Goal: Task Accomplishment & Management: Manage account settings

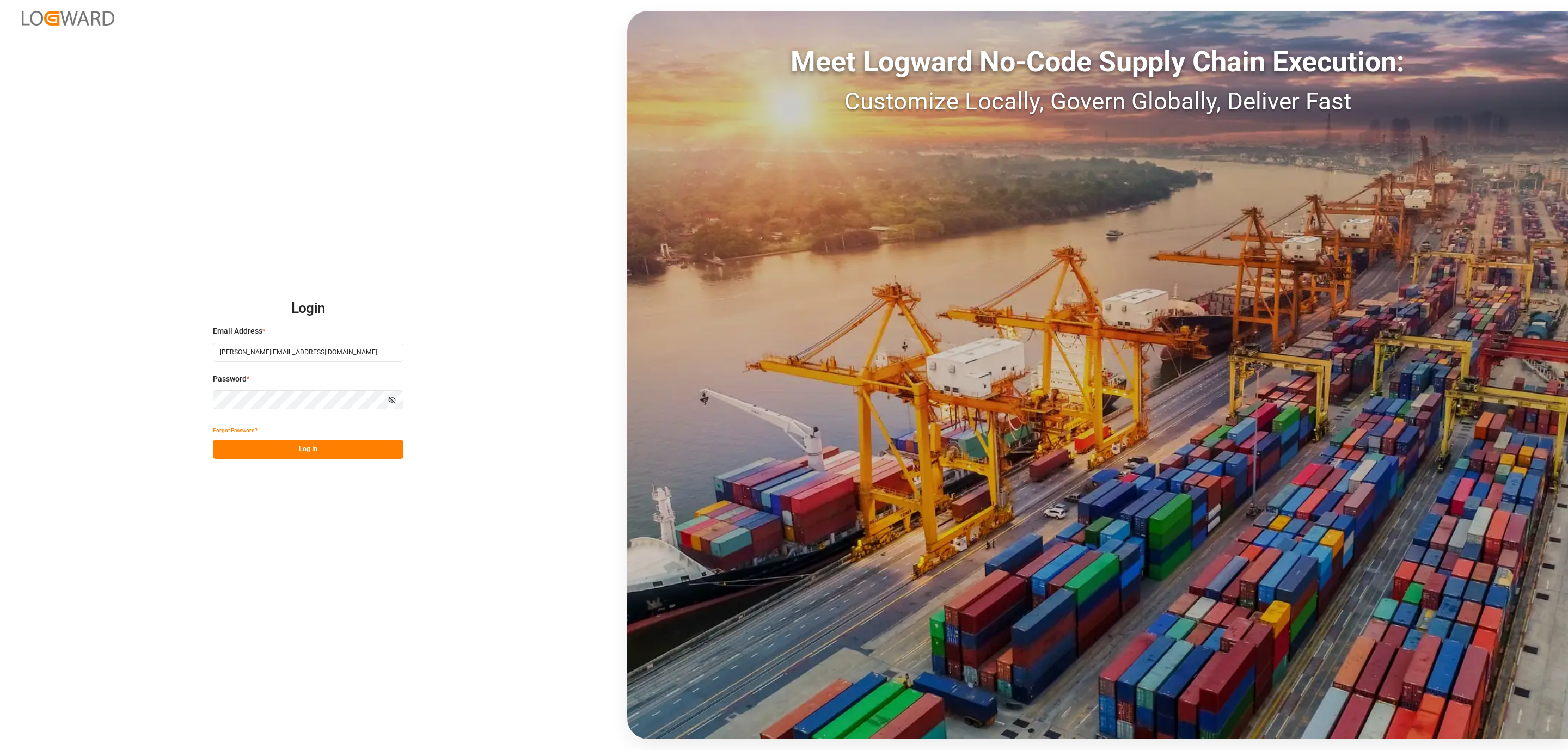
click at [345, 446] on button "Log In" at bounding box center [308, 449] width 191 height 19
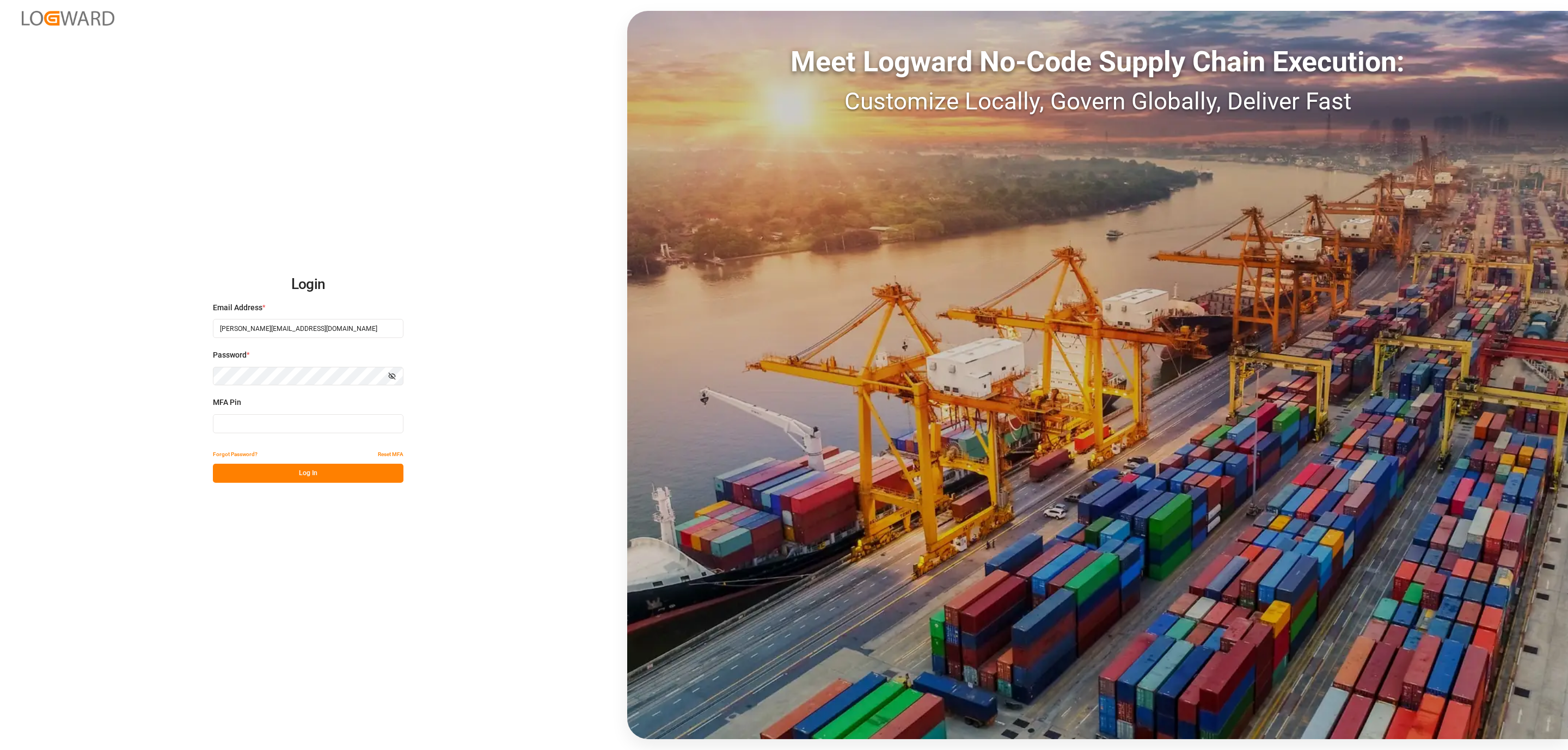
click at [278, 422] on input at bounding box center [308, 424] width 191 height 19
type input "405368"
click at [239, 475] on button "Log In" at bounding box center [308, 473] width 191 height 19
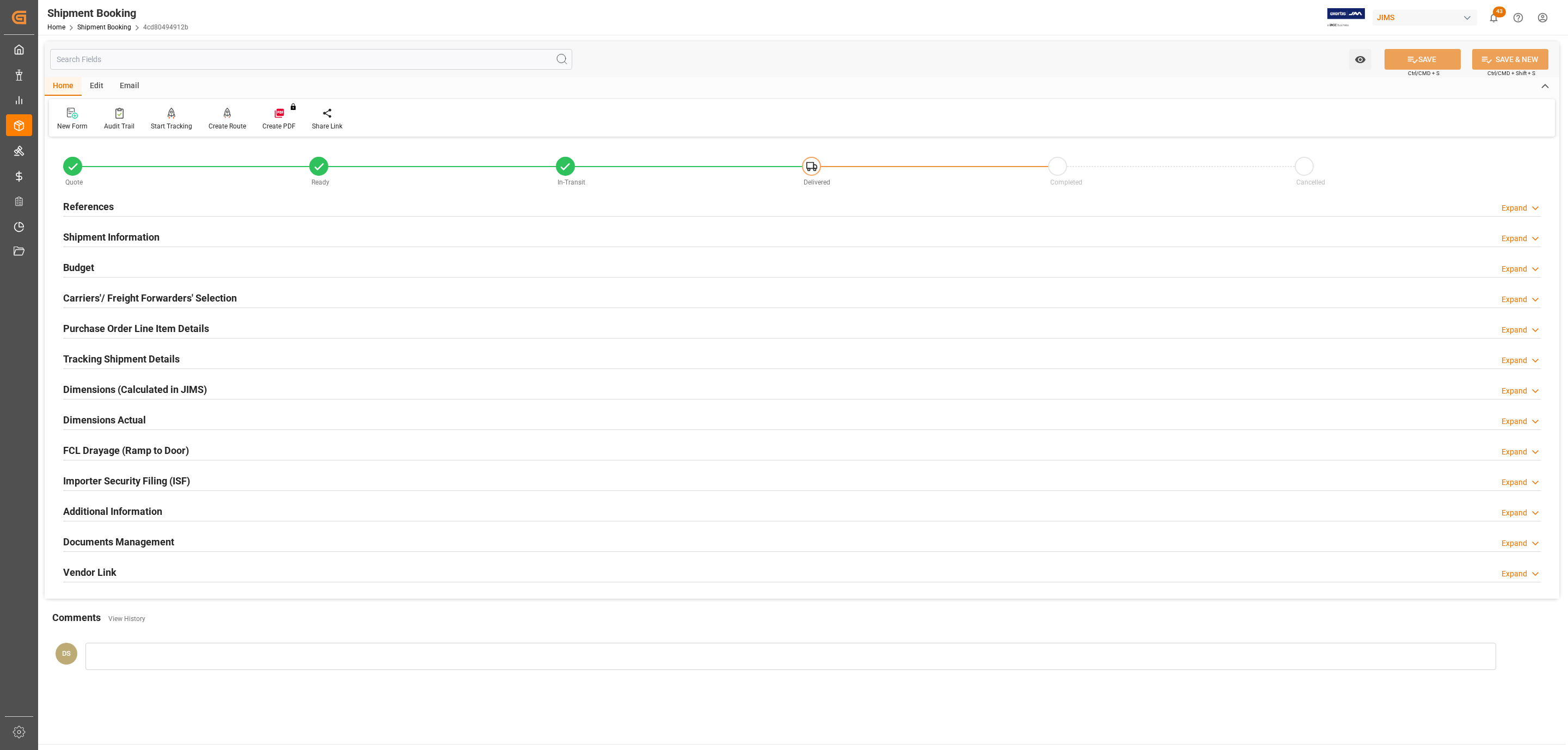
type input "0"
type input "20.154"
type input "30"
type input "291"
click at [193, 292] on h2 "Carriers'/ Freight Forwarders' Selection" at bounding box center [149, 298] width 173 height 15
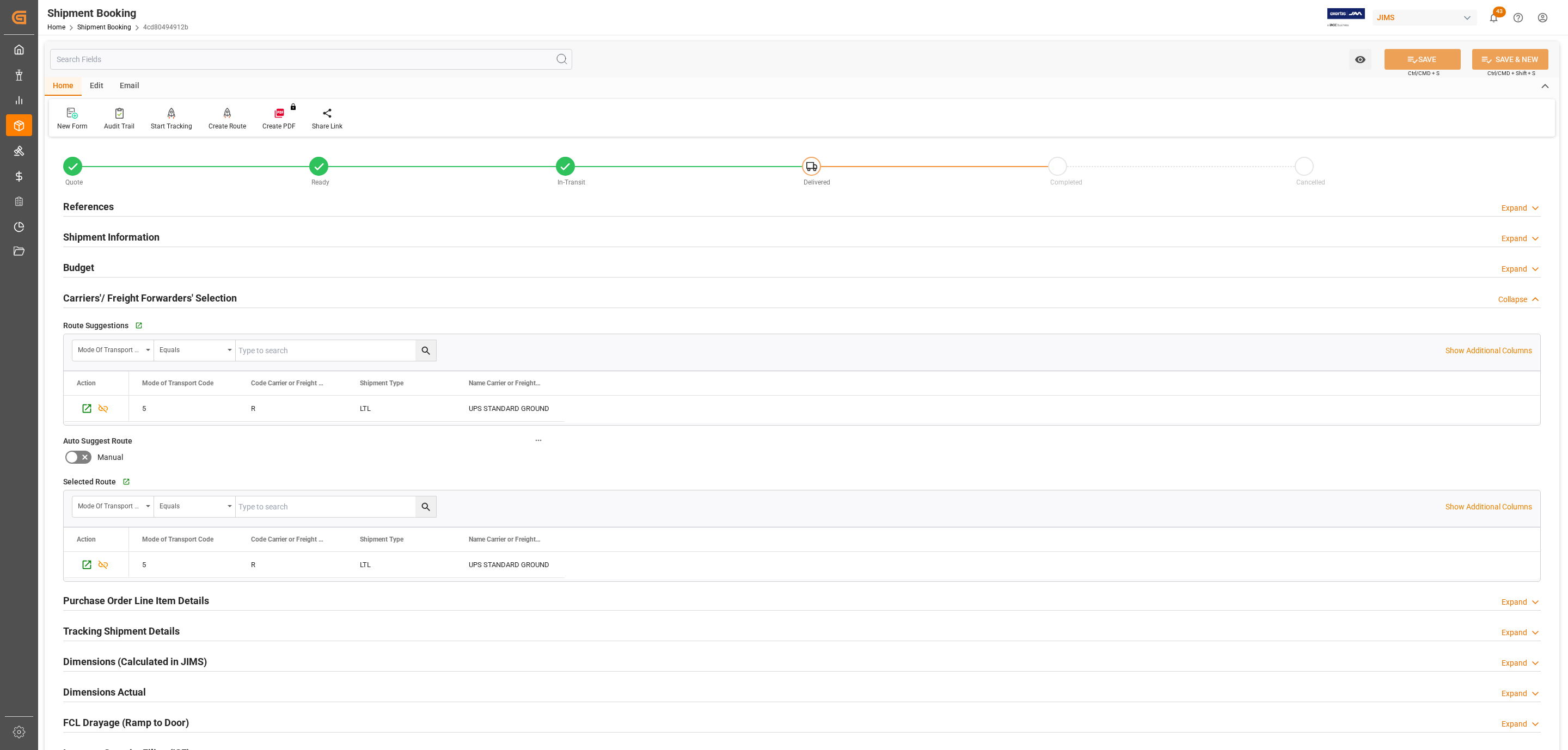
click at [101, 258] on div "Budget Expand" at bounding box center [802, 266] width 1478 height 21
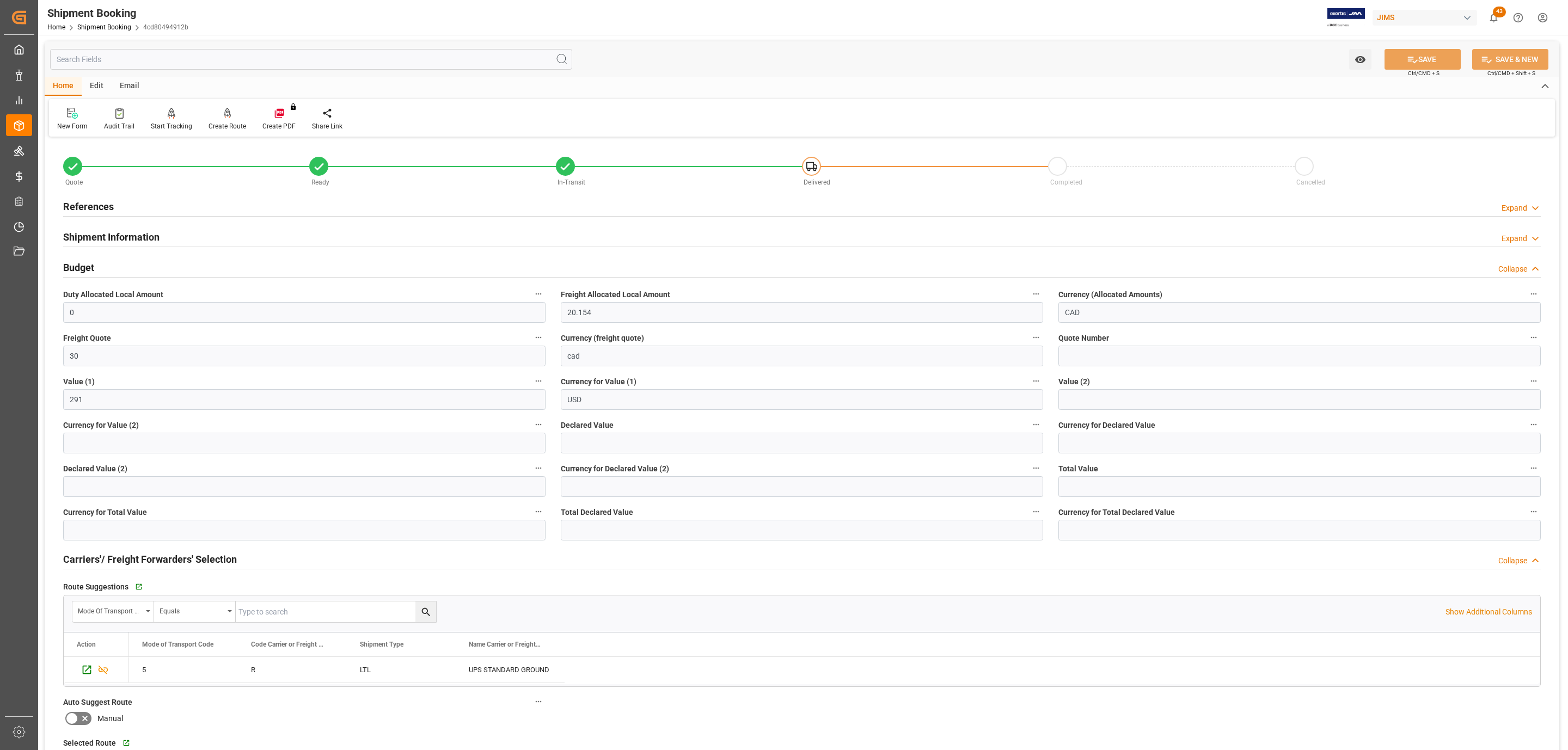
click at [95, 206] on h2 "References" at bounding box center [88, 207] width 50 height 15
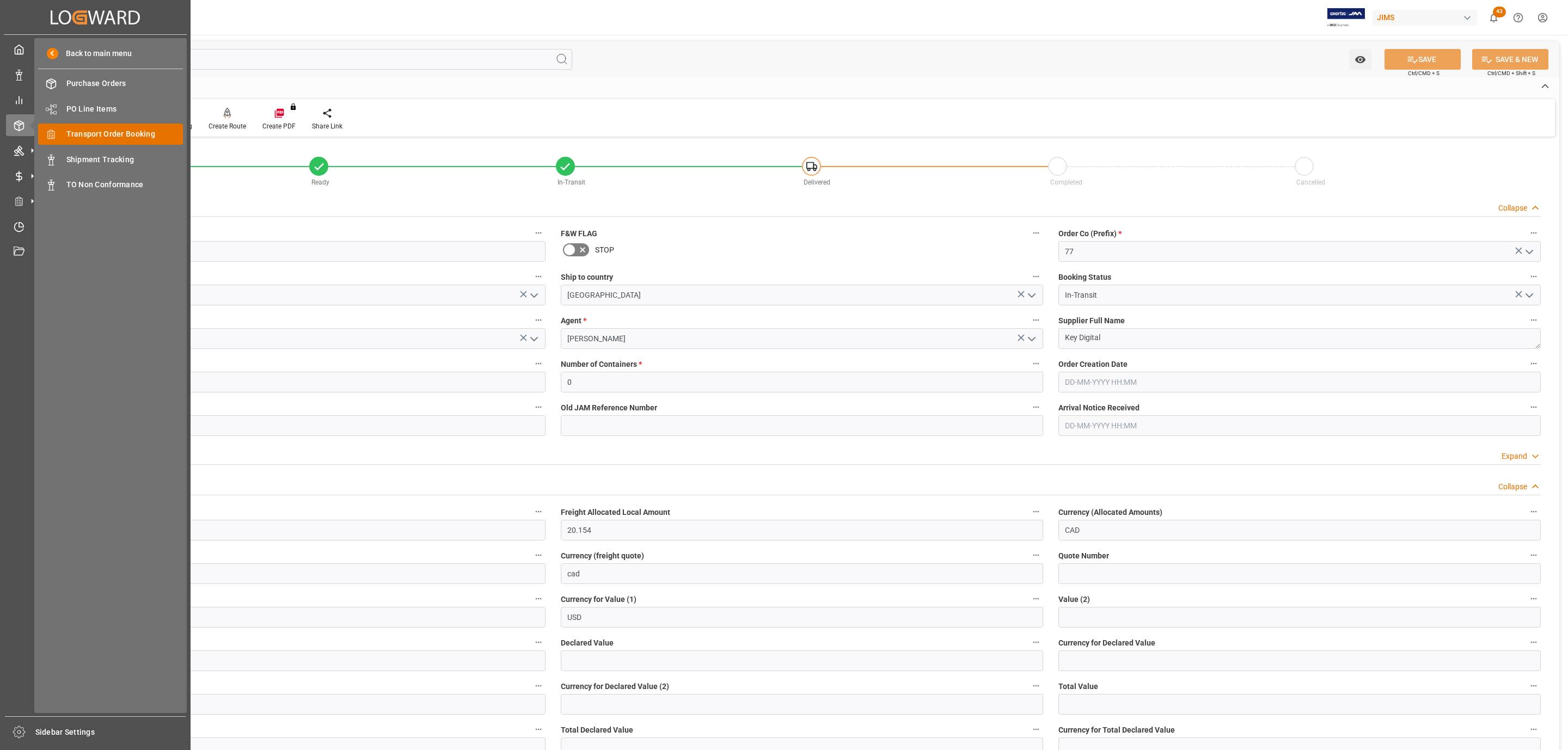
click at [129, 134] on span "Transport Order Booking" at bounding box center [125, 134] width 117 height 11
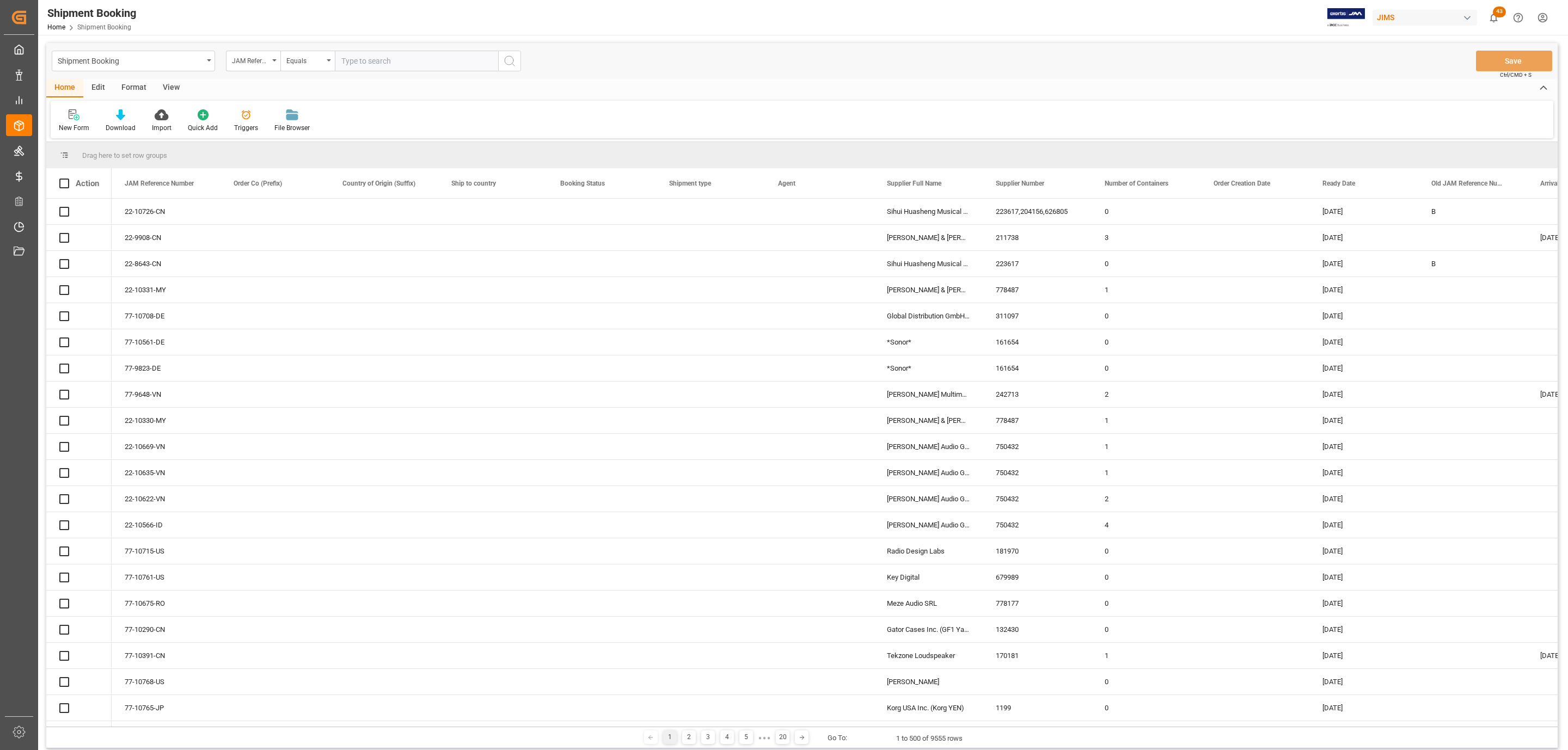
paste input "77-10665-[GEOGRAPHIC_DATA]"
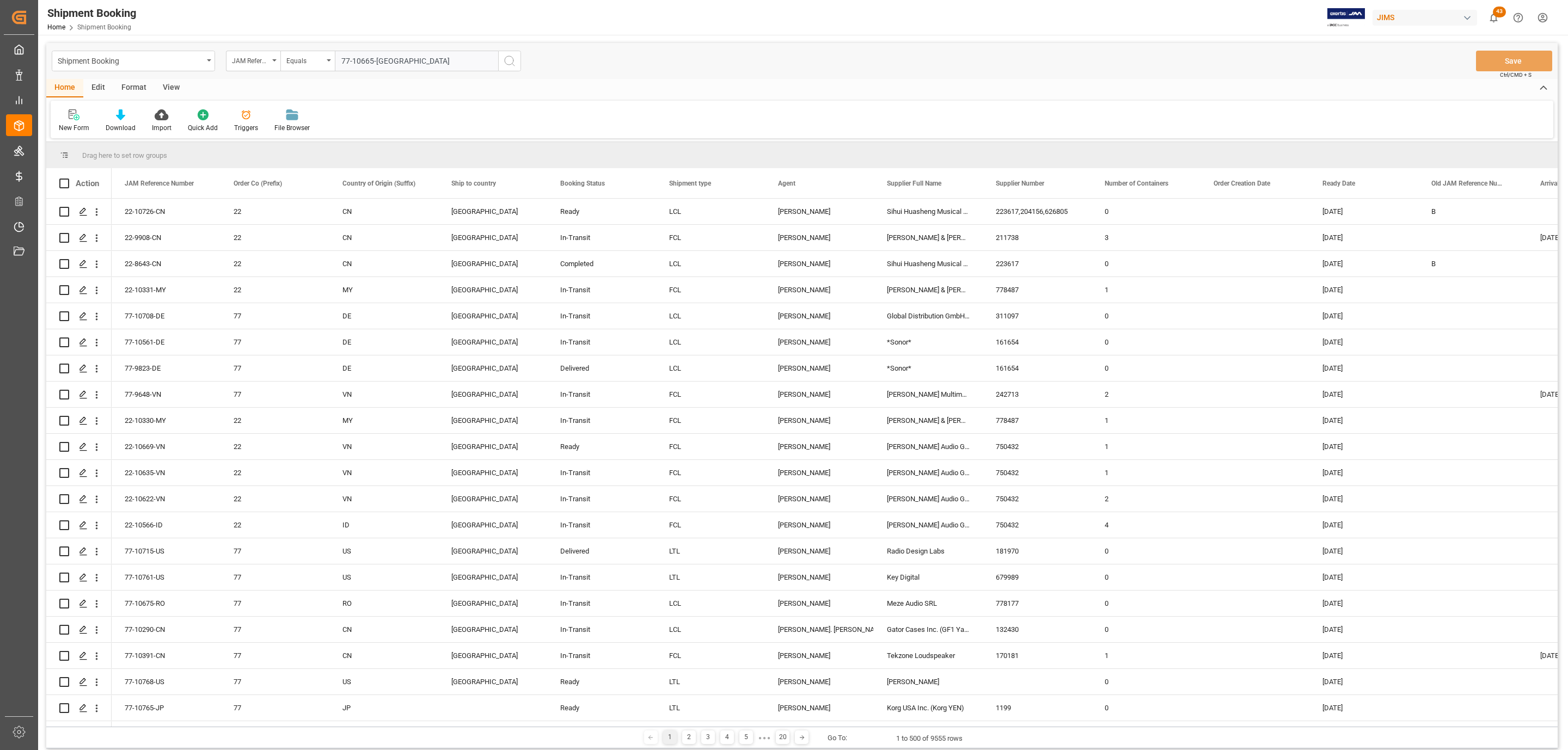
type input "77-10665-[GEOGRAPHIC_DATA]"
click at [512, 65] on icon "search button" at bounding box center [510, 61] width 13 height 13
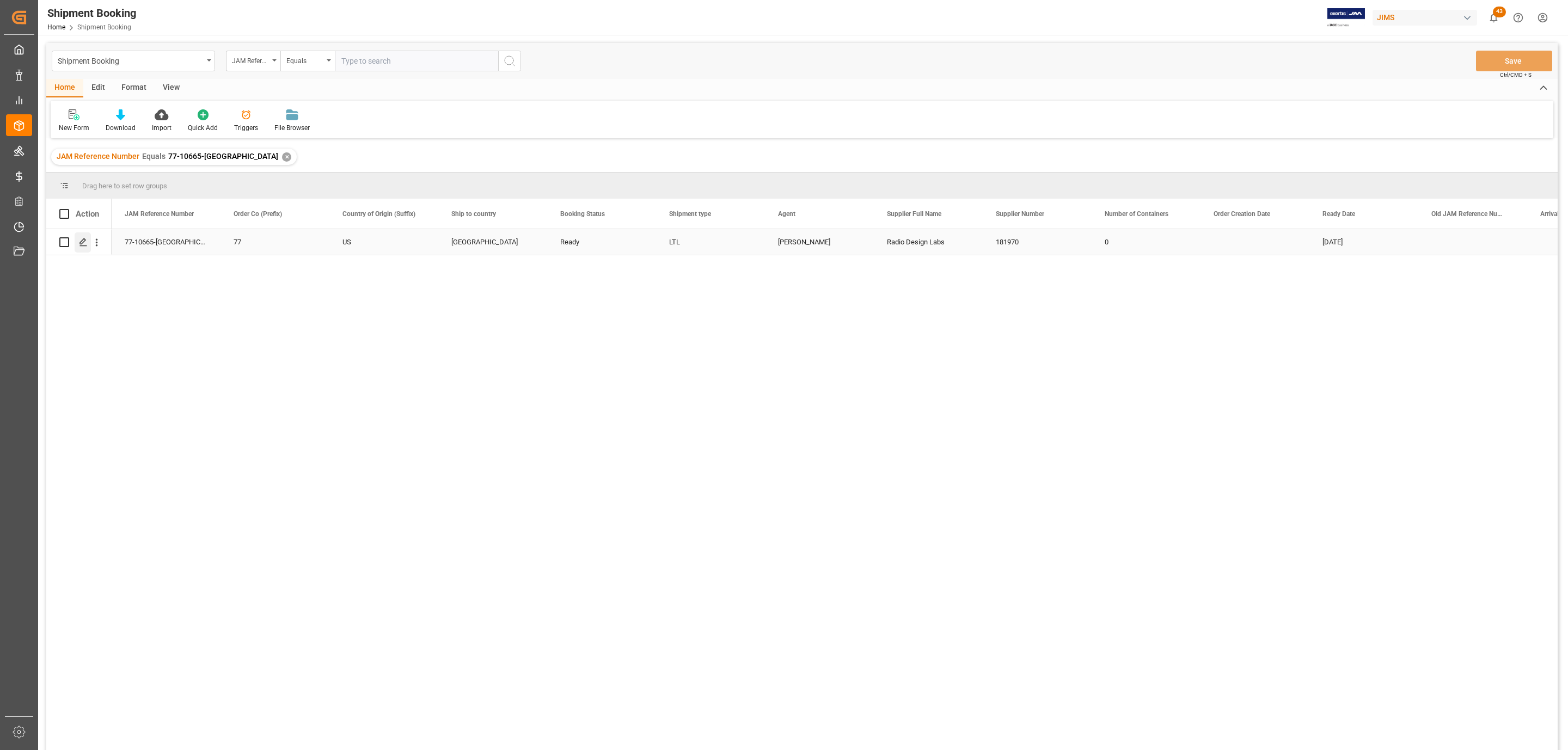
click at [82, 246] on line "Press SPACE to select this row." at bounding box center [83, 246] width 7 height 0
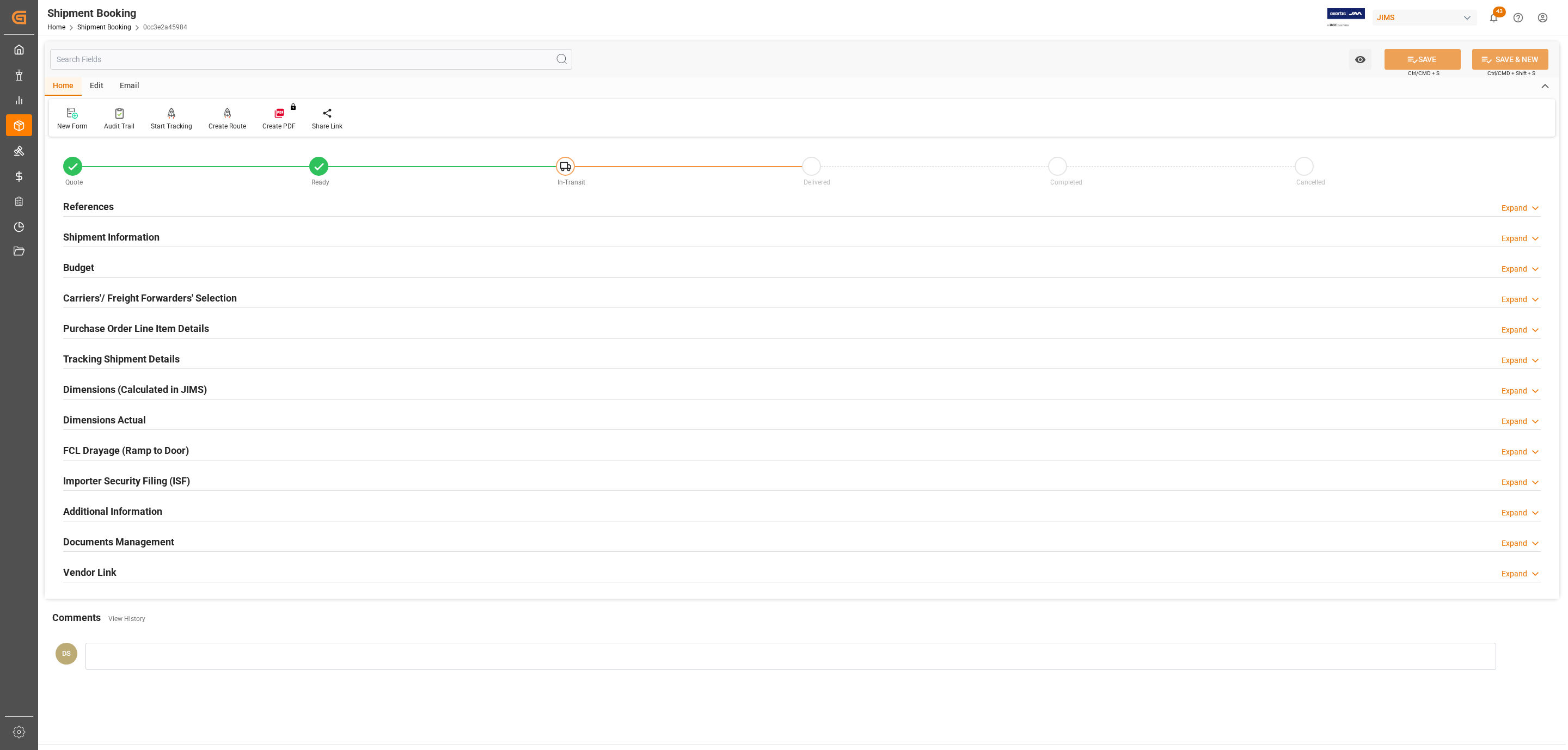
click at [161, 357] on h2 "Tracking Shipment Details" at bounding box center [121, 359] width 116 height 15
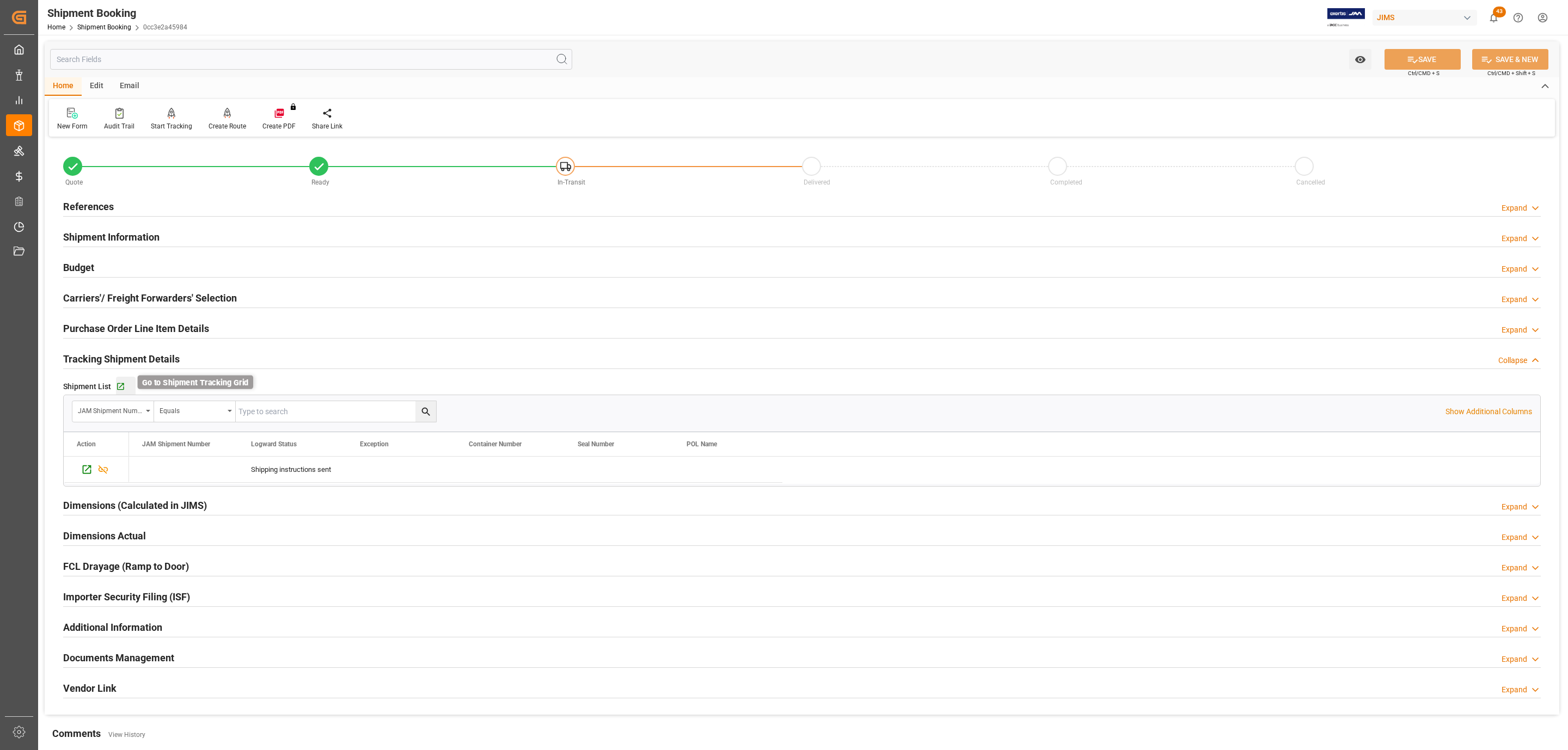
click at [122, 385] on icon "button" at bounding box center [120, 387] width 7 height 7
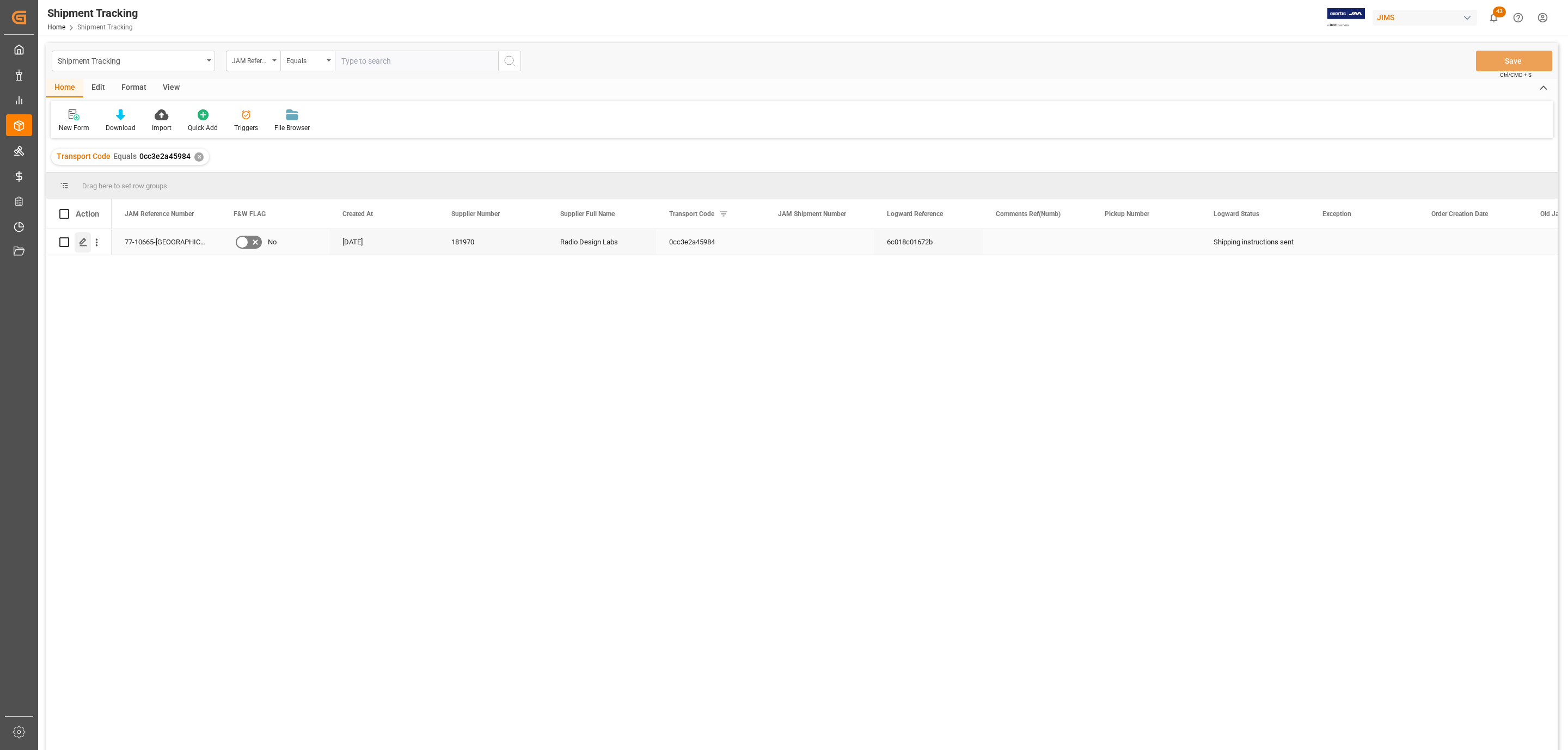
click at [82, 243] on icon "Press SPACE to select this row." at bounding box center [83, 242] width 9 height 9
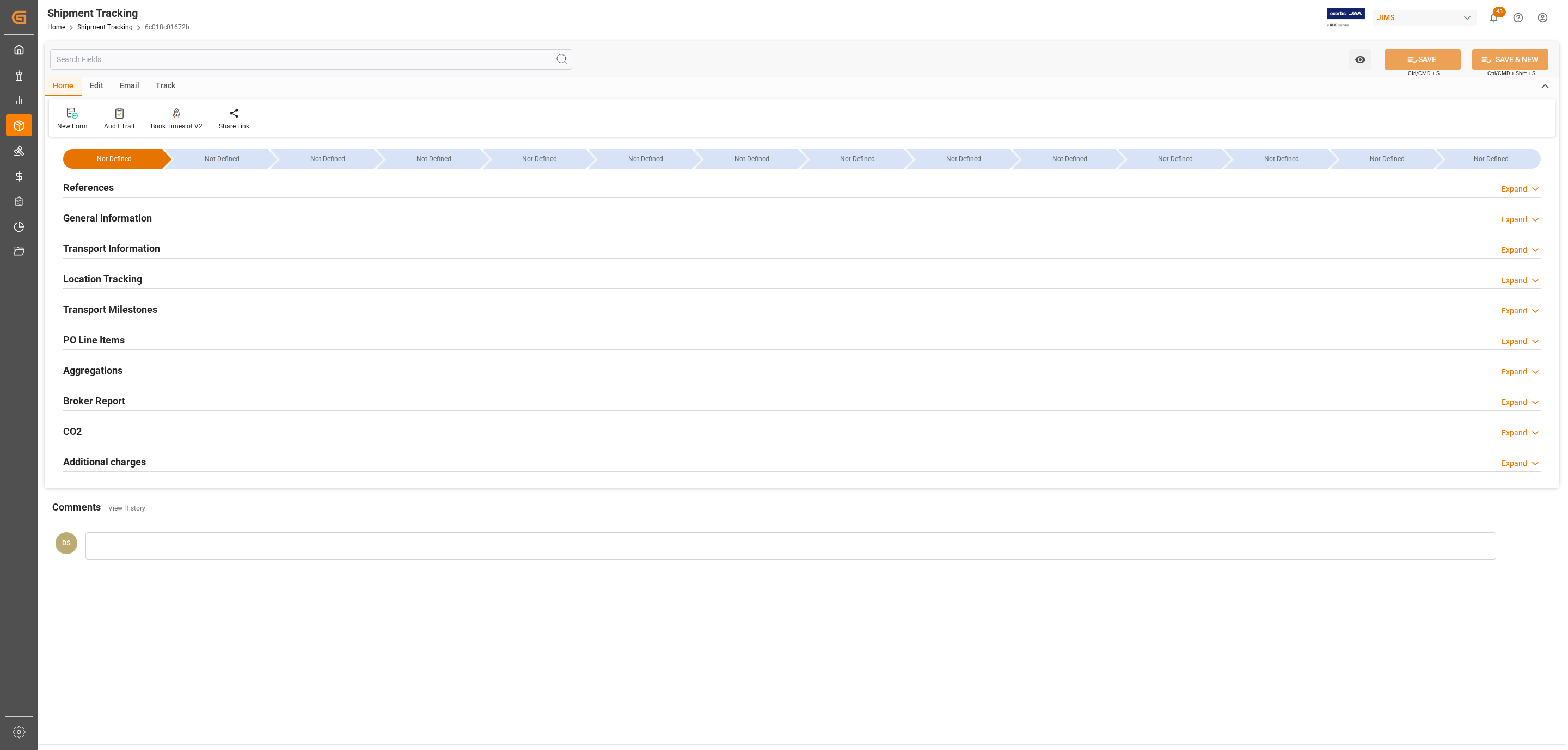
type input "[DATE]"
drag, startPoint x: 165, startPoint y: 191, endPoint x: 124, endPoint y: 227, distance: 54.6
click at [165, 191] on div "References Expand" at bounding box center [802, 187] width 1478 height 21
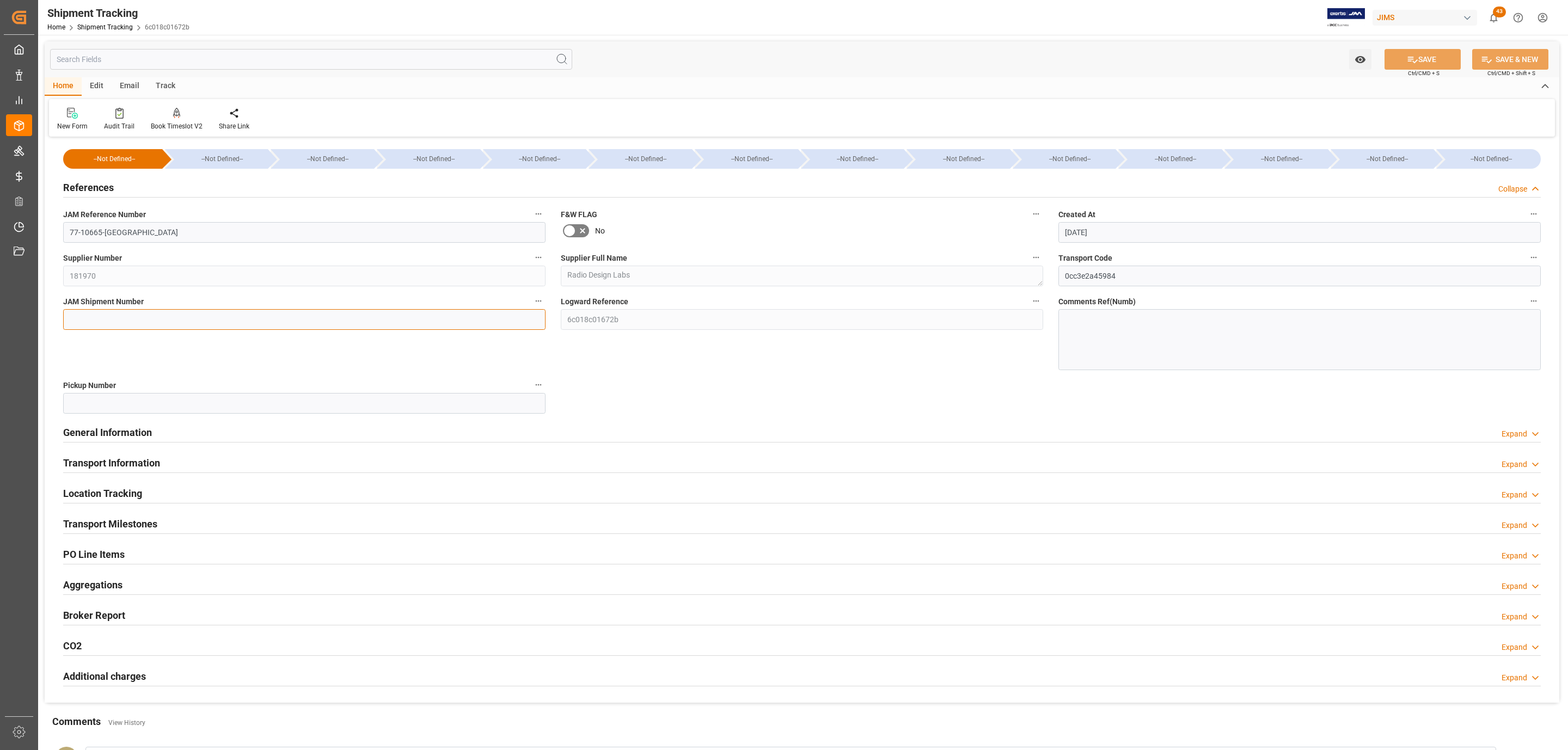
click at [102, 309] on input at bounding box center [304, 319] width 482 height 21
paste input "72769"
type input "72769"
click at [1419, 59] on button "SAVE" at bounding box center [1422, 59] width 76 height 21
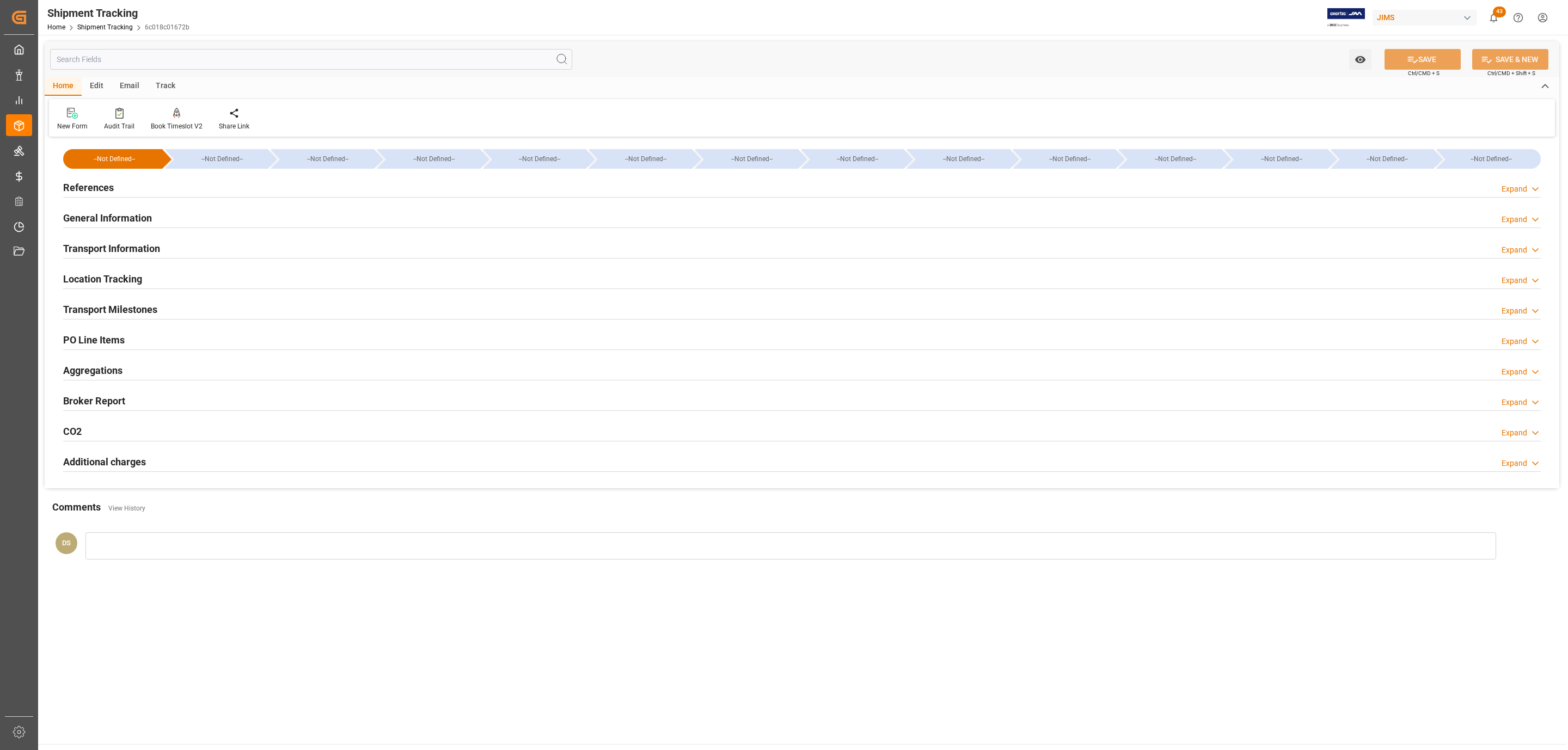
click at [121, 246] on h2 "Transport Information" at bounding box center [112, 248] width 97 height 15
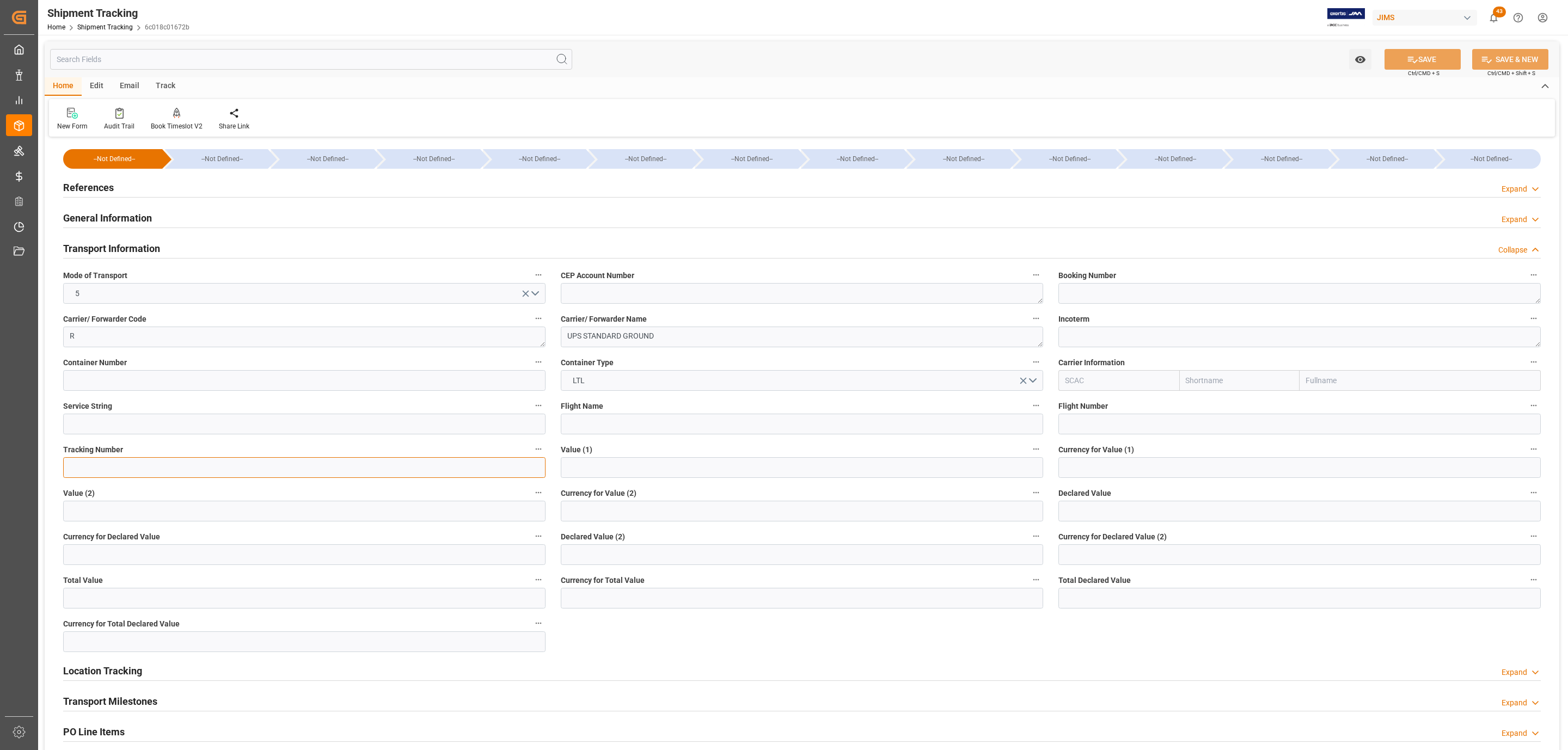
click at [140, 467] on input at bounding box center [304, 467] width 482 height 21
paste input "1ZX274746869732591"
type input "1ZX274746869732591"
click at [1082, 507] on input "text" at bounding box center [1300, 511] width 482 height 21
type input "727.44"
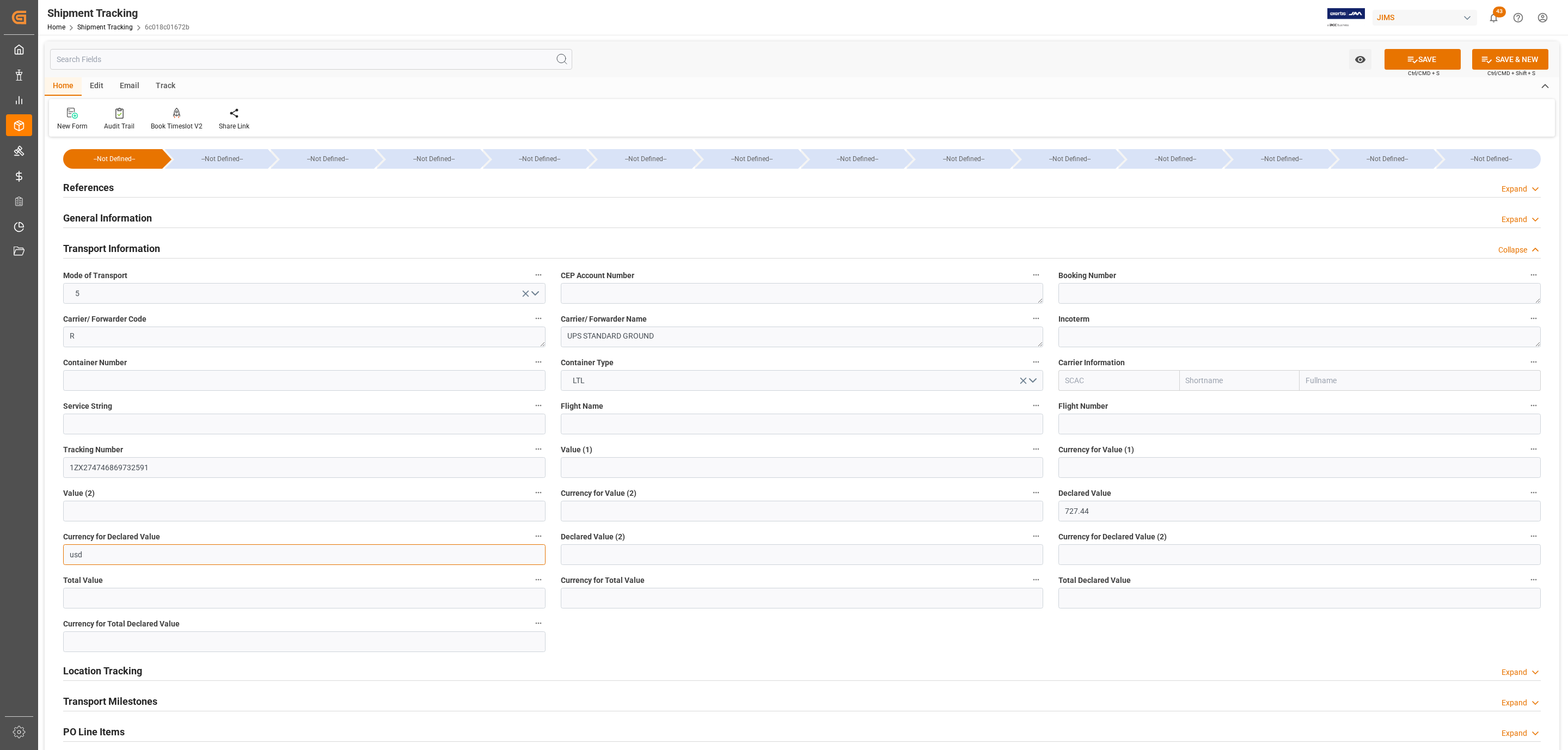
type input "USD"
click at [1411, 64] on icon at bounding box center [1413, 59] width 11 height 11
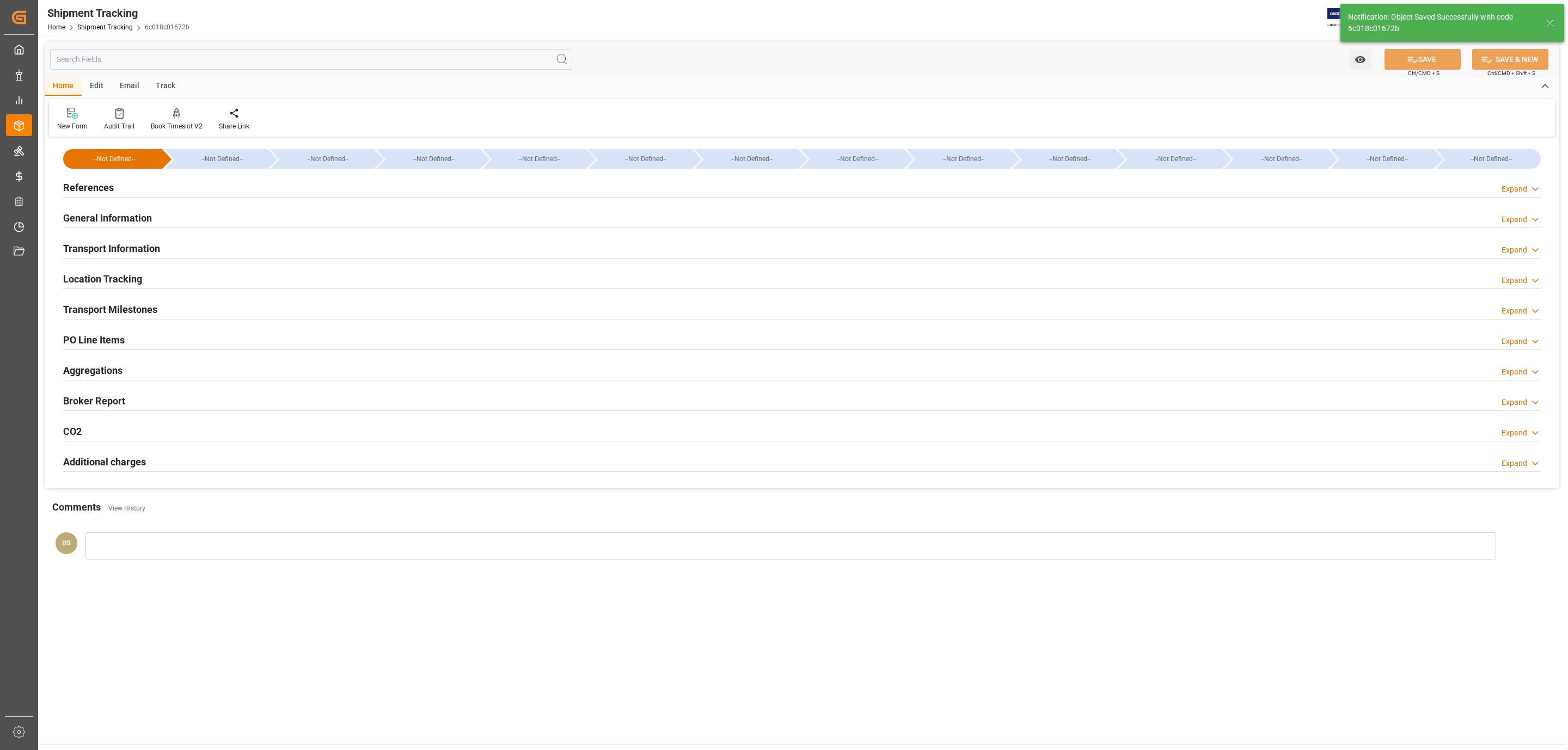
click at [122, 303] on h2 "Transport Milestones" at bounding box center [110, 310] width 94 height 15
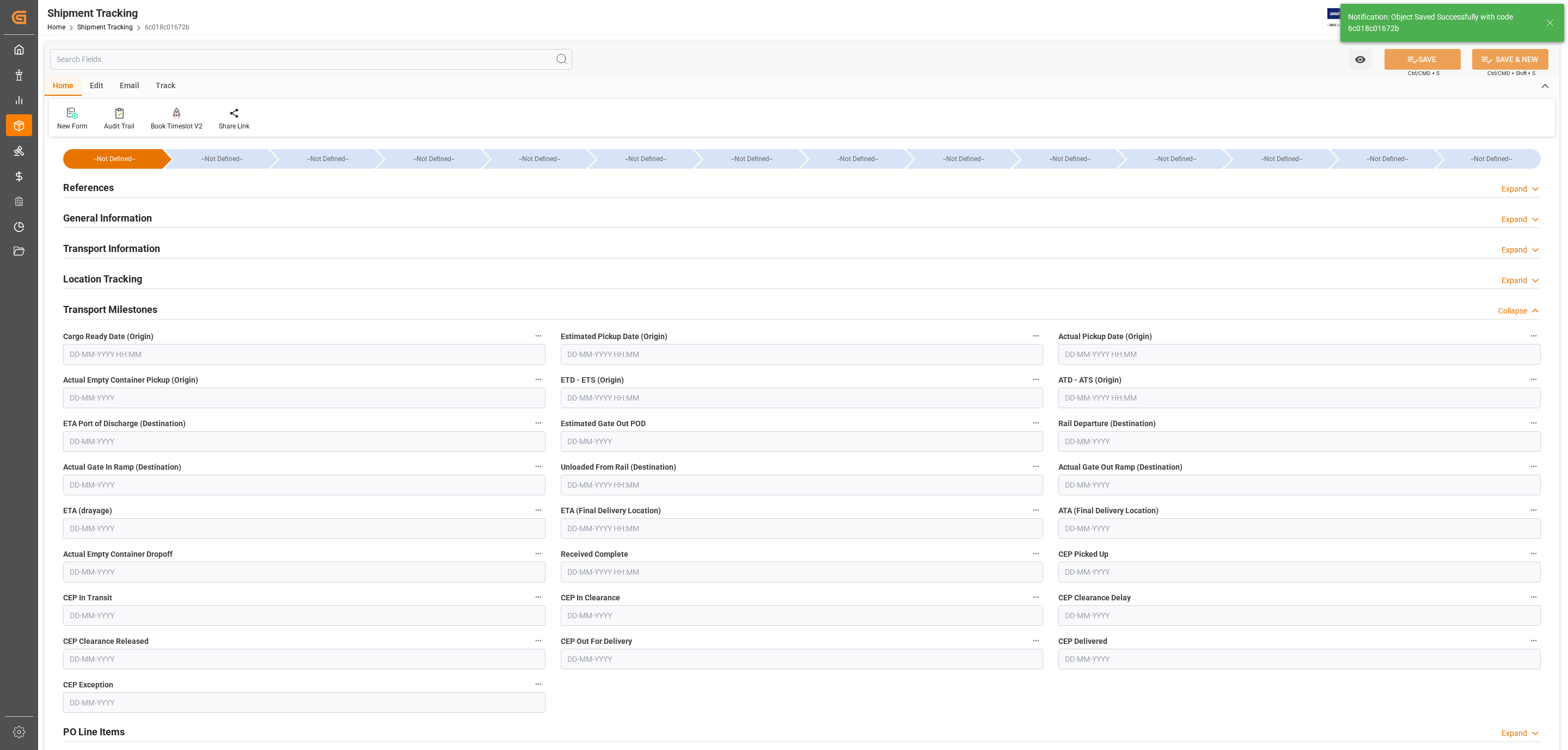
click at [98, 355] on input "text" at bounding box center [304, 354] width 482 height 21
click at [107, 415] on div "28 29 30 31 1 2 3" at bounding box center [142, 422] width 149 height 21
click at [161, 487] on span "22" at bounding box center [161, 484] width 7 height 7
type input "22-08-2025 00:00"
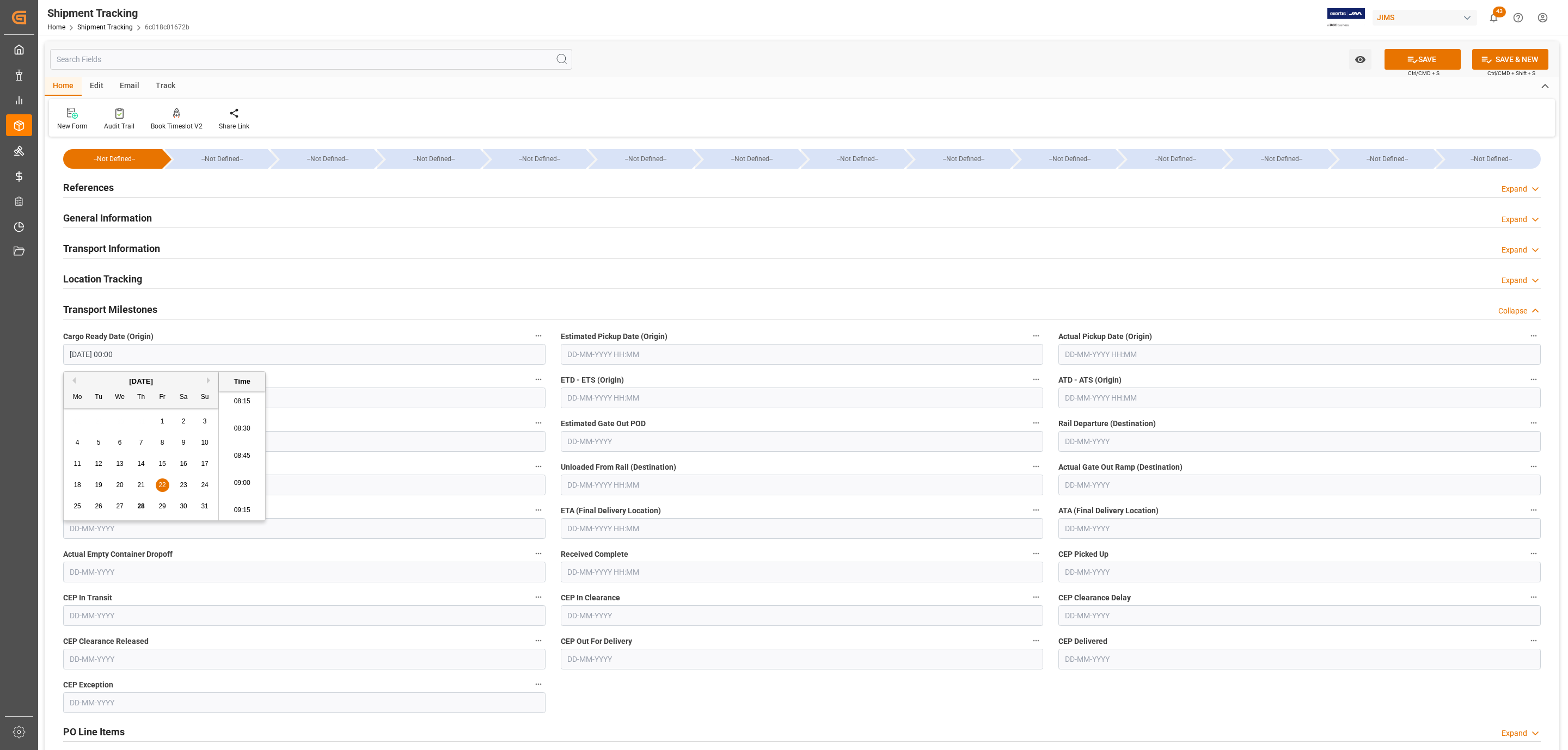
click at [598, 348] on input "text" at bounding box center [802, 354] width 482 height 21
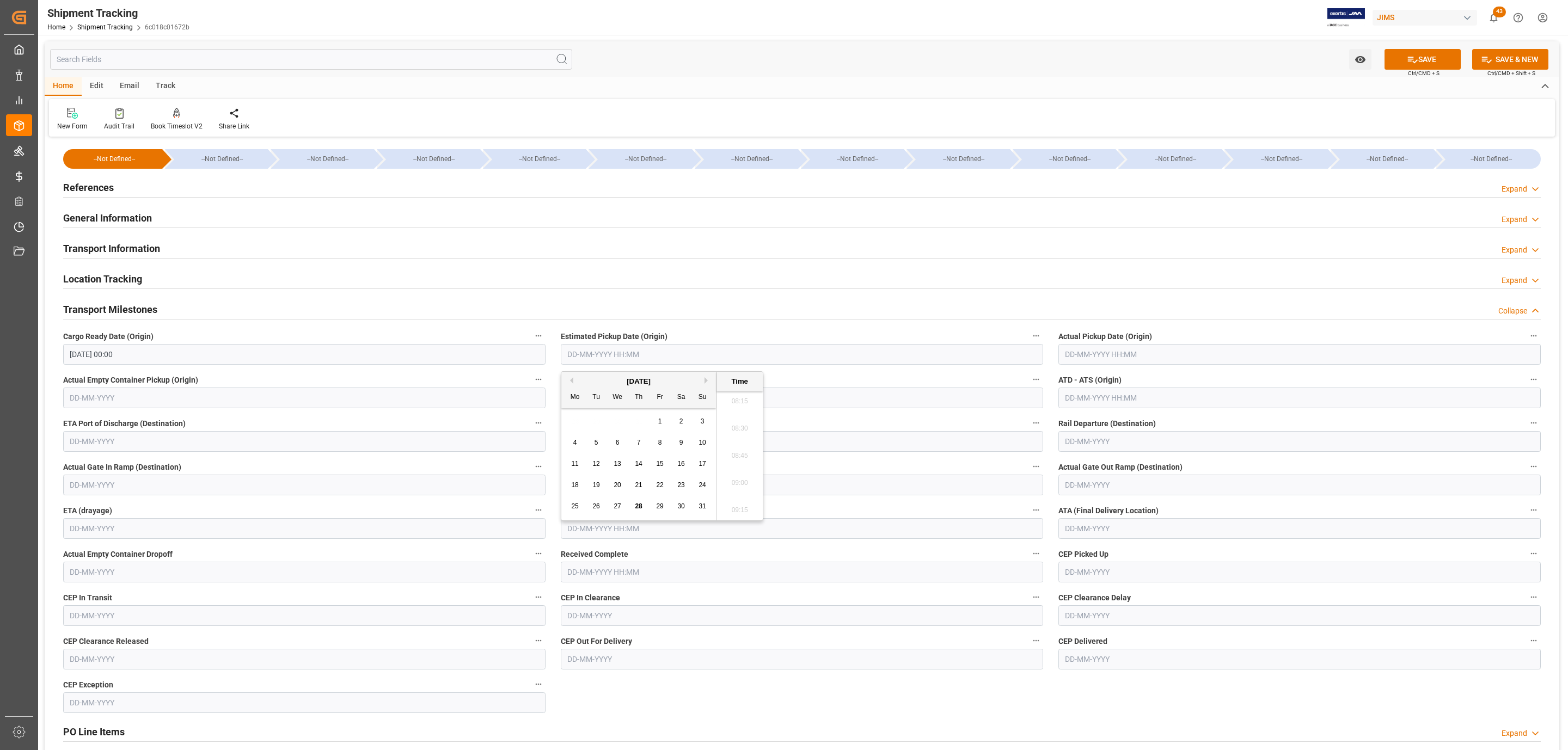
click at [590, 413] on div "28 29 30 31 1 2 3" at bounding box center [639, 422] width 149 height 21
click at [656, 487] on span "22" at bounding box center [660, 484] width 7 height 7
type input "22-08-2025 00:00"
click at [1091, 347] on input "text" at bounding box center [1300, 354] width 482 height 21
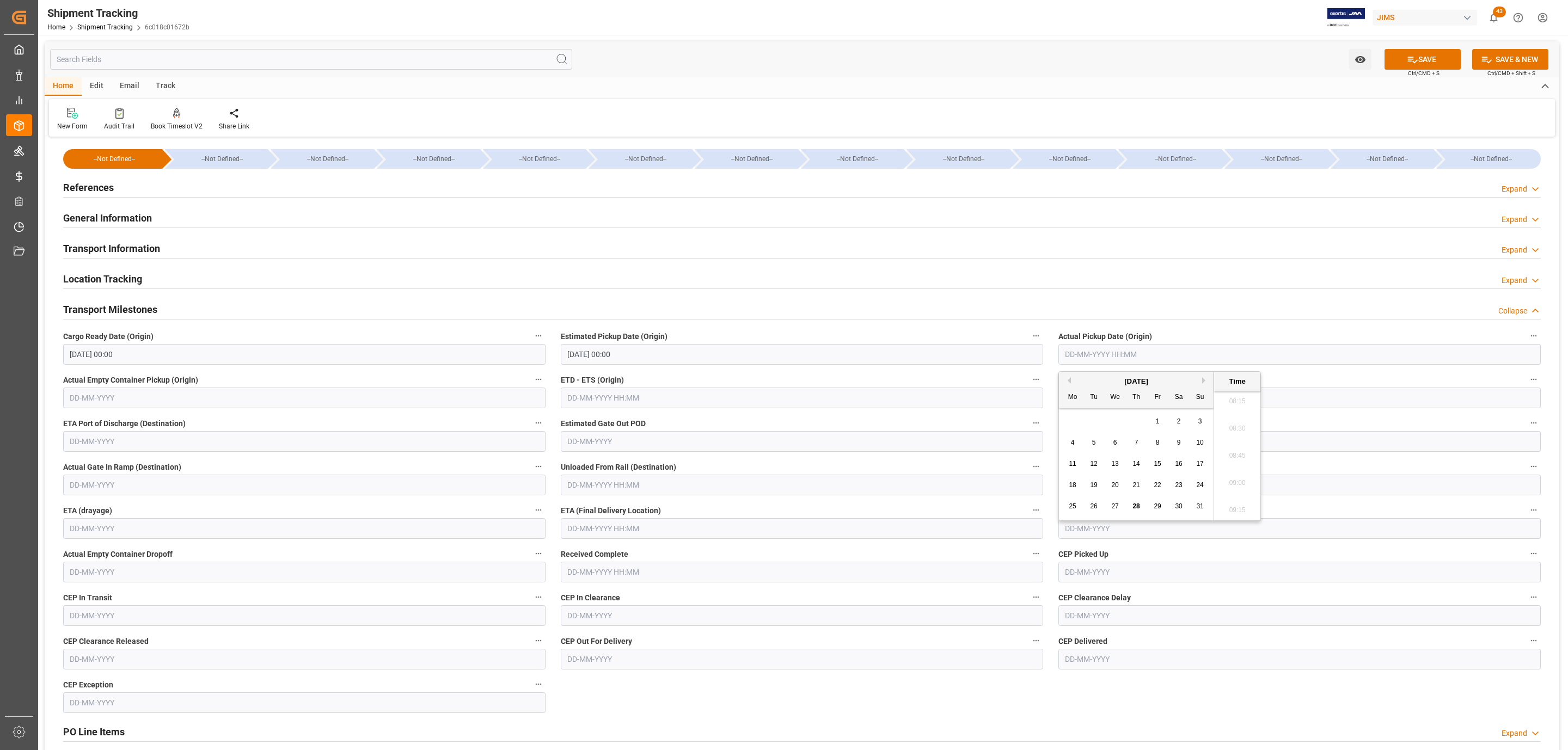
click at [1100, 420] on div "28 29 30 31 1 2 3" at bounding box center [1137, 422] width 149 height 21
click at [1157, 486] on span "22" at bounding box center [1157, 484] width 7 height 7
type input "22-08-2025 00:00"
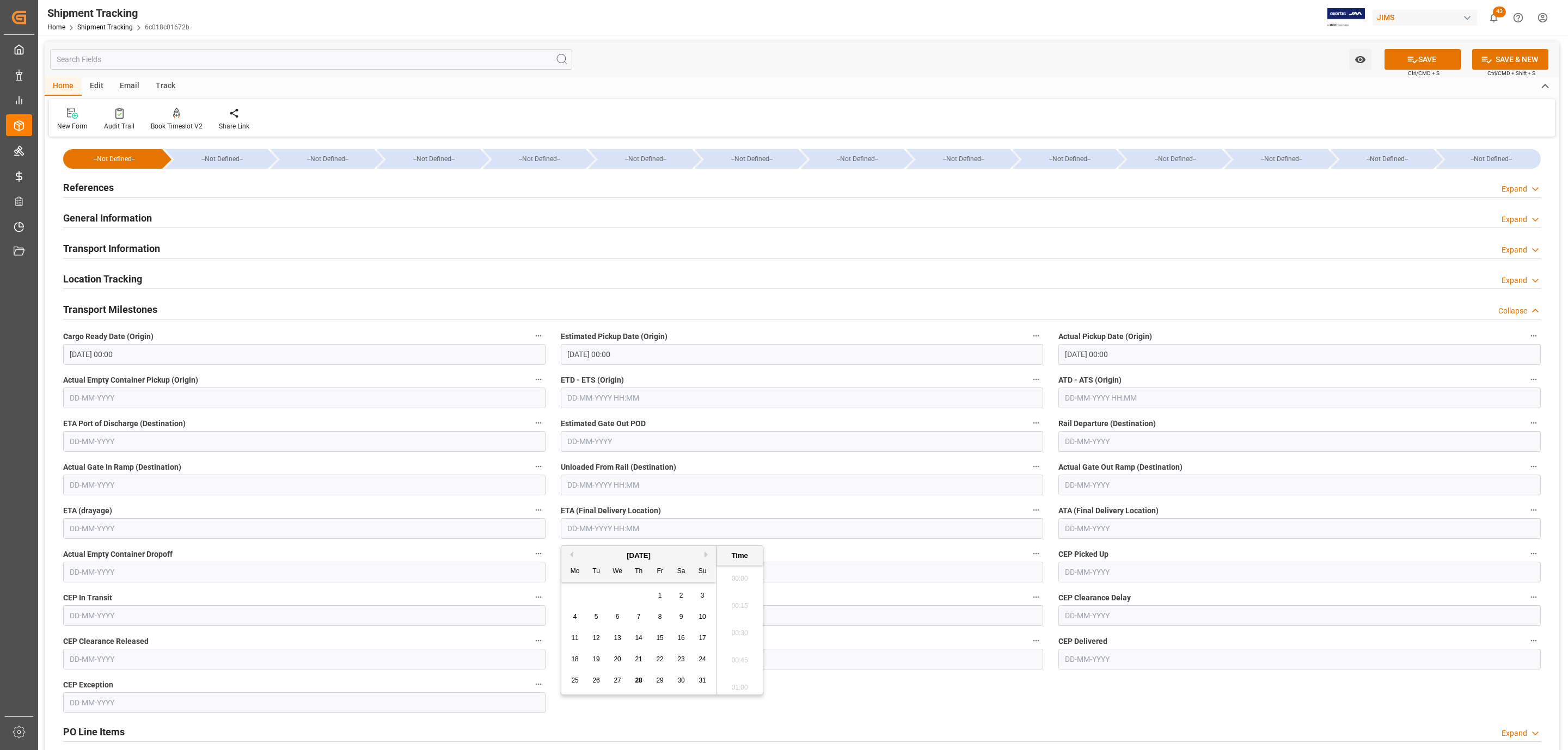
click at [616, 529] on input "text" at bounding box center [802, 528] width 482 height 21
click at [609, 585] on div "28 29 30 31 1 2 3" at bounding box center [639, 596] width 149 height 21
click at [659, 684] on span "29" at bounding box center [660, 680] width 7 height 7
type input "29-08-2025 00:00"
click at [1426, 61] on button "SAVE" at bounding box center [1422, 59] width 76 height 21
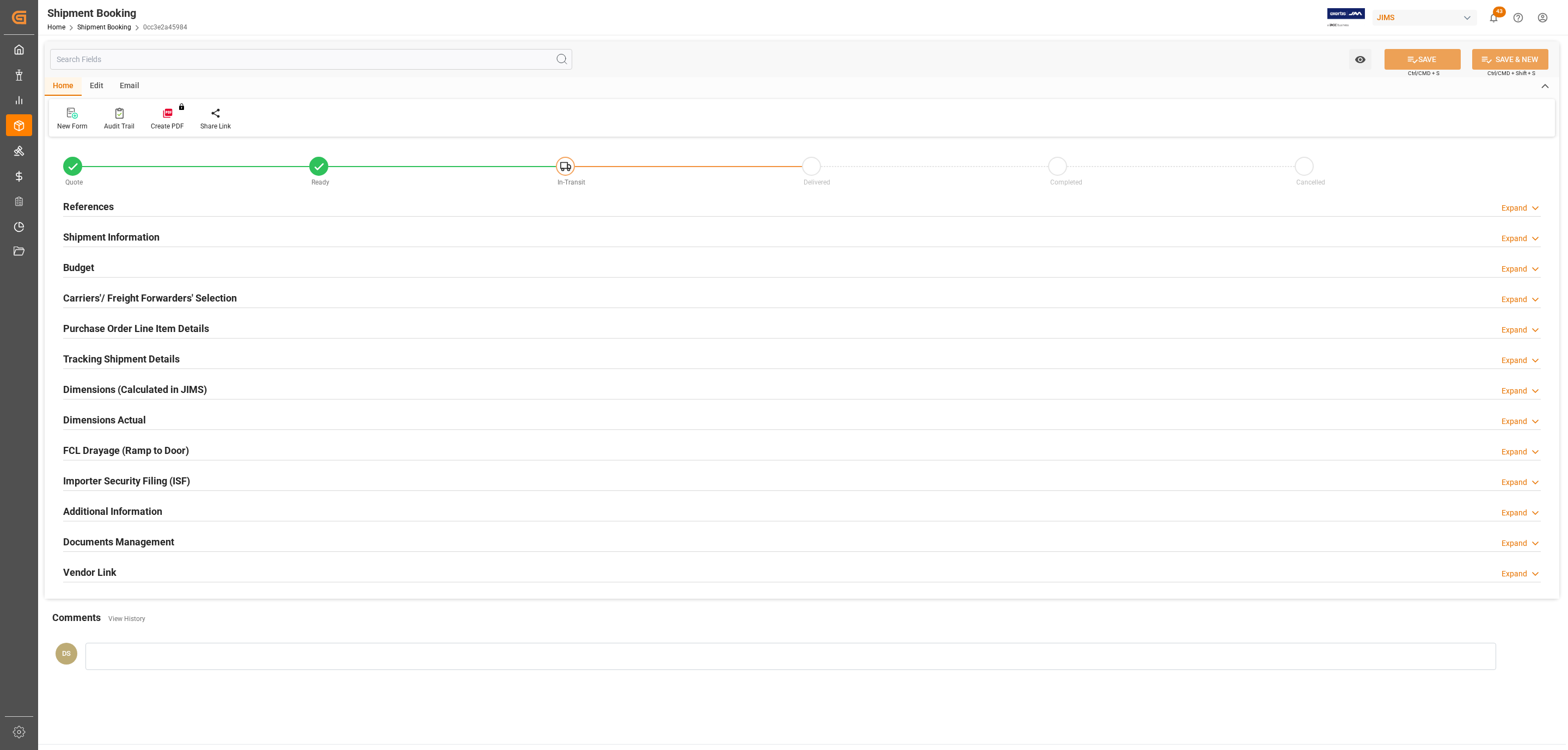
type input "0"
type input "22-08-2025"
click at [175, 211] on div "References Expand" at bounding box center [802, 205] width 1478 height 21
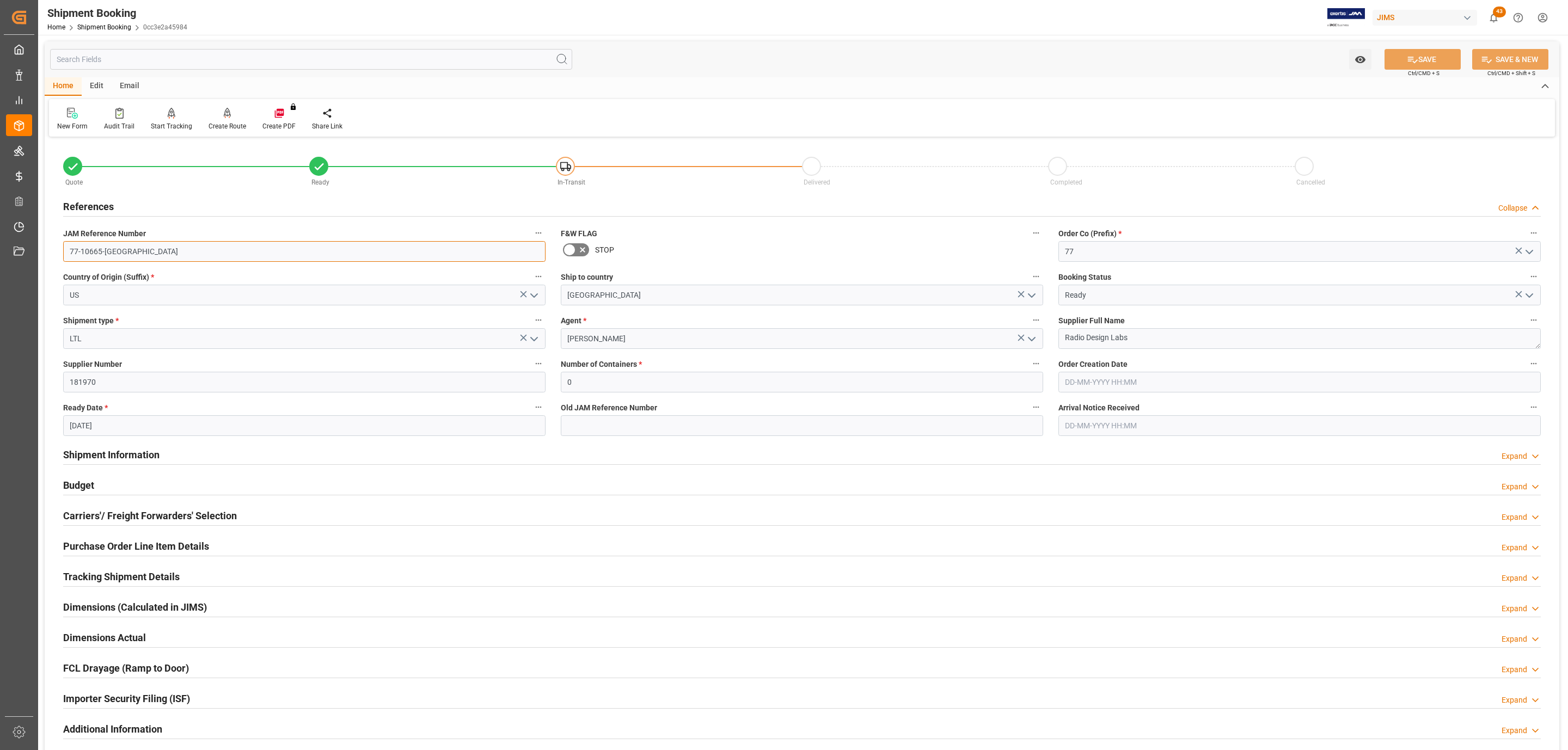
click at [151, 243] on input "77-10665-[GEOGRAPHIC_DATA]" at bounding box center [304, 251] width 482 height 21
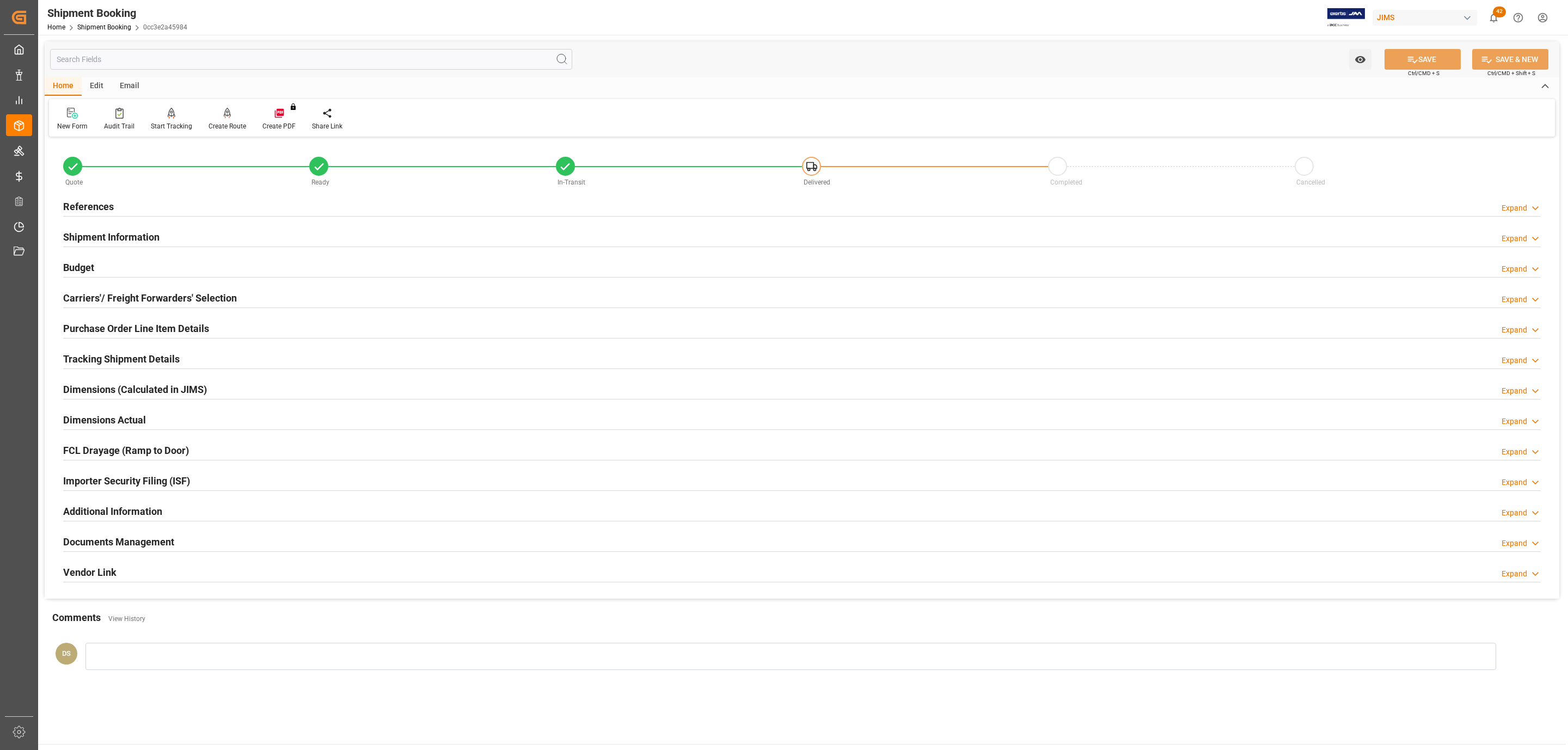
click at [186, 326] on h2 "Purchase Order Line Item Details" at bounding box center [136, 329] width 146 height 15
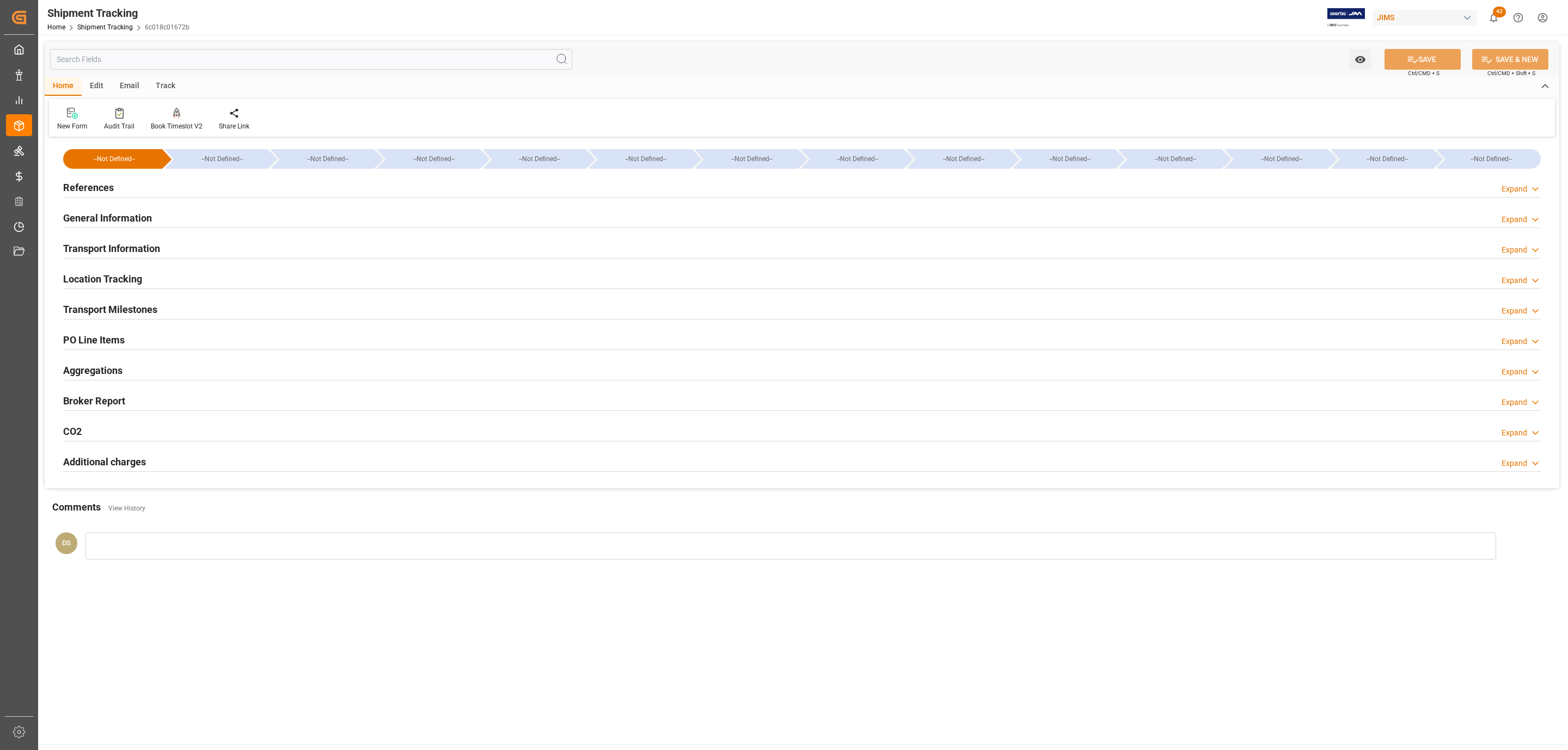
click at [106, 335] on h2 "PO Line Items" at bounding box center [94, 340] width 62 height 15
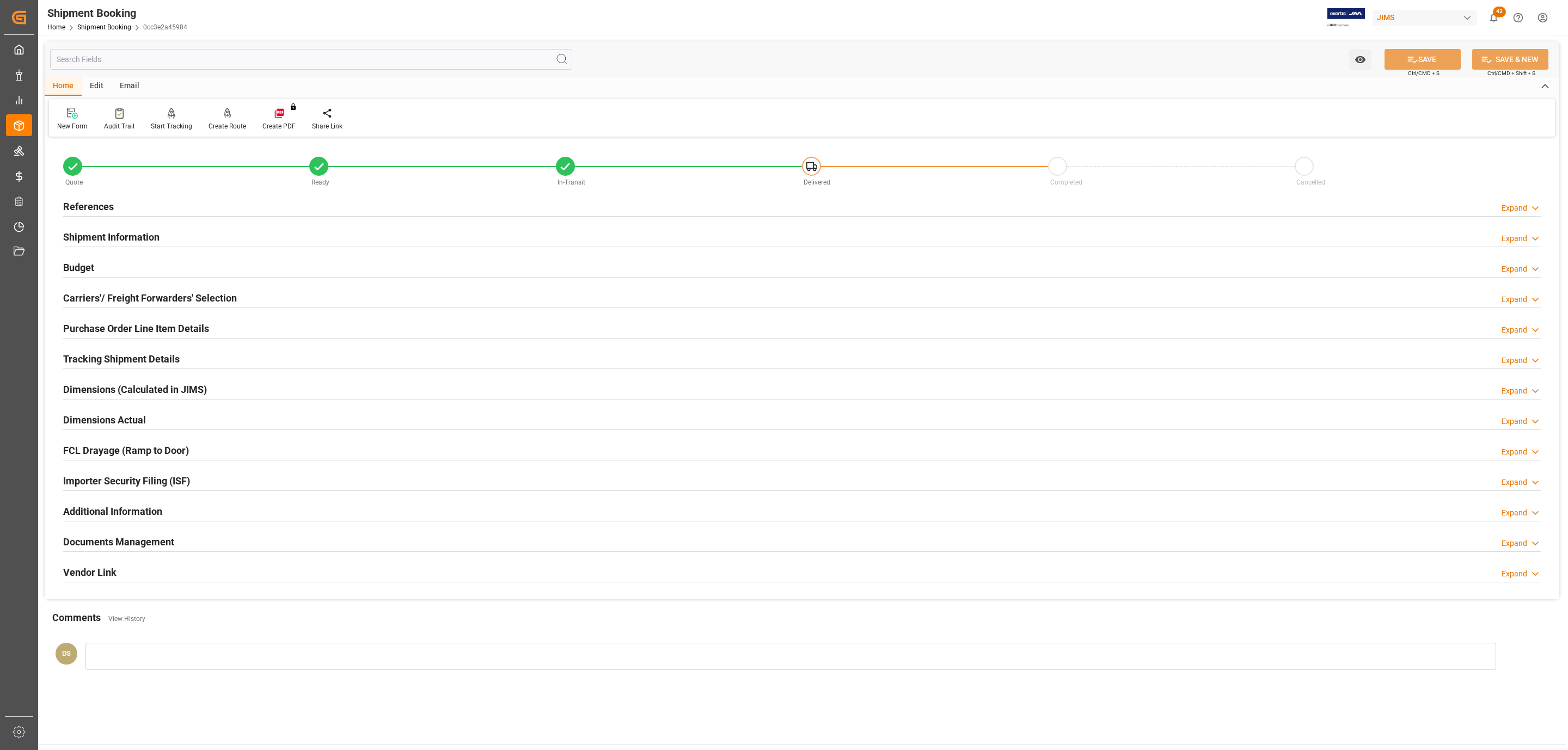
click at [241, 201] on div "References Expand" at bounding box center [802, 205] width 1478 height 21
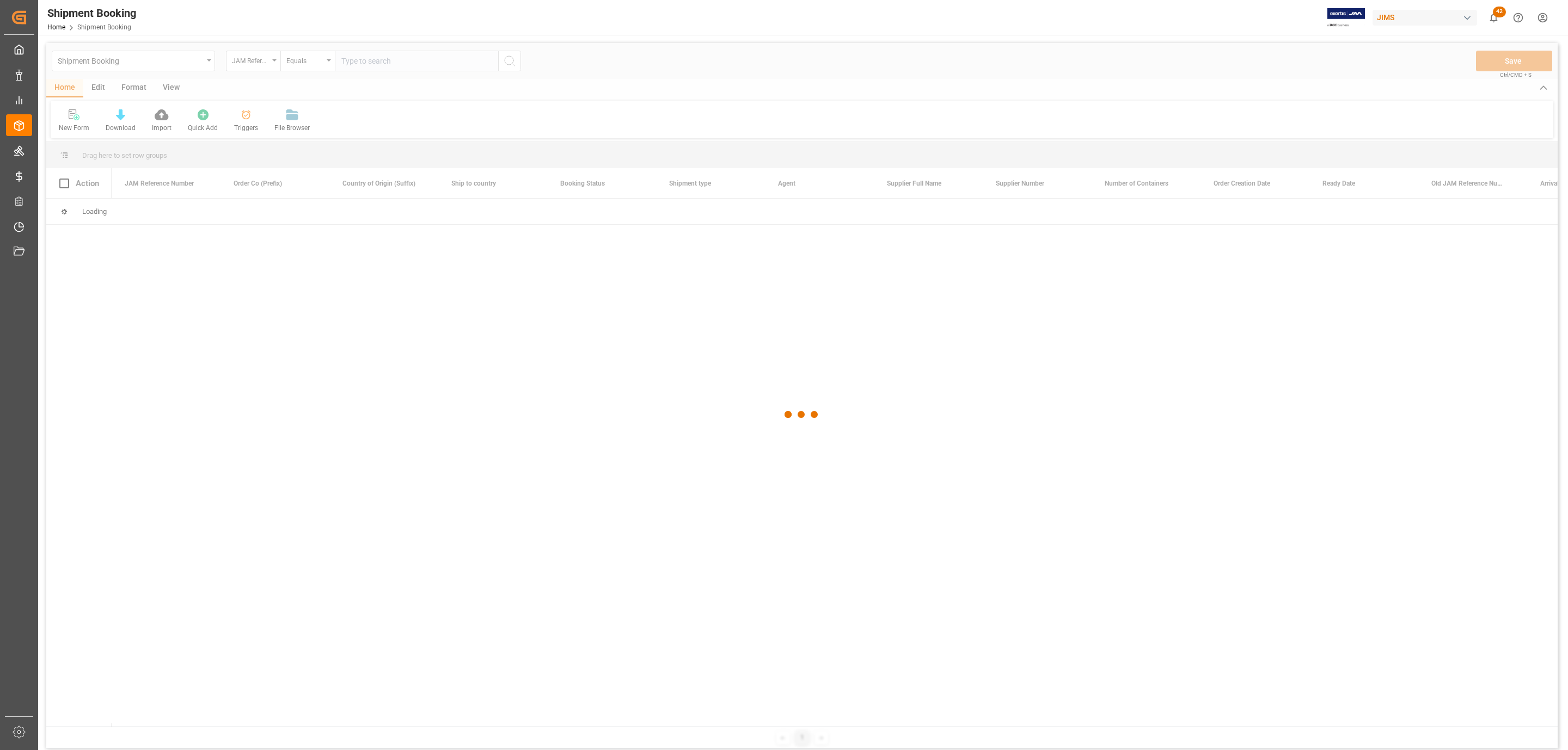
type input "AC-CMEZ6/8-TB"
click at [365, 59] on div at bounding box center [802, 415] width 1512 height 743
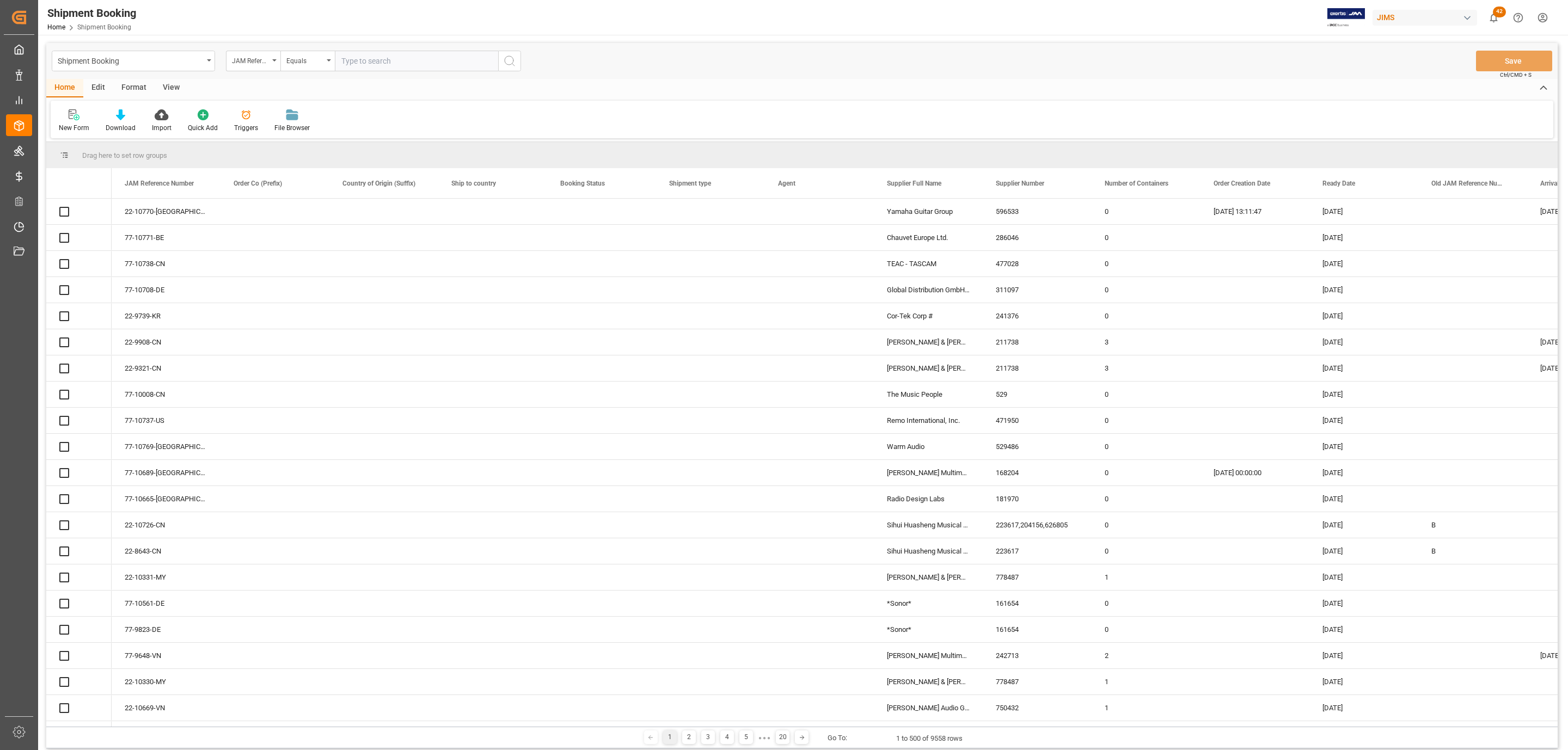
click at [365, 59] on input "text" at bounding box center [417, 60] width 163 height 21
paste input "77-10742-US"
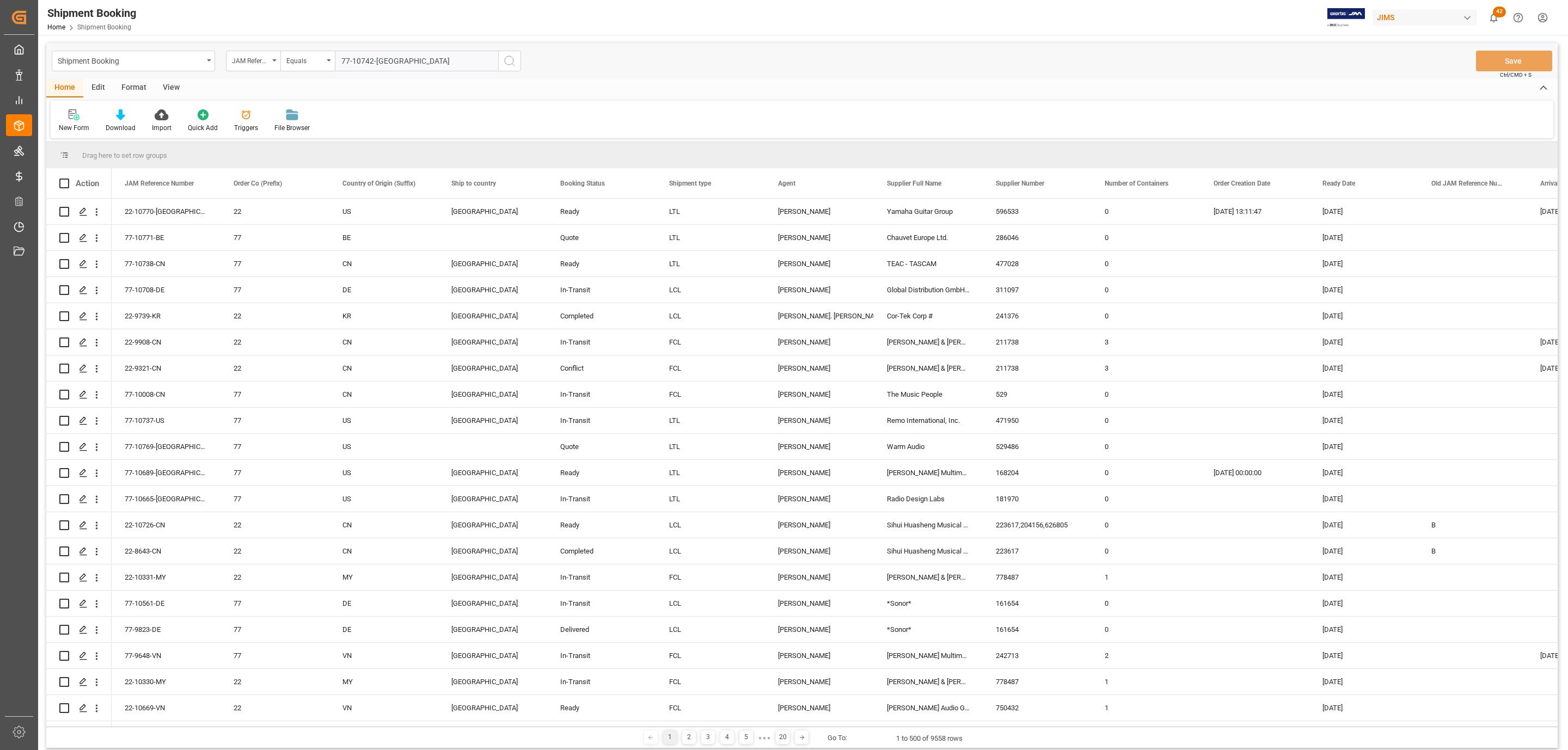
paste input "77-10742-[GEOGRAPHIC_DATA]"
type input "77-10742-[GEOGRAPHIC_DATA]"
click at [503, 60] on icon "search button" at bounding box center [510, 61] width 13 height 13
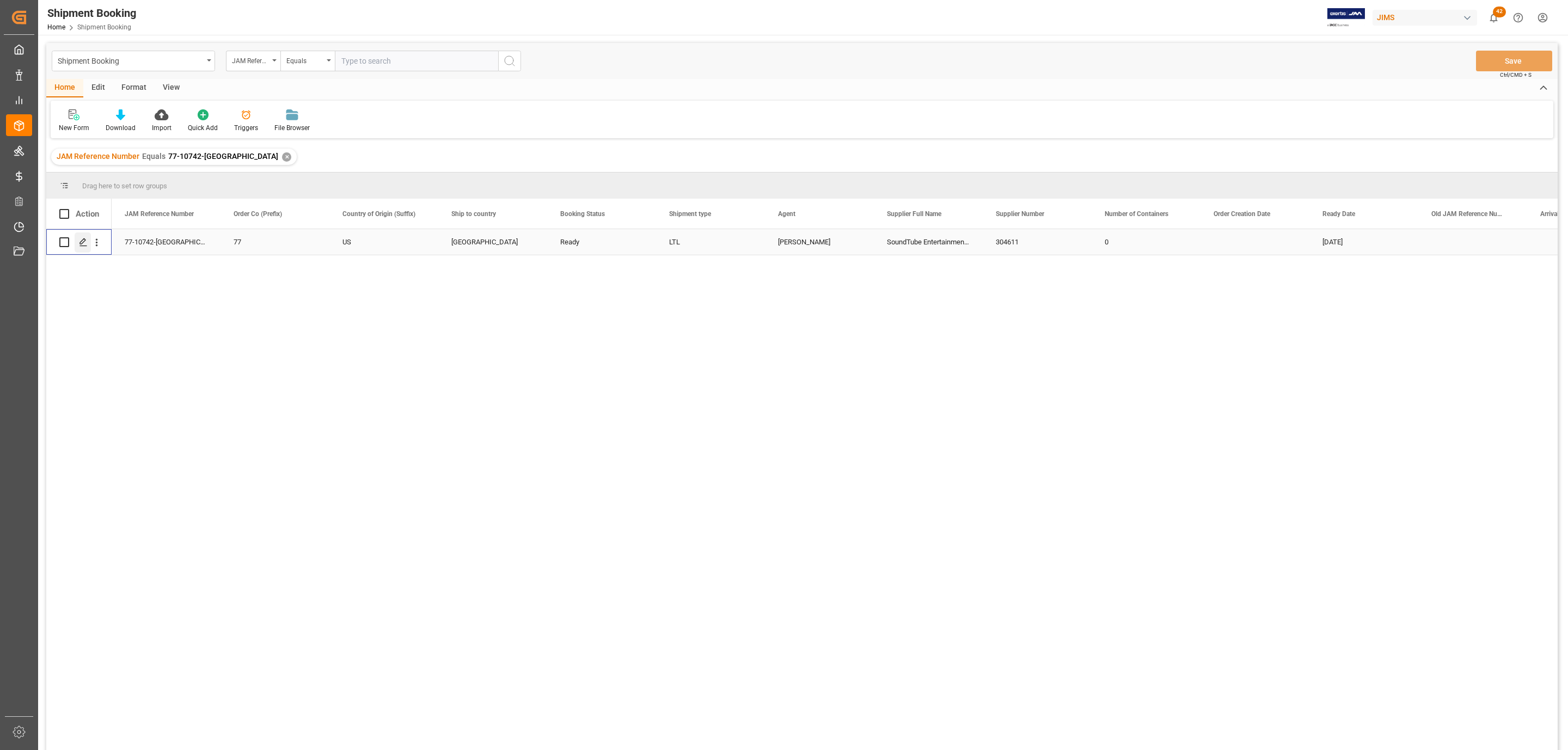
click at [82, 246] on line "Press SPACE to select this row." at bounding box center [83, 246] width 7 height 0
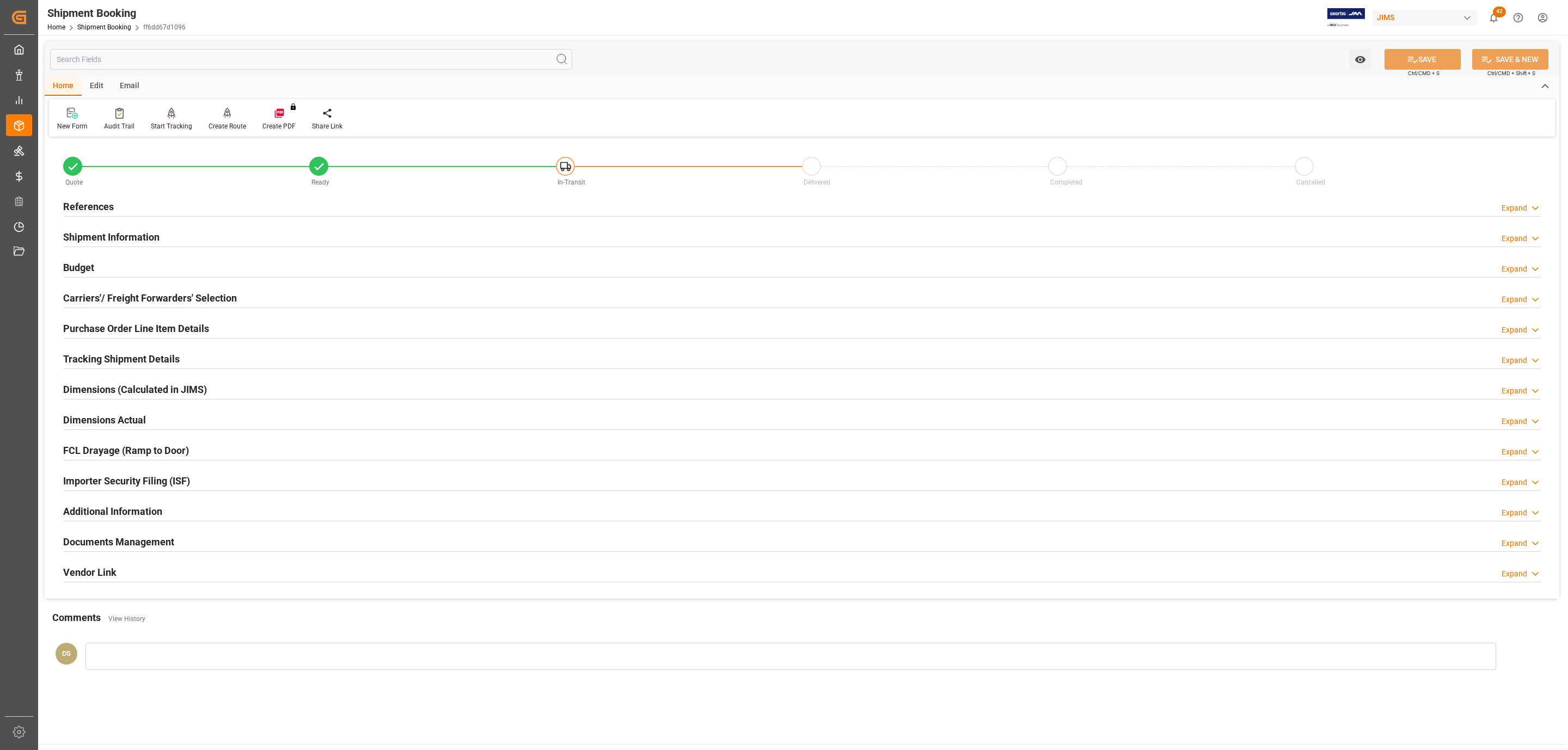
click at [118, 300] on h2 "Carriers'/ Freight Forwarders' Selection" at bounding box center [149, 298] width 173 height 15
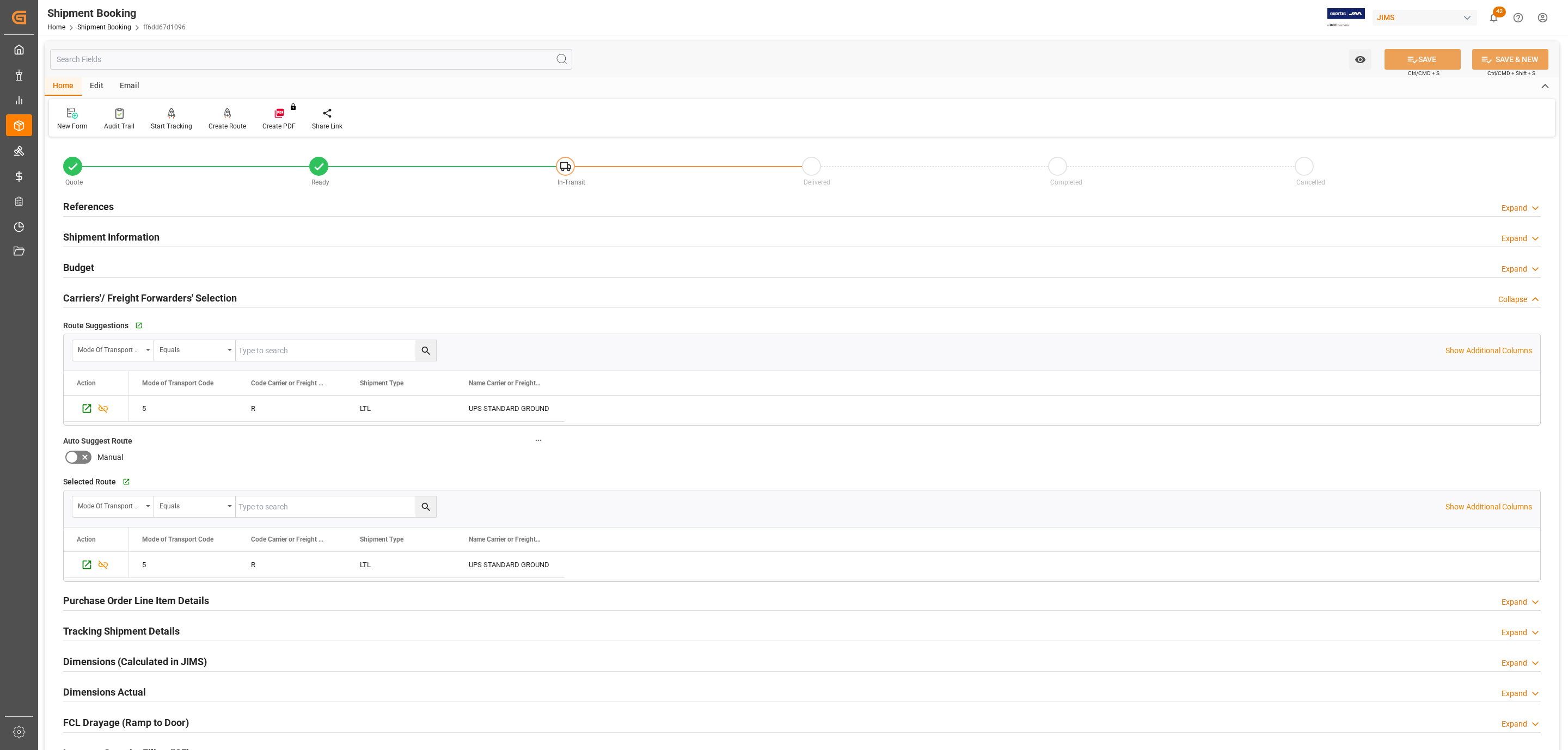
click at [114, 268] on div "Budget Expand" at bounding box center [802, 266] width 1478 height 21
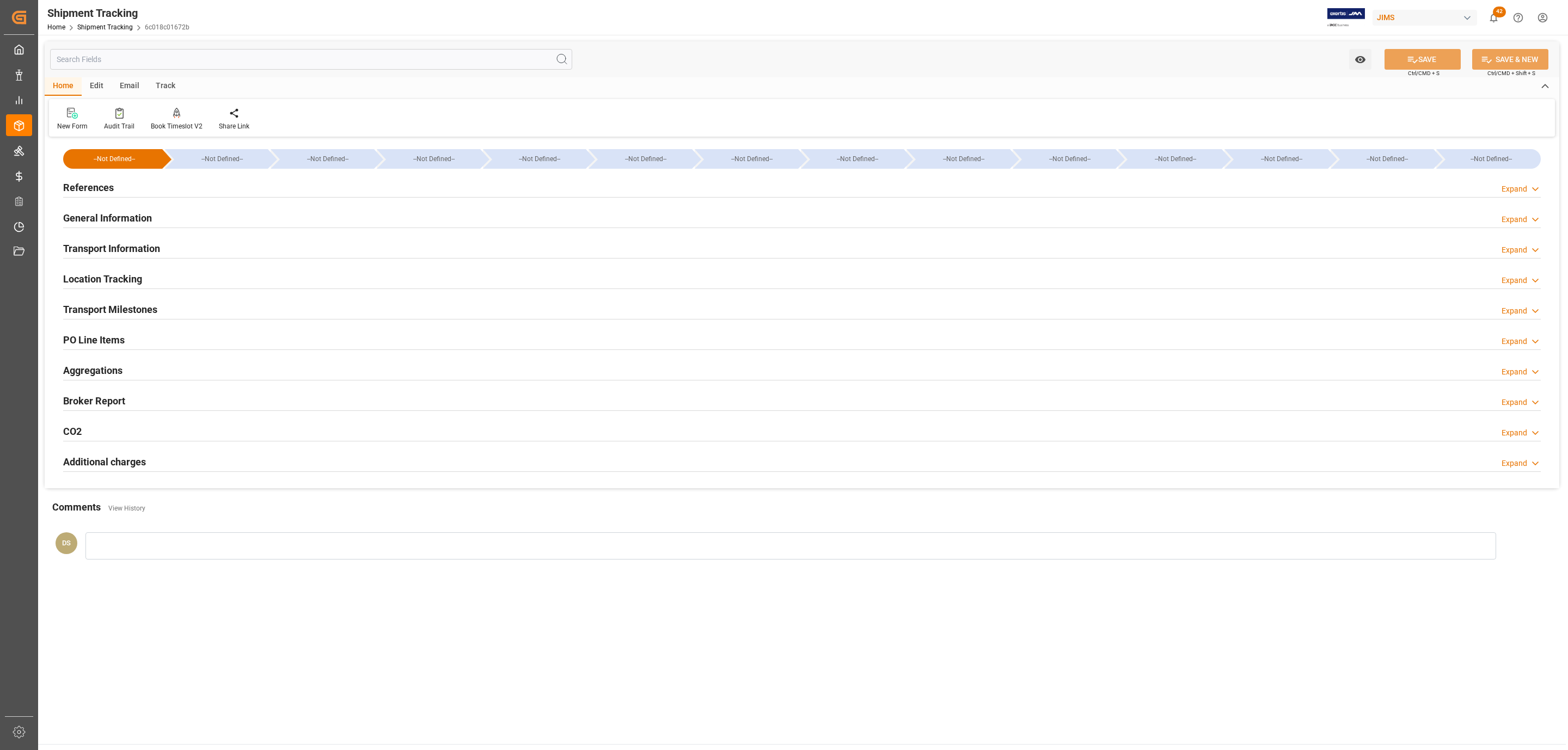
click at [136, 189] on div "References Expand" at bounding box center [802, 187] width 1478 height 21
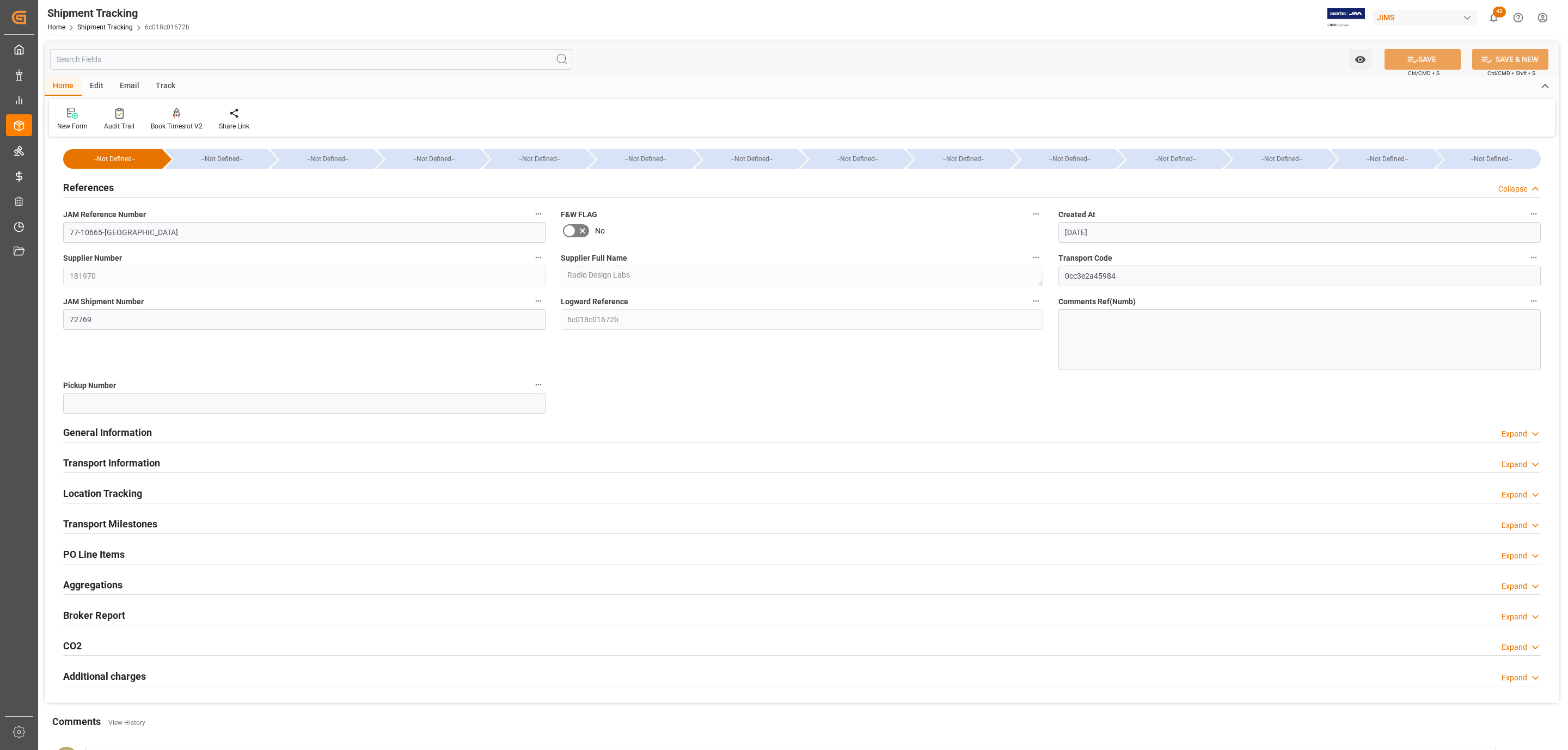
click at [136, 189] on div "References Collapse" at bounding box center [802, 187] width 1478 height 21
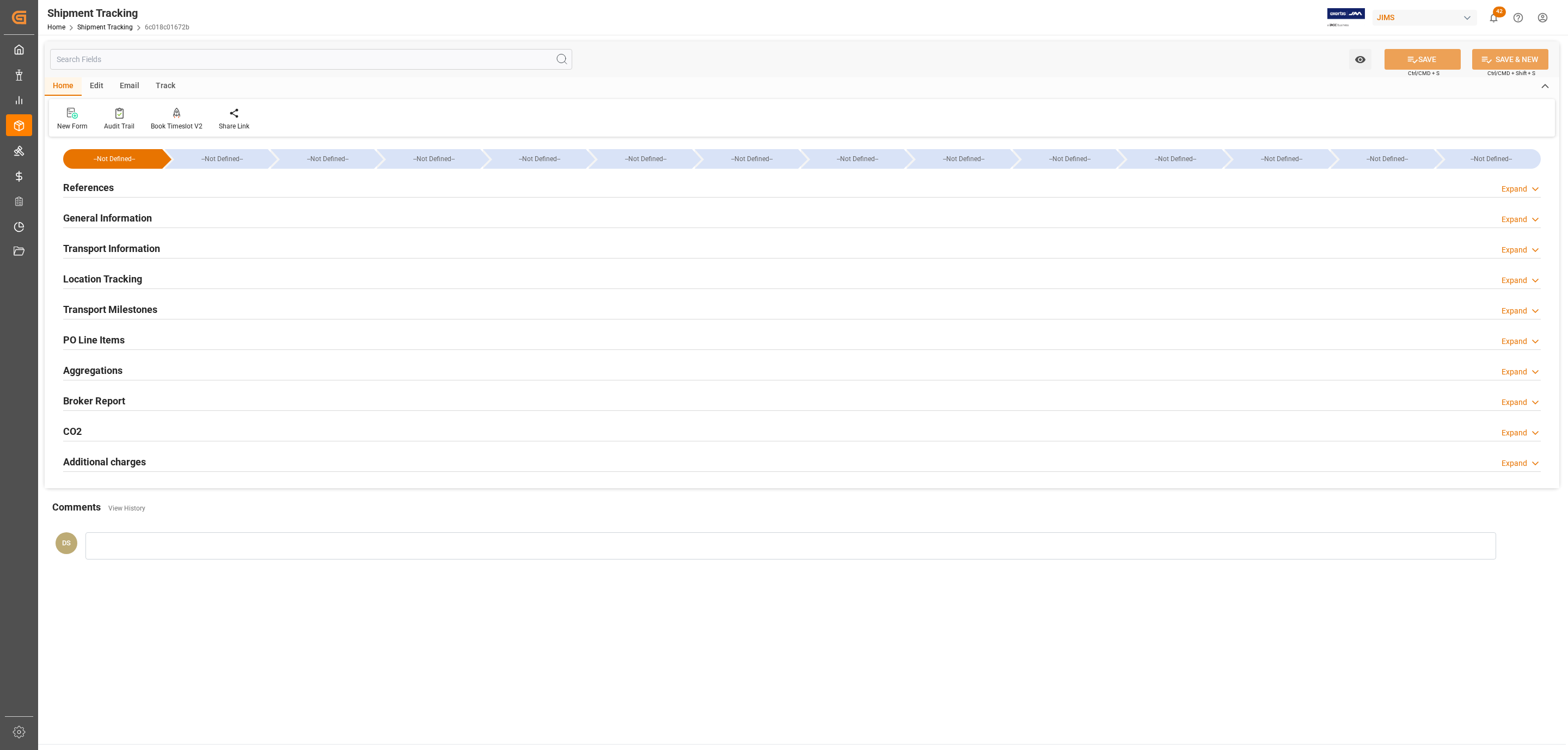
click at [100, 340] on h2 "PO Line Items" at bounding box center [94, 340] width 62 height 15
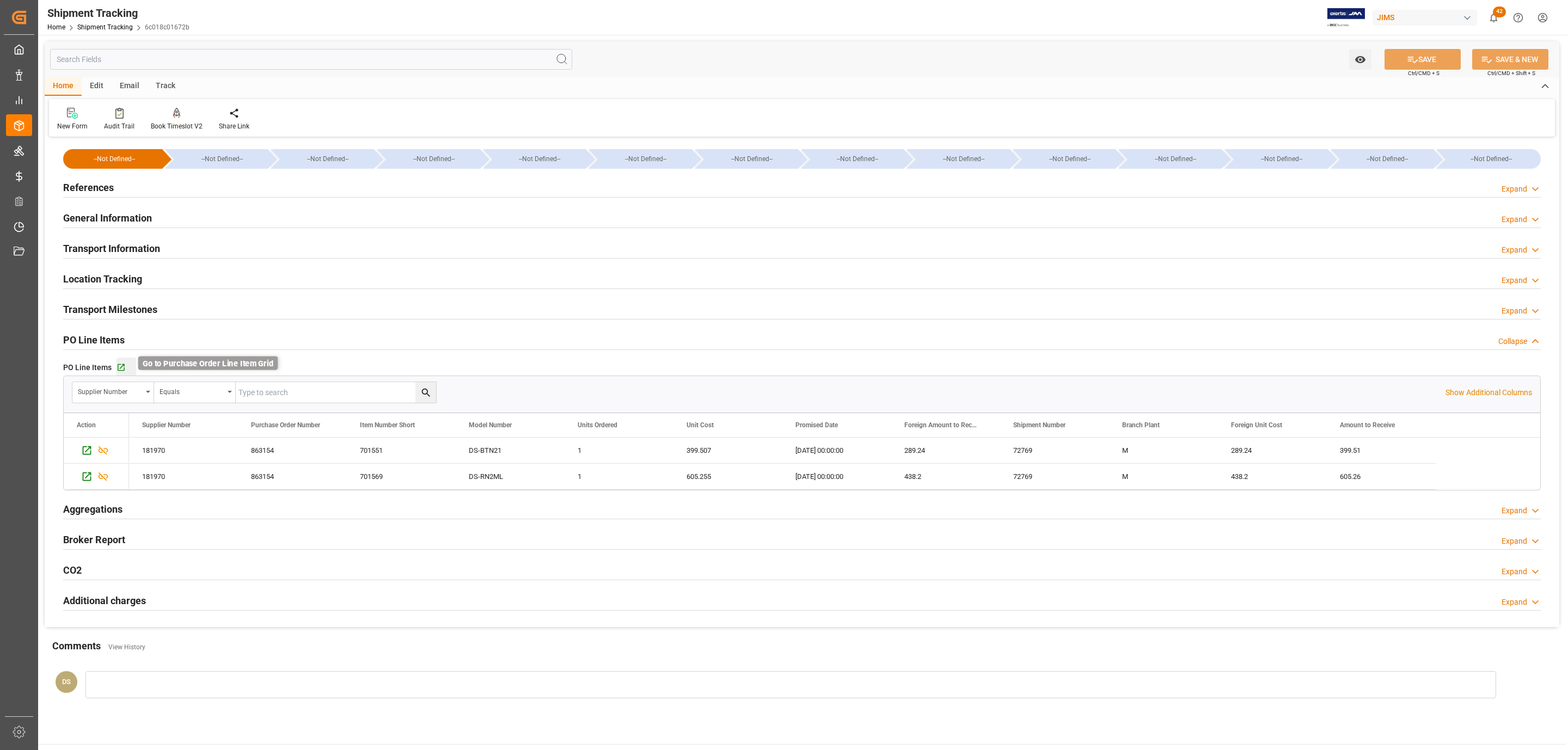
click at [122, 371] on icon "button" at bounding box center [121, 367] width 7 height 7
click at [116, 308] on h2 "Transport Milestones" at bounding box center [110, 310] width 94 height 15
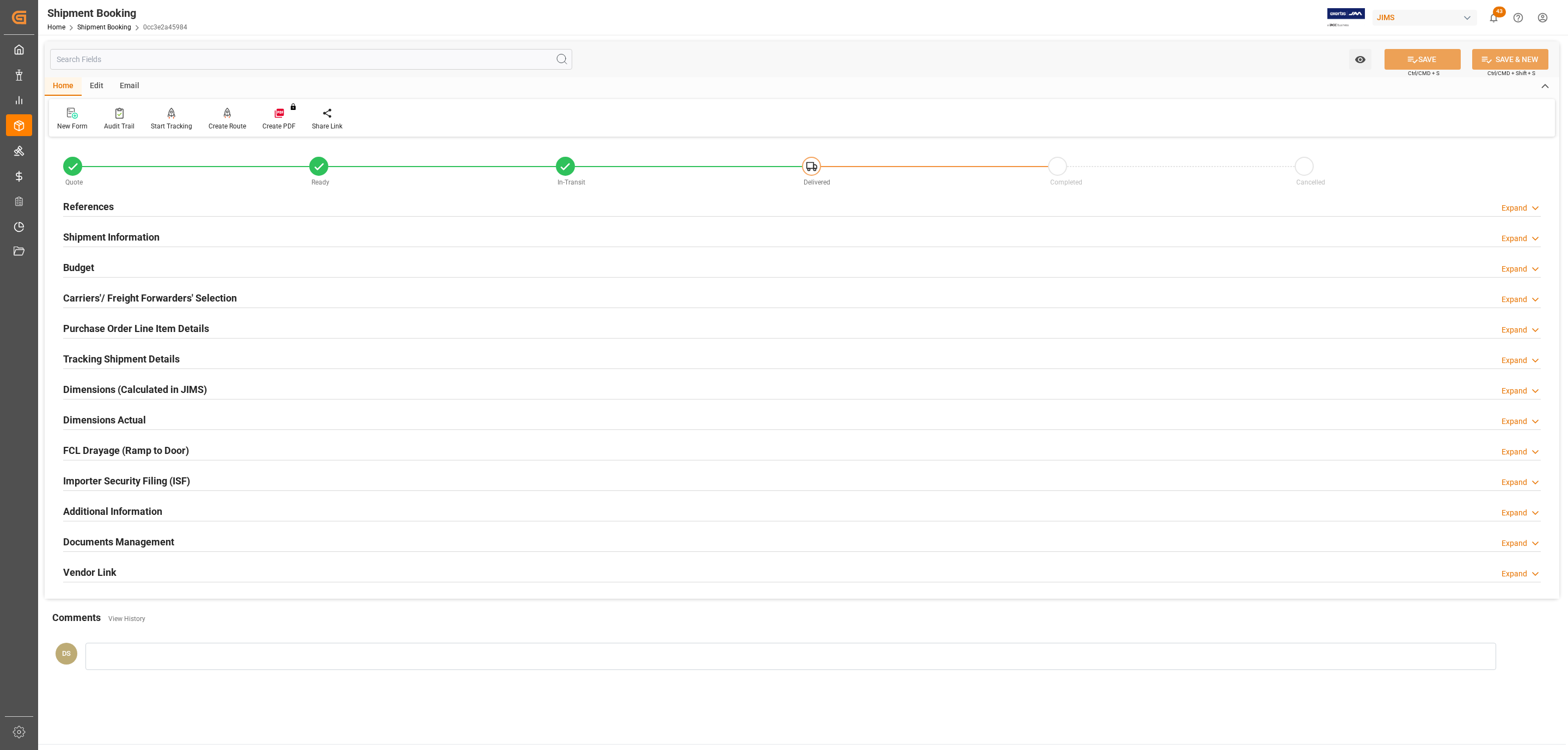
click at [235, 207] on div "References Expand" at bounding box center [802, 205] width 1478 height 21
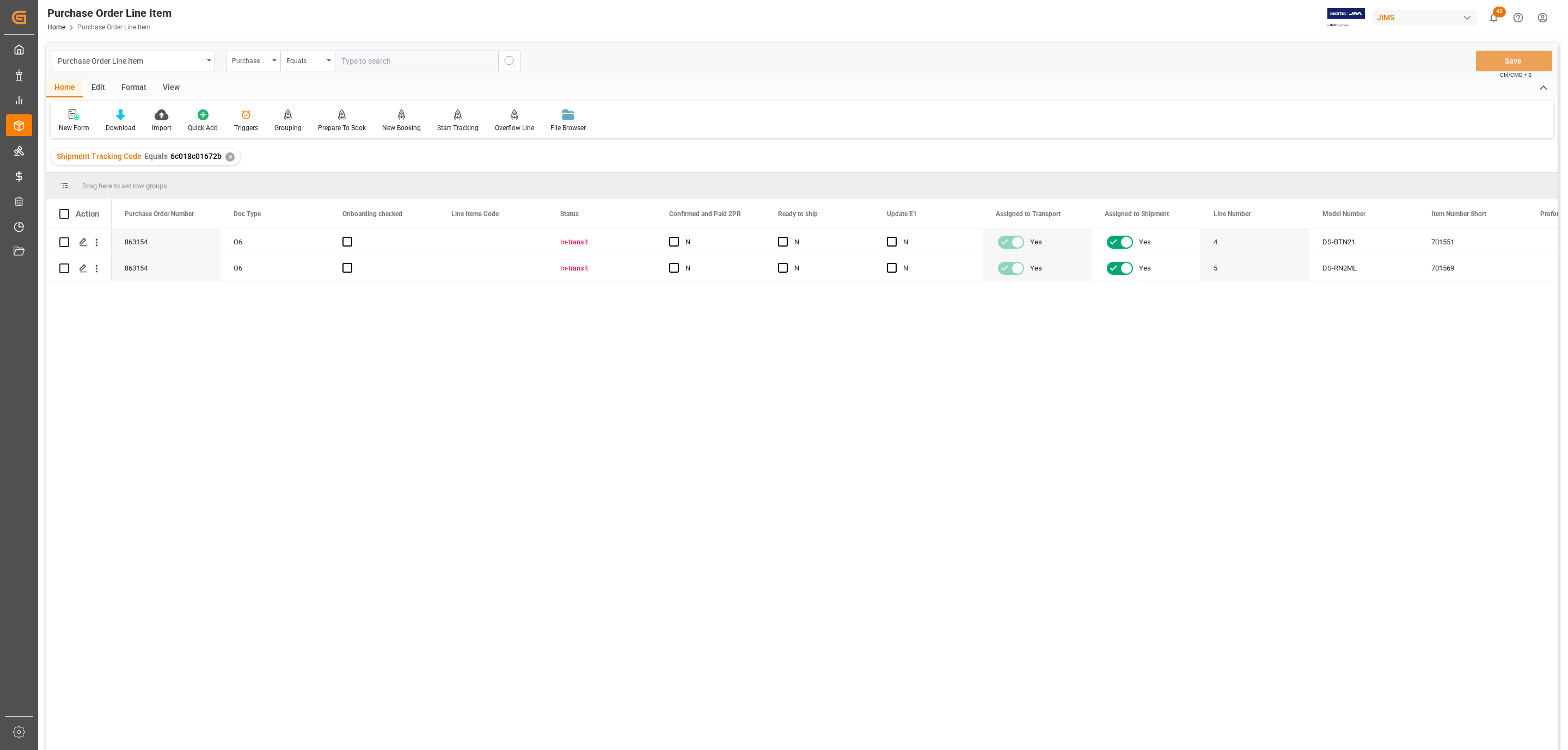
click at [173, 89] on div "View" at bounding box center [171, 88] width 33 height 19
click at [124, 116] on icon at bounding box center [124, 115] width 11 height 11
click at [132, 196] on div "HS Listing CANADA" at bounding box center [152, 198] width 95 height 11
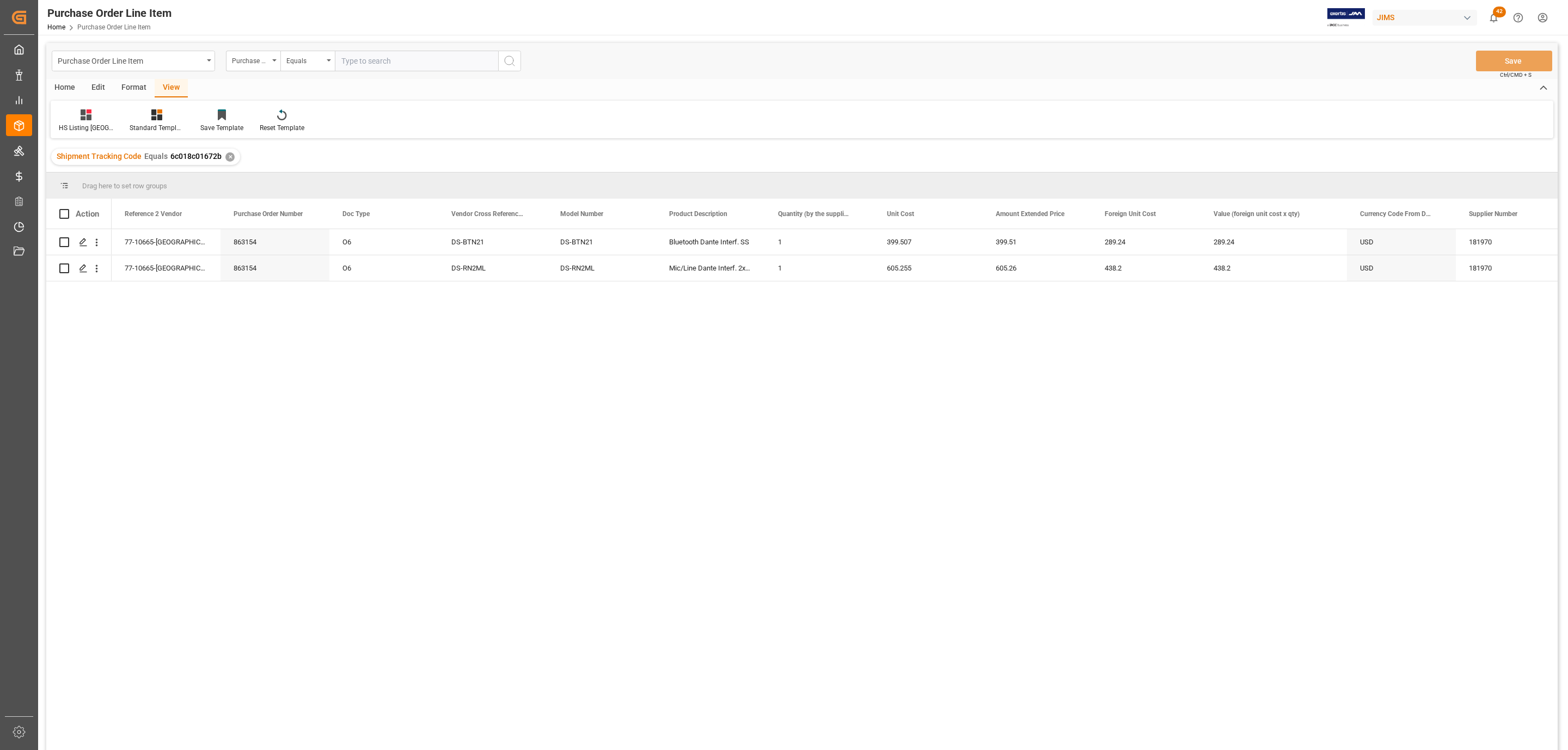
click at [62, 221] on div "Action" at bounding box center [79, 213] width 65 height 30
click at [62, 216] on span at bounding box center [64, 214] width 10 height 10
click at [68, 209] on input "checkbox" at bounding box center [68, 209] width 0 height 0
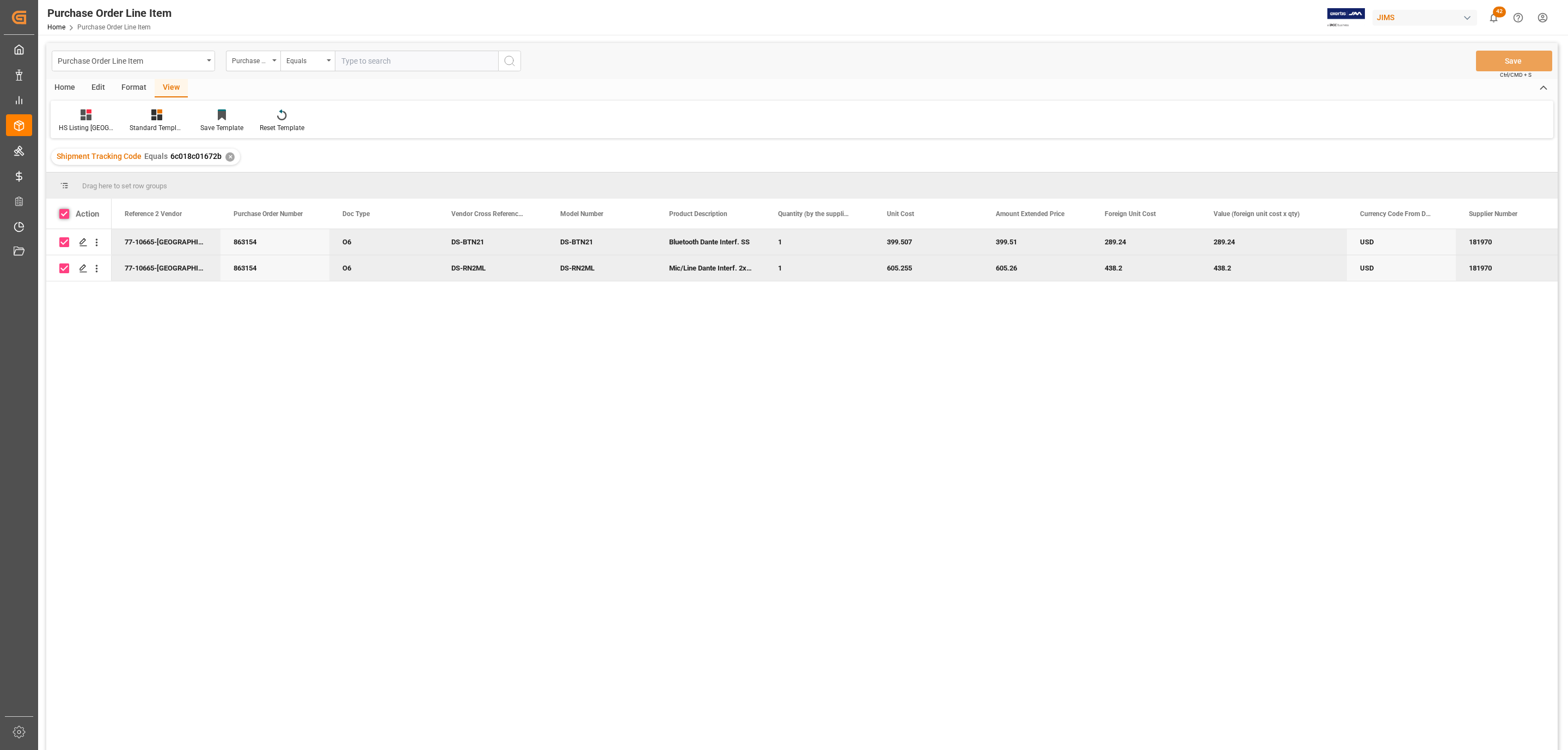
checkbox input "true"
click at [59, 86] on div "Home" at bounding box center [65, 88] width 37 height 19
click at [125, 134] on div "New Form Download Import Quick Add Triggers Grouping Grouping Tooltip Prepare T…" at bounding box center [802, 120] width 1503 height 38
click at [122, 128] on div "Download" at bounding box center [120, 128] width 30 height 10
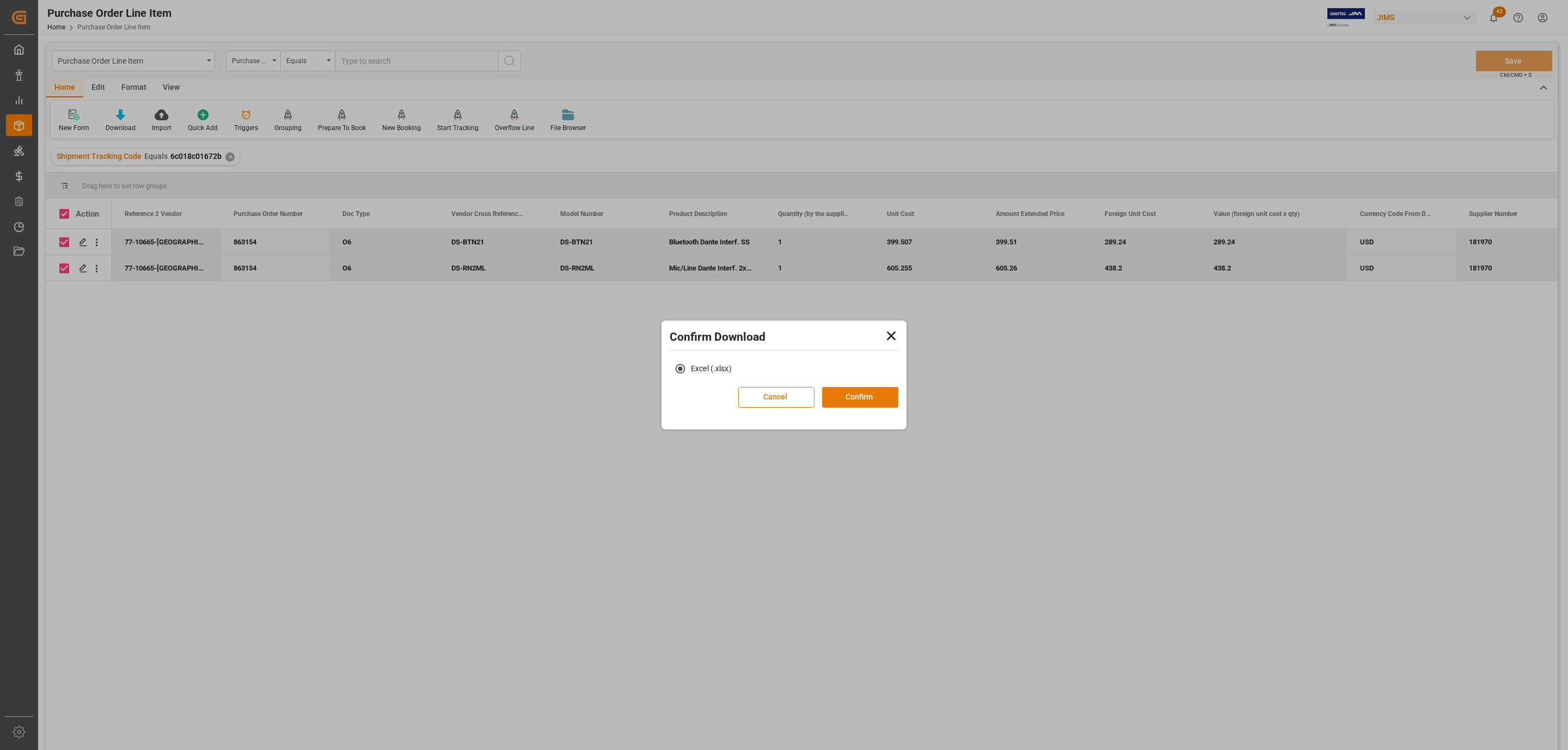
click at [836, 389] on button "Confirm" at bounding box center [860, 397] width 76 height 21
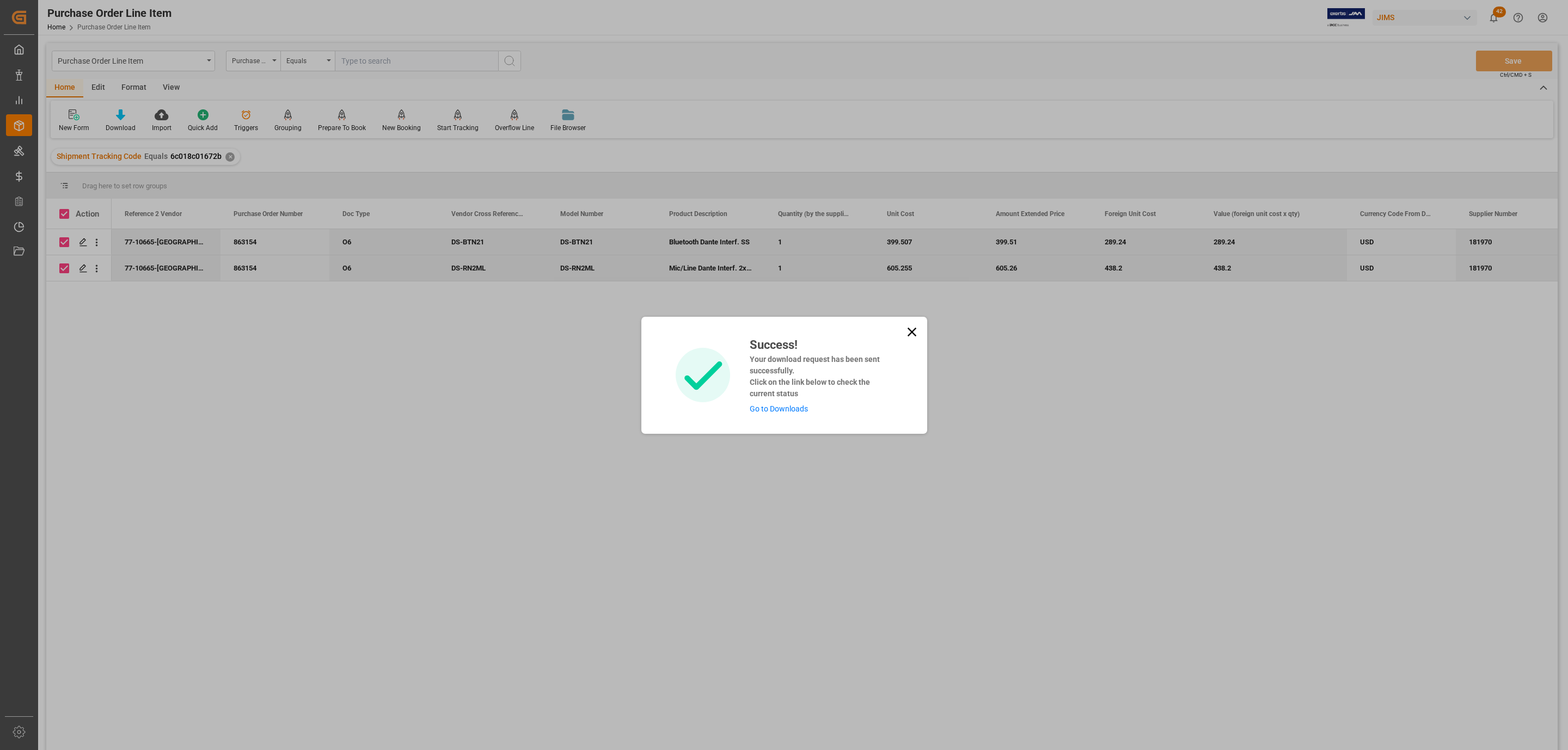
click at [766, 407] on link "Go to Downloads" at bounding box center [779, 409] width 58 height 9
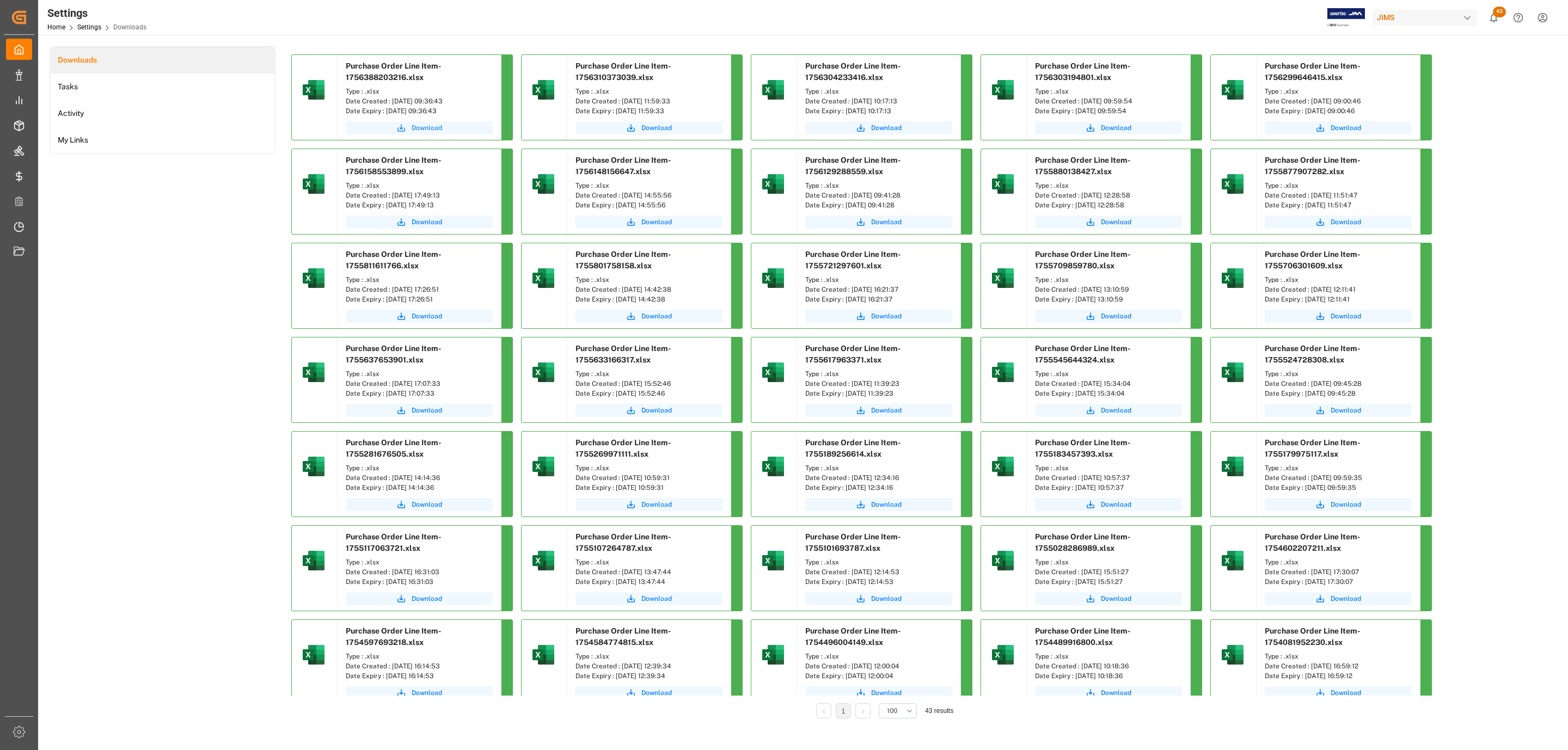
click at [424, 129] on span "Download" at bounding box center [427, 128] width 31 height 10
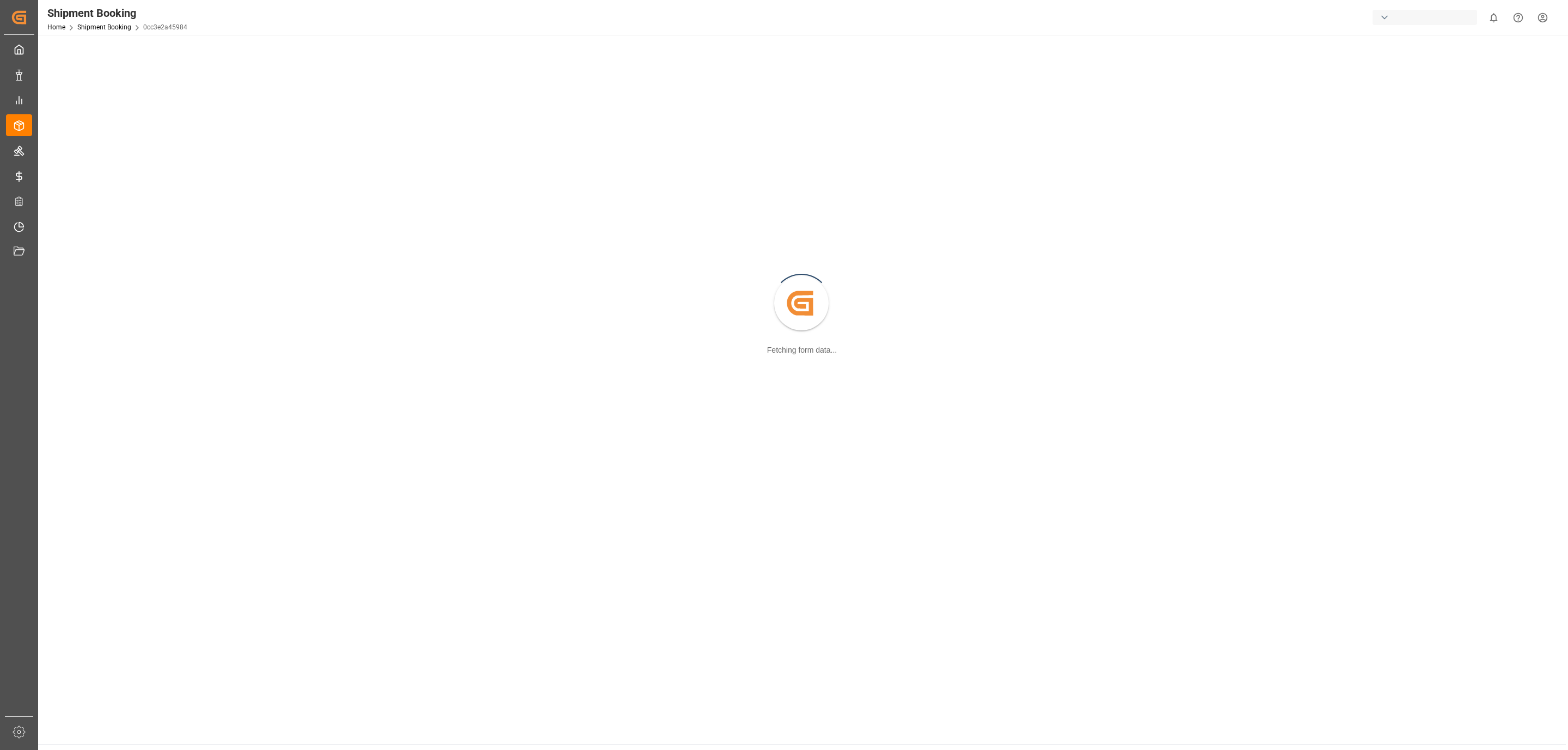
scroll to position [118, 0]
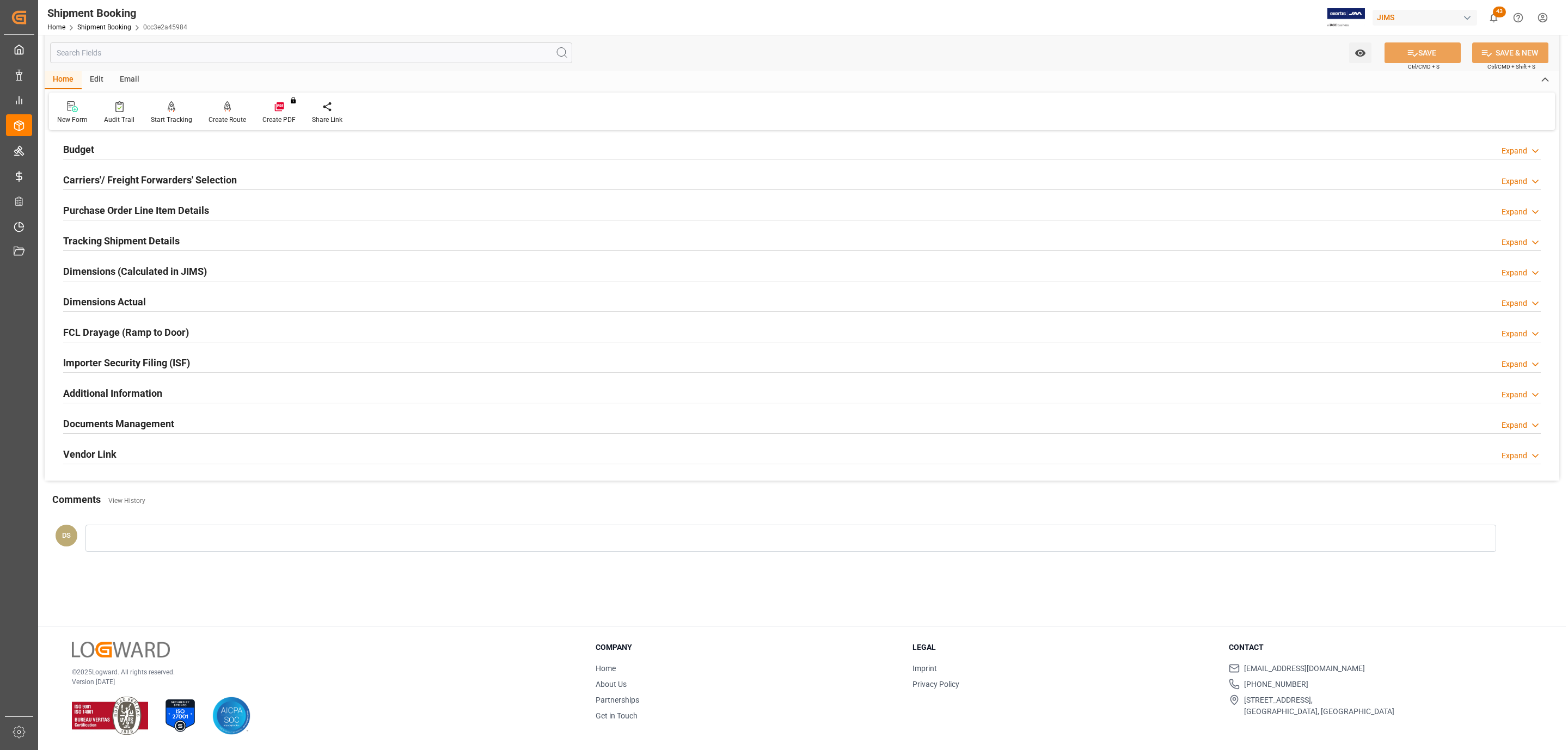
click at [213, 430] on div "Documents Management Expand" at bounding box center [802, 422] width 1478 height 21
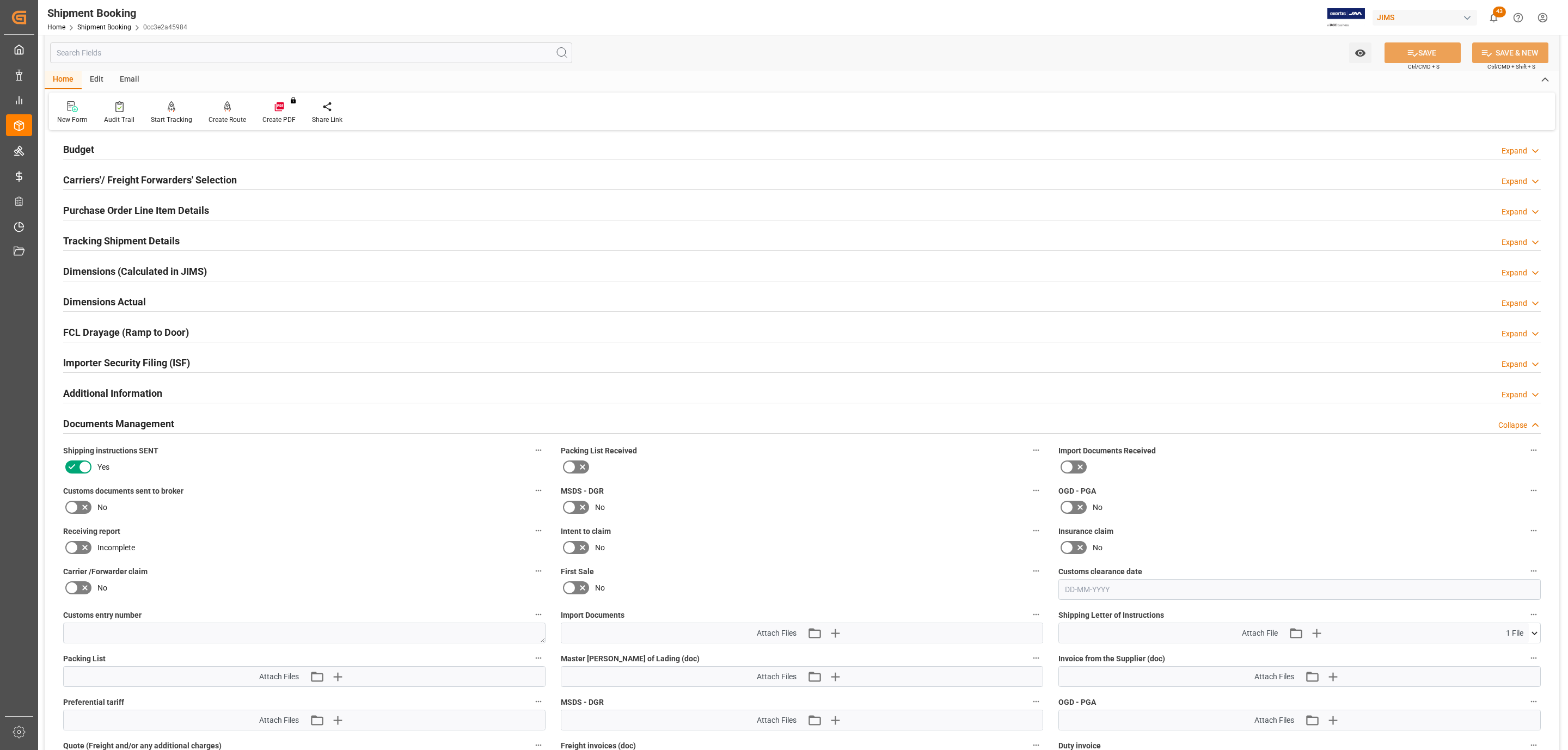
click at [80, 508] on icon at bounding box center [85, 508] width 13 height 13
click at [0, 0] on input "checkbox" at bounding box center [0, 0] width 0 height 0
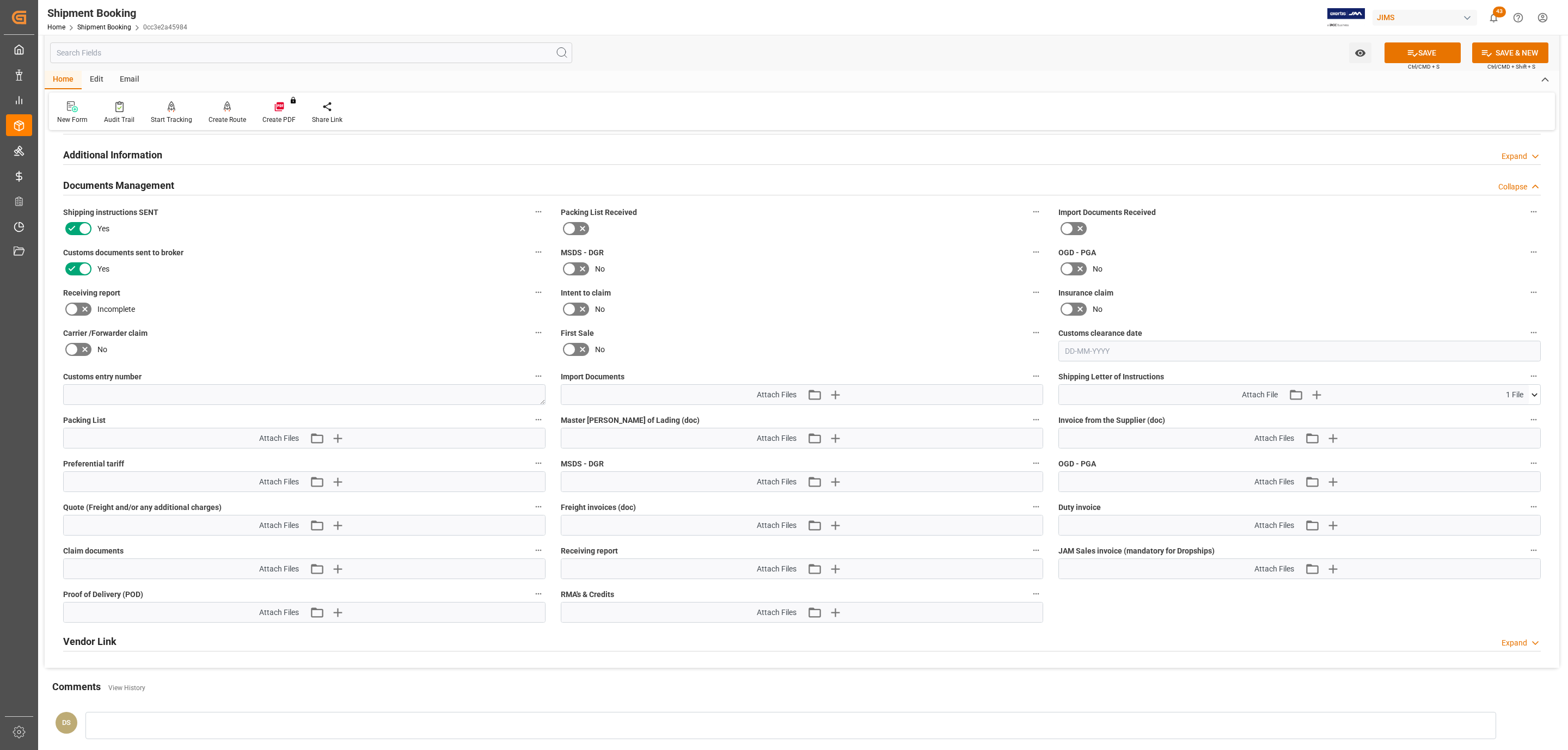
scroll to position [363, 0]
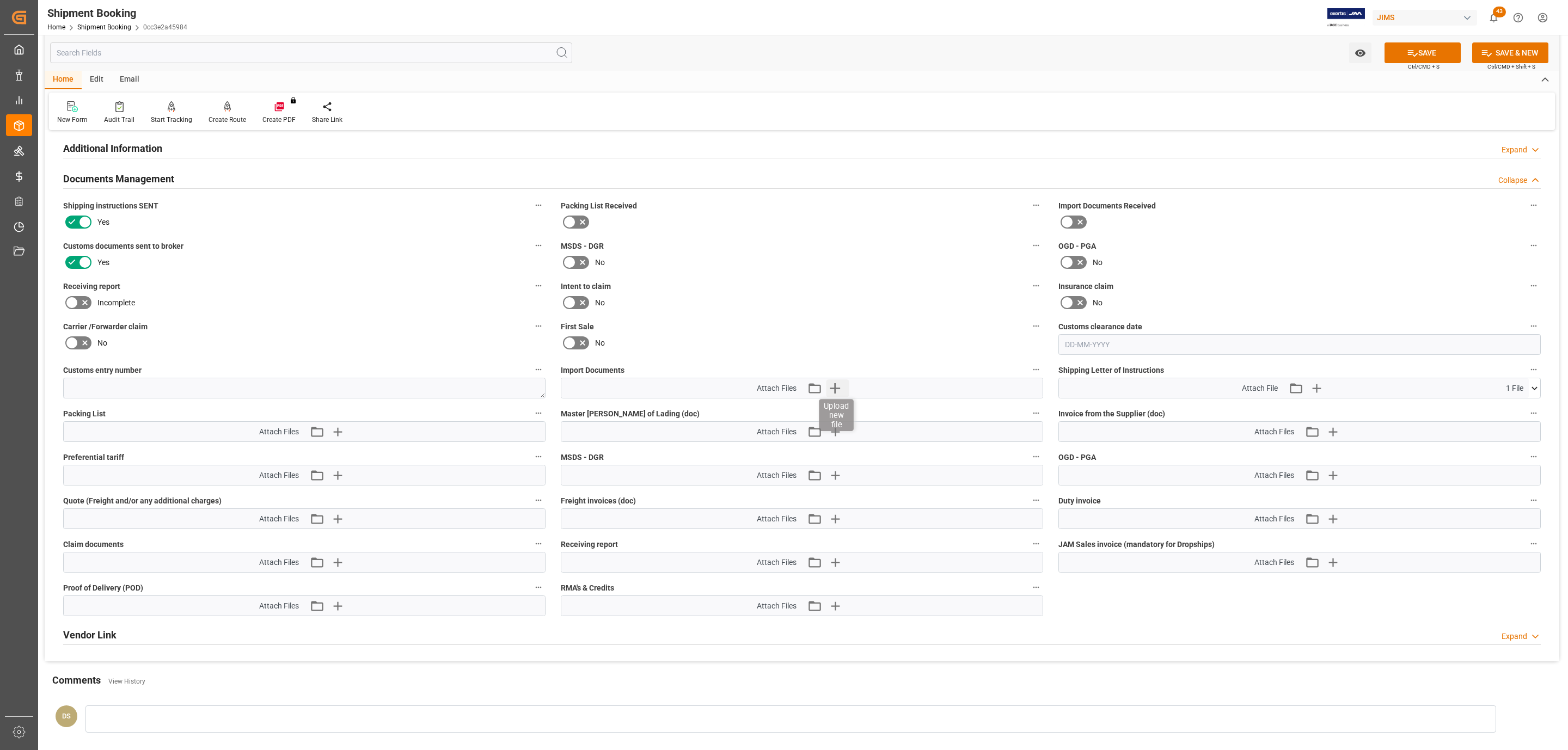
click at [833, 394] on icon "button" at bounding box center [835, 388] width 17 height 17
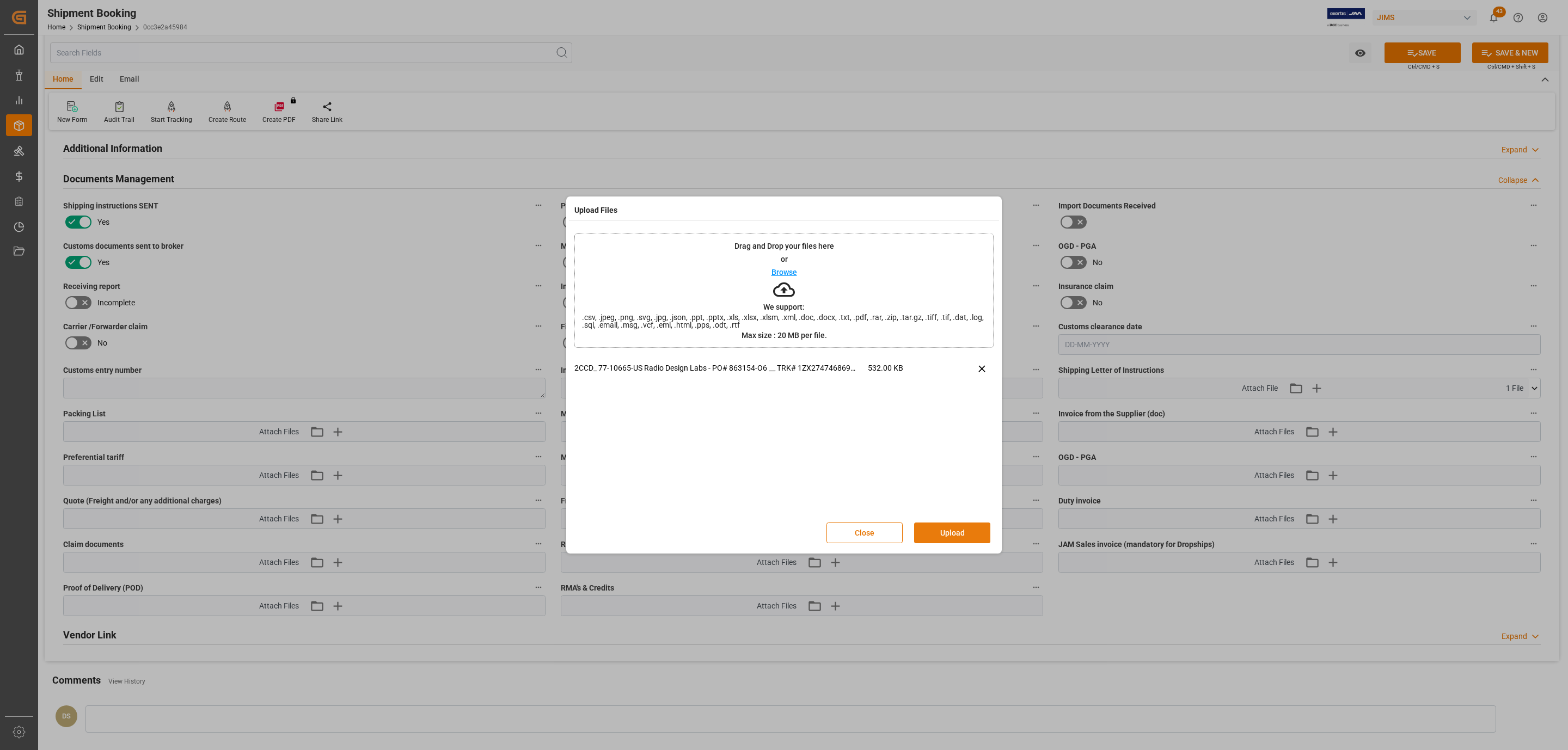
click at [937, 535] on button "Upload" at bounding box center [952, 533] width 76 height 21
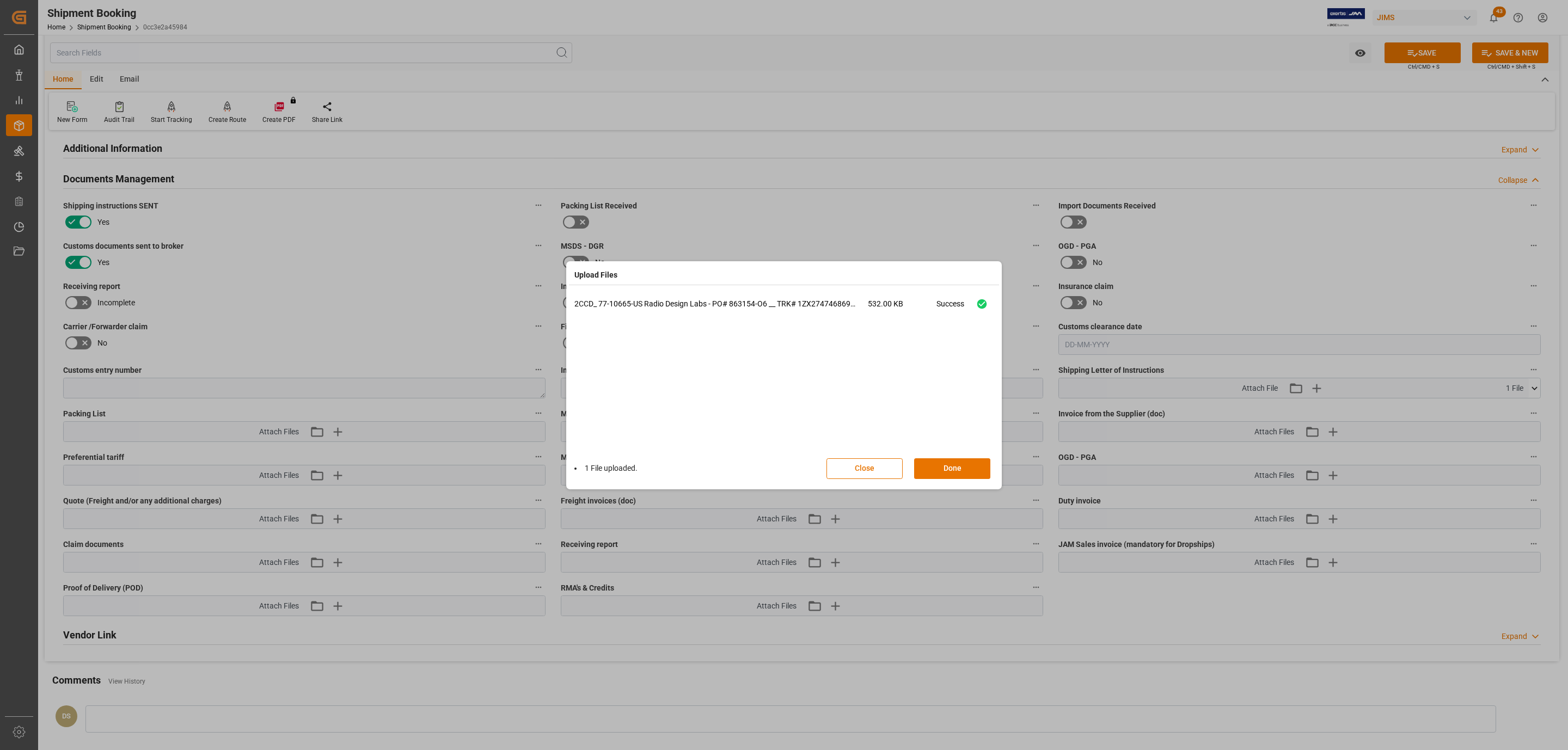
drag, startPoint x: 980, startPoint y: 471, endPoint x: 1126, endPoint y: 381, distance: 171.5
click at [980, 470] on button "Done" at bounding box center [952, 468] width 76 height 21
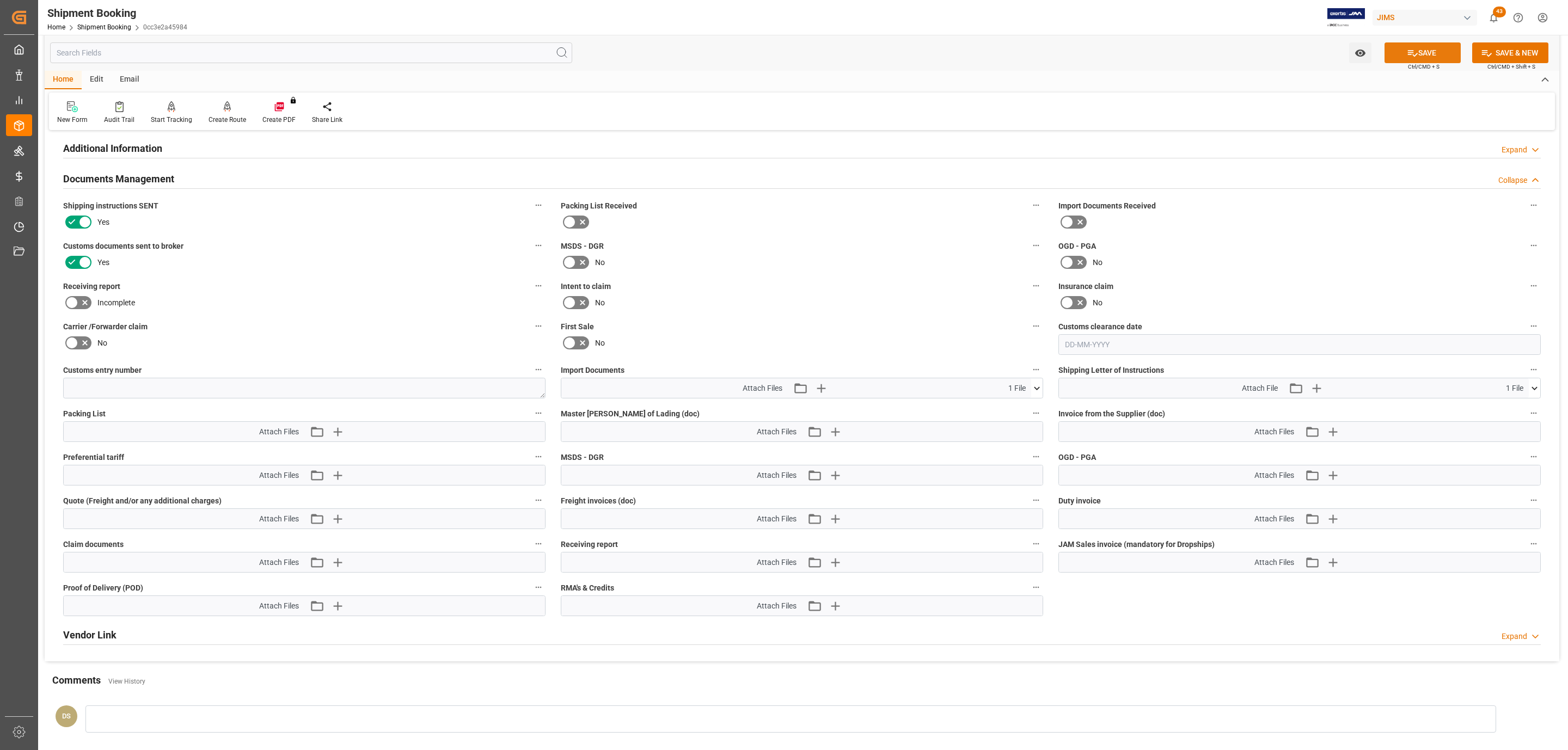
click at [1447, 49] on button "SAVE" at bounding box center [1422, 52] width 76 height 21
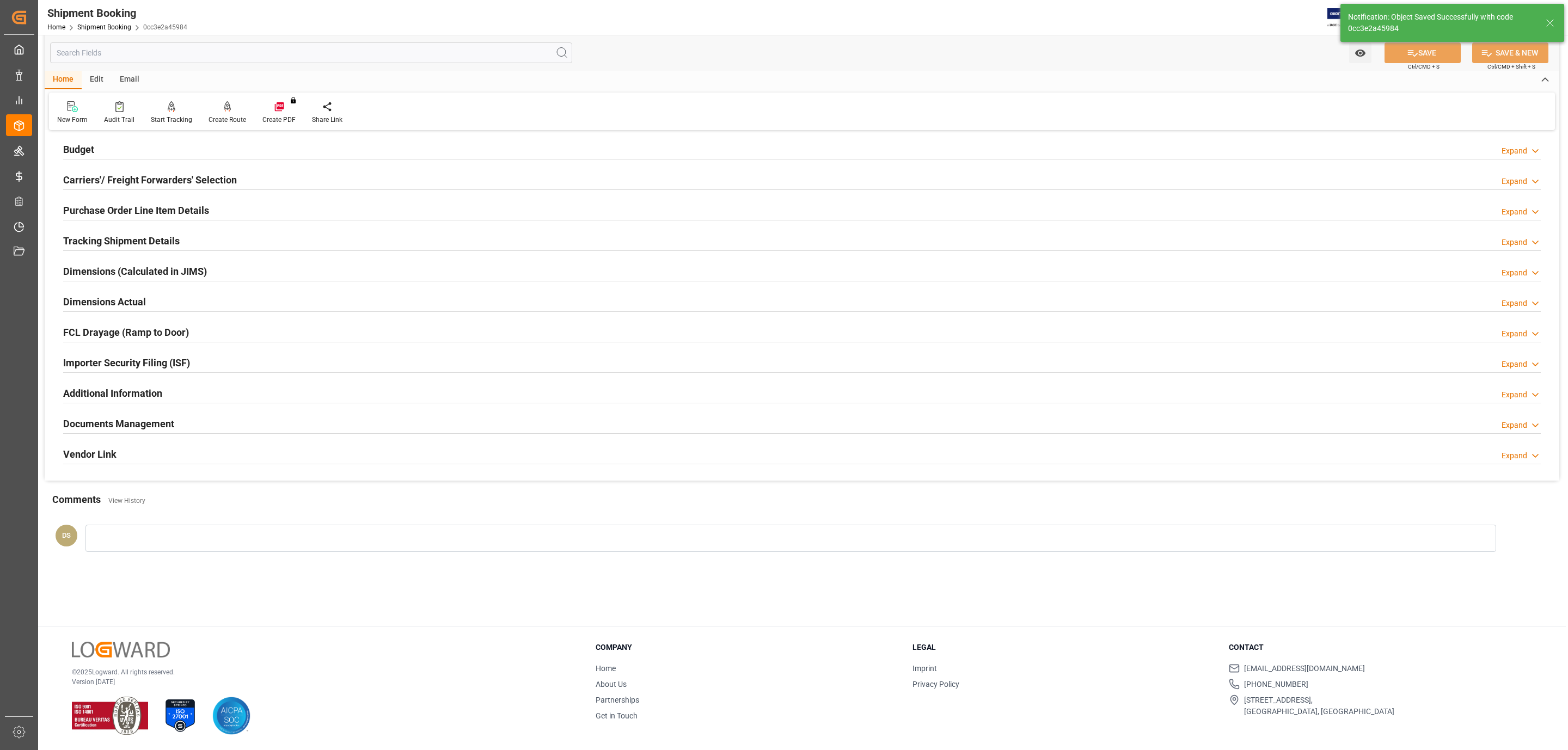
scroll to position [118, 0]
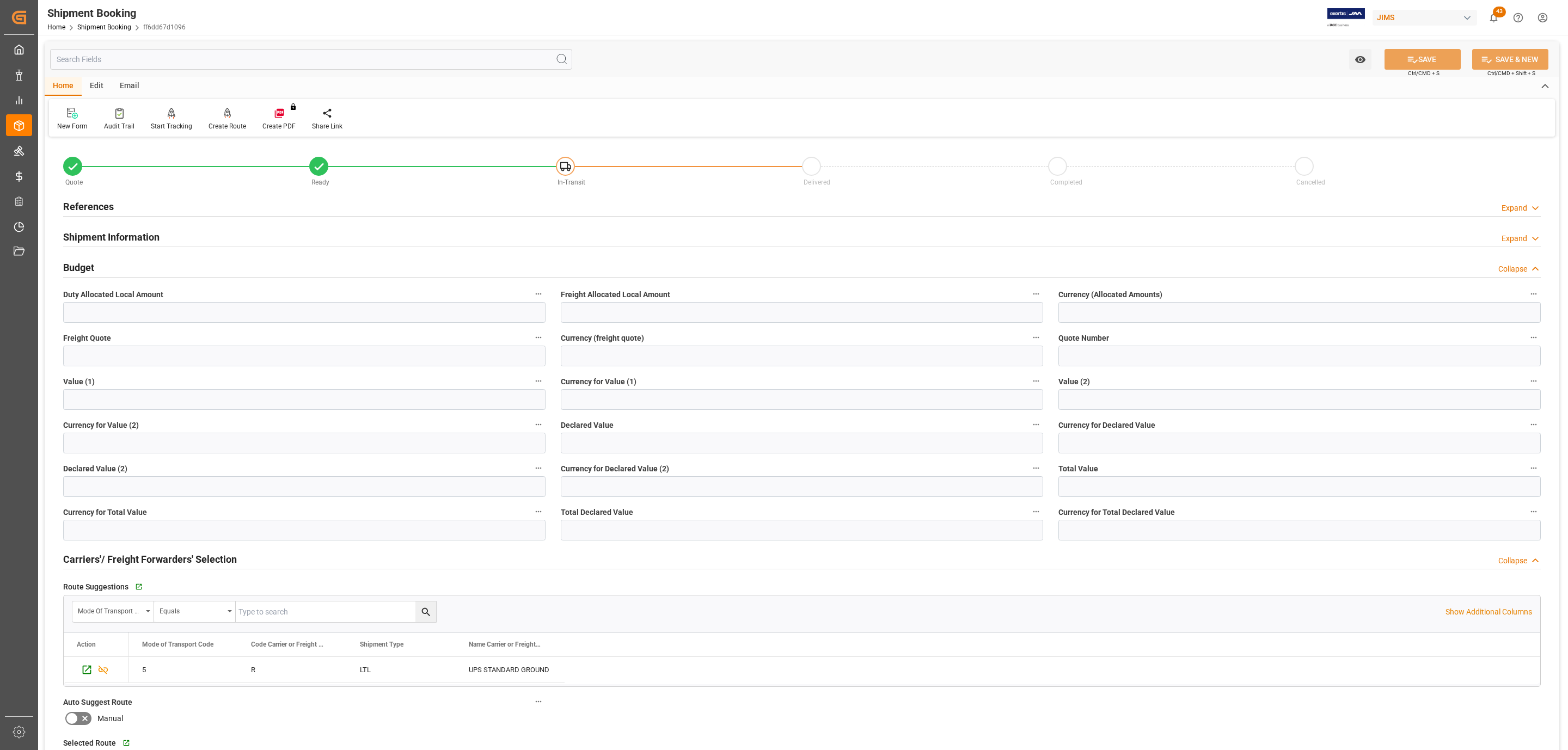
click at [138, 193] on div "References Expand" at bounding box center [802, 207] width 1493 height 31
click at [133, 207] on div "References Expand" at bounding box center [802, 205] width 1478 height 21
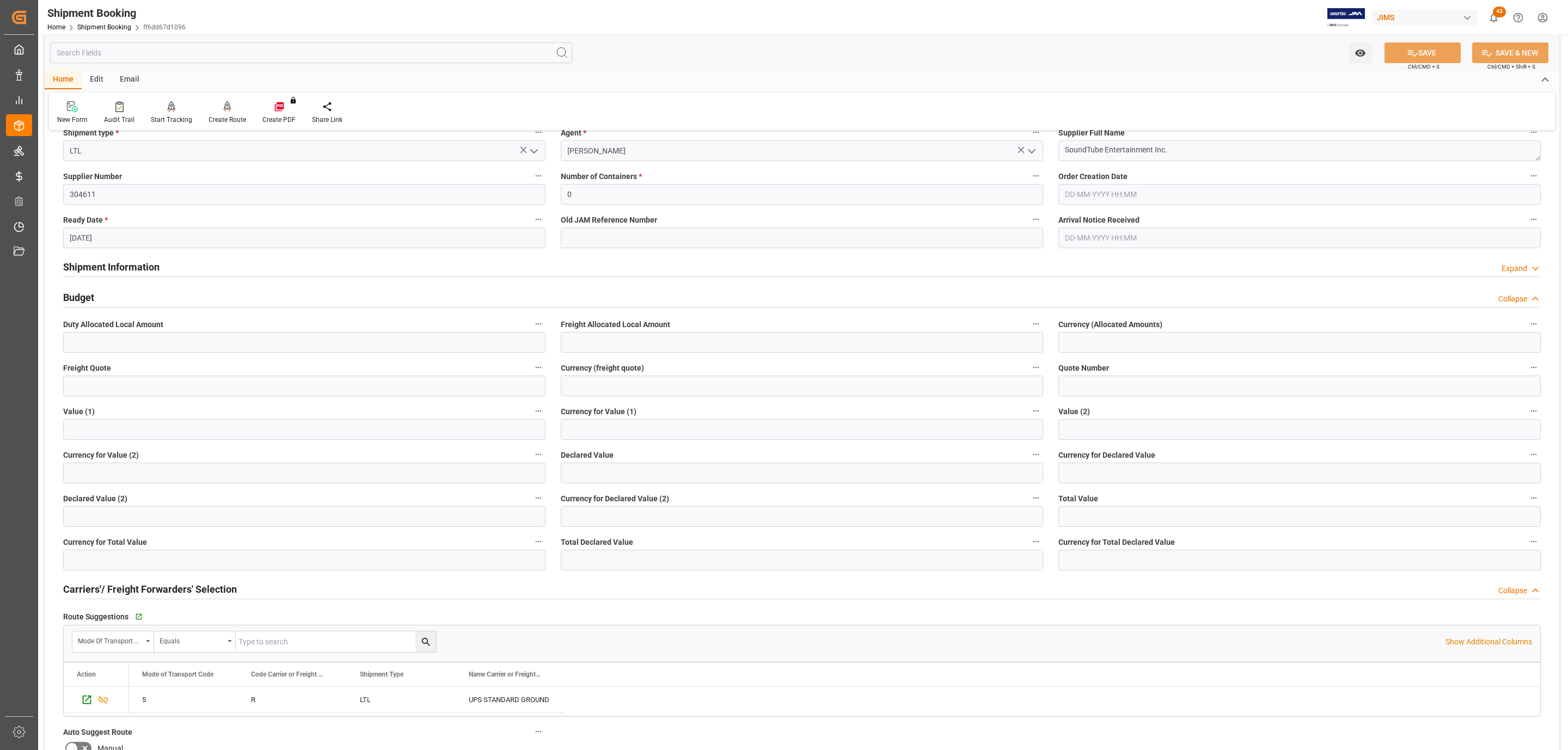
scroll to position [327, 0]
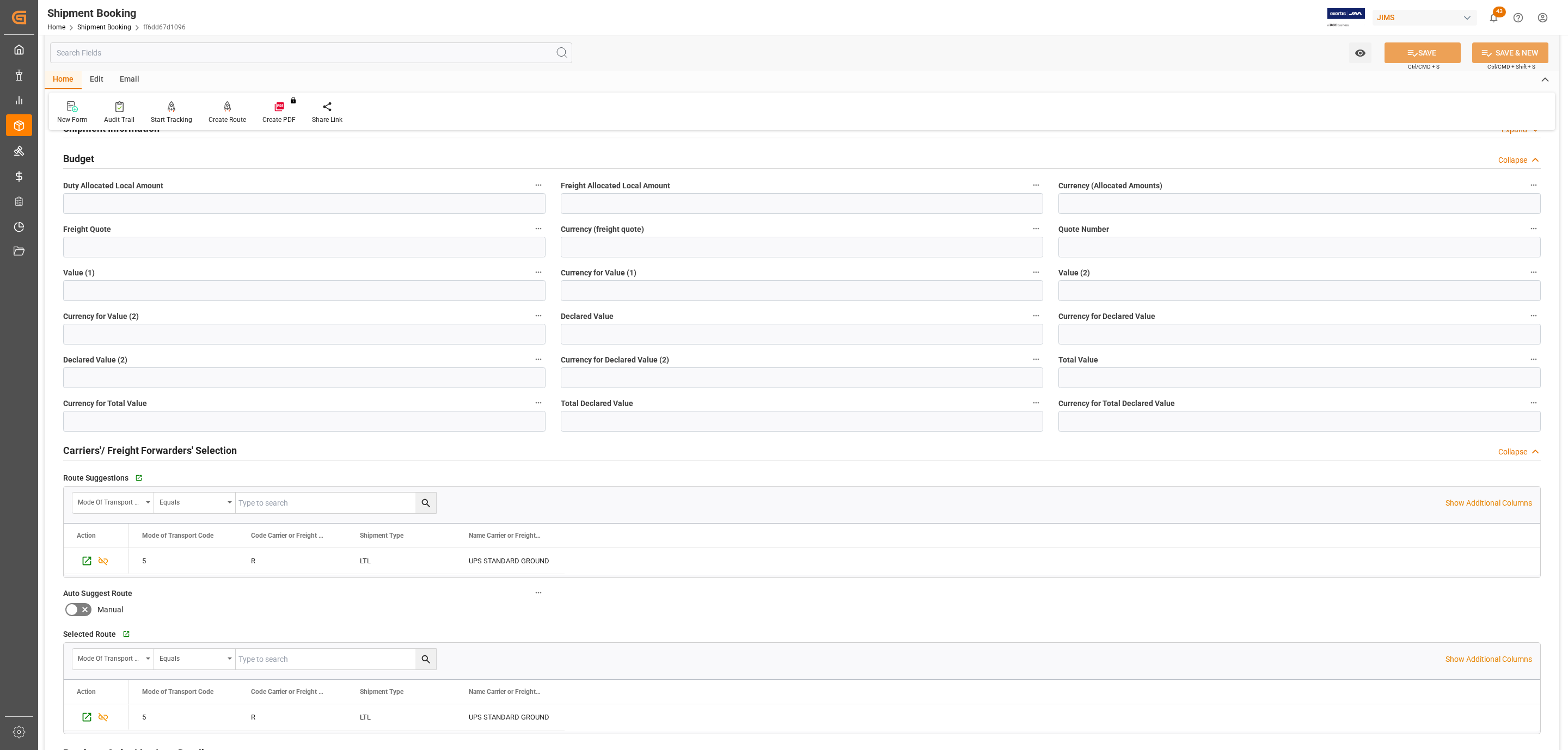
click at [157, 450] on h2 "Carriers'/ Freight Forwarders' Selection" at bounding box center [149, 450] width 173 height 15
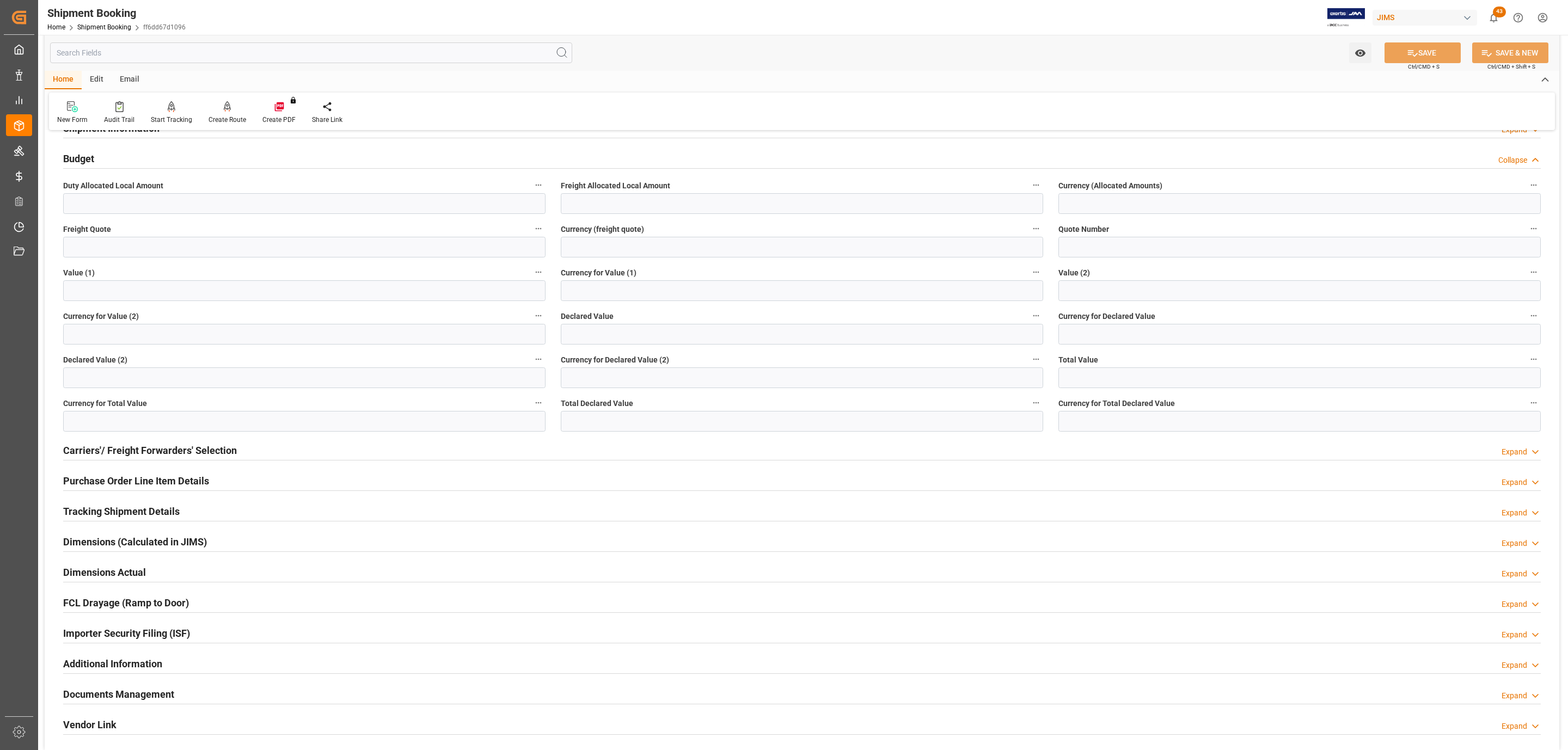
click at [136, 478] on h2 "Purchase Order Line Item Details" at bounding box center [136, 481] width 146 height 15
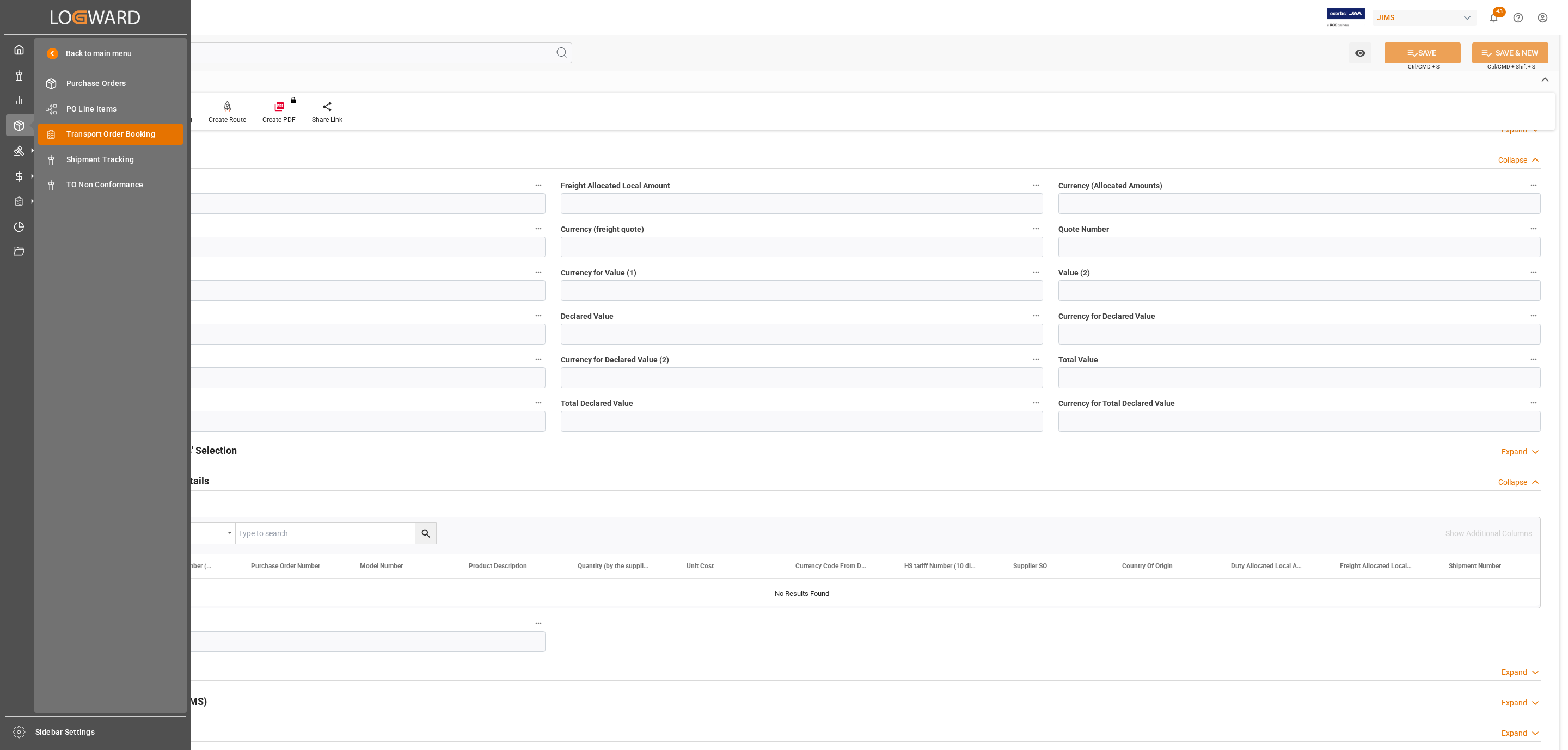
click at [142, 129] on span "Transport Order Booking" at bounding box center [125, 134] width 117 height 11
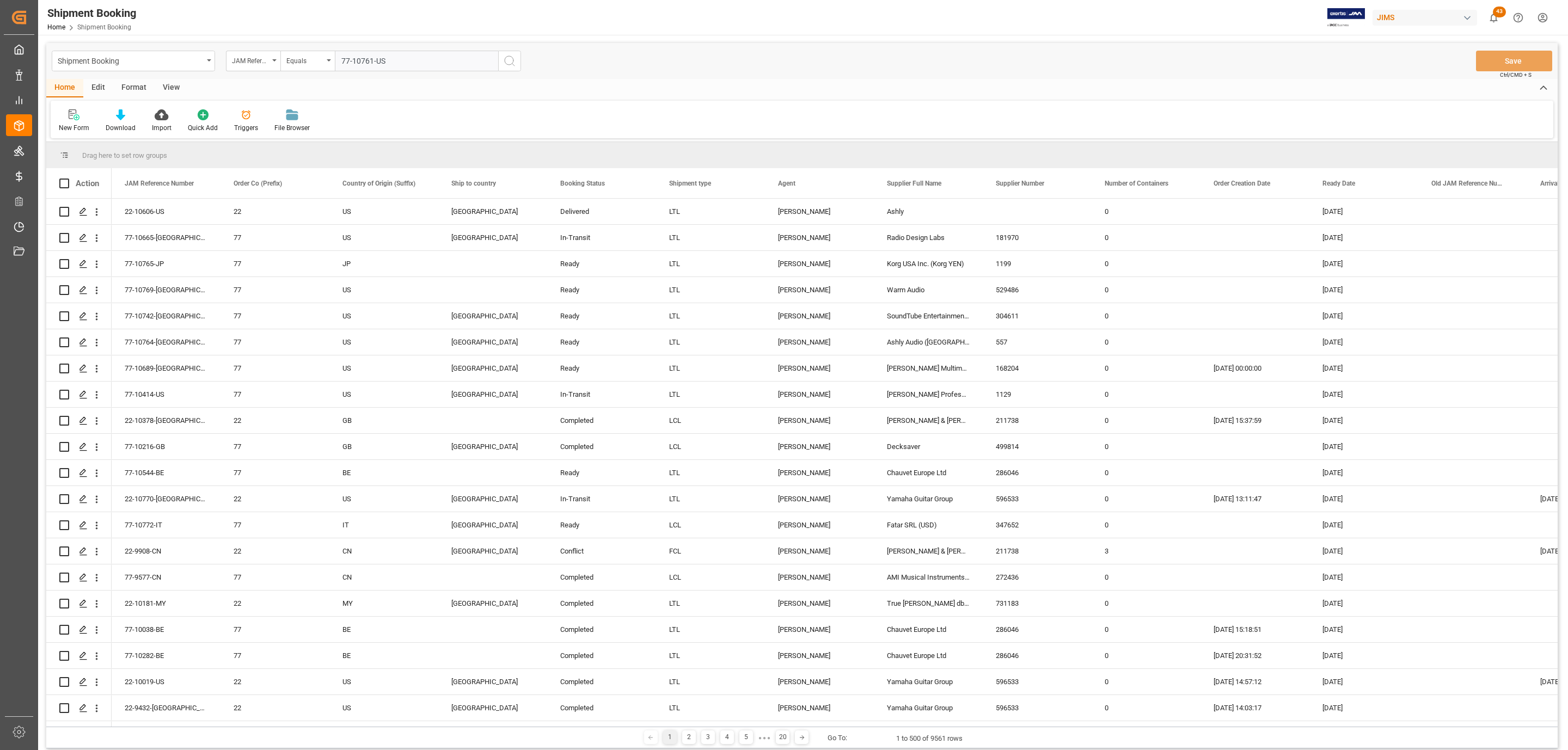
type input "77-10761-US"
click at [510, 60] on icon "search button" at bounding box center [510, 61] width 13 height 13
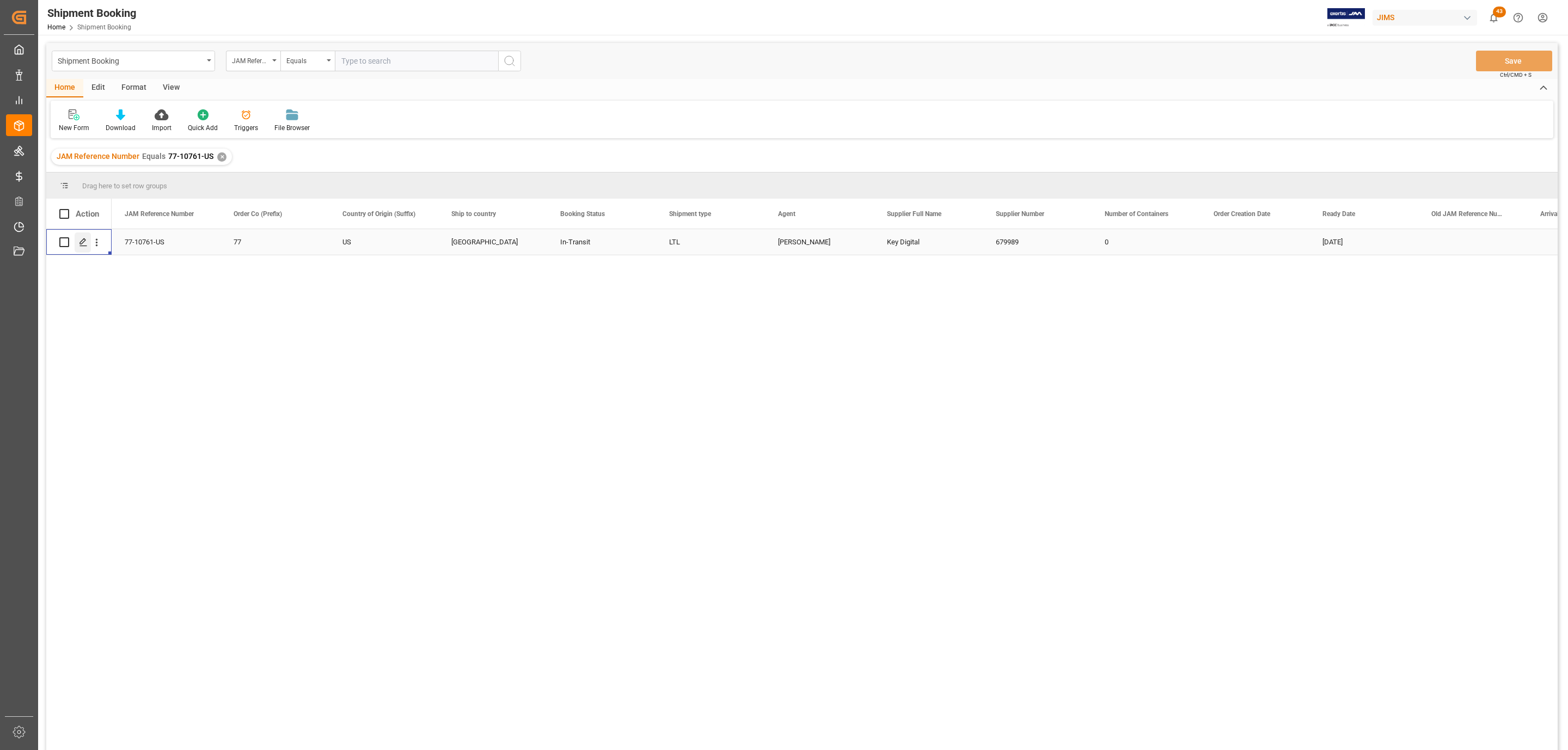
click at [86, 245] on icon "Press SPACE to select this row." at bounding box center [83, 242] width 9 height 9
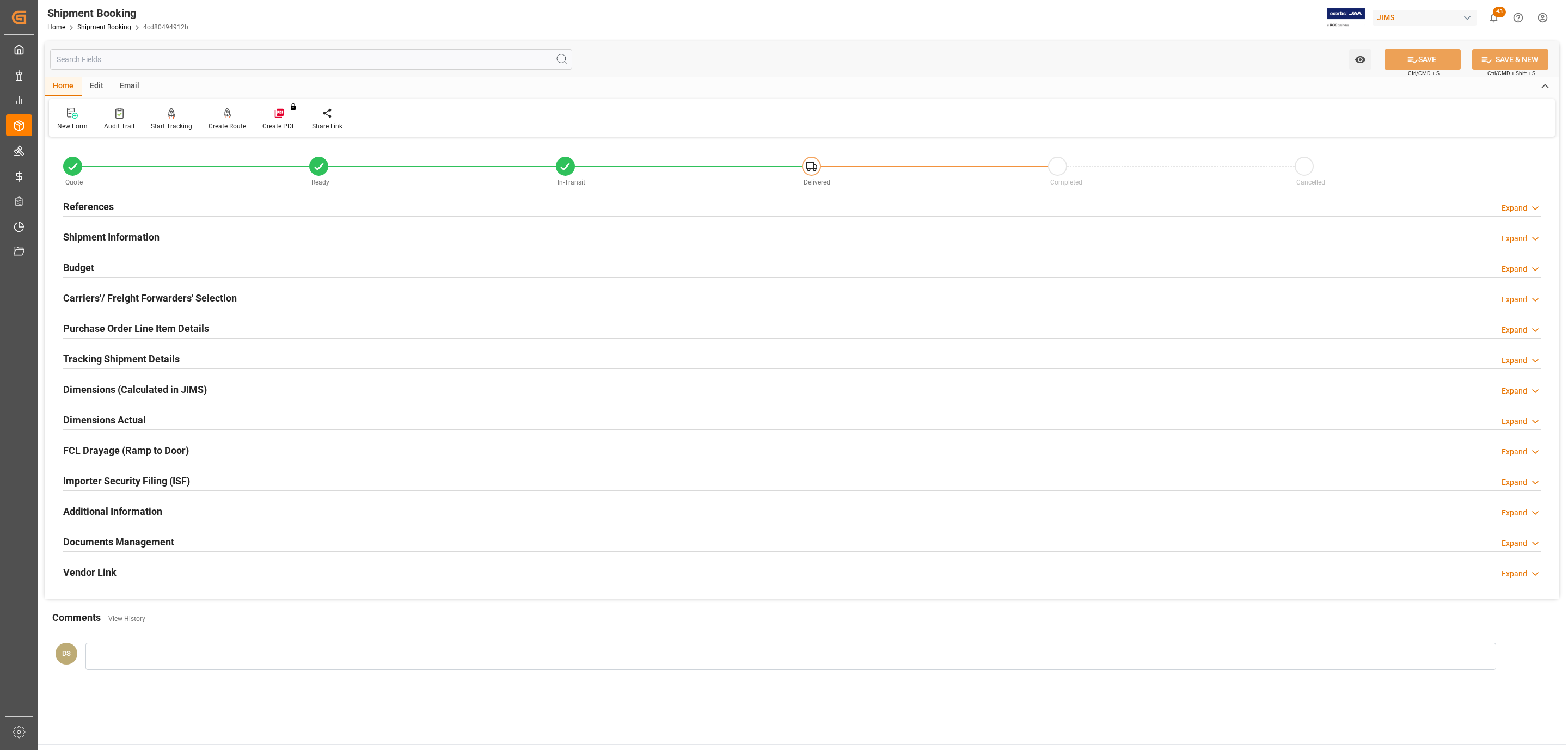
click at [144, 326] on h2 "Purchase Order Line Item Details" at bounding box center [136, 329] width 146 height 15
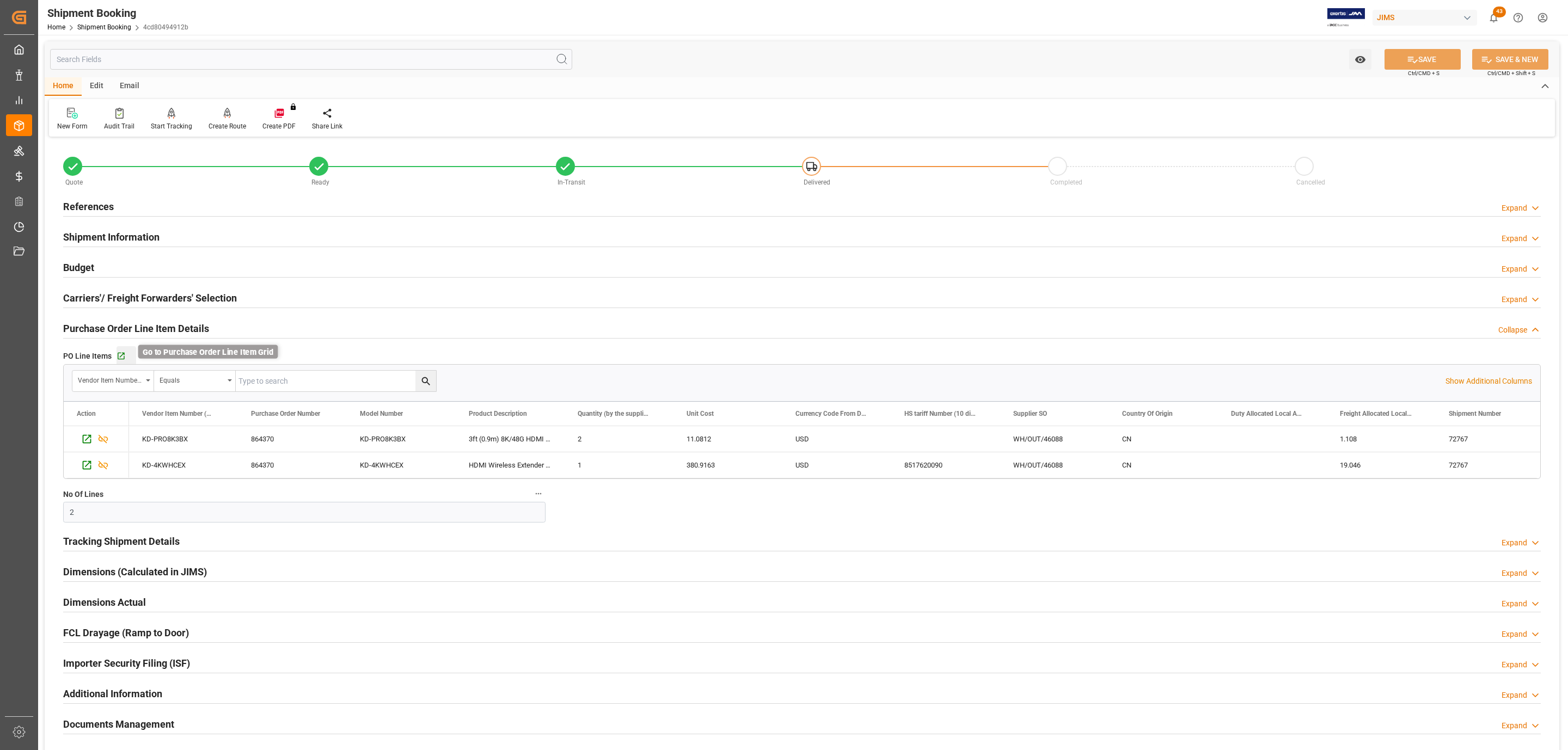
click at [122, 357] on icon "button" at bounding box center [121, 356] width 9 height 9
click at [155, 201] on div "References Expand" at bounding box center [802, 205] width 1478 height 21
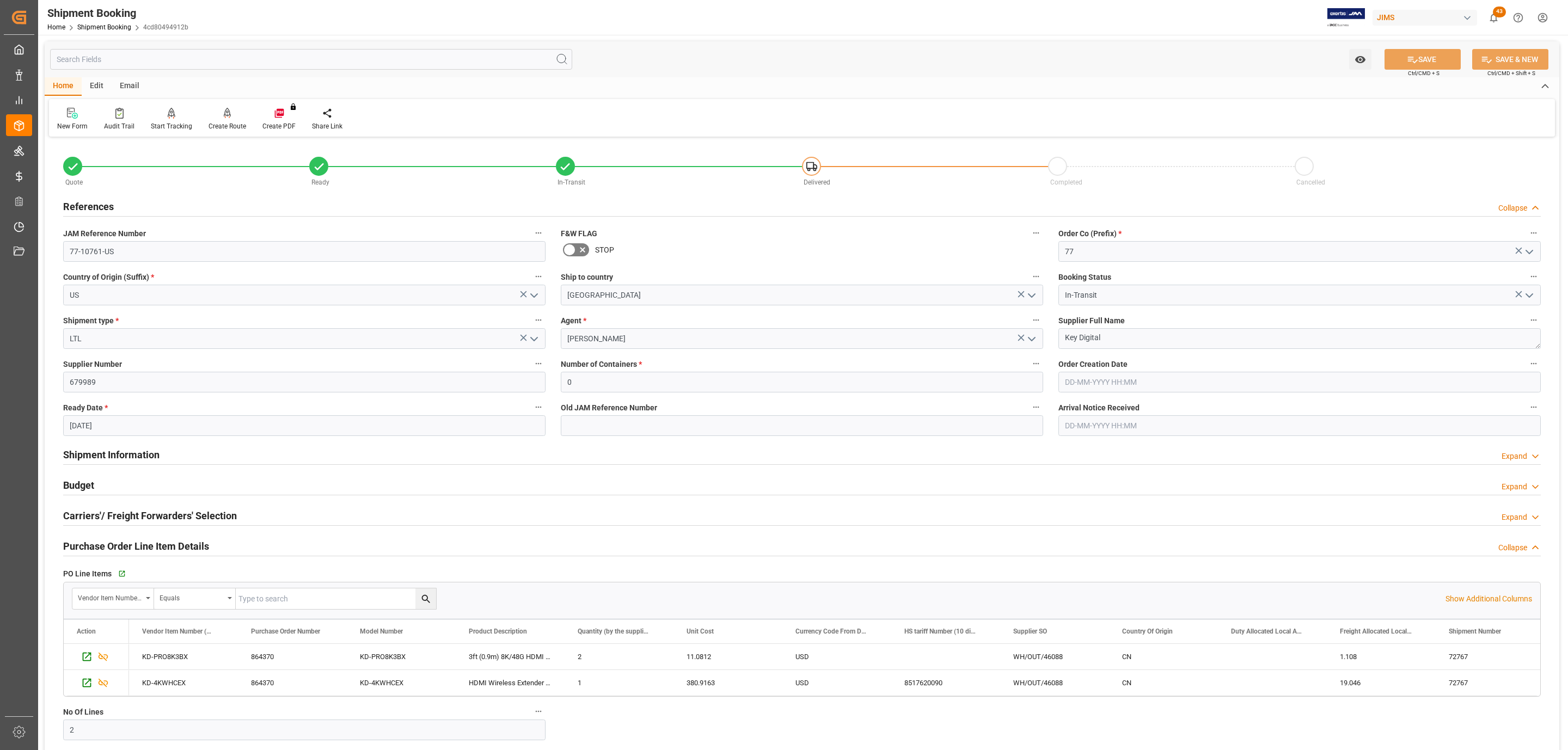
click at [155, 201] on div "References Collapse" at bounding box center [802, 205] width 1478 height 21
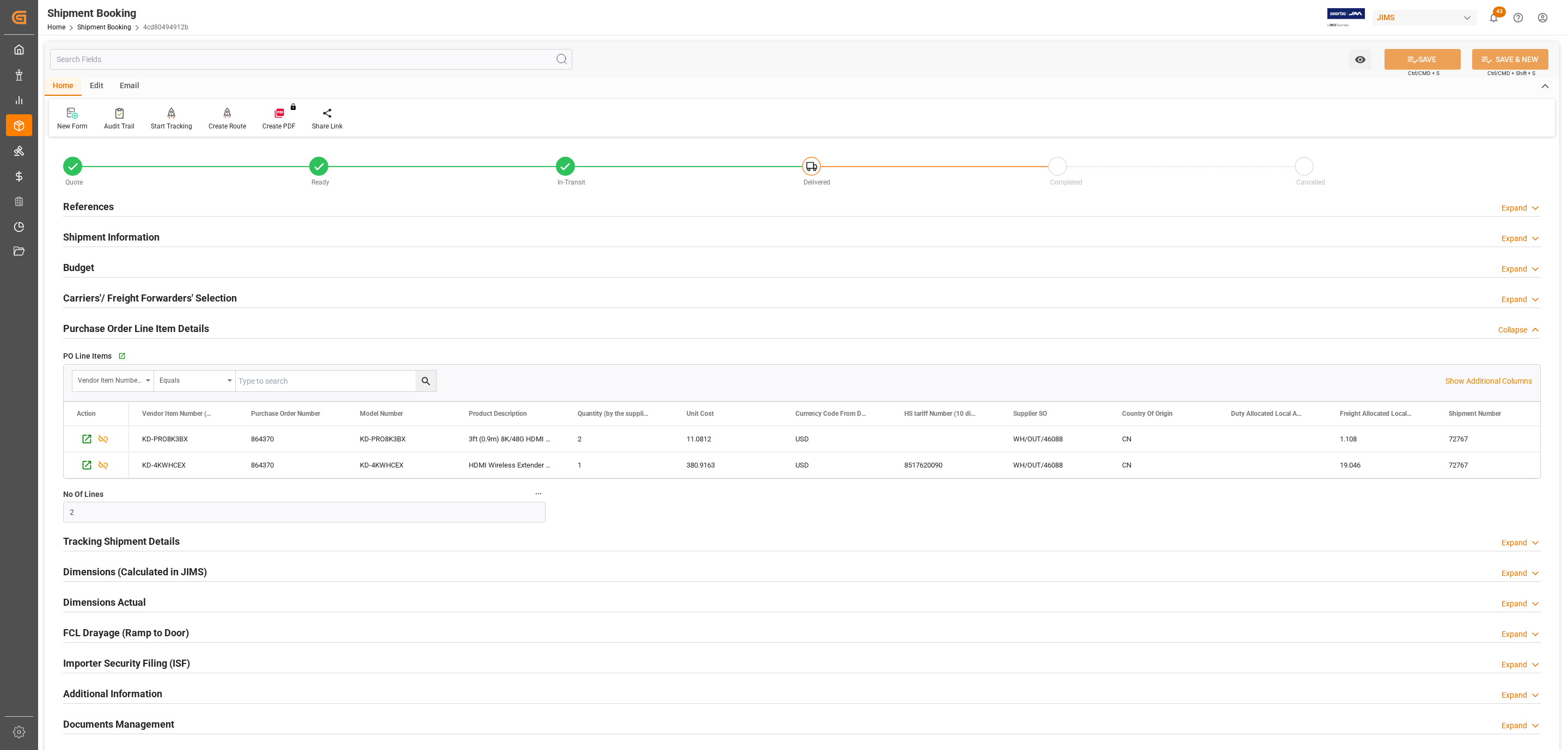
click at [155, 213] on div "References Expand" at bounding box center [802, 205] width 1478 height 21
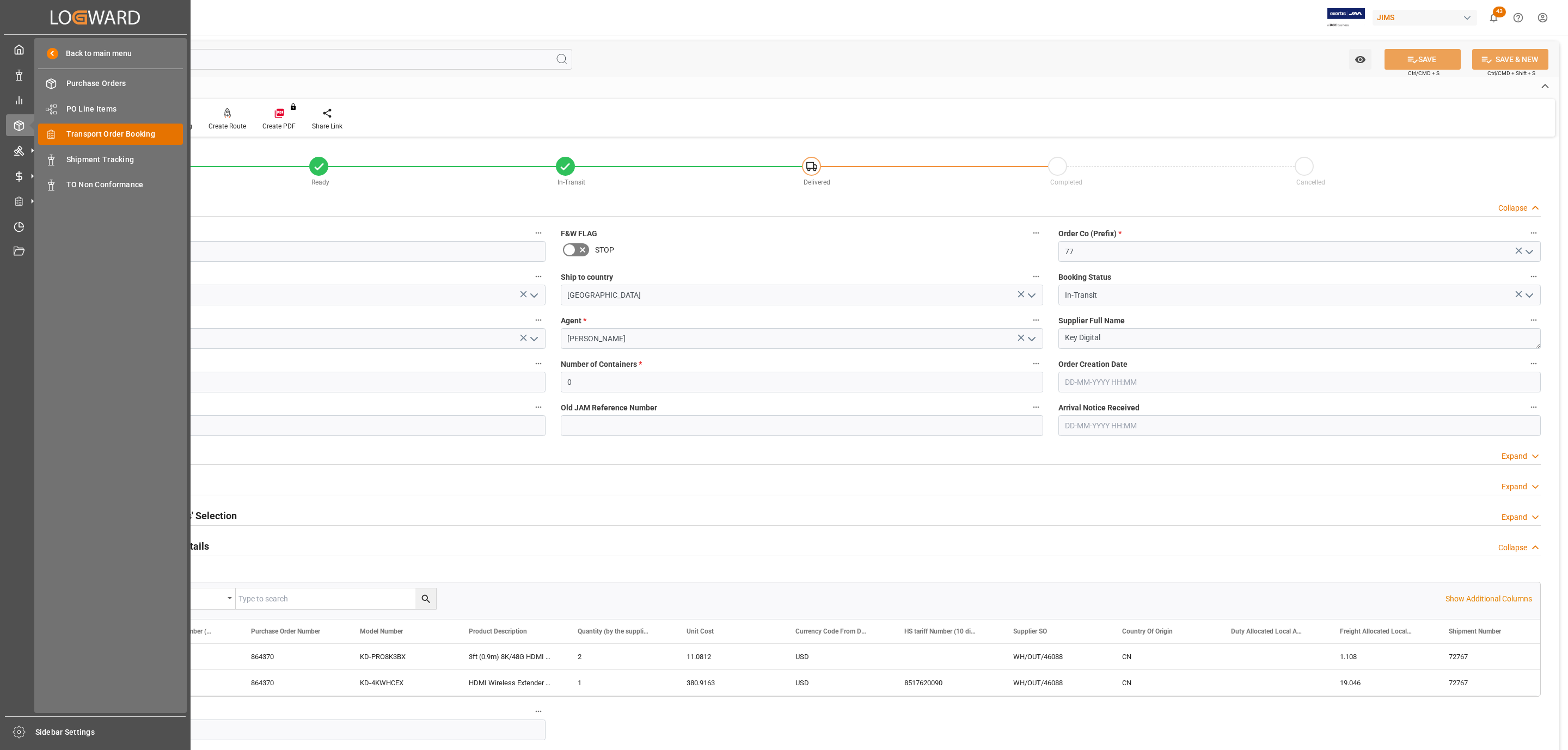
click at [118, 132] on span "Transport Order Booking" at bounding box center [125, 134] width 117 height 11
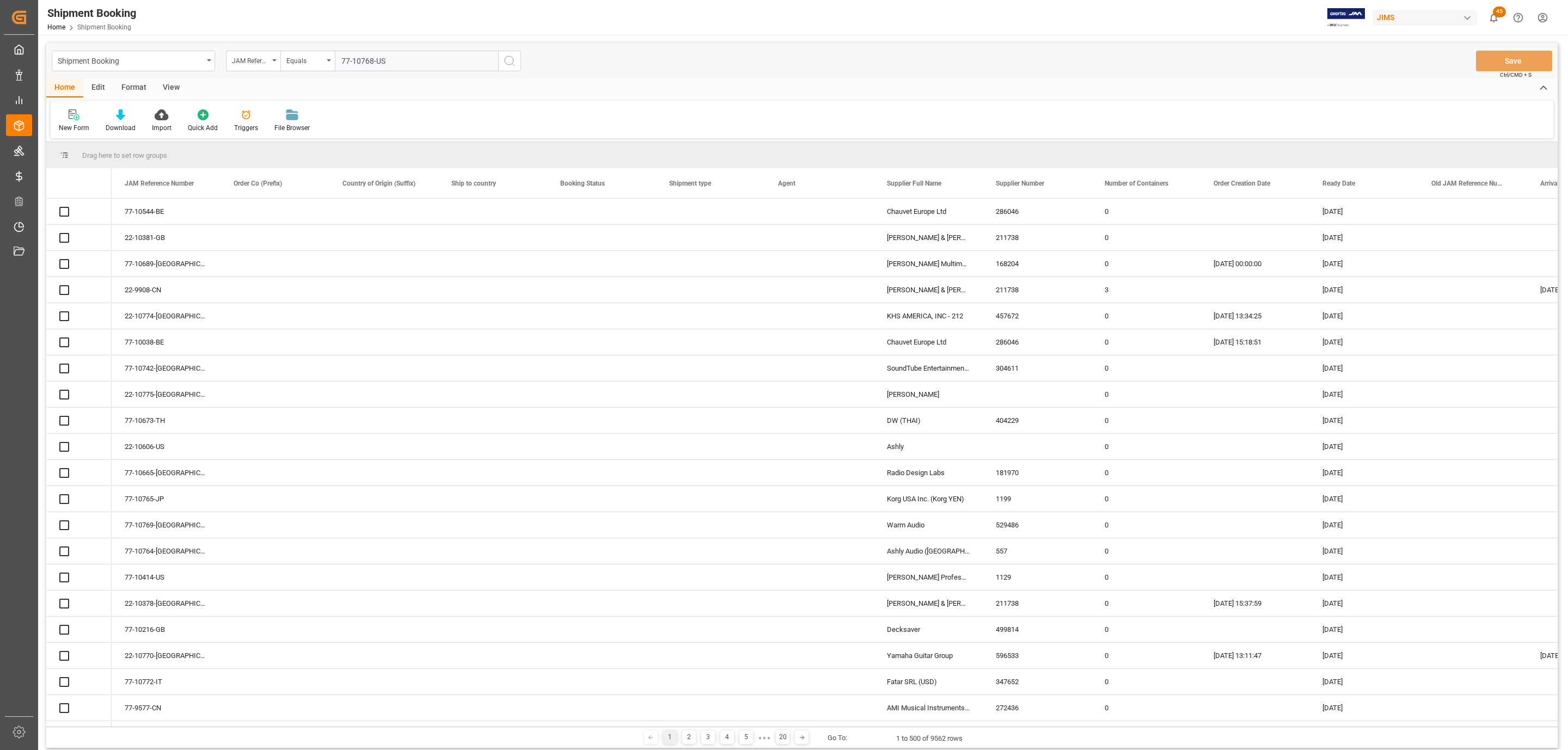
type input "77-10768-US"
click at [510, 60] on icon "search button" at bounding box center [510, 61] width 13 height 13
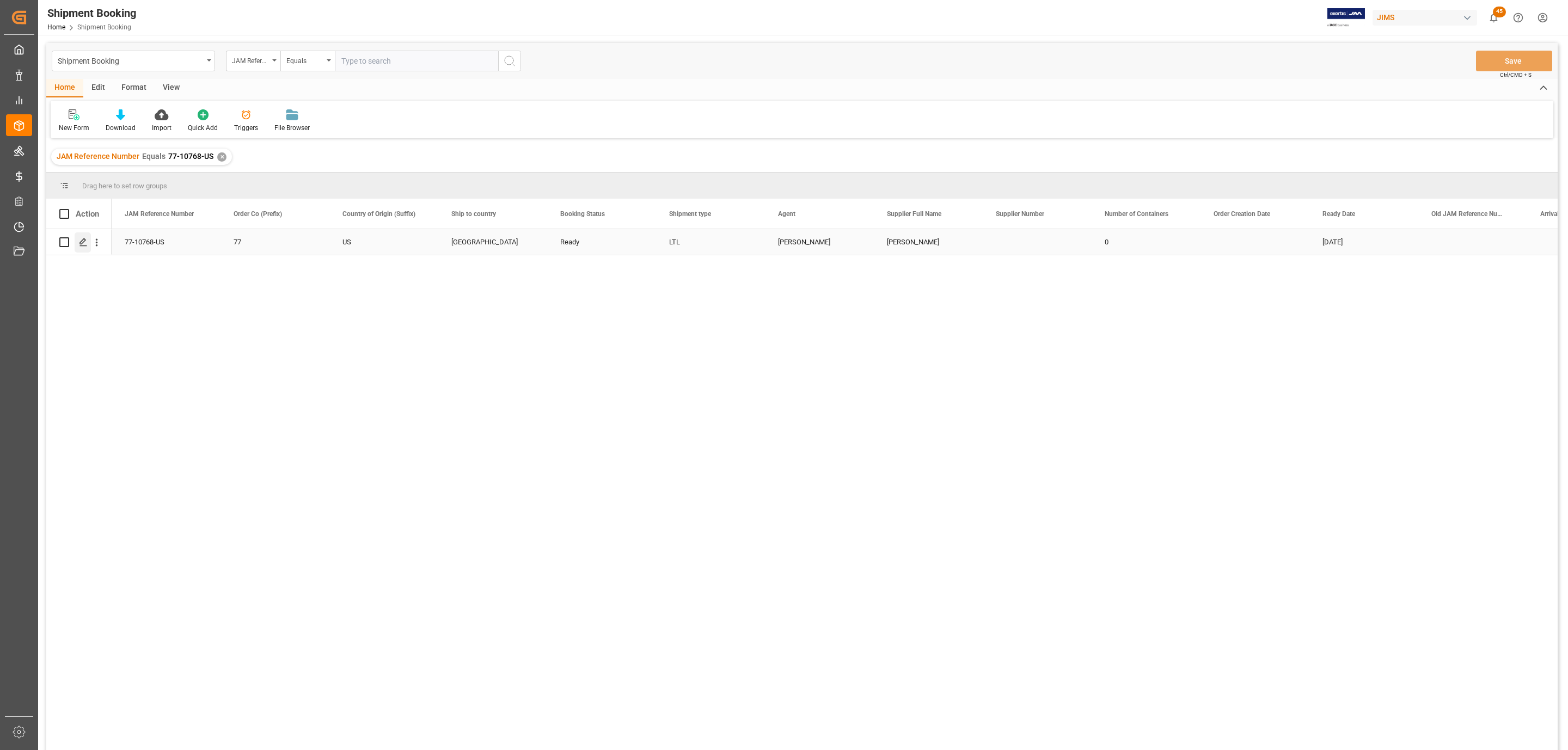
click at [83, 242] on icon "Press SPACE to select this row." at bounding box center [83, 242] width 9 height 9
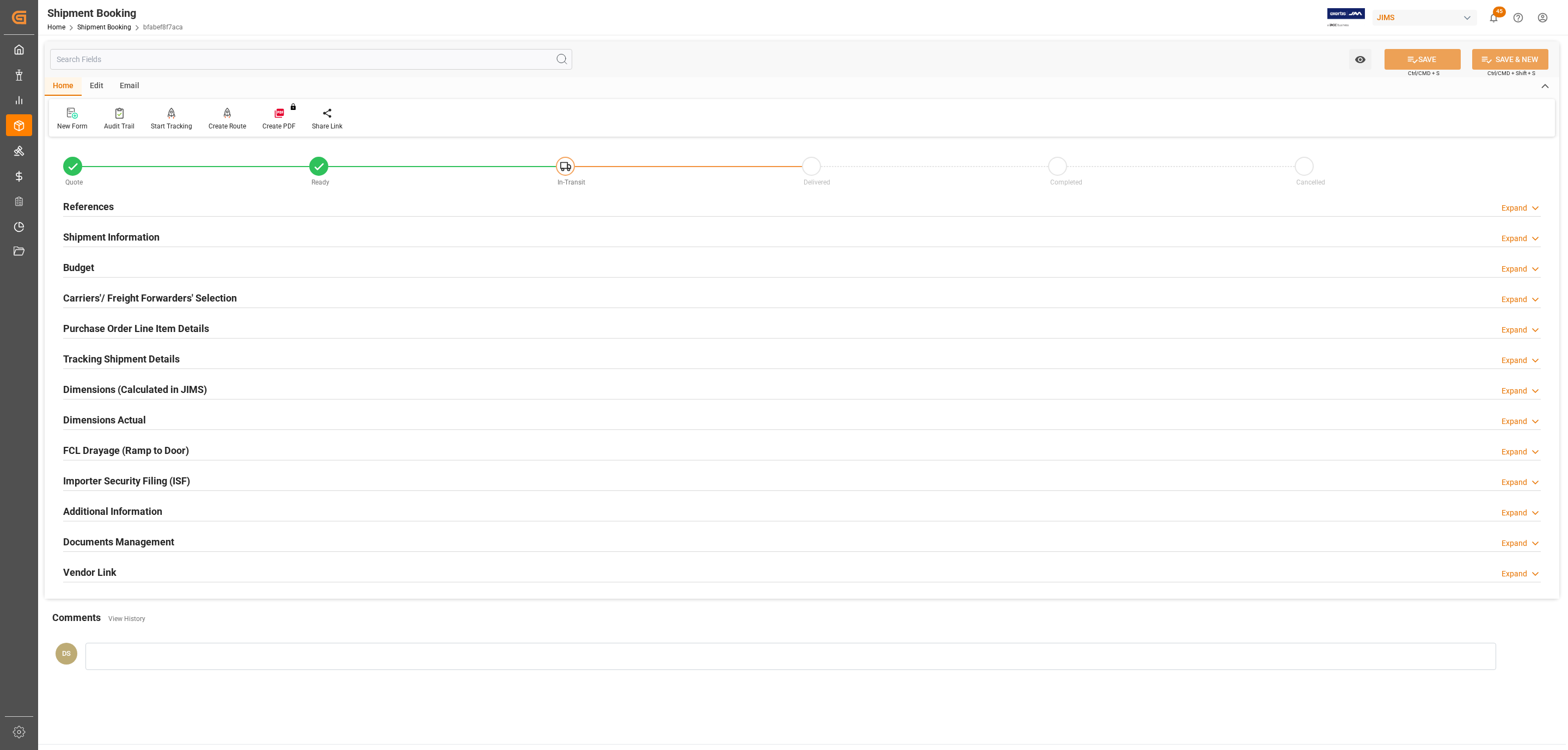
click at [111, 300] on h2 "Carriers'/ Freight Forwarders' Selection" at bounding box center [149, 298] width 173 height 15
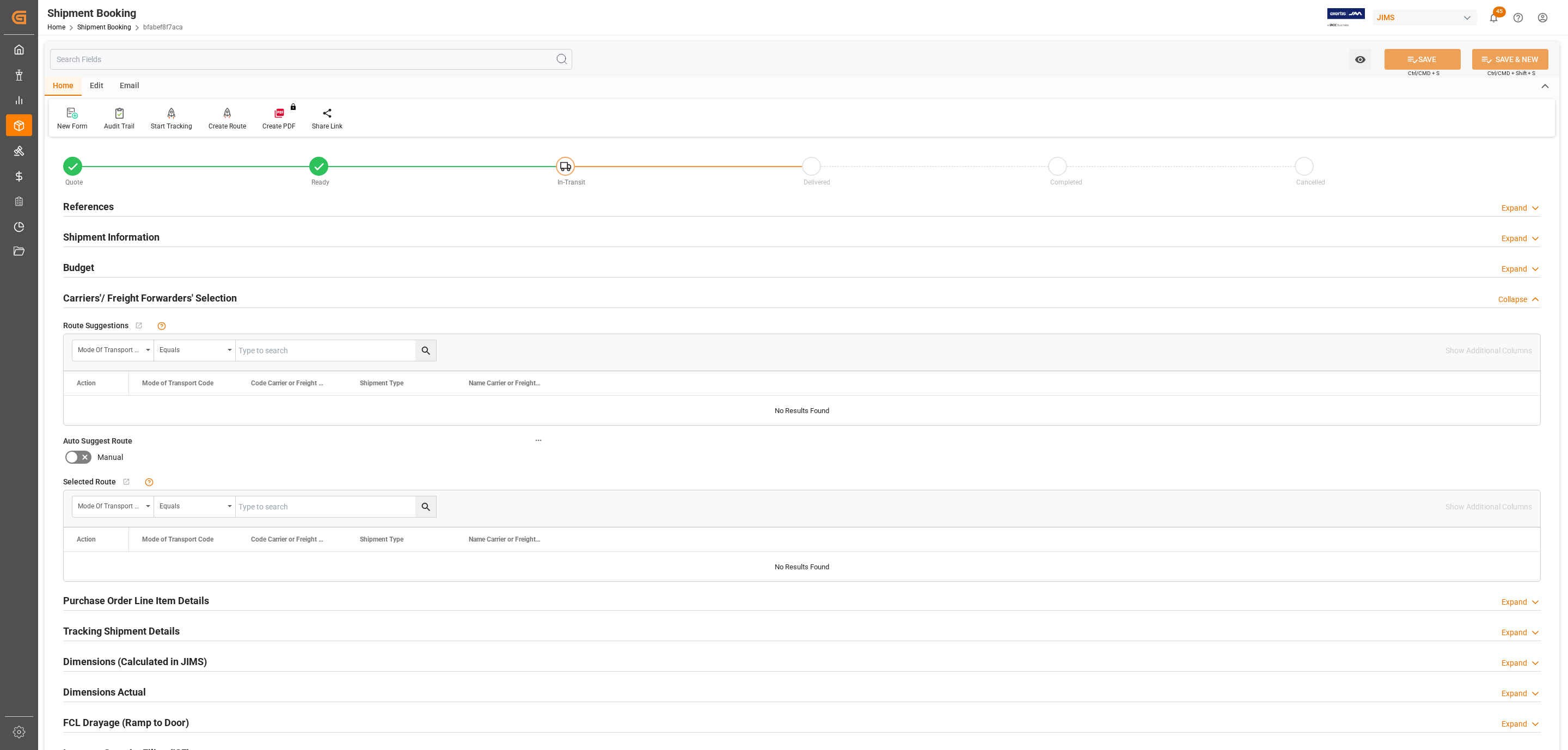
click at [100, 267] on div "Budget Expand" at bounding box center [802, 266] width 1478 height 21
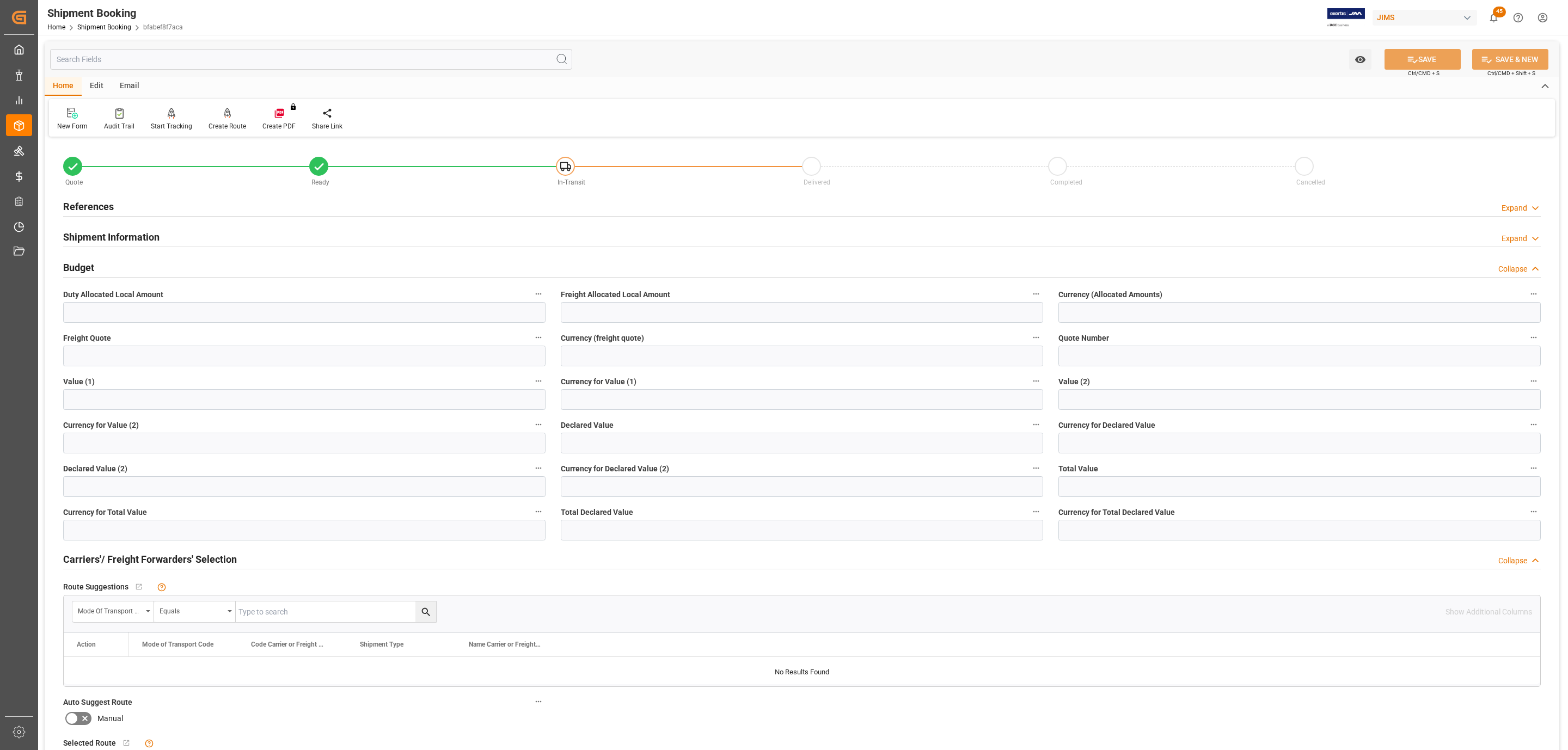
click at [185, 204] on div "References Expand" at bounding box center [802, 205] width 1478 height 21
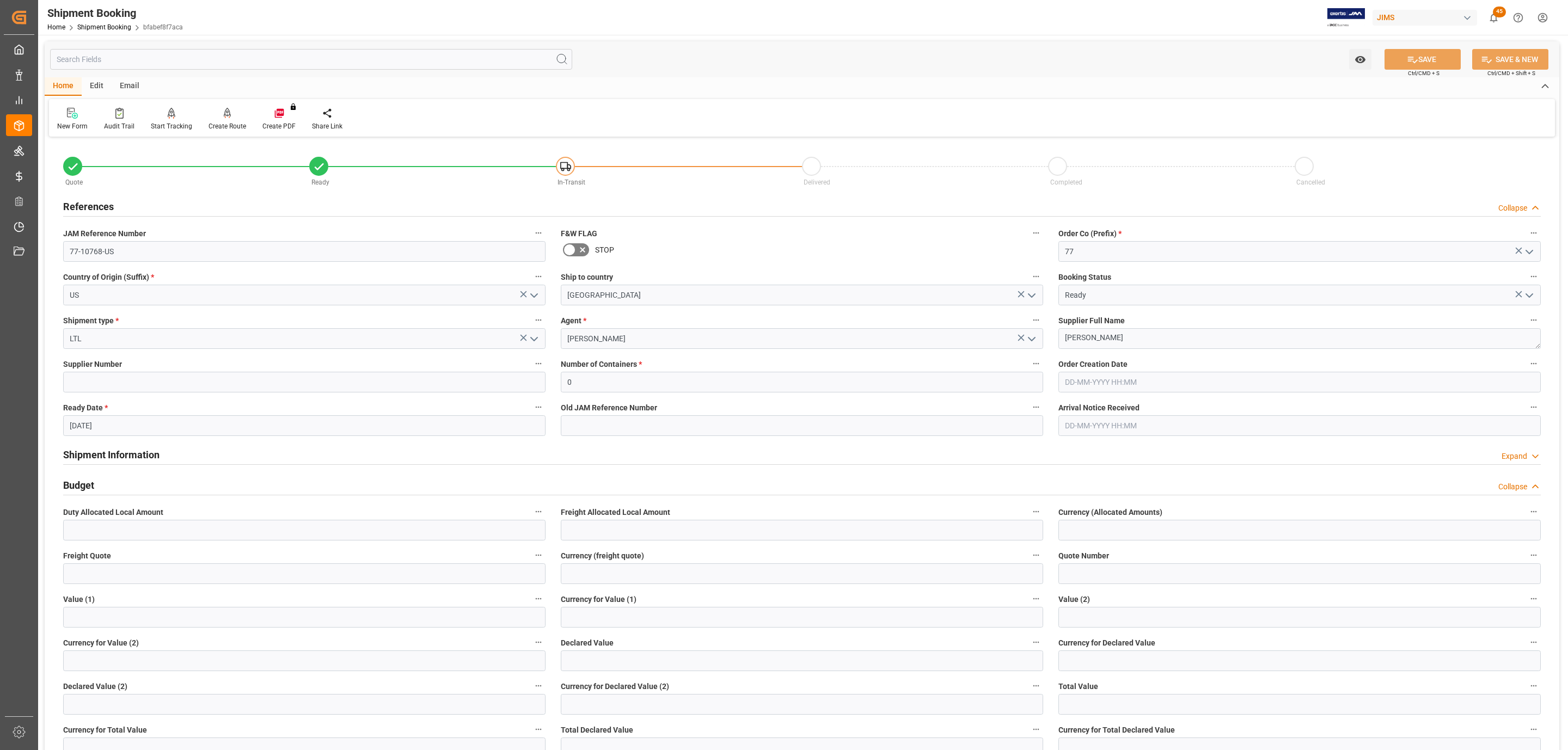
click at [185, 204] on div "References Collapse" at bounding box center [802, 205] width 1478 height 21
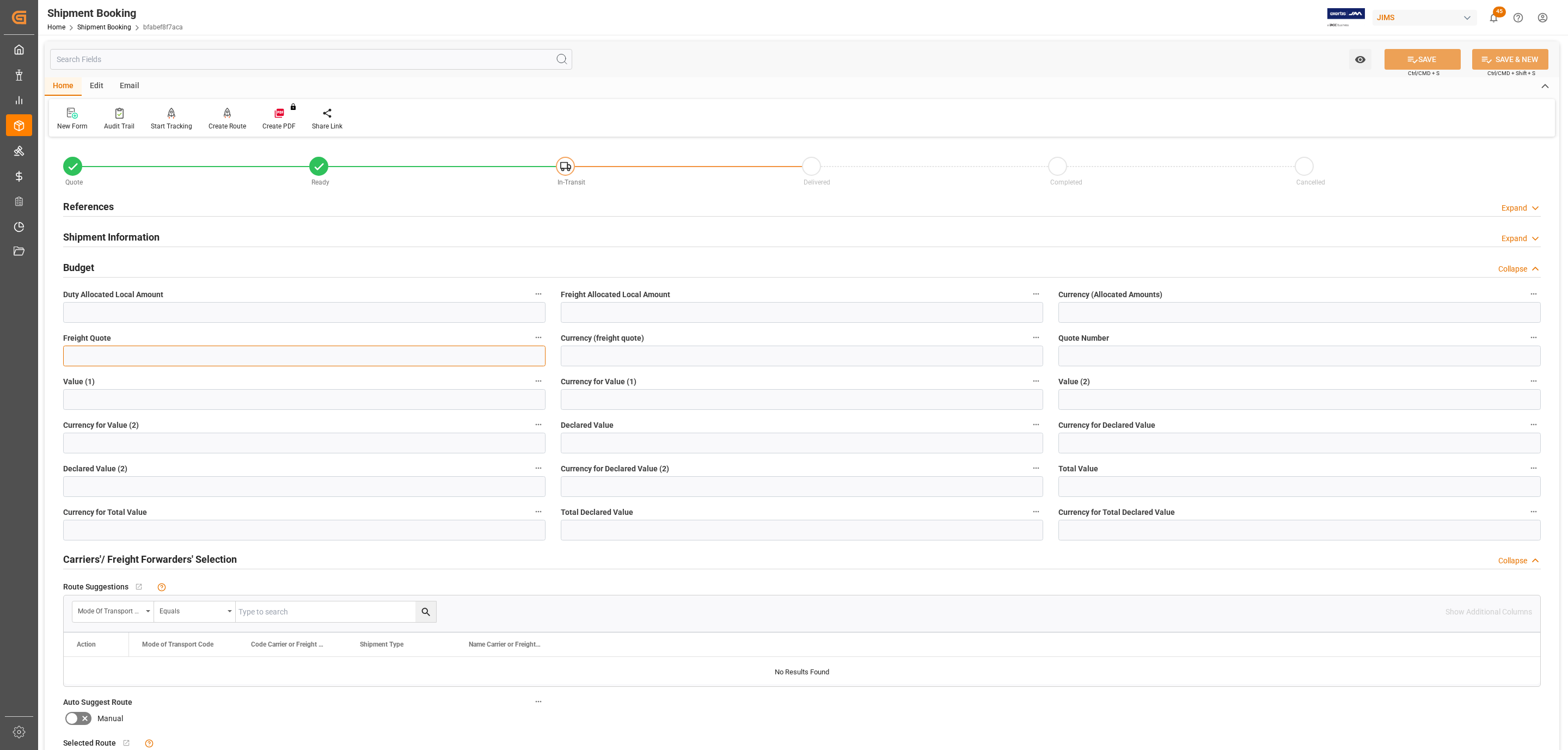
click at [95, 357] on input "text" at bounding box center [304, 355] width 482 height 21
type input "590"
type input "usd"
click at [1415, 56] on icon at bounding box center [1413, 59] width 11 height 11
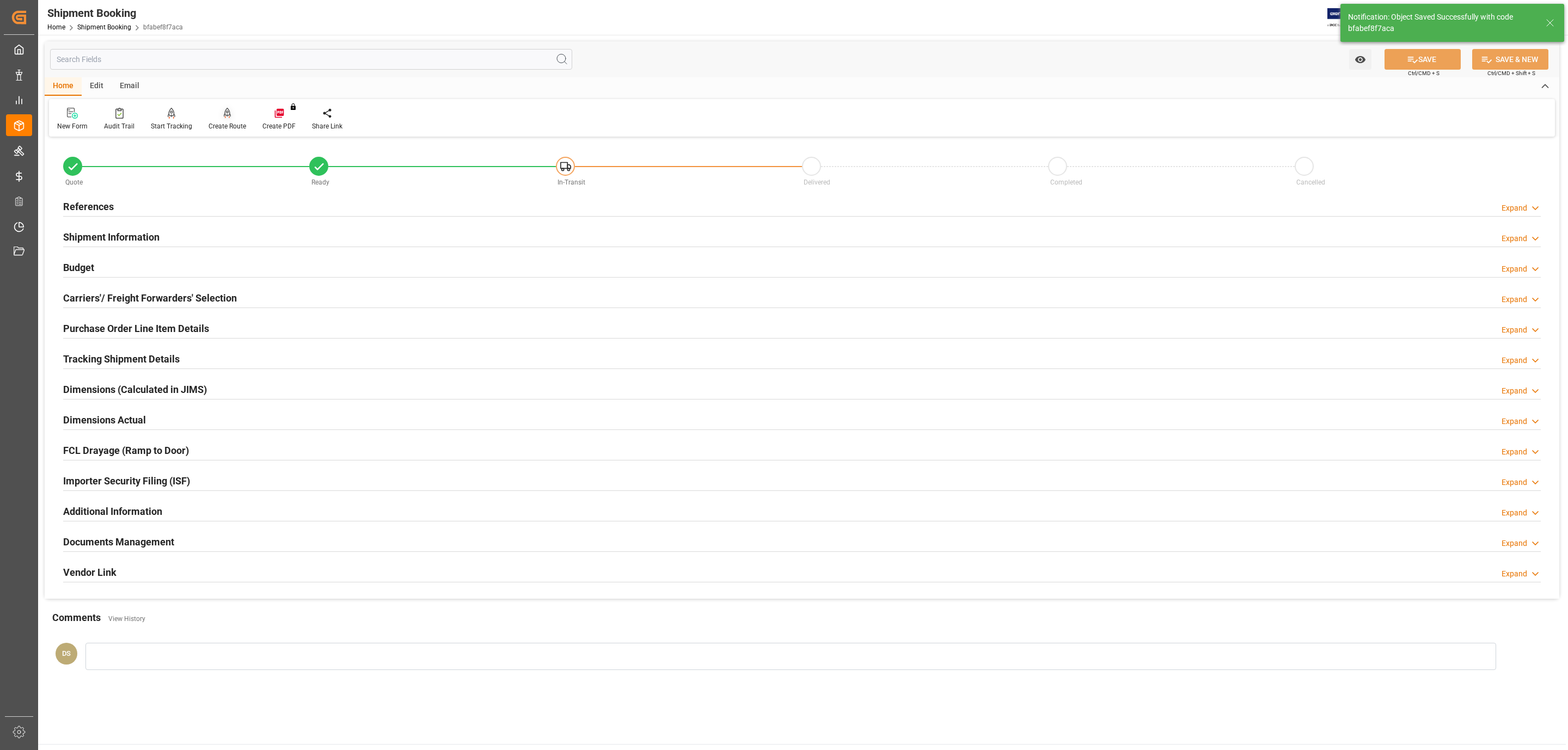
click at [224, 113] on icon at bounding box center [227, 113] width 7 height 11
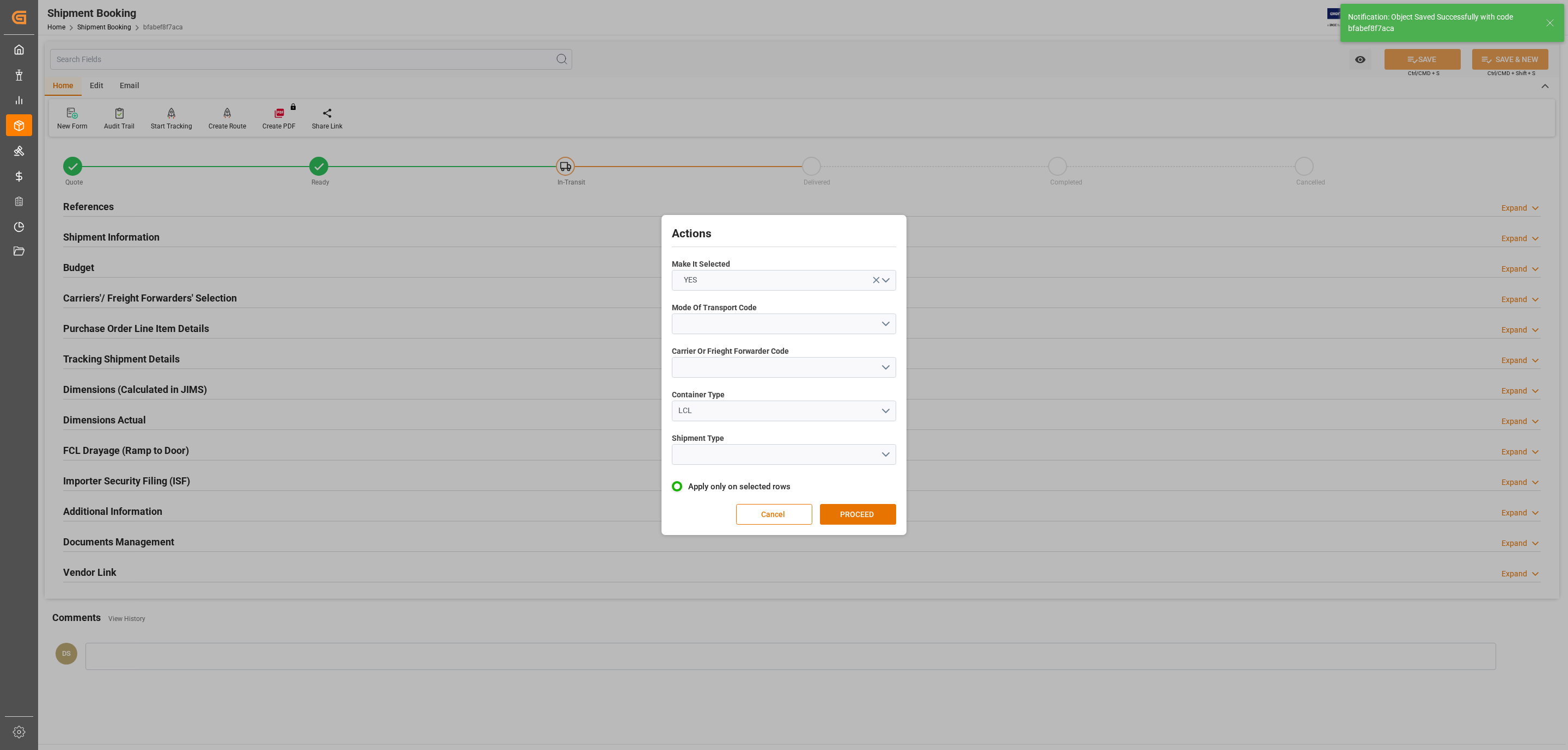
click at [789, 306] on label "Mode Of Transport Code" at bounding box center [784, 308] width 225 height 11
click at [788, 324] on button "open menu" at bounding box center [784, 324] width 225 height 21
click at [741, 373] on div "3- TRUCKR" at bounding box center [784, 372] width 223 height 23
click at [737, 366] on button "open menu" at bounding box center [784, 367] width 225 height 21
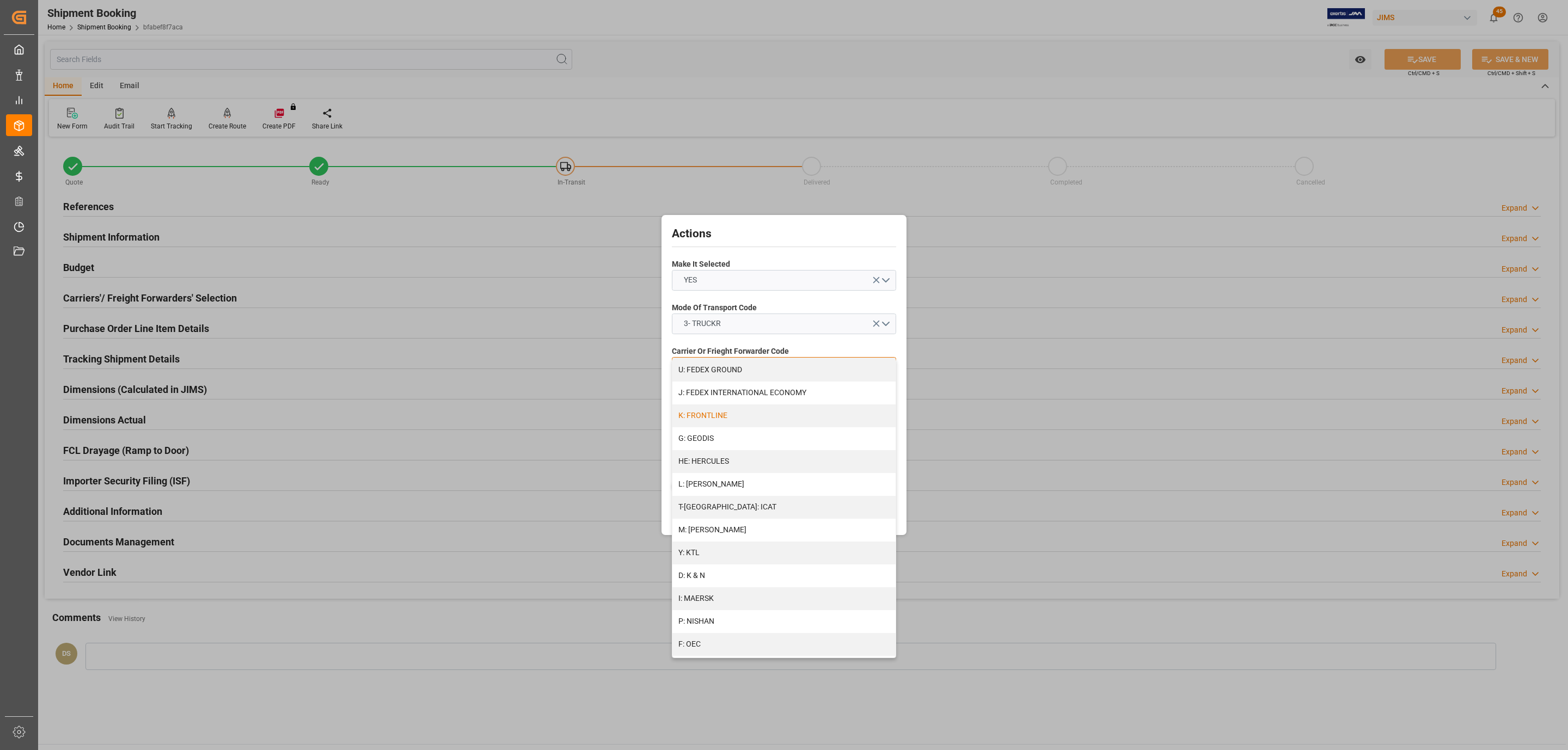
scroll to position [326, 0]
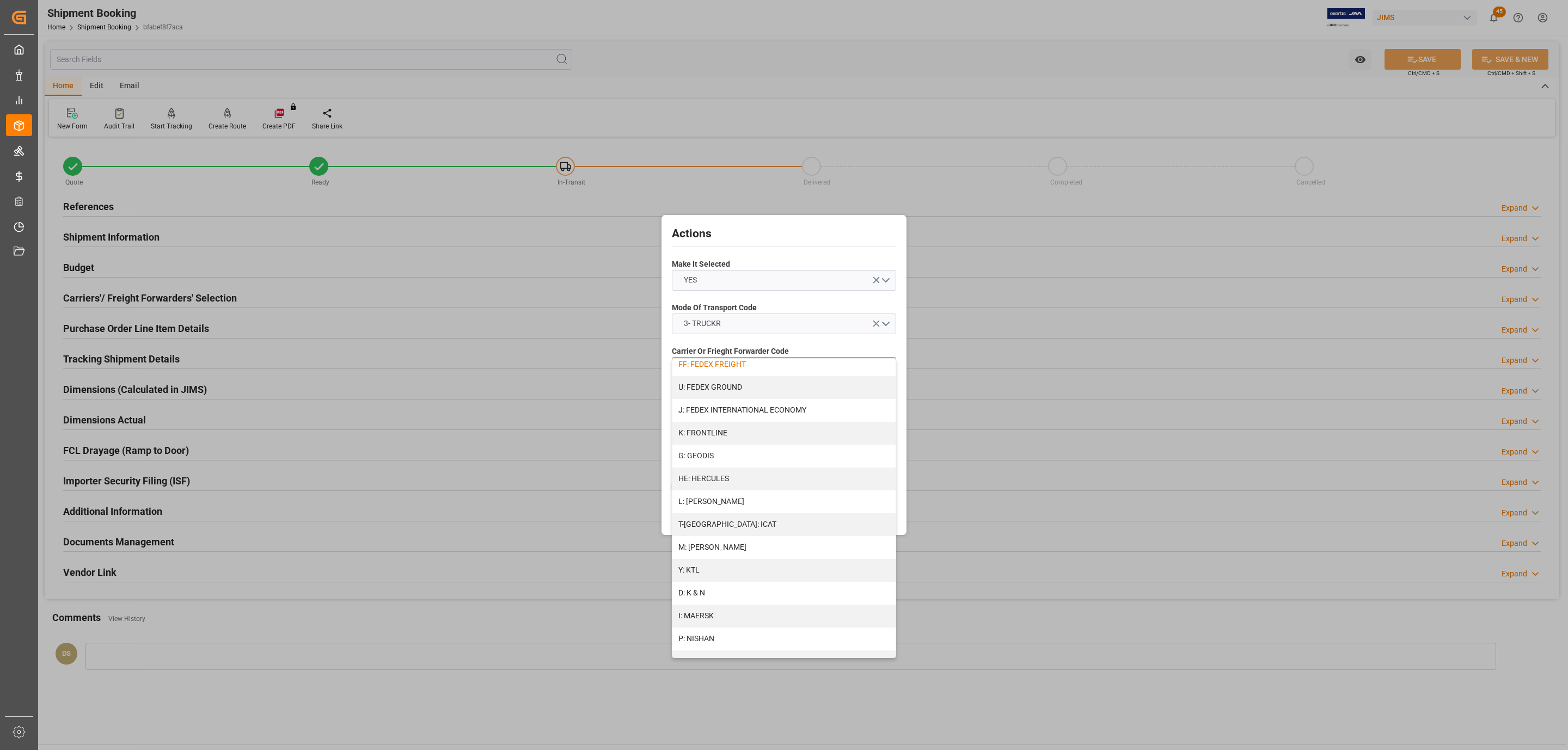
click at [734, 367] on div "FF: FEDEX FREIGHT" at bounding box center [784, 365] width 223 height 23
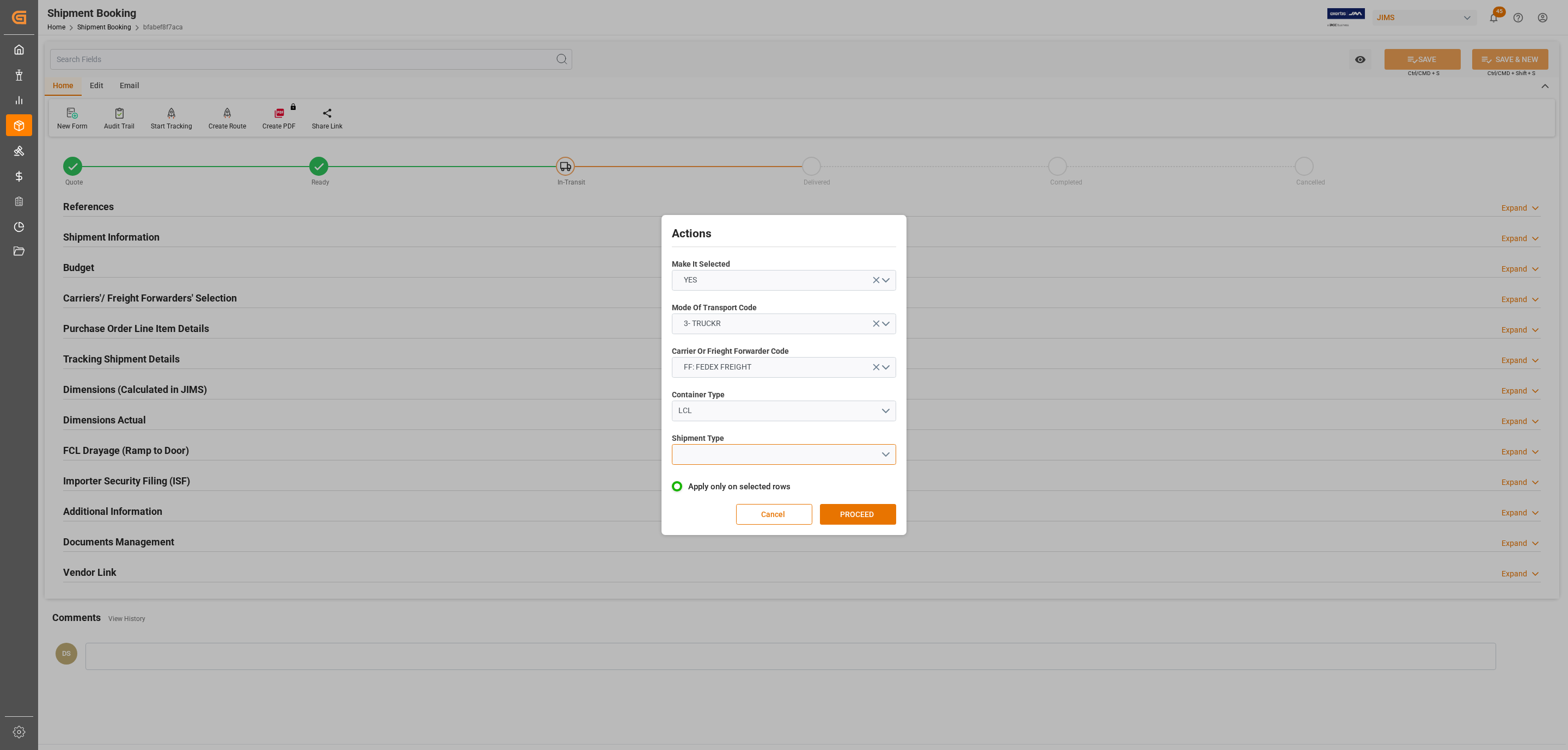
click at [712, 451] on button "open menu" at bounding box center [784, 454] width 225 height 21
click at [711, 451] on div "LTL" at bounding box center [784, 457] width 223 height 23
click at [878, 518] on button "PROCEED" at bounding box center [858, 514] width 76 height 21
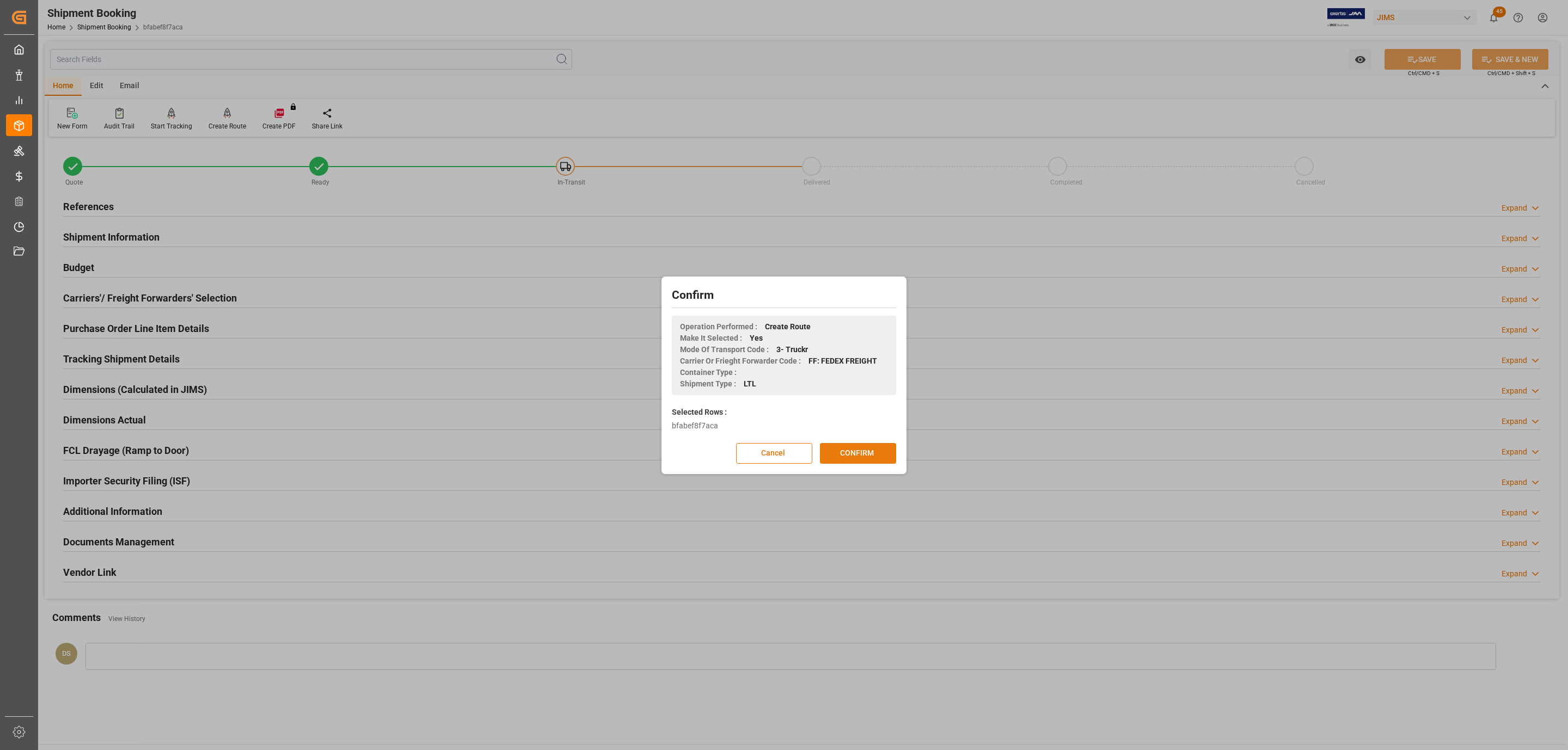
click at [864, 454] on button "CONFIRM" at bounding box center [858, 453] width 76 height 21
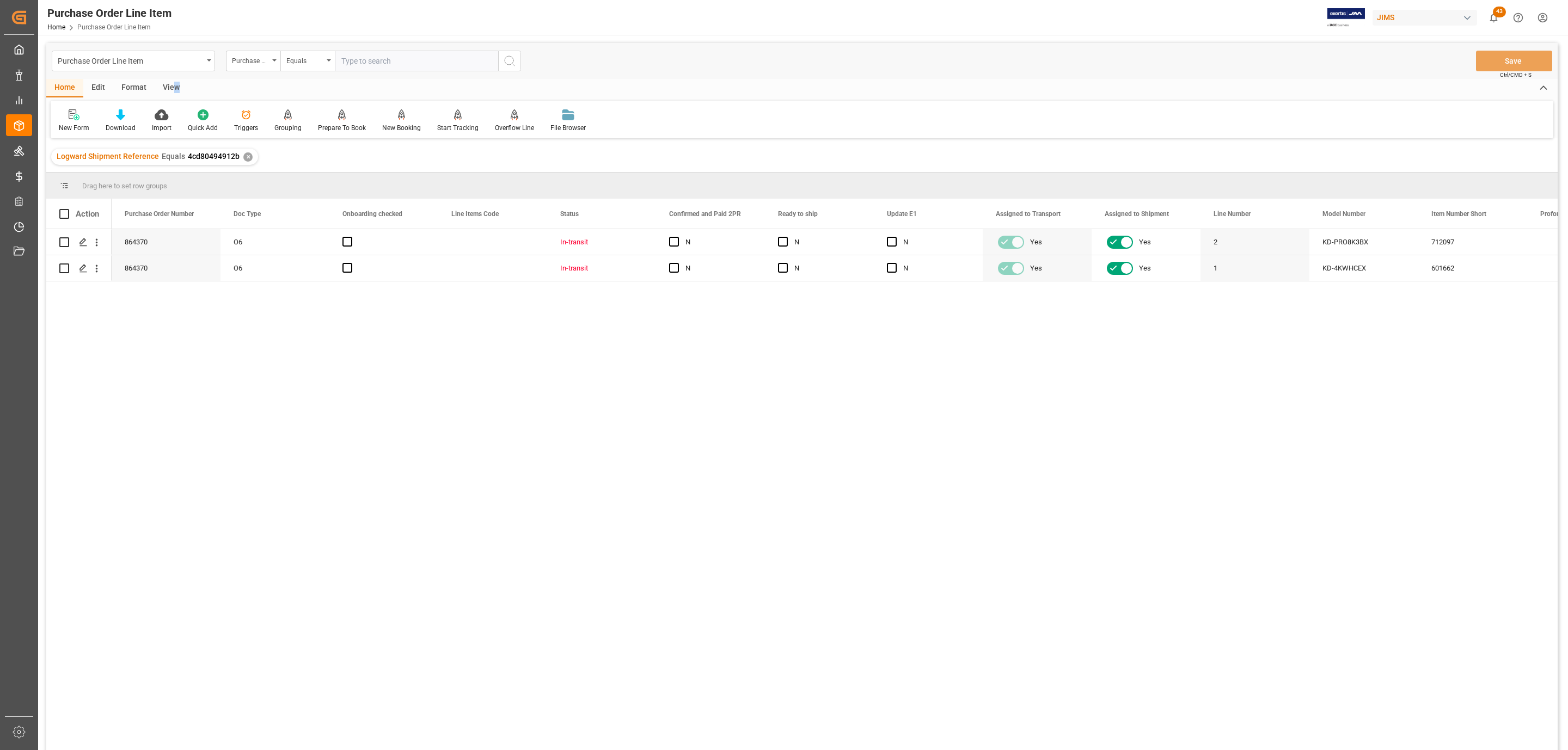
click at [175, 84] on div "View" at bounding box center [171, 88] width 33 height 19
click at [129, 115] on div at bounding box center [124, 114] width 54 height 11
click at [167, 196] on div "HS Listing CANADA" at bounding box center [152, 198] width 95 height 11
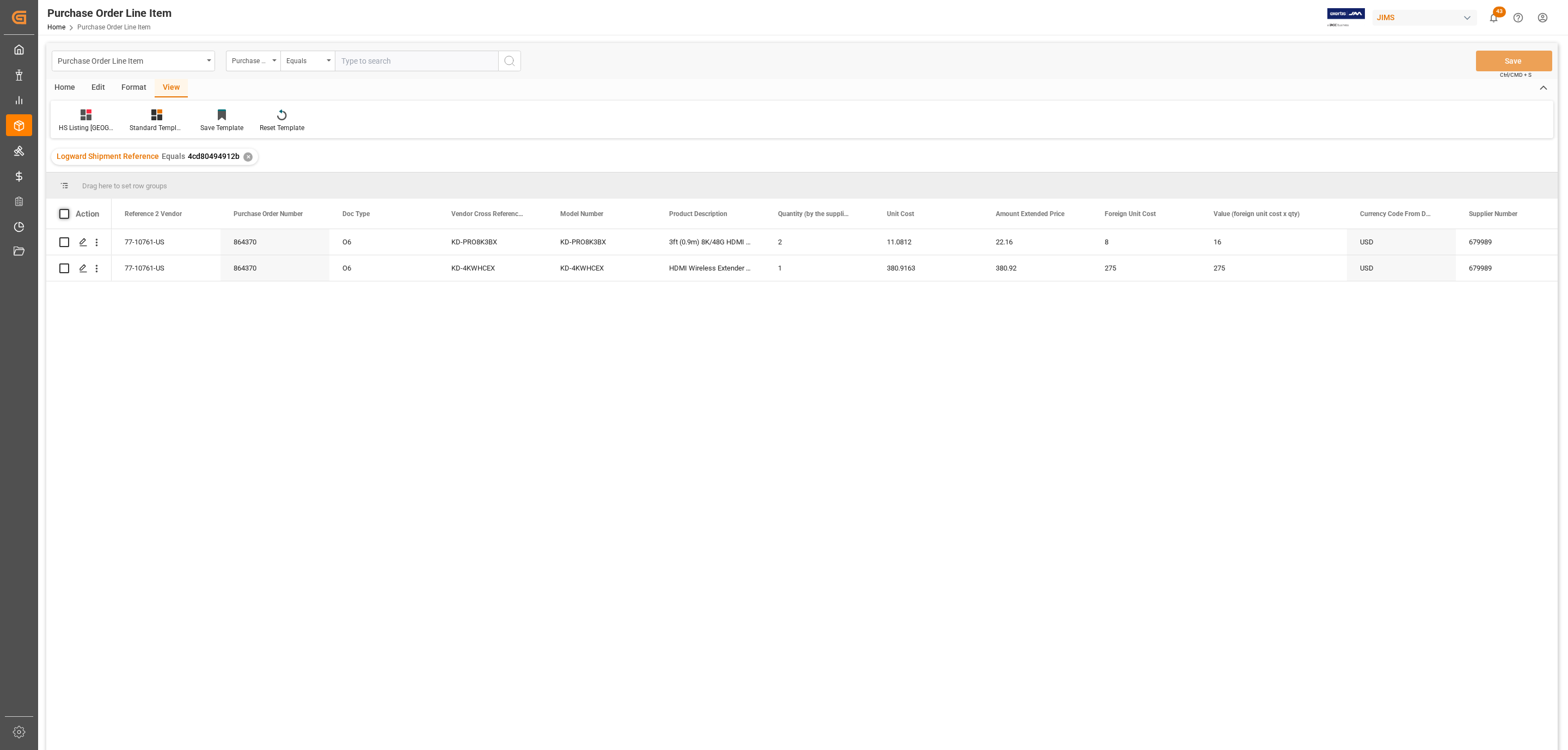
click at [67, 215] on span at bounding box center [64, 214] width 10 height 10
click at [68, 209] on input "checkbox" at bounding box center [68, 209] width 0 height 0
checkbox input "true"
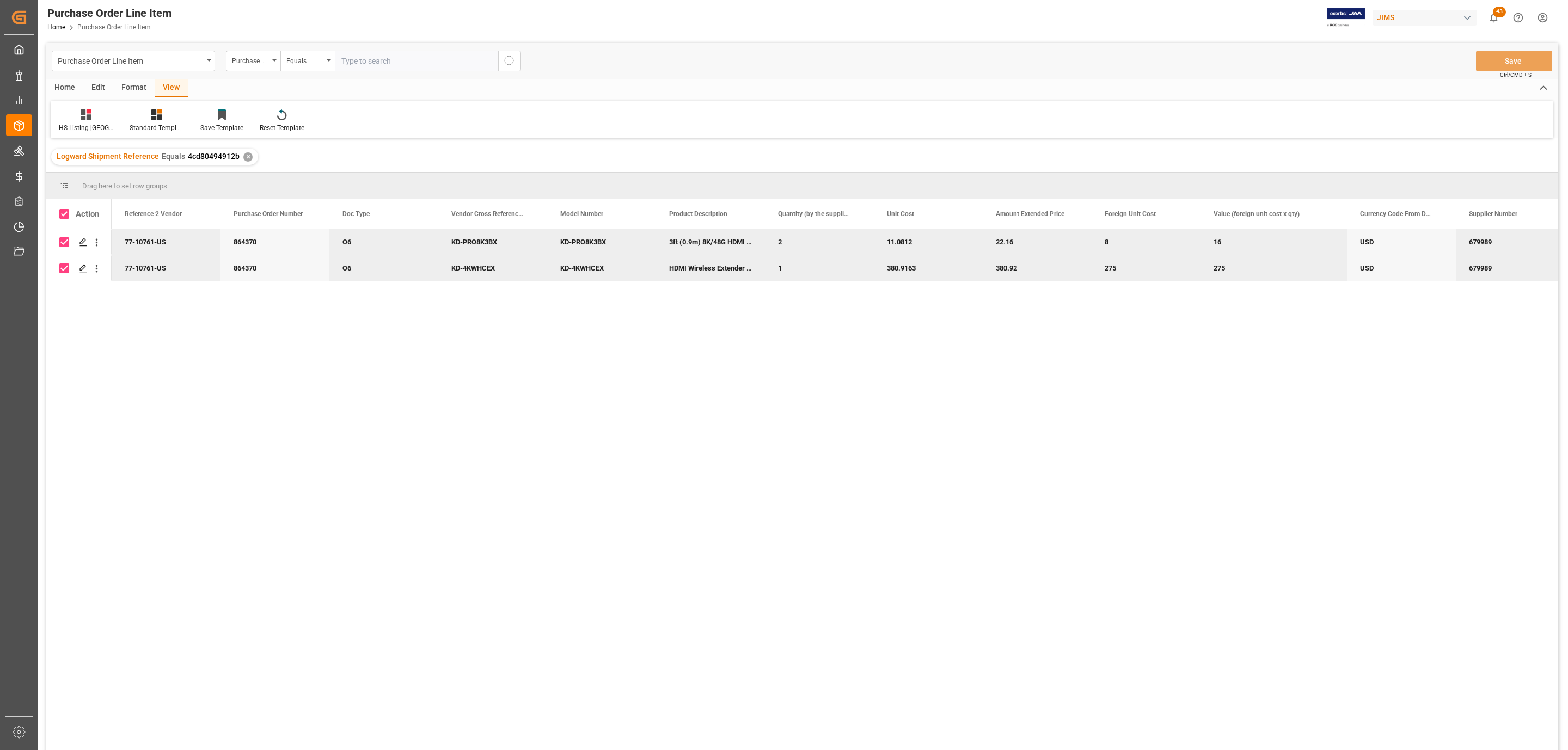
click at [70, 86] on div "Home" at bounding box center [65, 88] width 37 height 19
click at [118, 110] on div at bounding box center [120, 114] width 30 height 11
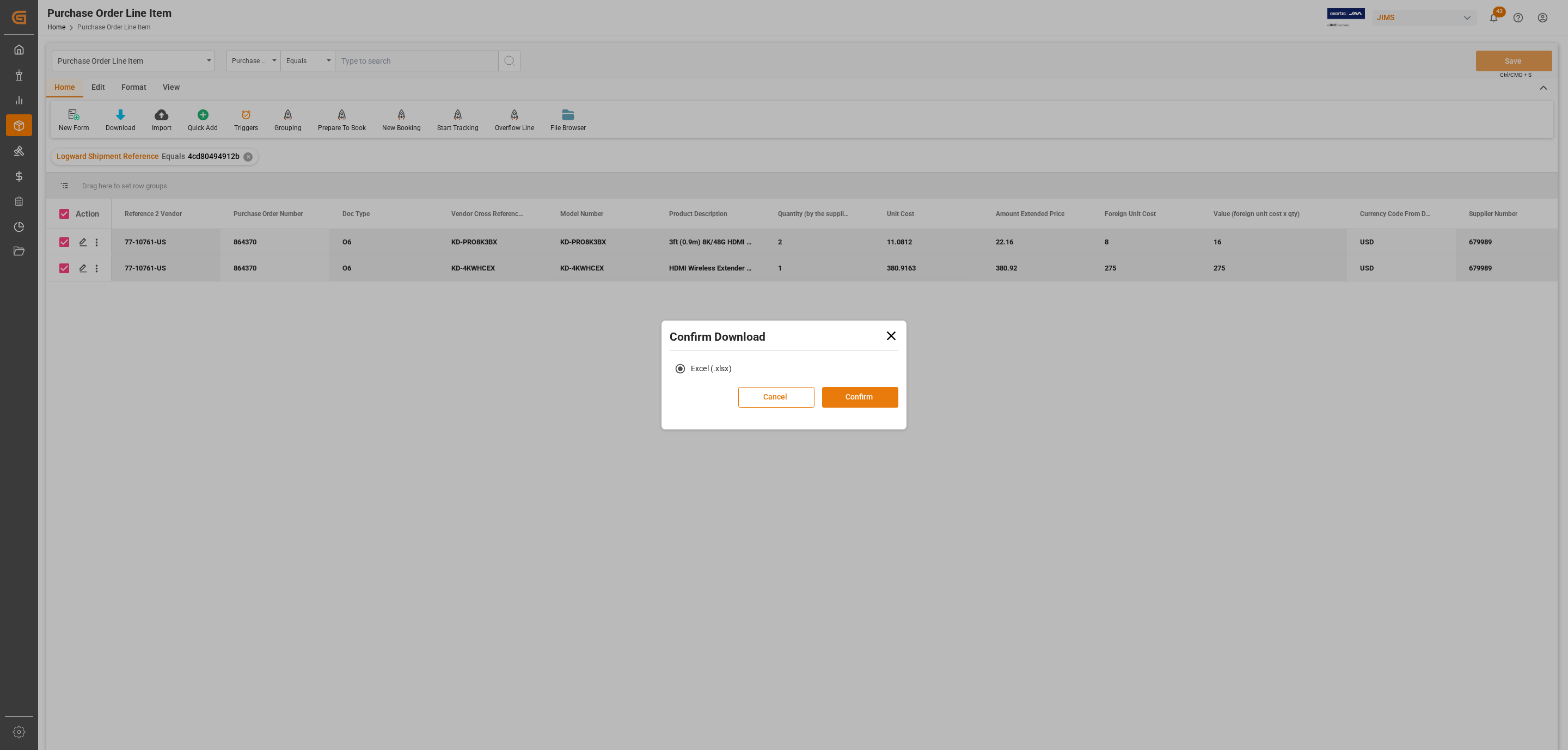
click at [870, 400] on button "Confirm" at bounding box center [860, 397] width 76 height 21
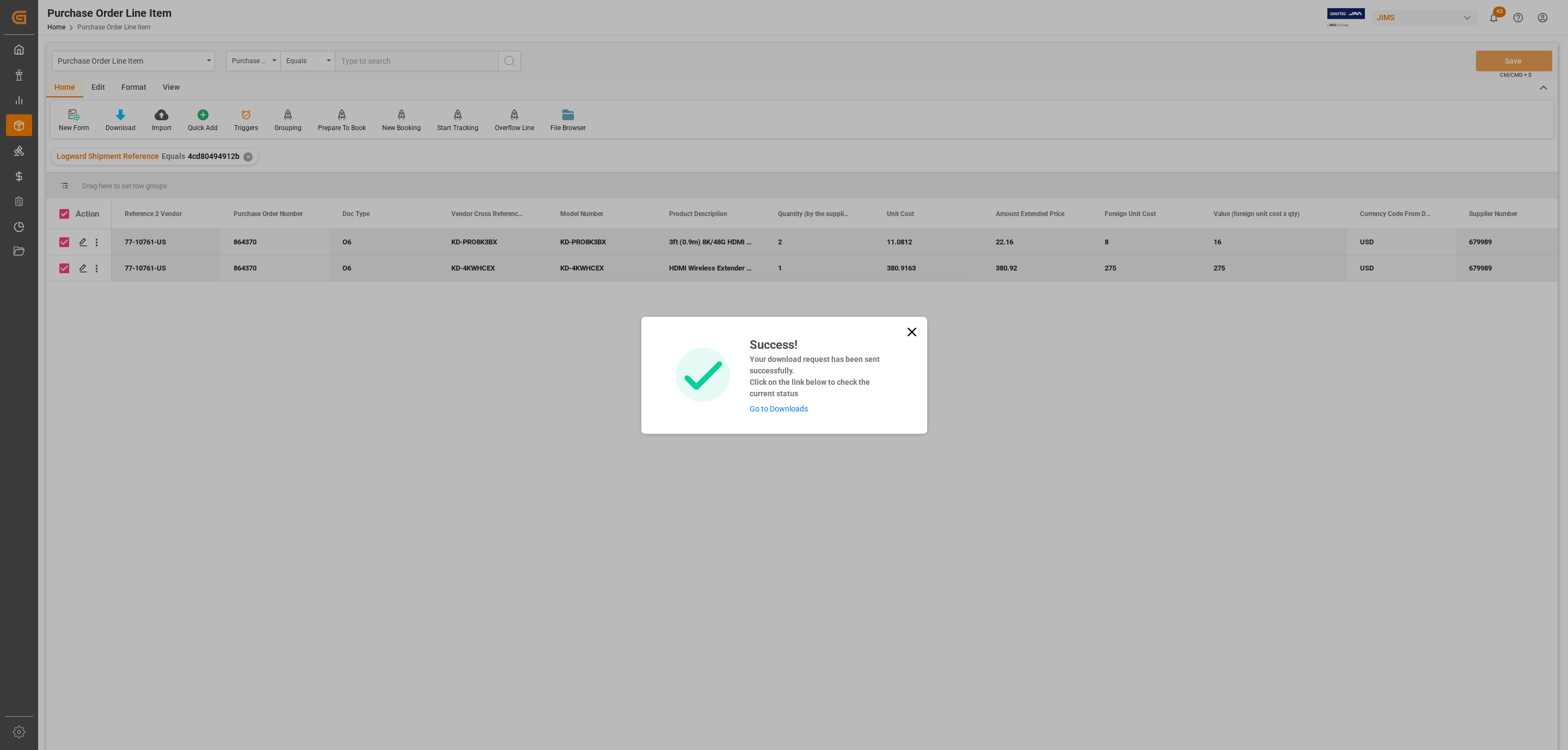
click at [774, 407] on link "Go to Downloads" at bounding box center [779, 409] width 58 height 9
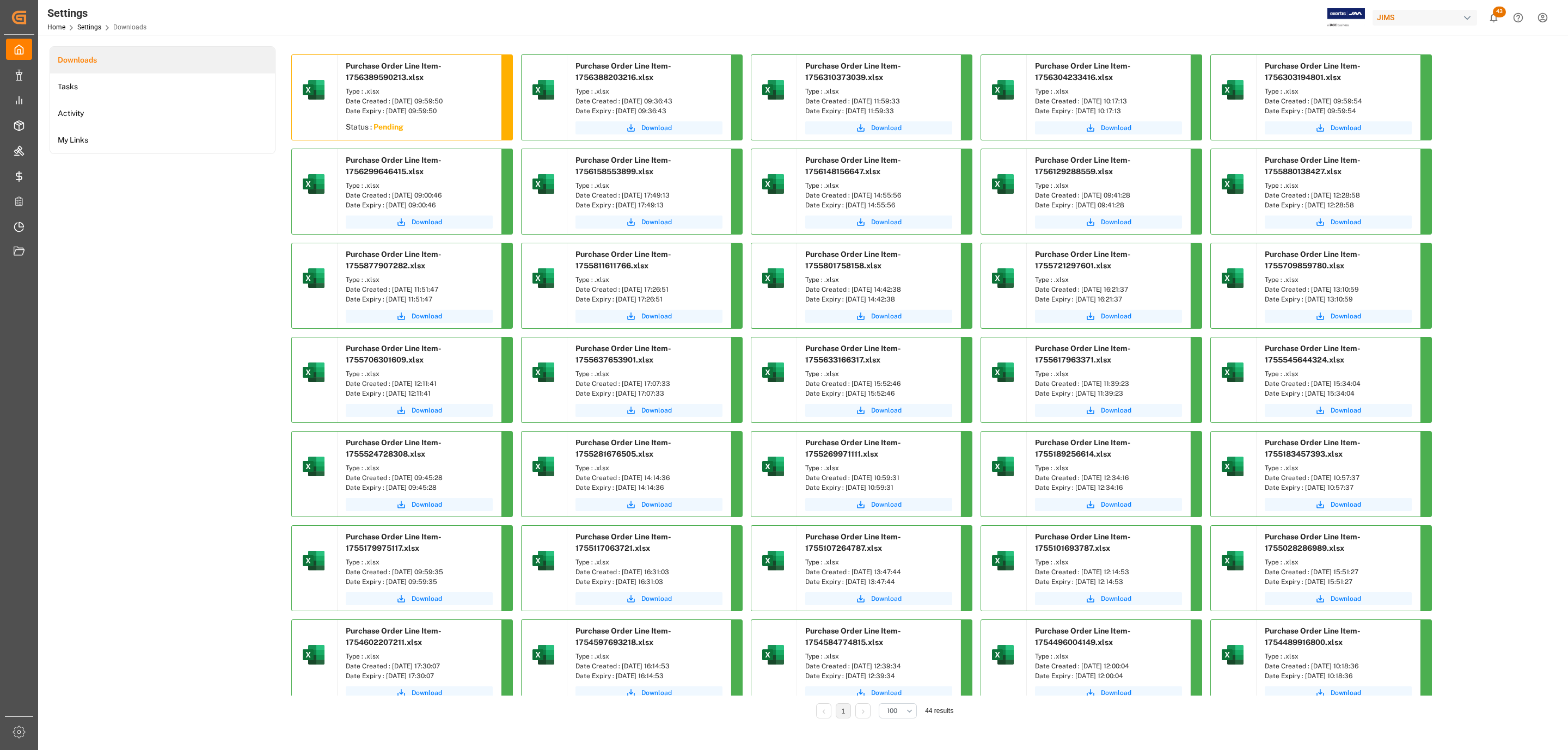
click at [188, 258] on div "Downloads Tasks Activity My Links" at bounding box center [163, 390] width 226 height 688
click at [427, 126] on span "Download" at bounding box center [427, 128] width 31 height 10
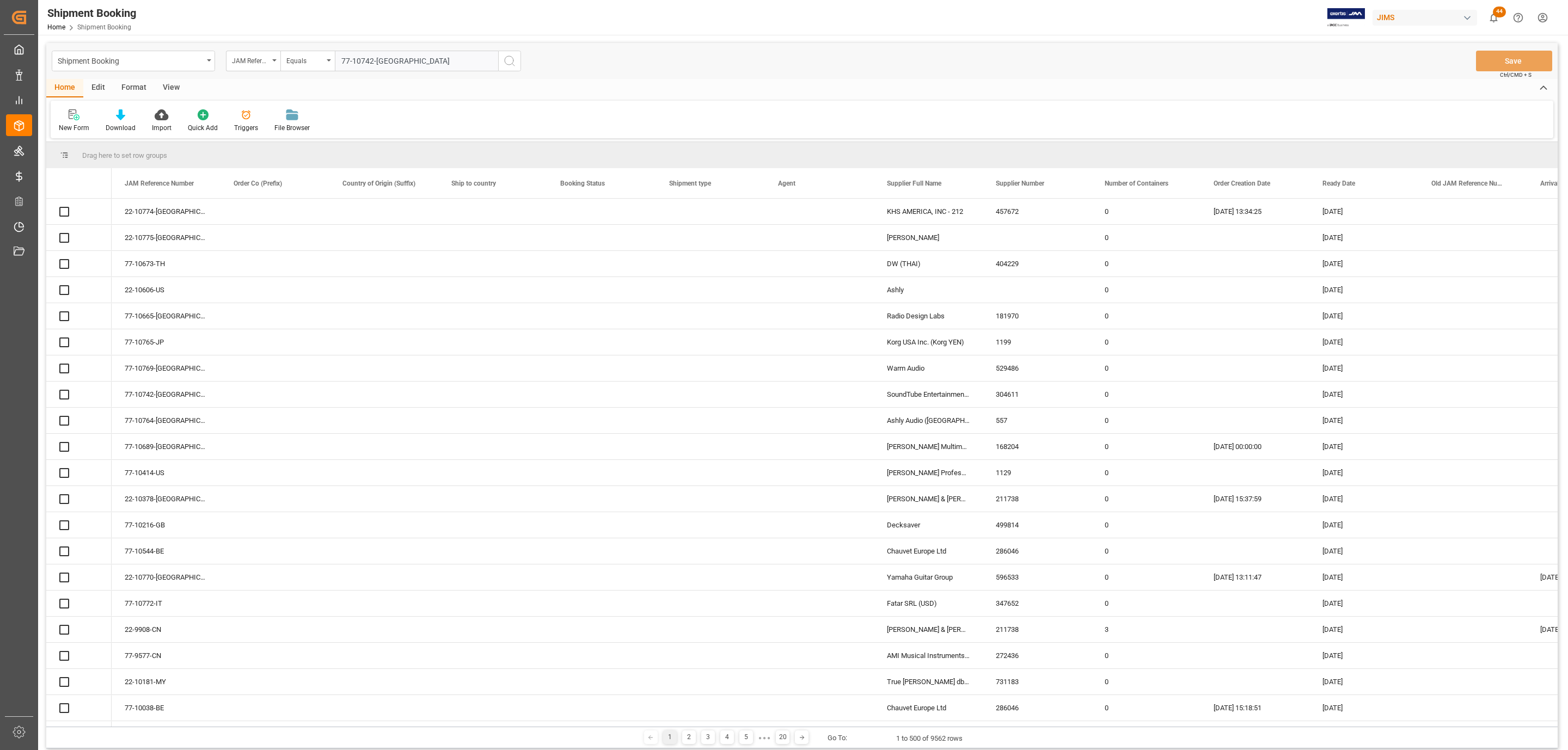
type input "77-10742-[GEOGRAPHIC_DATA]"
click at [512, 67] on icon "search button" at bounding box center [510, 61] width 13 height 13
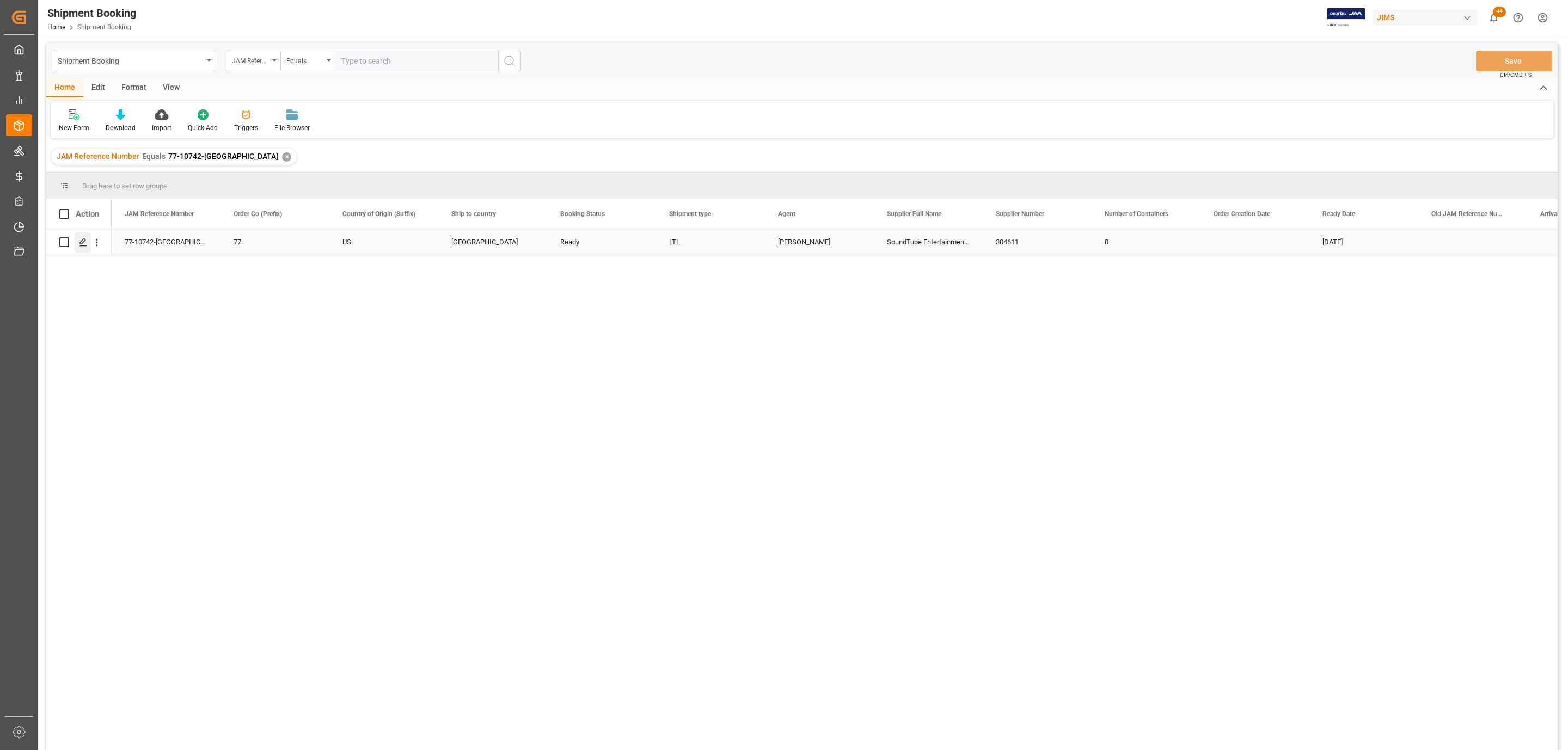
click at [82, 242] on icon "Press SPACE to select this row." at bounding box center [83, 242] width 9 height 9
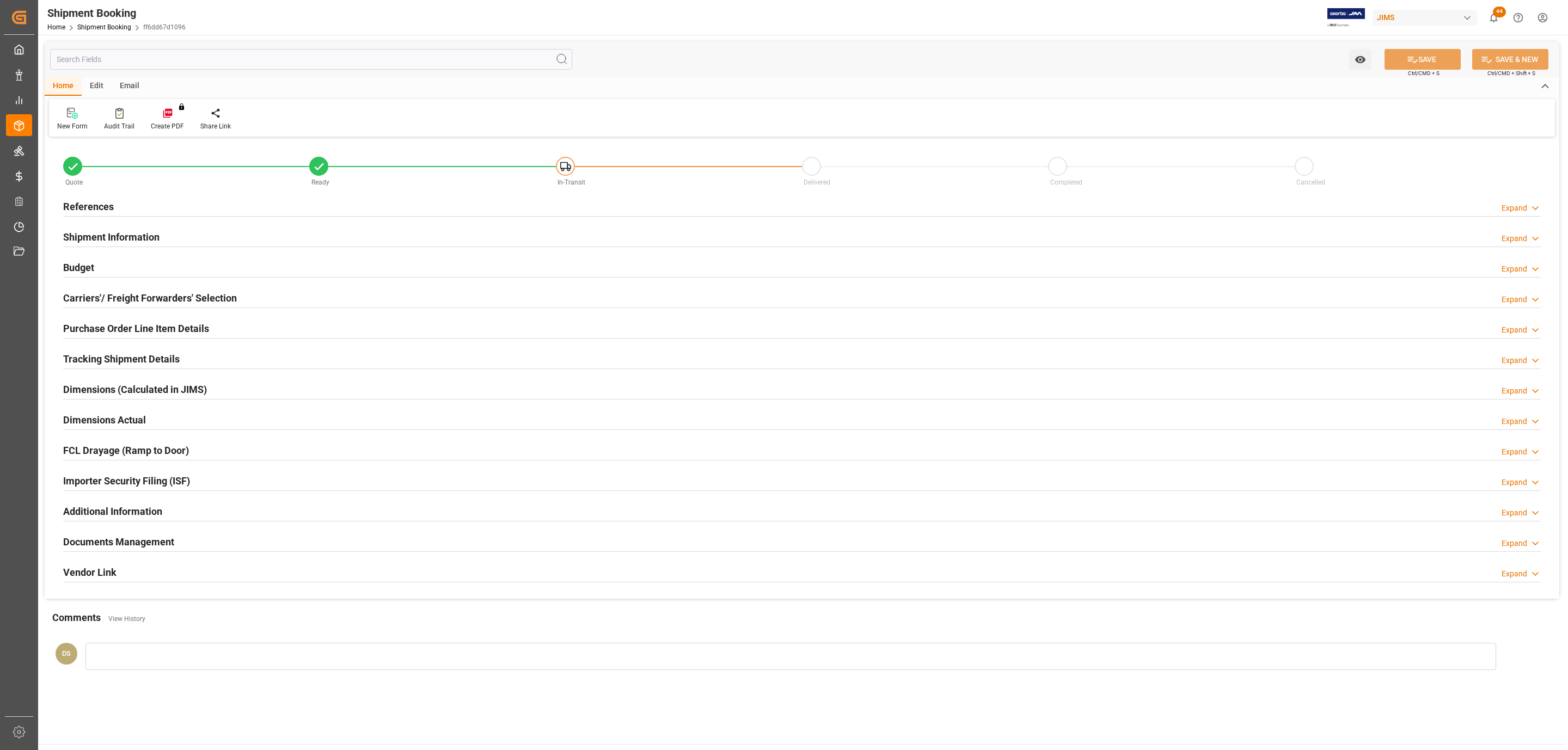
type input "0"
type input "2"
type input "28-08-2025"
click at [108, 296] on h2 "Carriers'/ Freight Forwarders' Selection" at bounding box center [149, 298] width 173 height 15
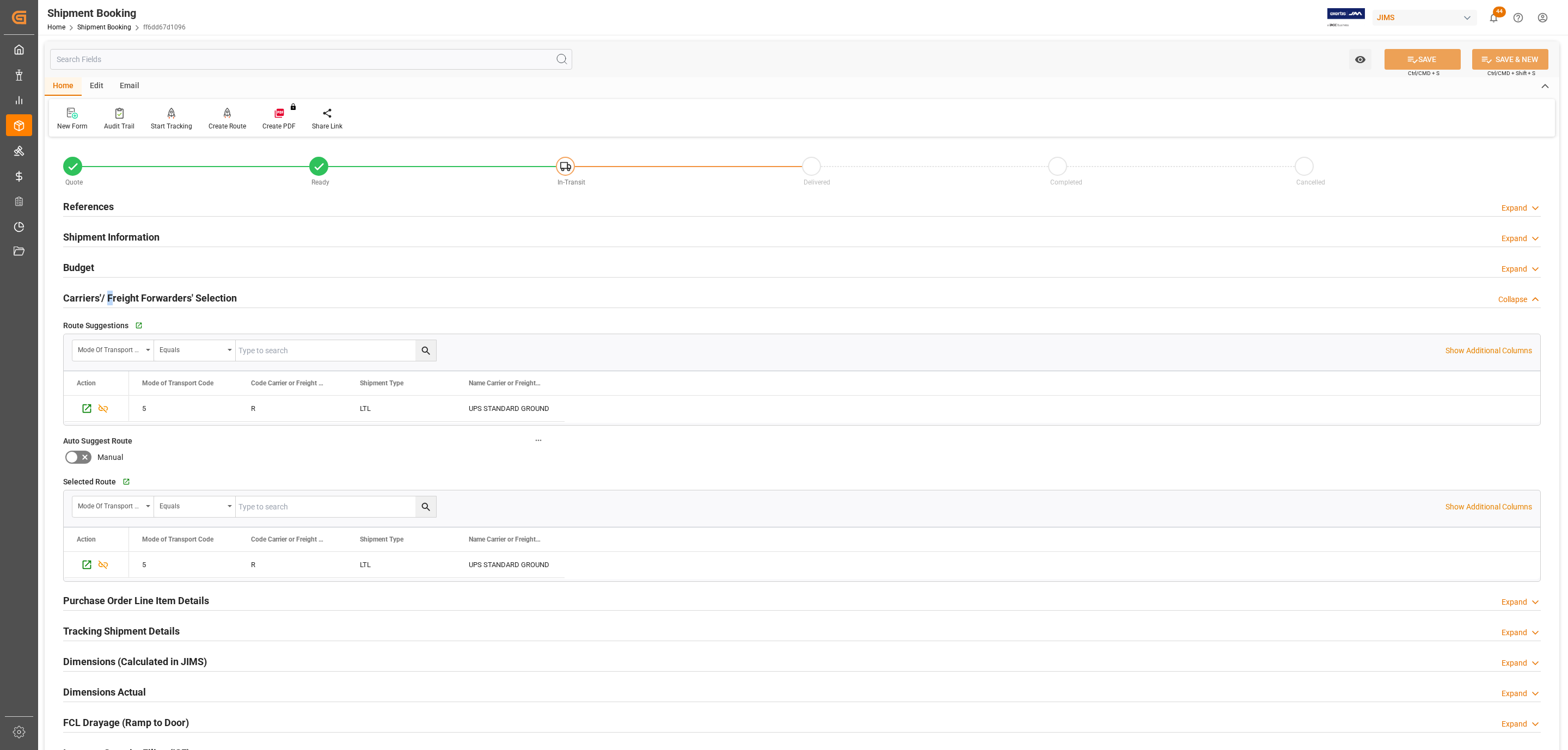
click at [108, 296] on h2 "Carriers'/ Freight Forwarders' Selection" at bounding box center [149, 298] width 173 height 15
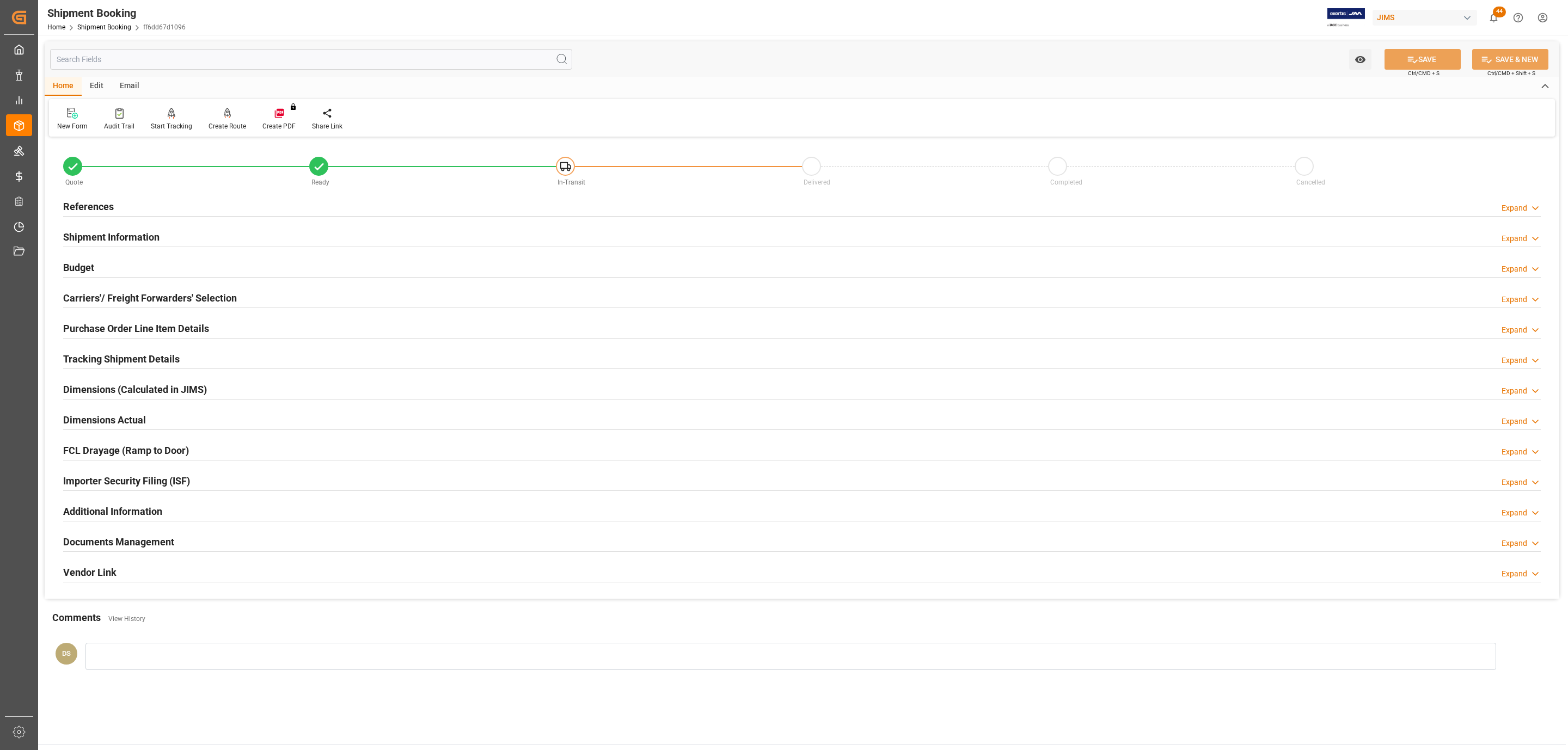
click at [100, 270] on div "Budget Expand" at bounding box center [802, 266] width 1478 height 21
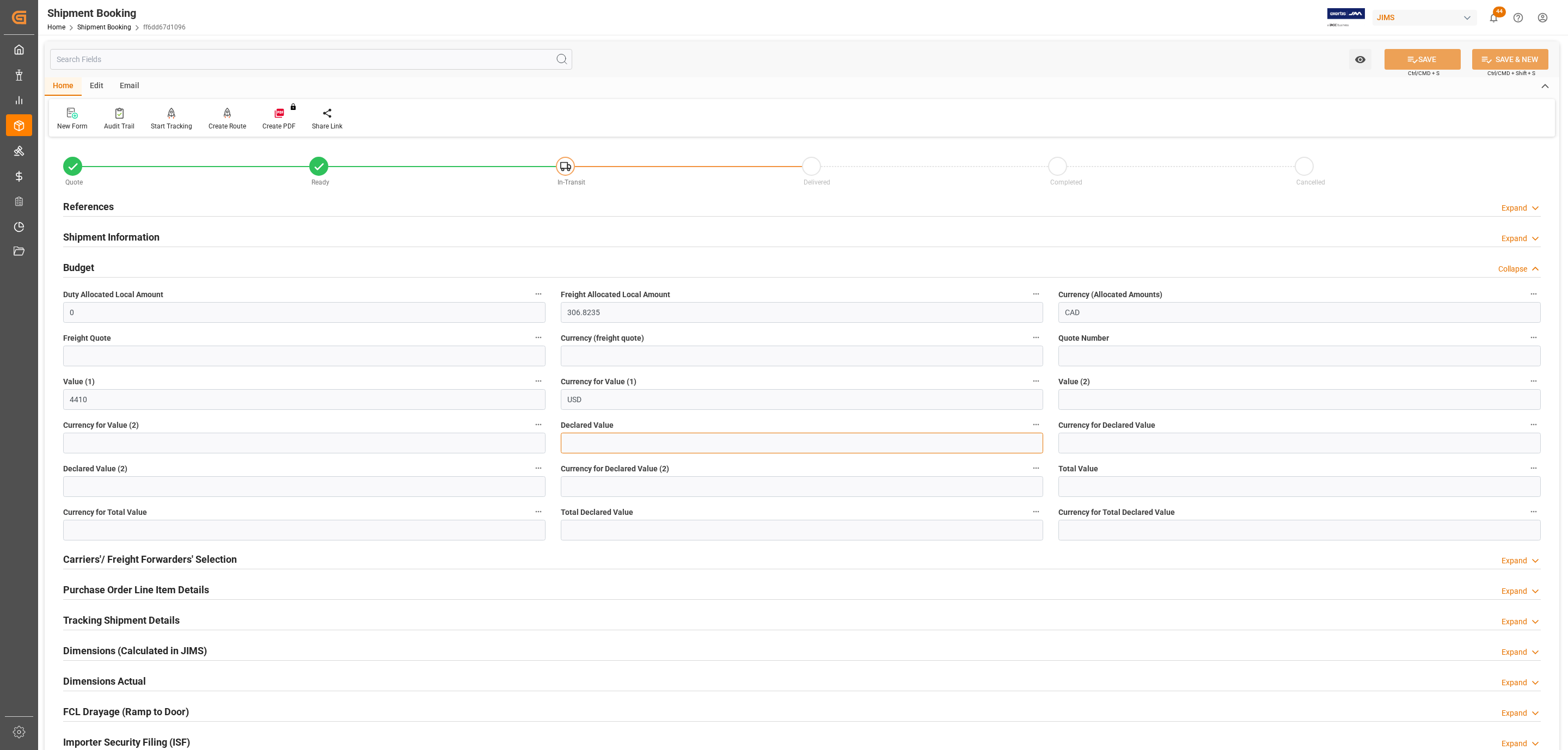
click at [605, 443] on input "text" at bounding box center [802, 443] width 482 height 21
type input "4442.00"
type input "USD"
click at [1395, 61] on button "SAVE" at bounding box center [1422, 59] width 76 height 21
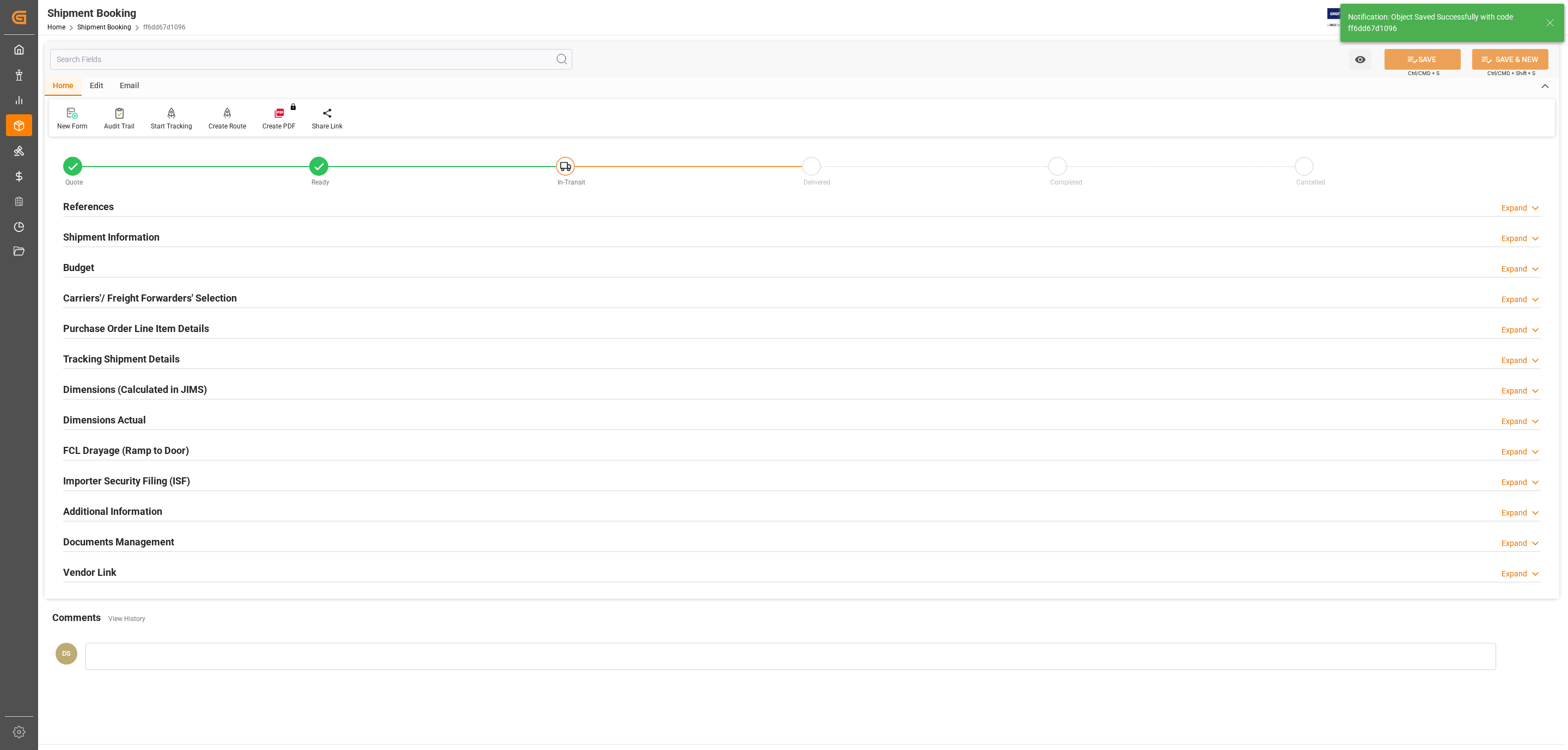
click at [111, 541] on h2 "Documents Management" at bounding box center [118, 542] width 111 height 15
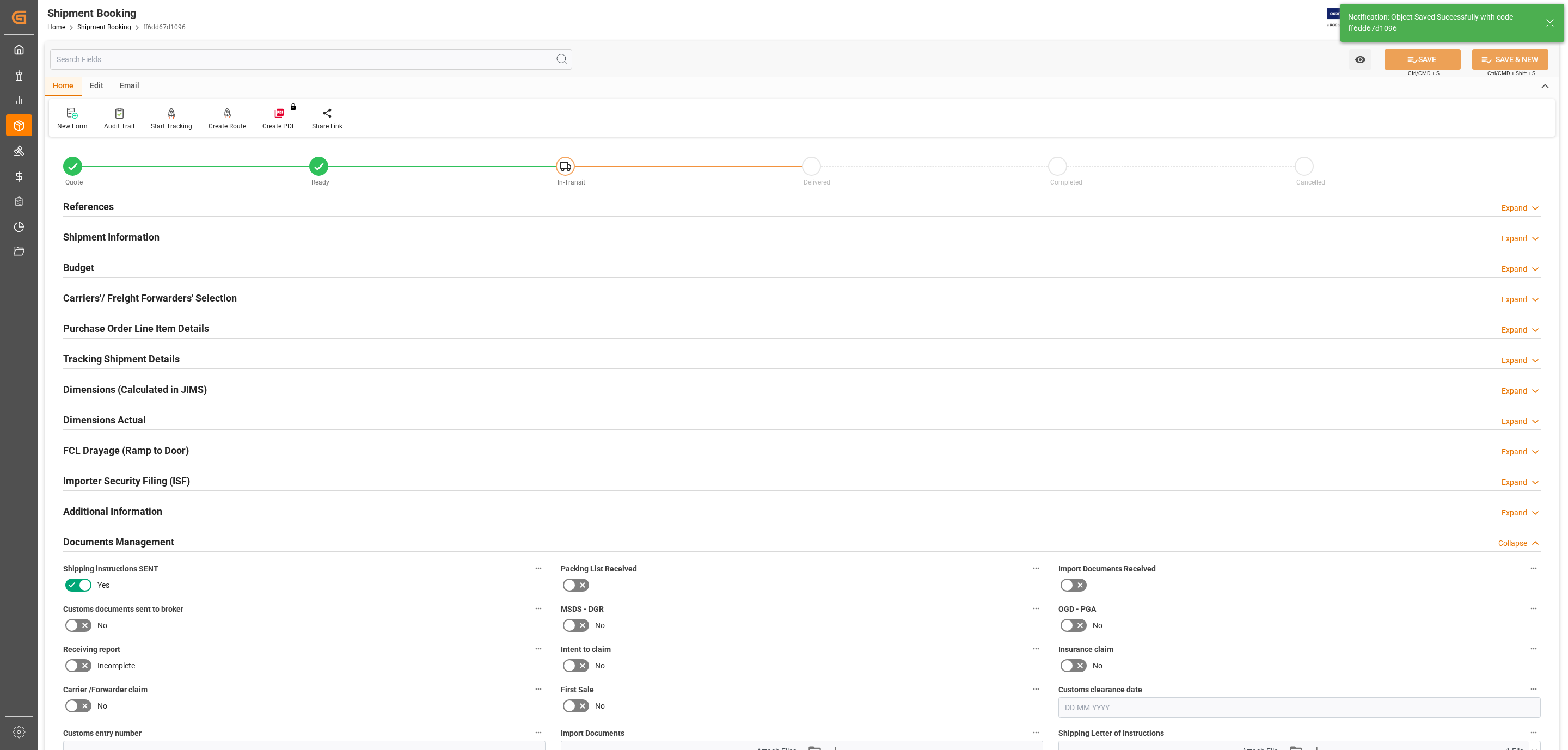
click at [126, 328] on h2 "Purchase Order Line Item Details" at bounding box center [136, 329] width 146 height 15
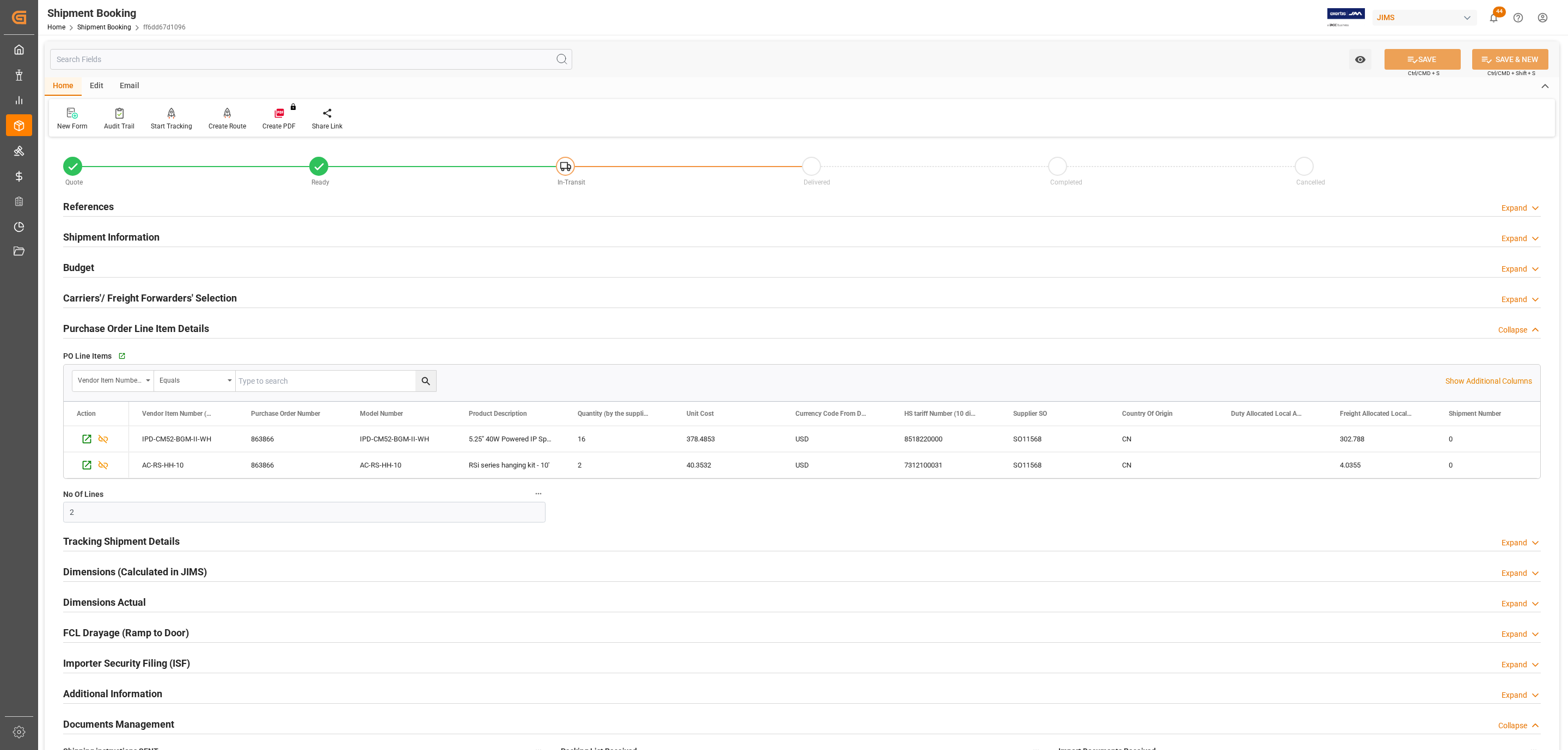
click at [122, 207] on div "References Expand" at bounding box center [802, 205] width 1478 height 21
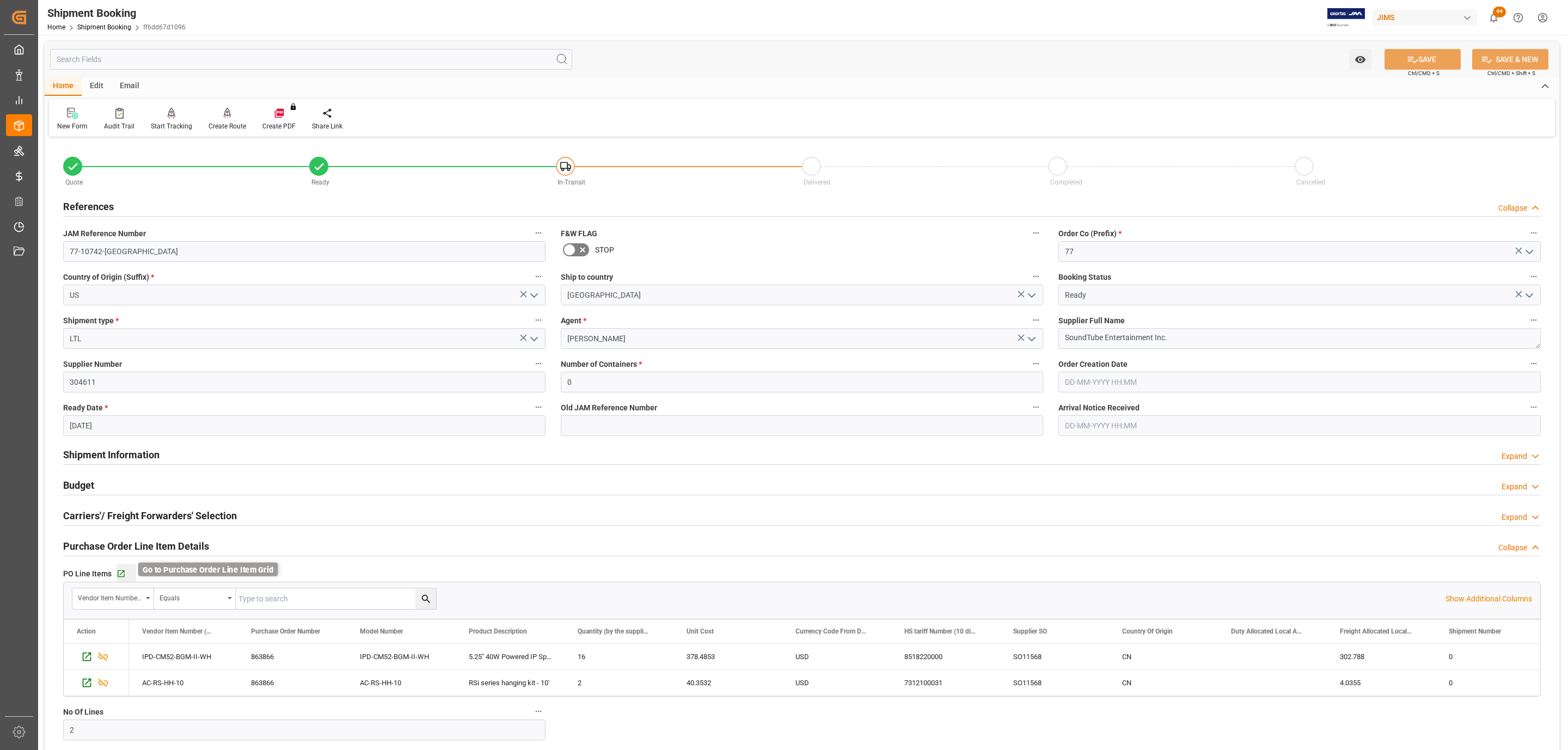
click at [125, 577] on icon "button" at bounding box center [121, 574] width 9 height 9
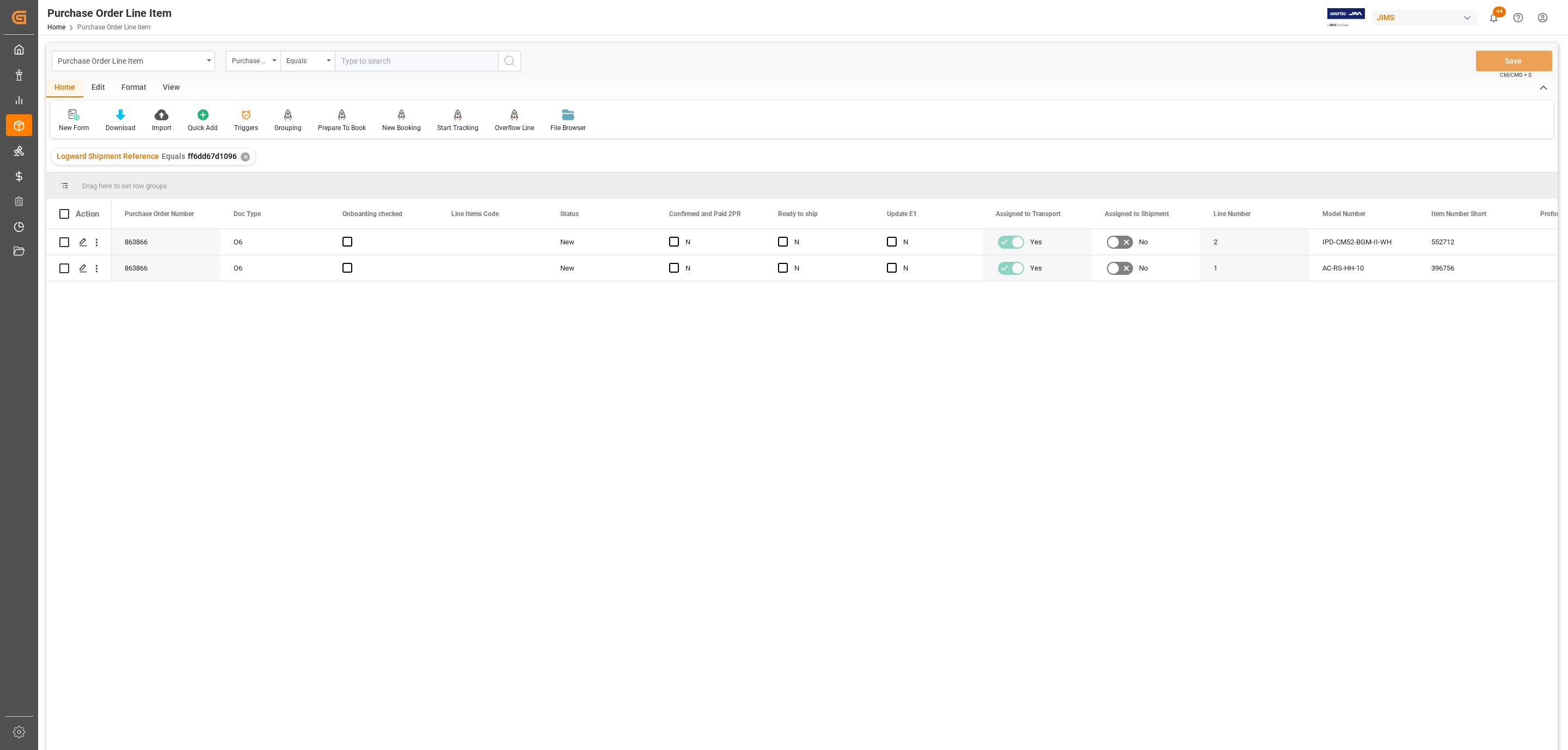
click at [173, 85] on div "View" at bounding box center [171, 88] width 33 height 19
click at [113, 110] on div at bounding box center [124, 114] width 54 height 11
click at [140, 199] on div "HS Listing [GEOGRAPHIC_DATA]" at bounding box center [152, 198] width 95 height 11
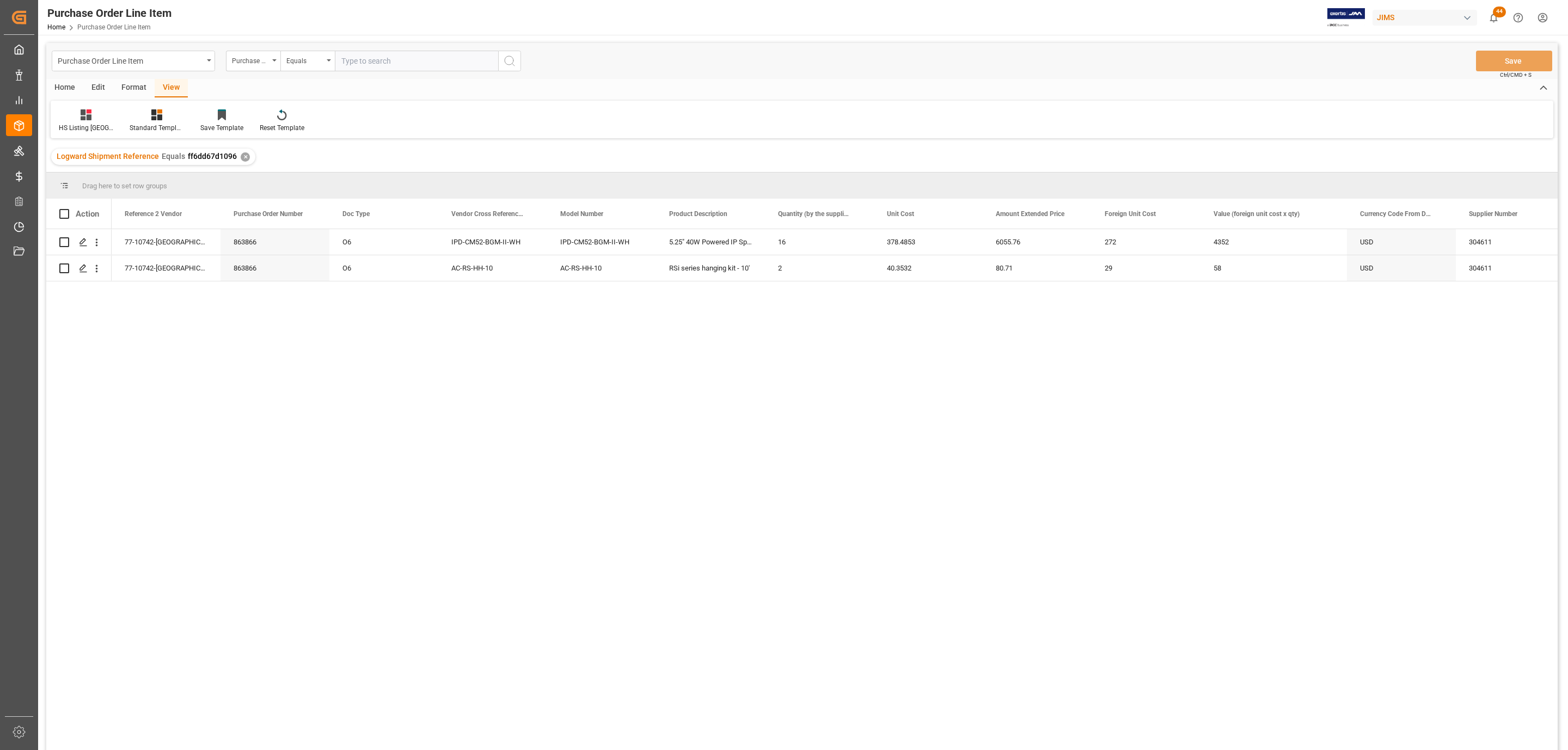
drag, startPoint x: 66, startPoint y: 86, endPoint x: 74, endPoint y: 92, distance: 10.0
click at [65, 86] on div "Home" at bounding box center [65, 88] width 37 height 19
click at [64, 216] on span at bounding box center [64, 214] width 10 height 10
click at [68, 209] on input "checkbox" at bounding box center [68, 209] width 0 height 0
checkbox input "true"
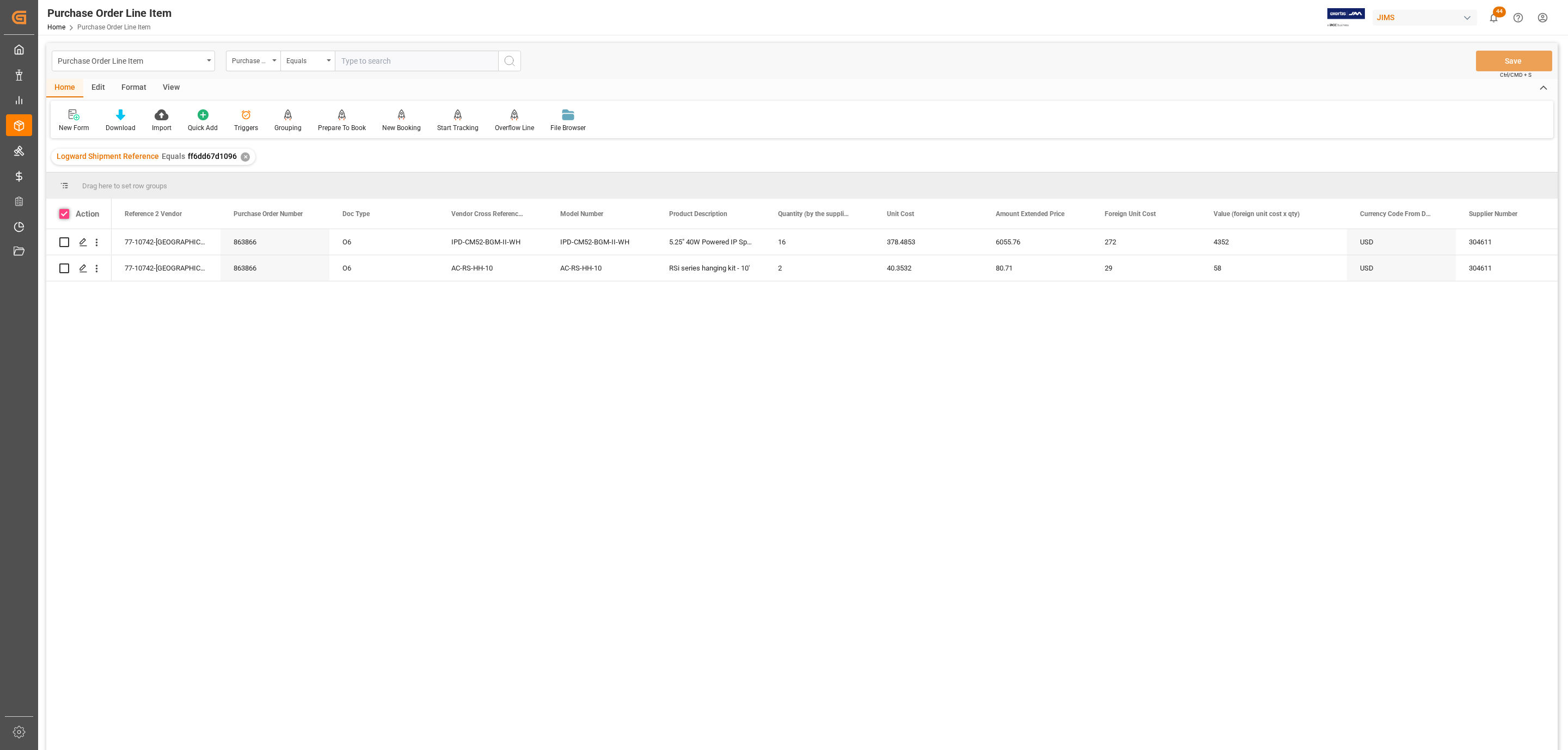
checkbox input "true"
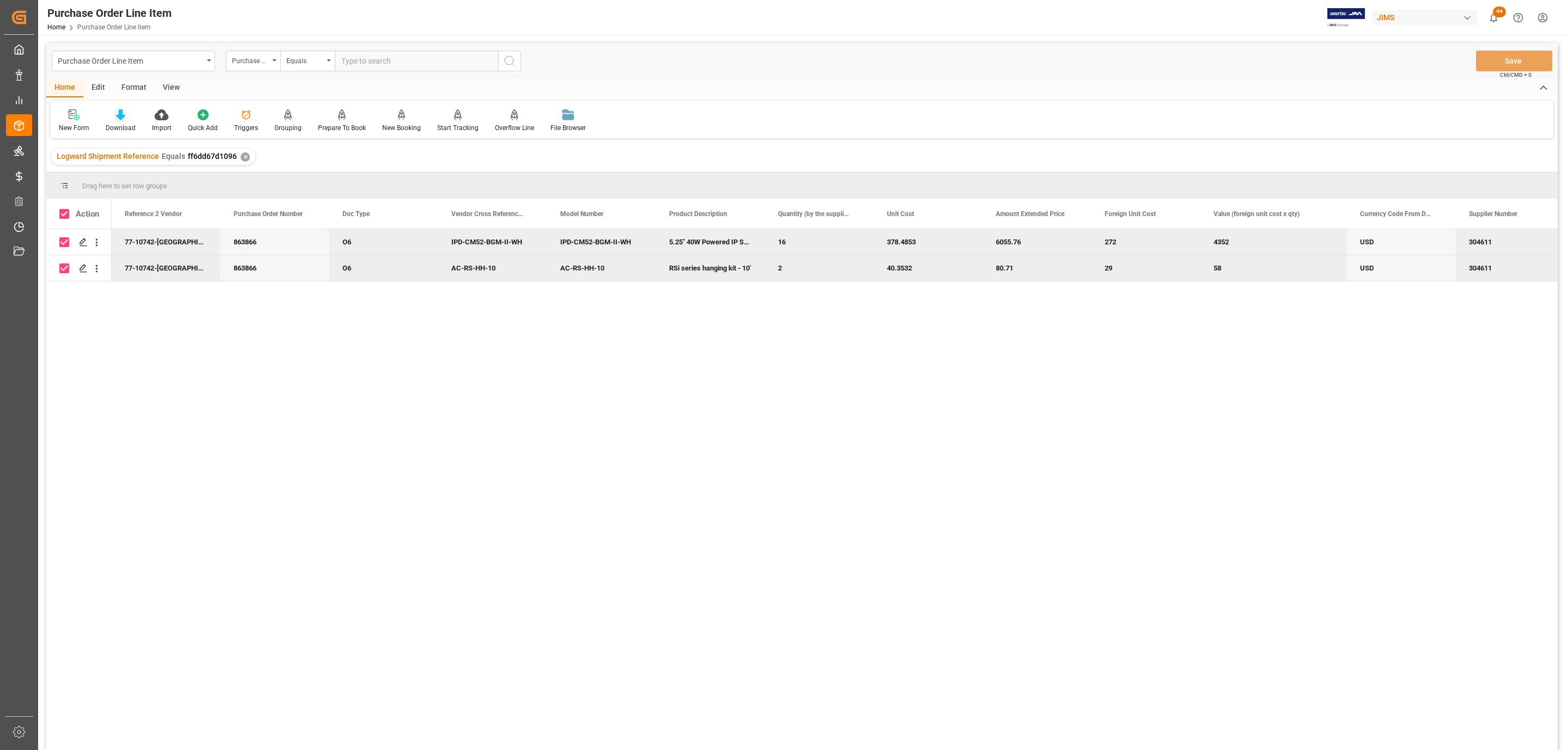
click at [116, 122] on div "Download" at bounding box center [121, 121] width 47 height 24
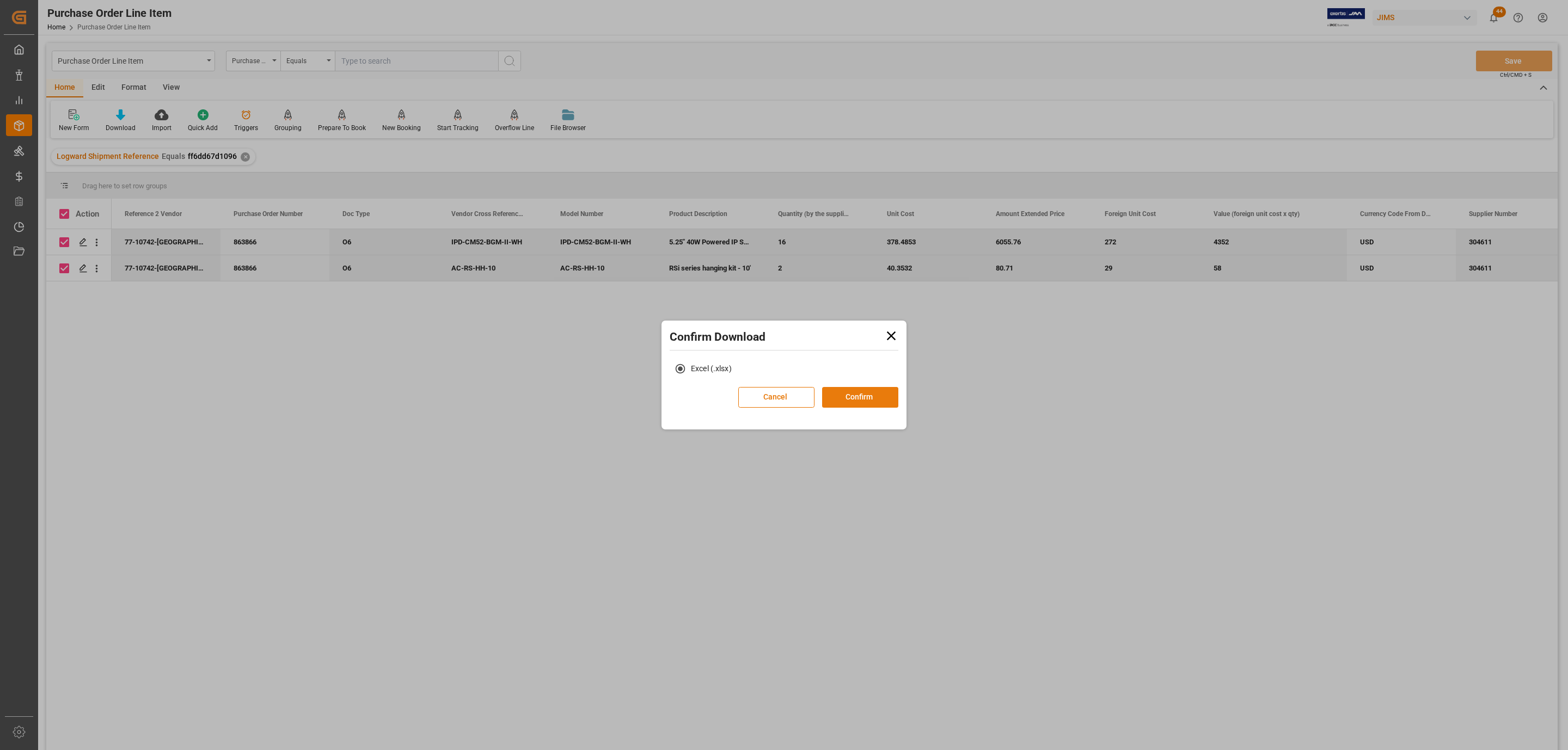
click at [860, 399] on button "Confirm" at bounding box center [860, 397] width 76 height 21
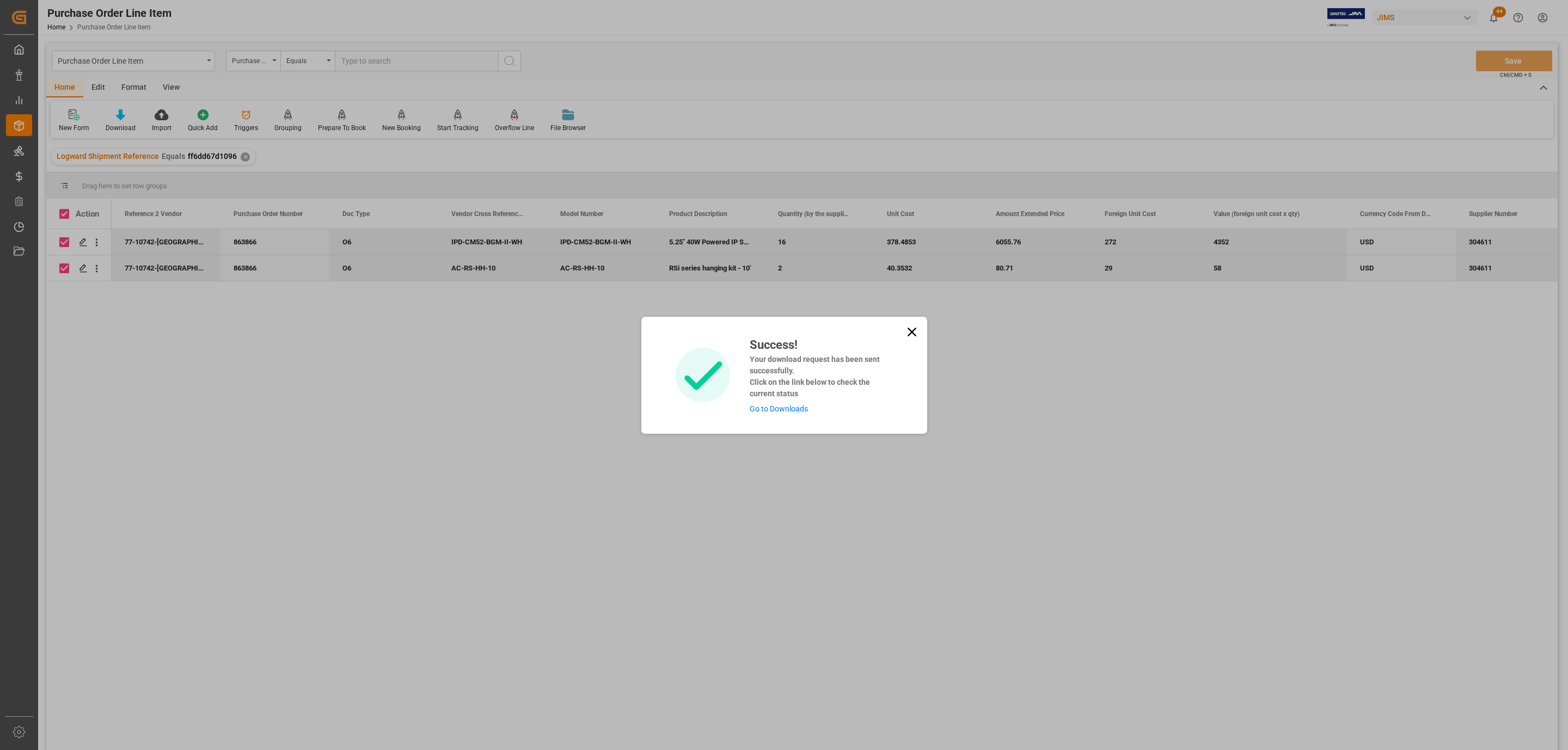
click at [765, 410] on link "Go to Downloads" at bounding box center [779, 409] width 58 height 9
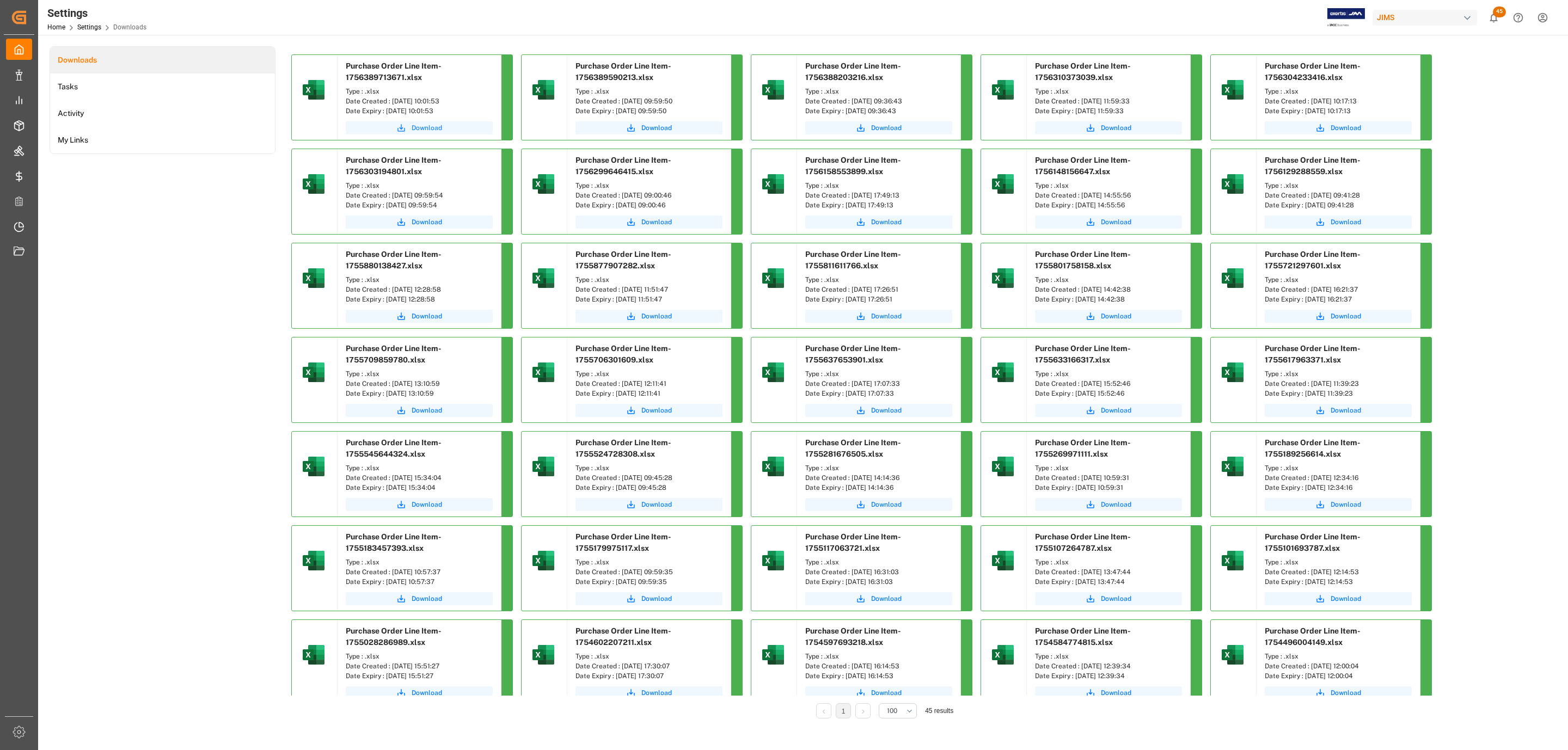
click at [446, 126] on button "Download" at bounding box center [419, 128] width 147 height 13
click at [432, 128] on span "Download" at bounding box center [427, 128] width 31 height 10
click at [422, 129] on span "Download" at bounding box center [427, 128] width 31 height 10
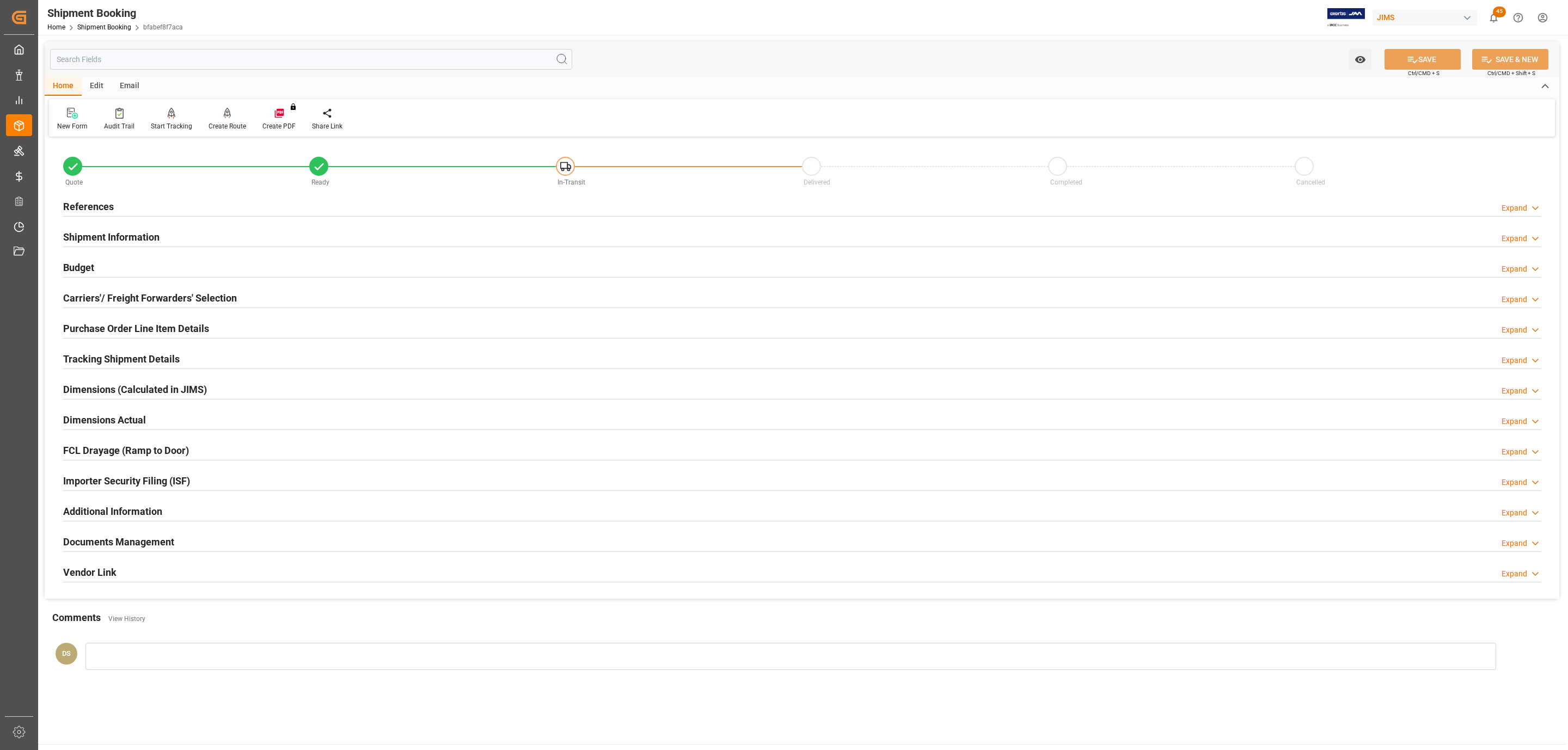
click at [179, 207] on div "References Expand" at bounding box center [802, 205] width 1478 height 21
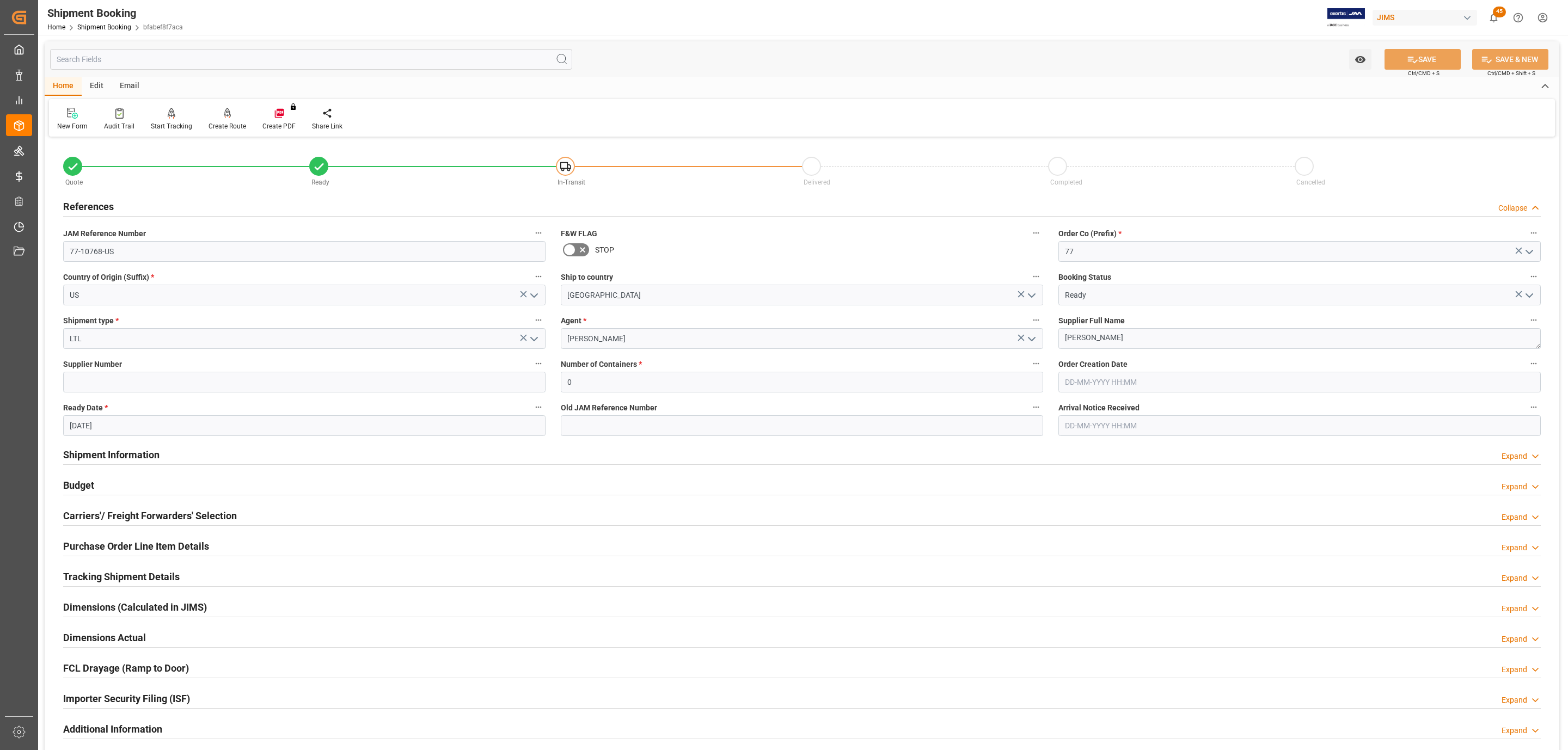
click at [118, 574] on h2 "Tracking Shipment Details" at bounding box center [121, 577] width 116 height 15
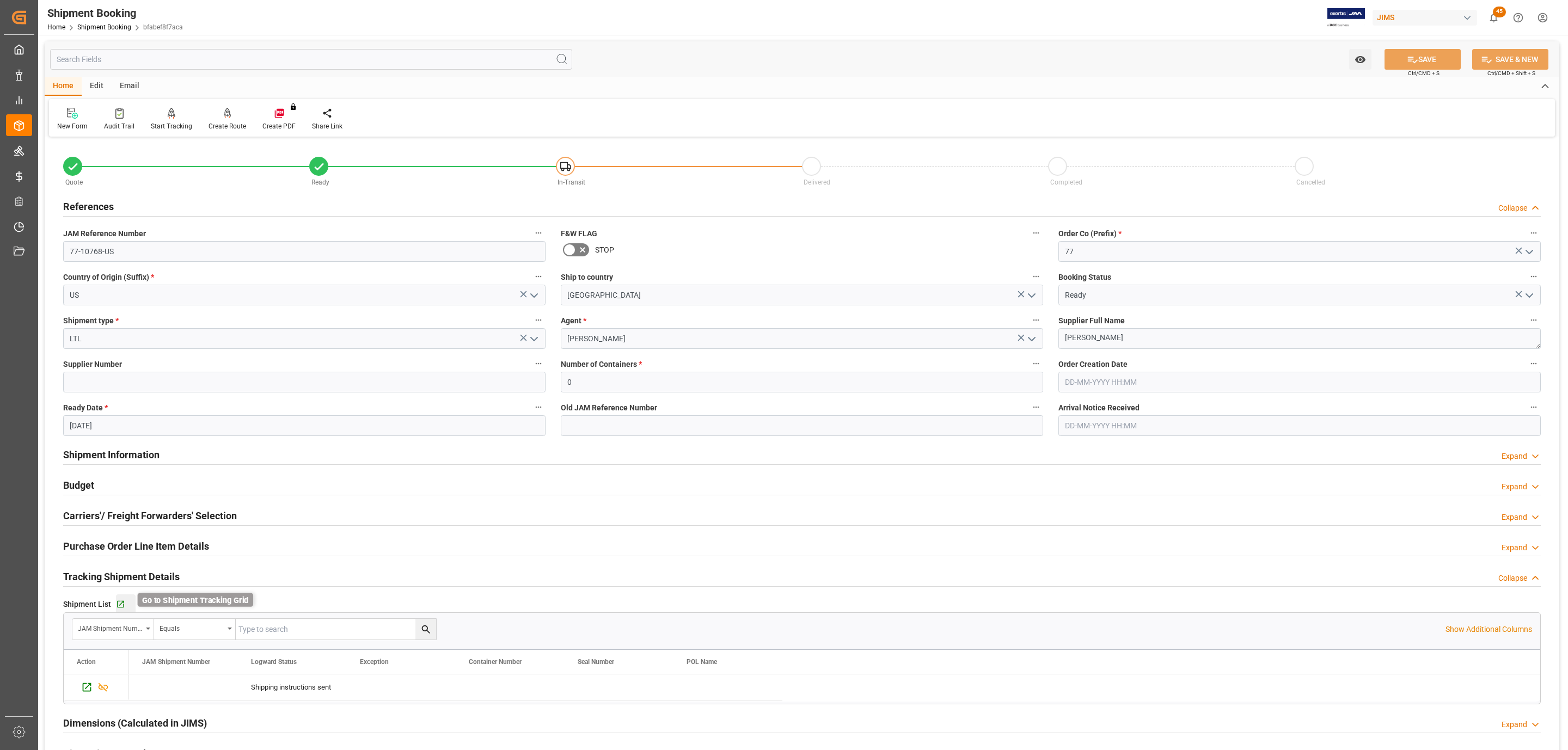
click at [118, 606] on icon "button" at bounding box center [121, 605] width 9 height 9
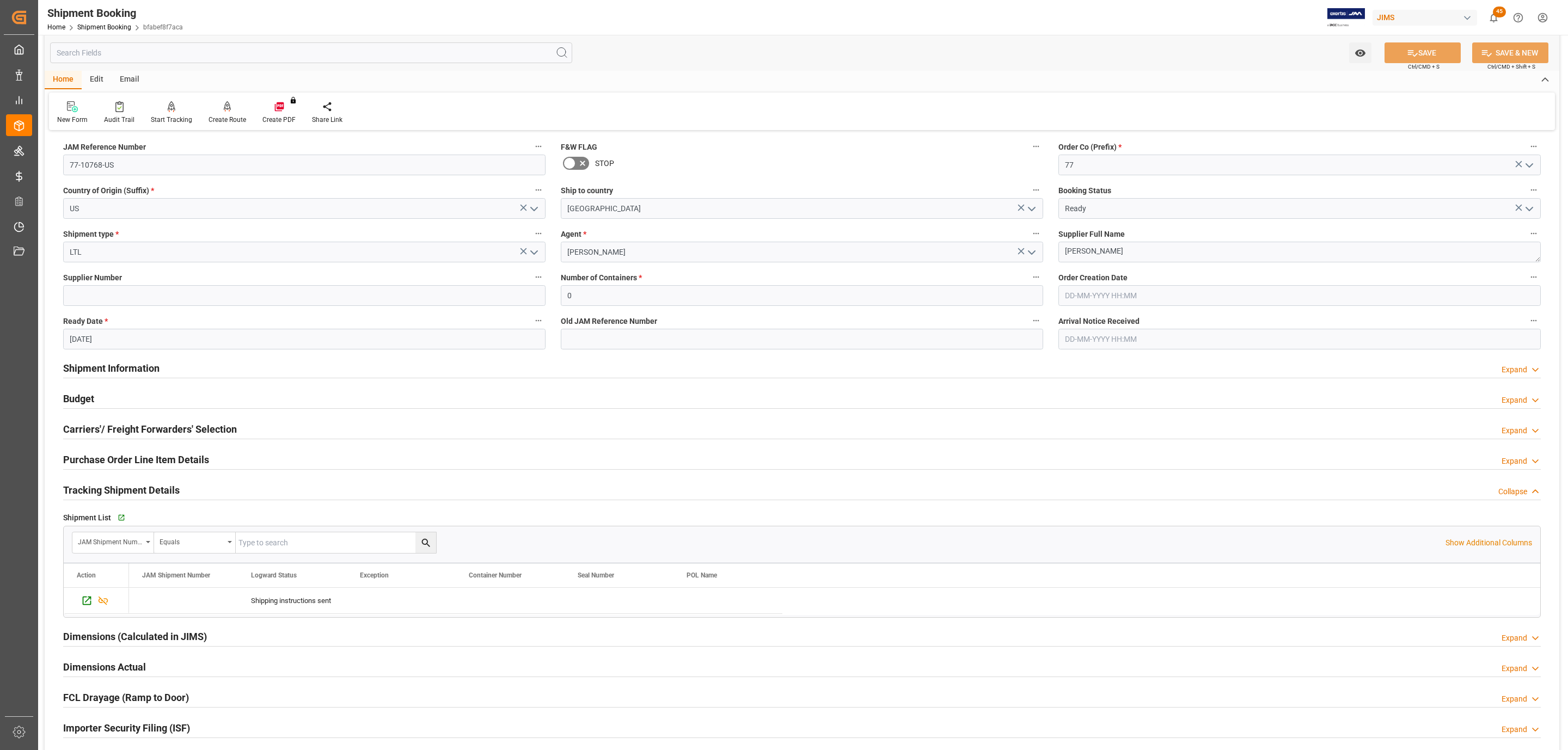
scroll to position [406, 0]
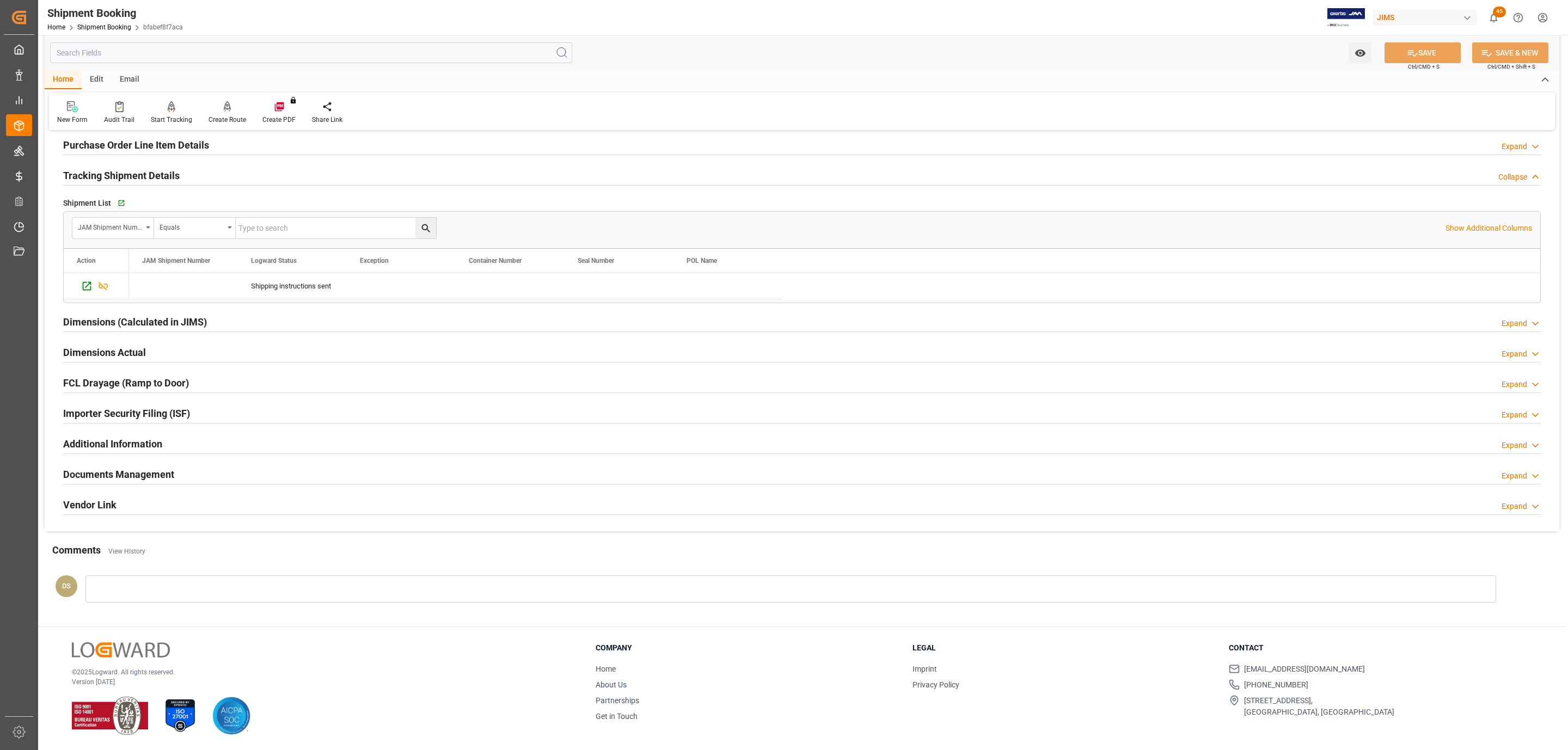
click at [118, 469] on h2 "Documents Management" at bounding box center [118, 474] width 111 height 15
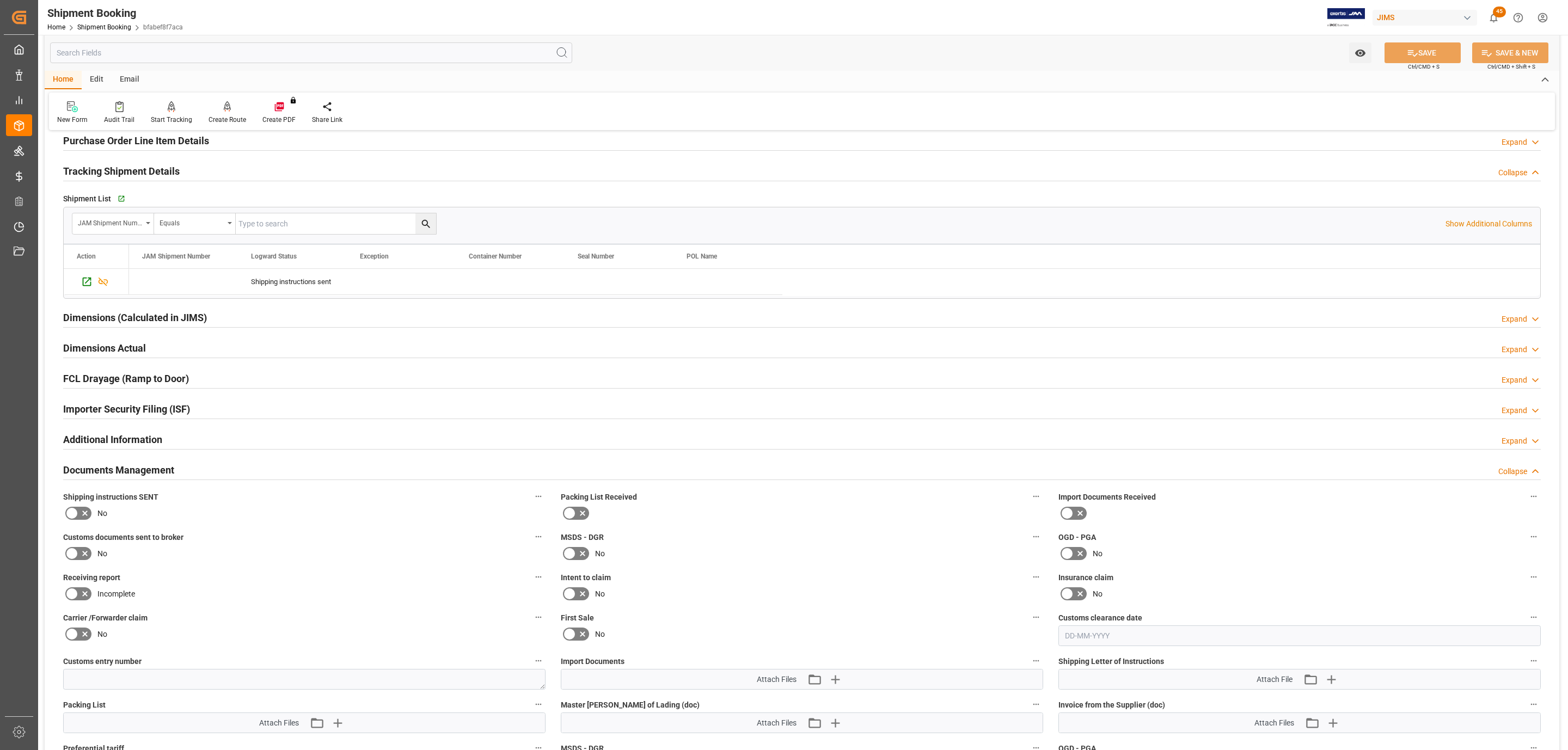
click at [84, 515] on icon at bounding box center [85, 514] width 13 height 13
click at [0, 0] on input "checkbox" at bounding box center [0, 0] width 0 height 0
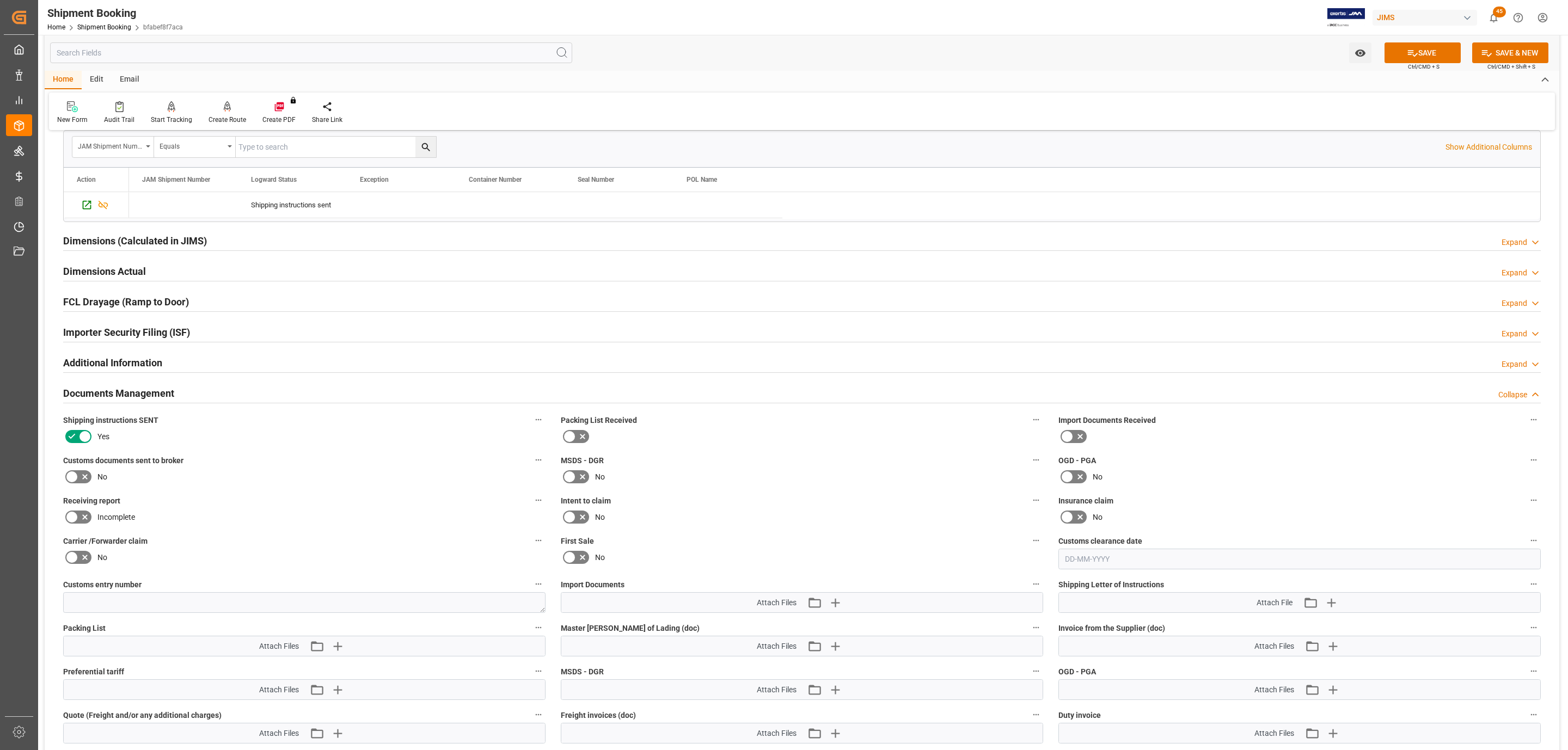
scroll to position [732, 0]
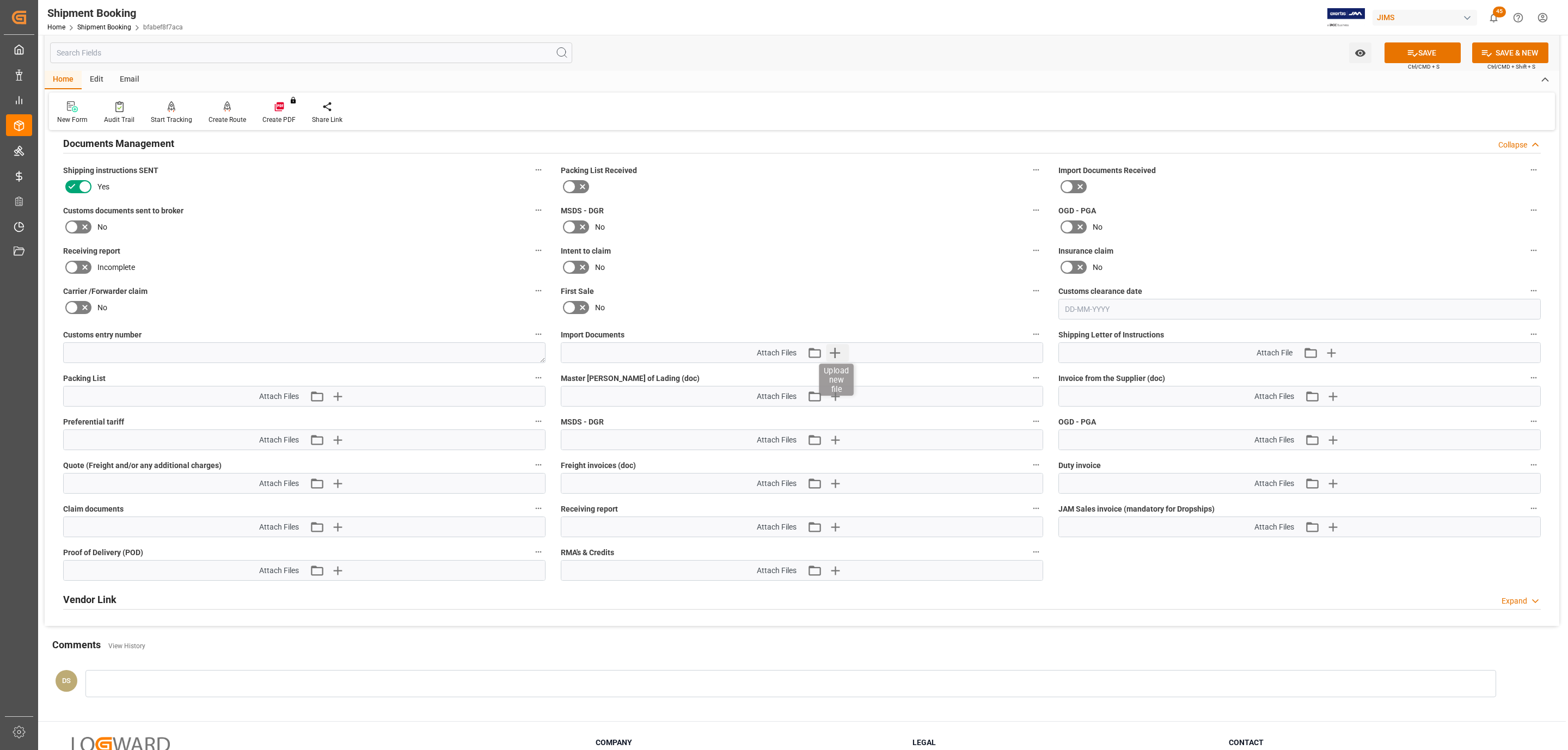
click at [837, 357] on icon "button" at bounding box center [835, 353] width 17 height 17
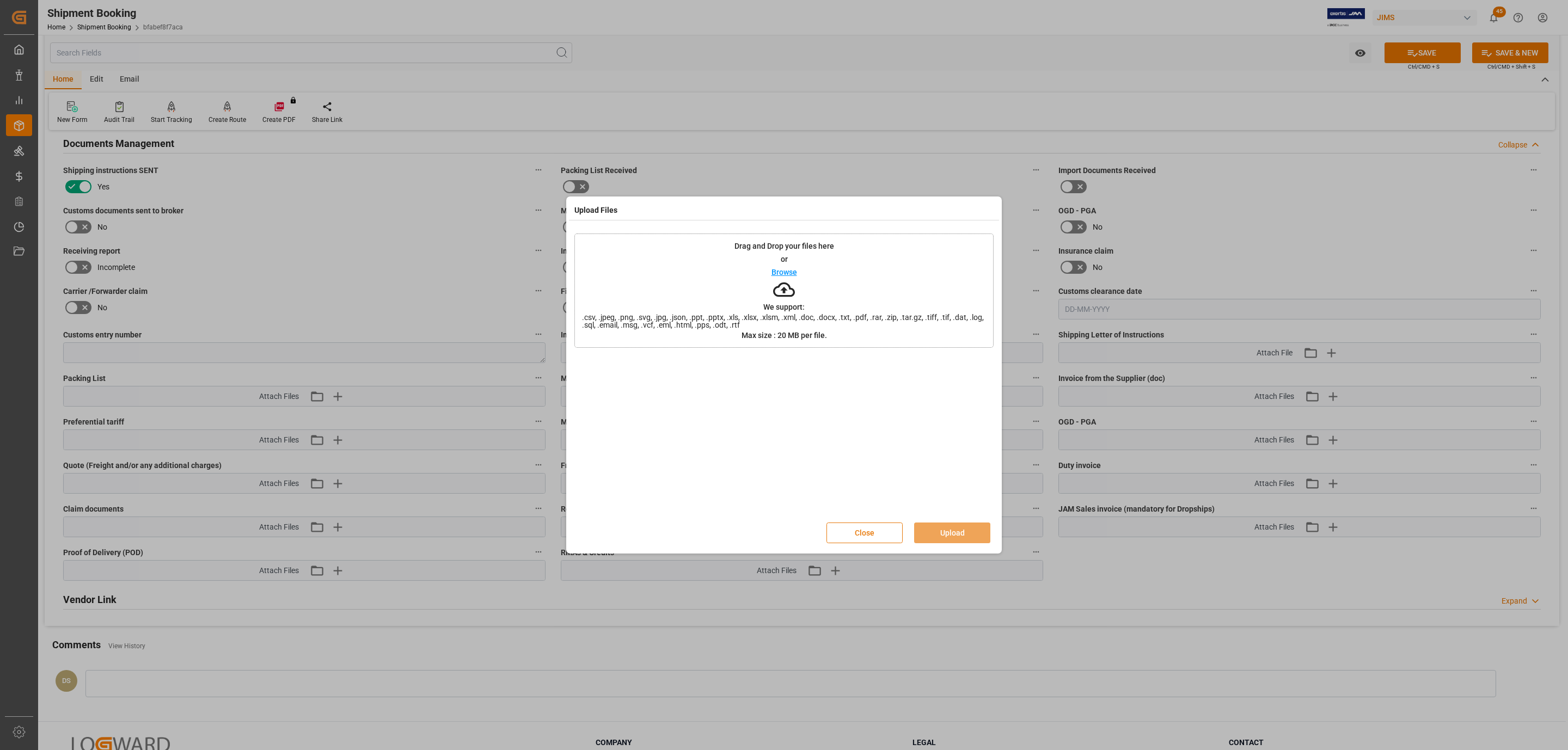
click at [876, 541] on button "Close" at bounding box center [864, 533] width 76 height 21
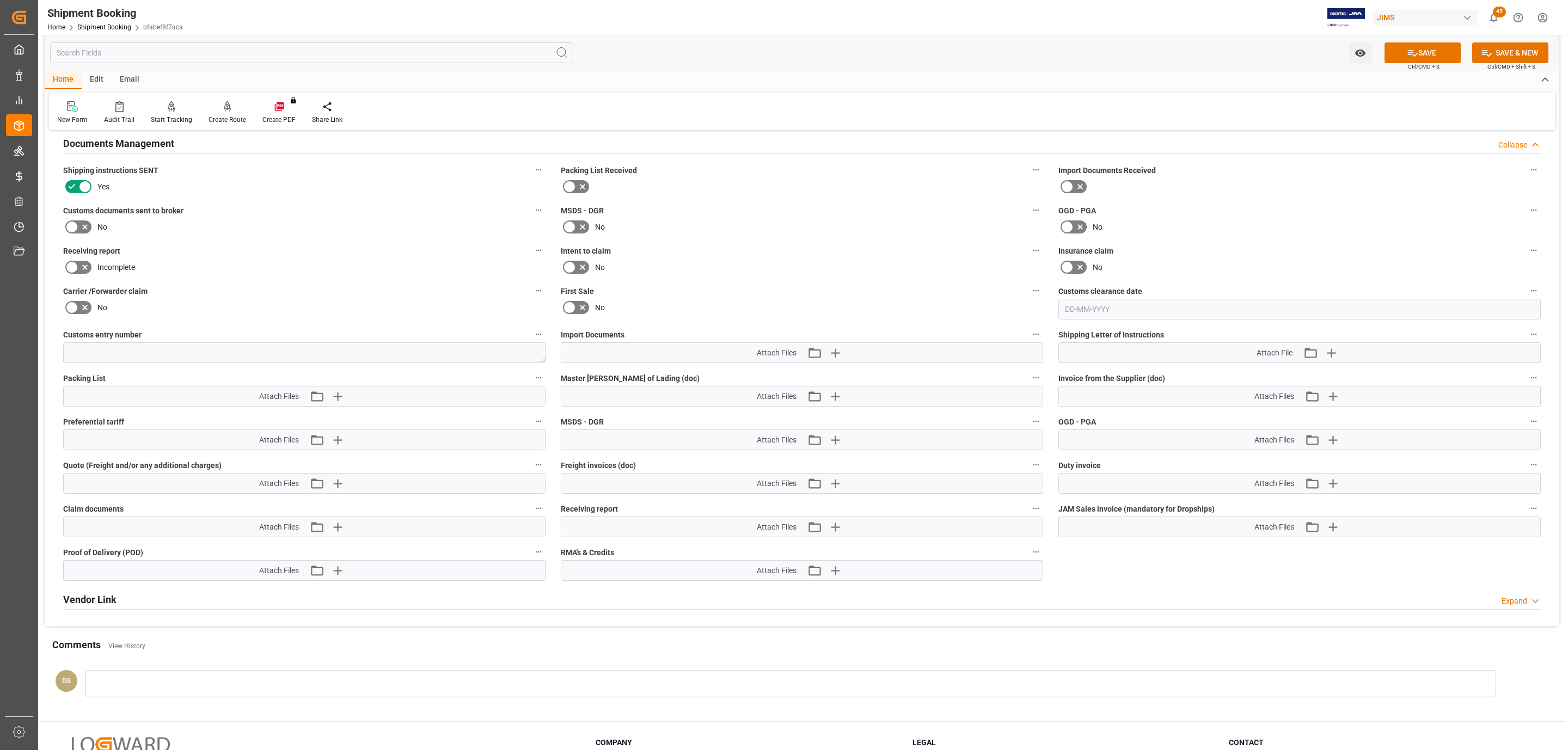
click at [1400, 49] on button "SAVE" at bounding box center [1422, 52] width 76 height 21
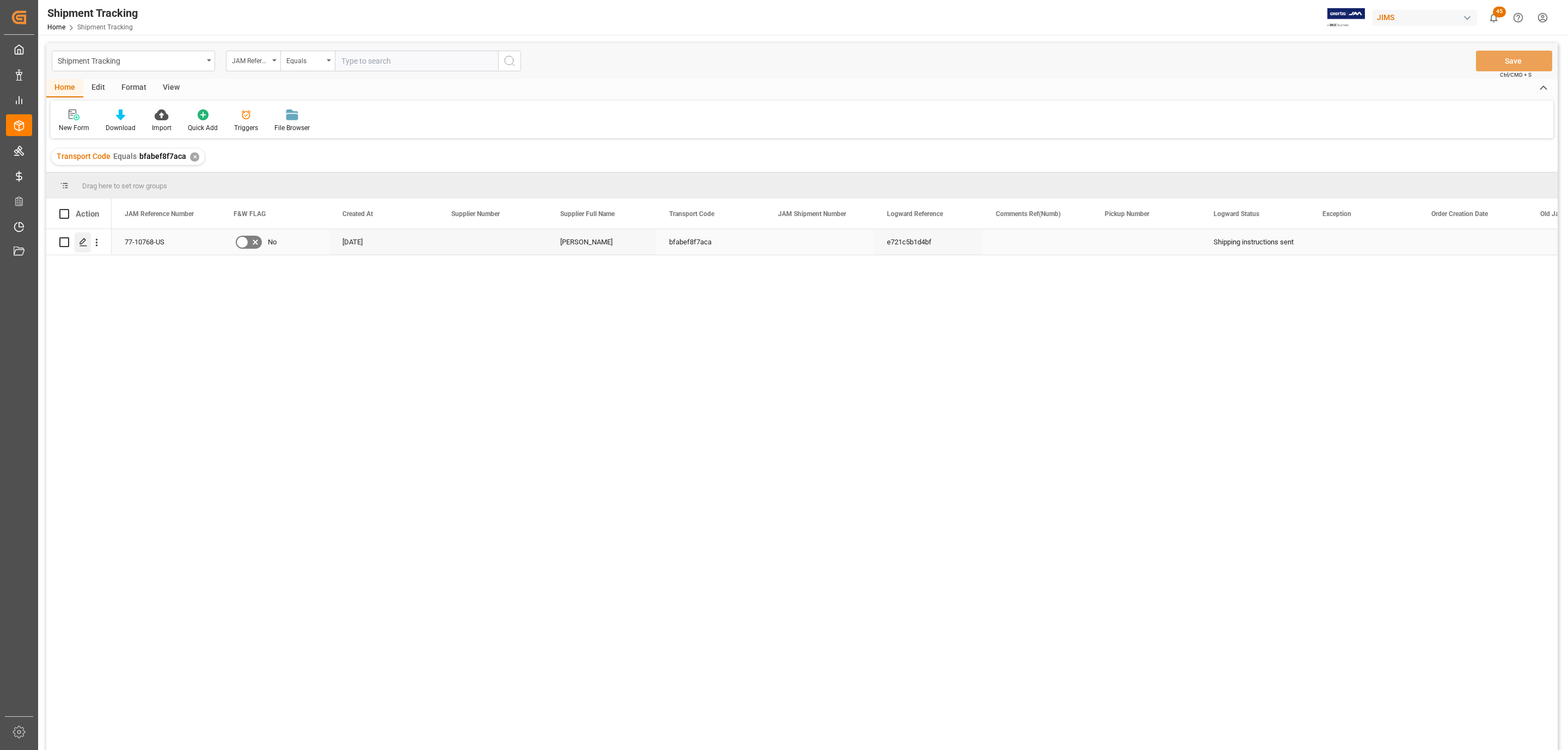
click at [80, 240] on icon "Press SPACE to select this row." at bounding box center [83, 242] width 9 height 9
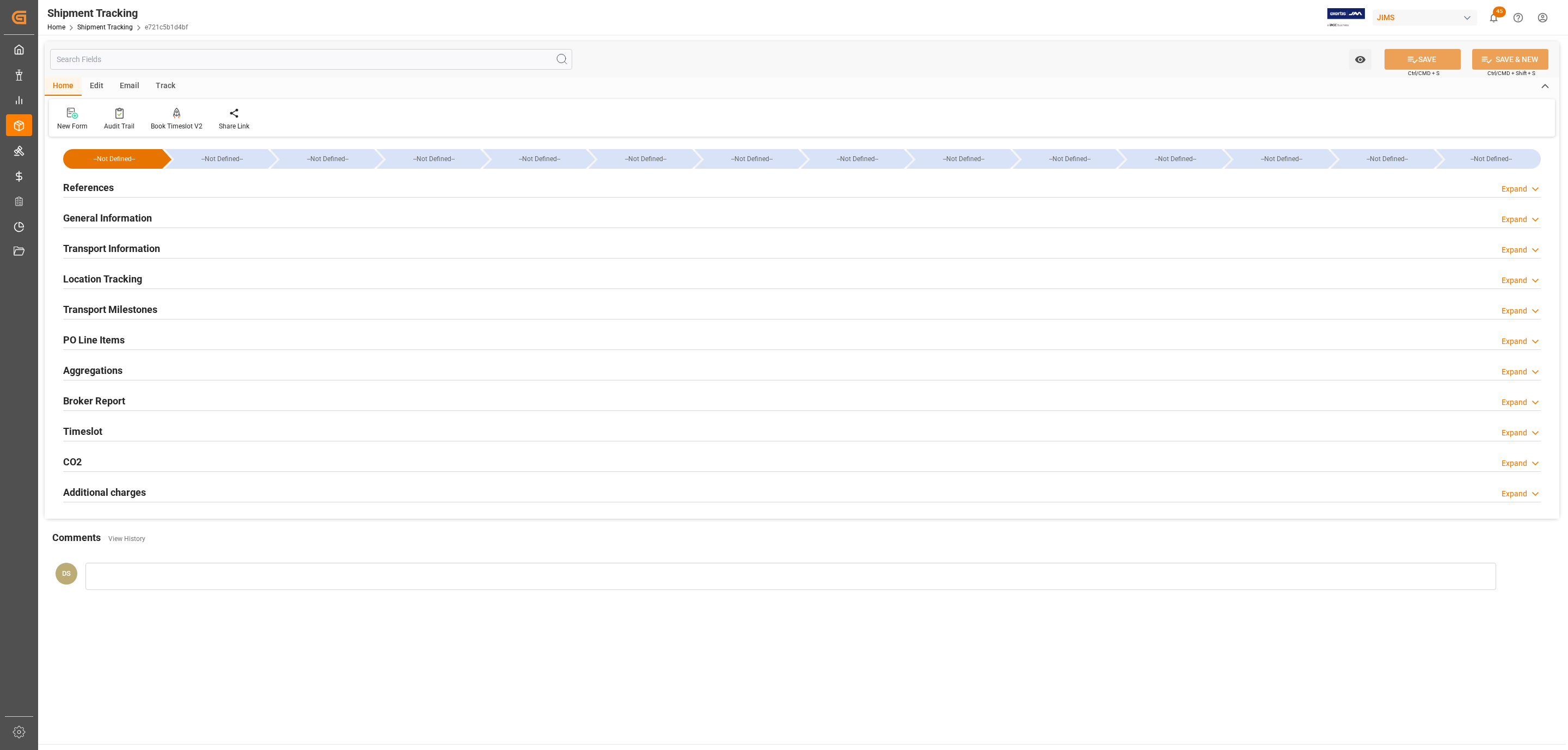
click at [82, 189] on h2 "References" at bounding box center [88, 187] width 50 height 15
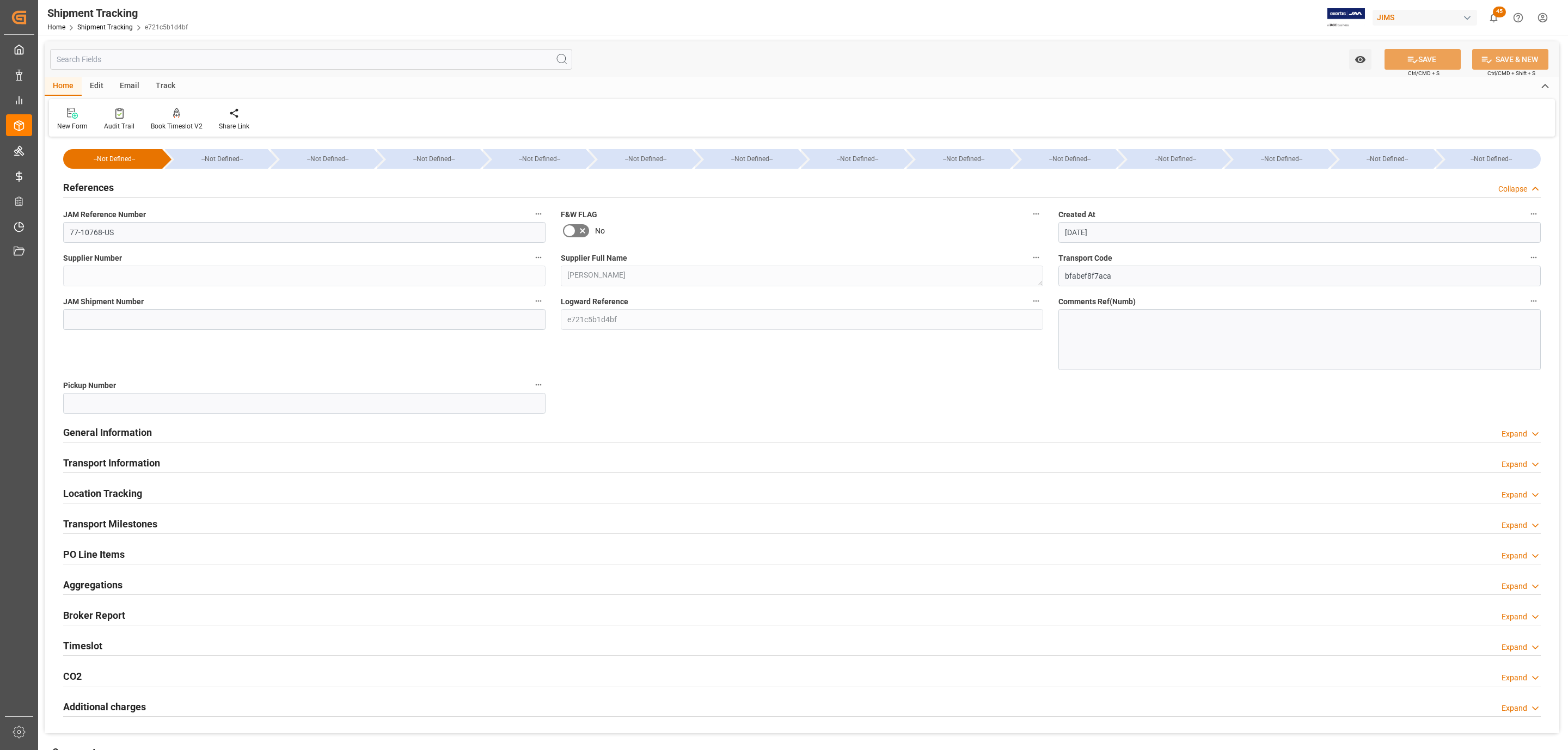
click at [92, 191] on h2 "References" at bounding box center [88, 187] width 50 height 15
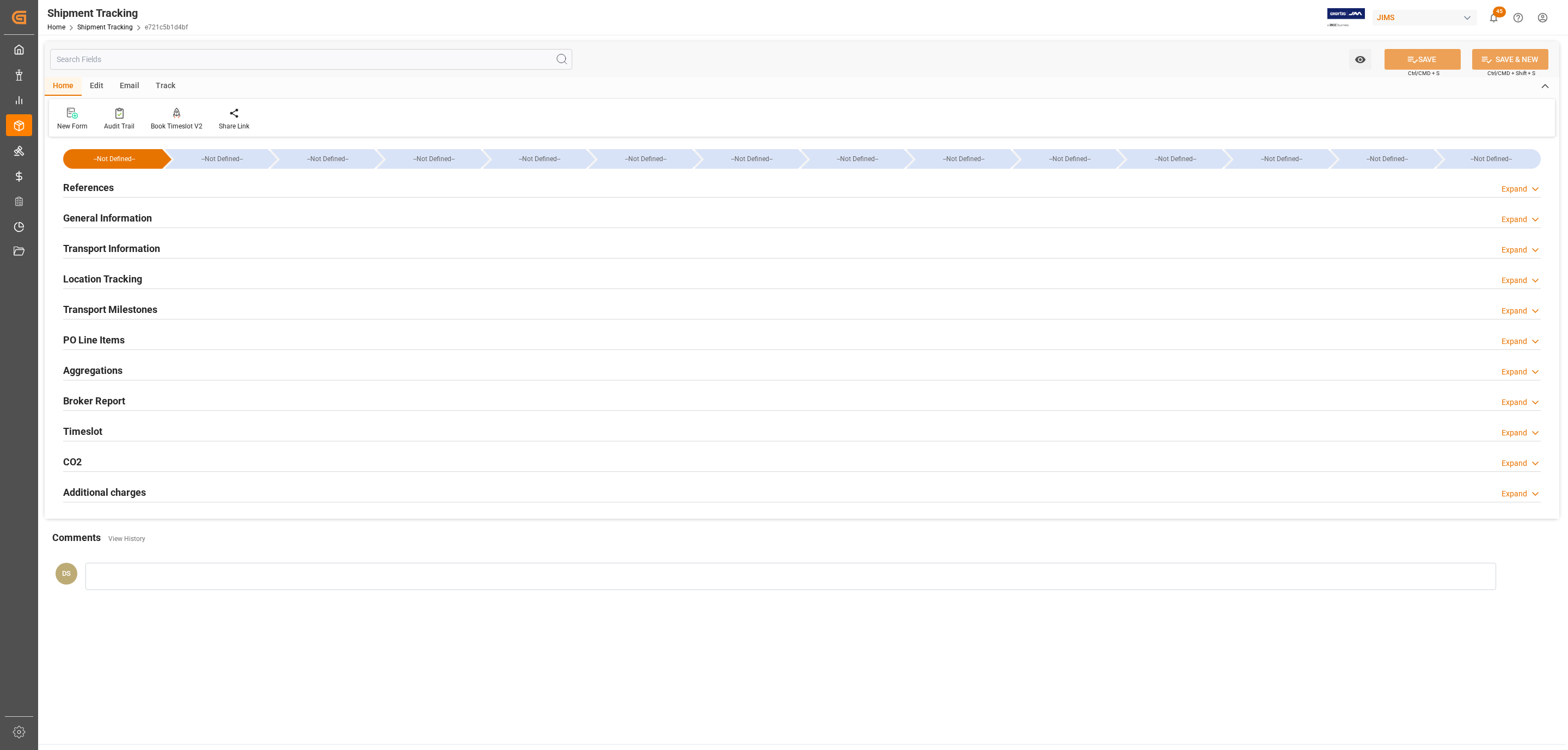
click at [104, 278] on h2 "Location Tracking" at bounding box center [102, 279] width 79 height 15
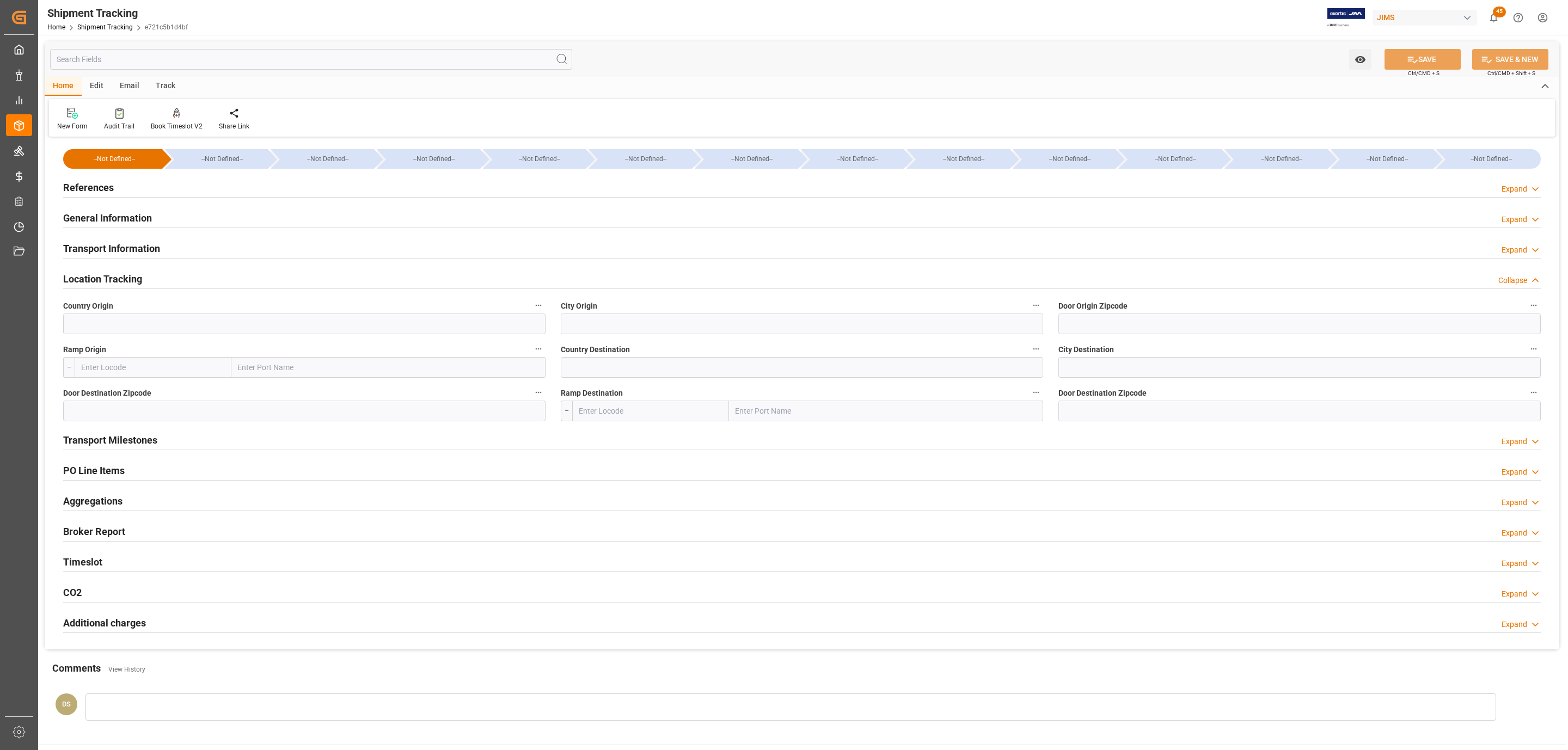
click at [104, 278] on h2 "Location Tracking" at bounding box center [102, 279] width 79 height 15
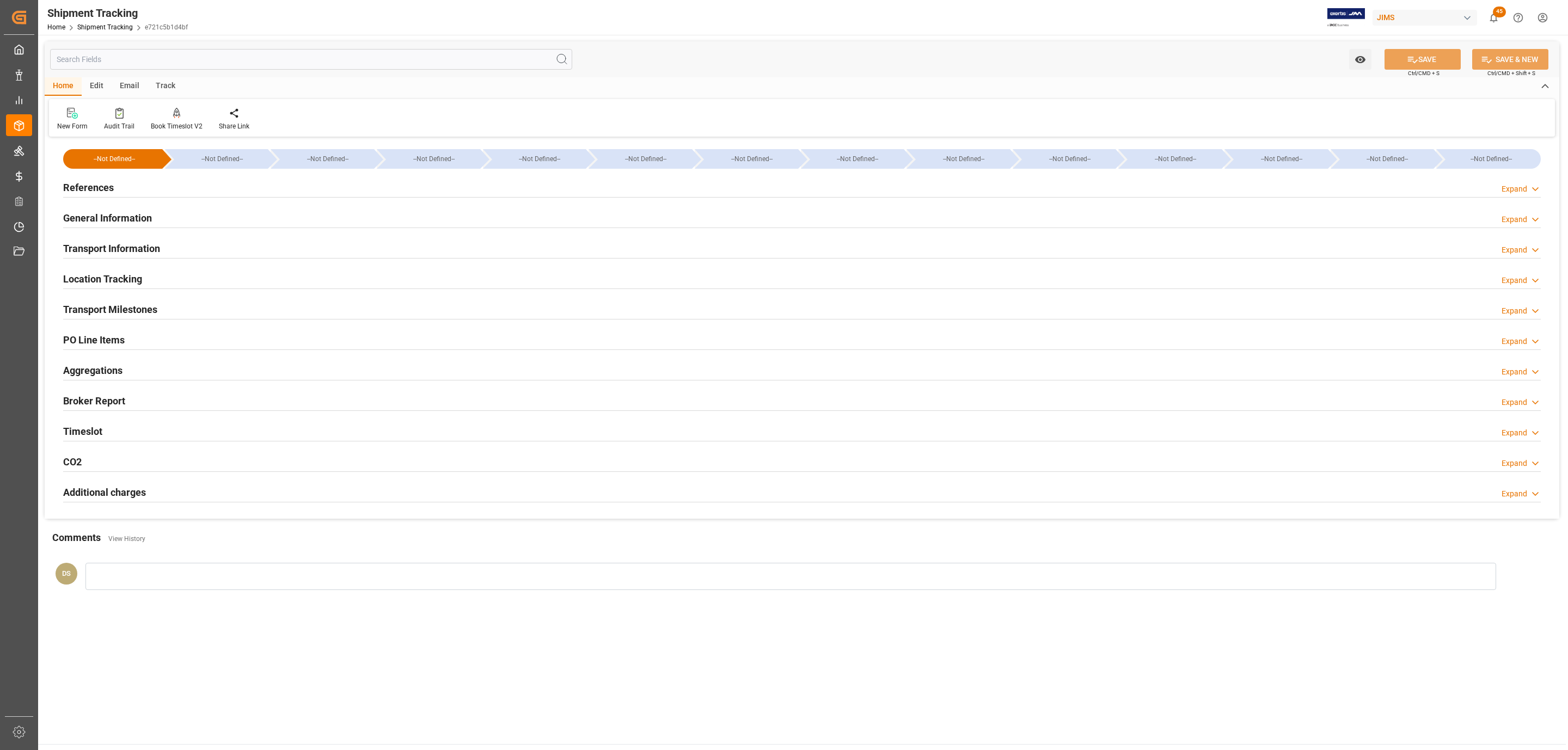
click at [110, 242] on h2 "Transport Information" at bounding box center [112, 248] width 97 height 15
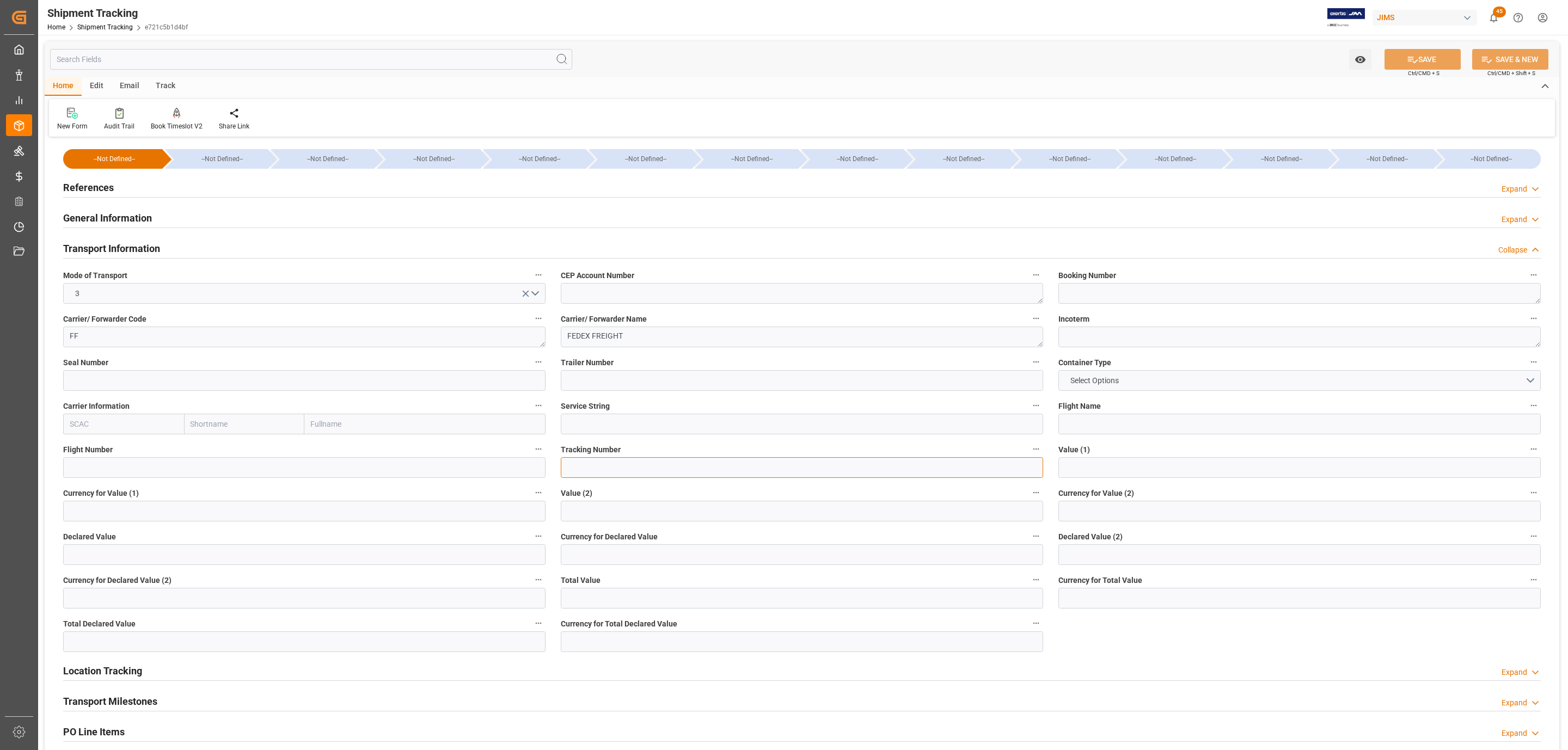
click at [587, 467] on input at bounding box center [802, 467] width 482 height 21
paste input "883931010437"
type input "883931010437"
click at [1420, 71] on span "Ctrl/CMD + S" at bounding box center [1424, 73] width 32 height 8
click at [1419, 64] on button "SAVE" at bounding box center [1422, 59] width 76 height 21
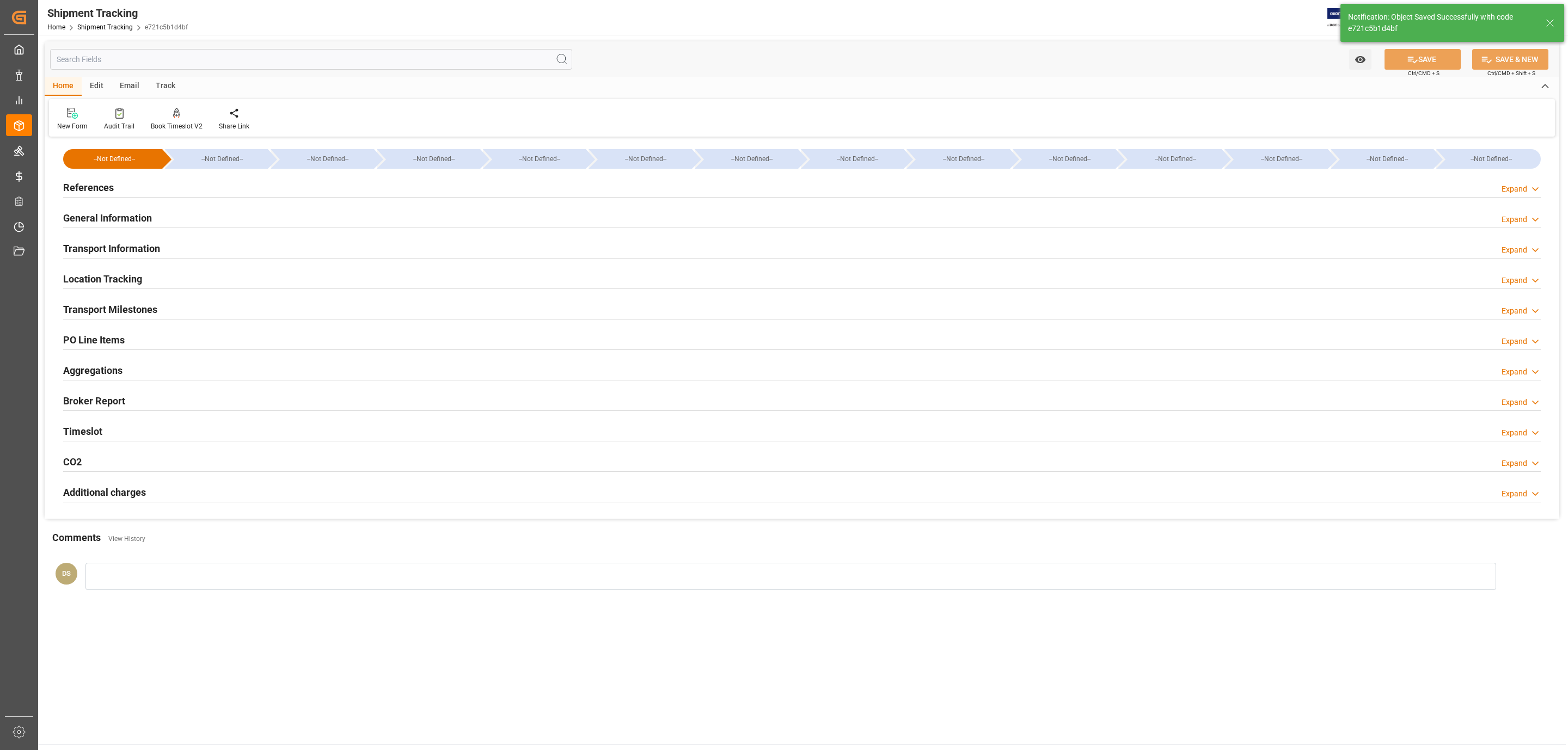
click at [136, 301] on div "Transport Milestones" at bounding box center [110, 308] width 94 height 21
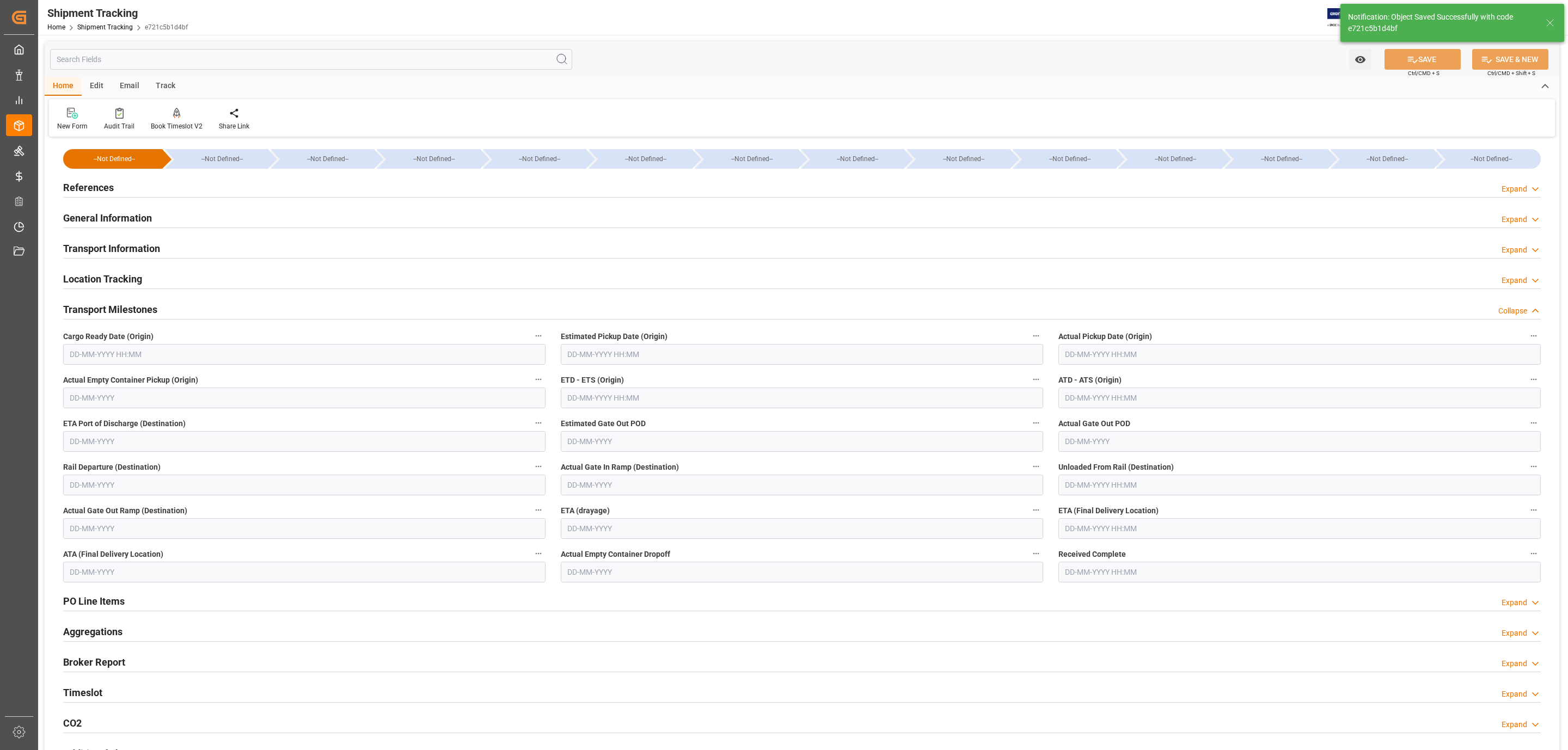
click at [92, 350] on input "text" at bounding box center [304, 354] width 482 height 21
click at [130, 410] on div "[DATE] Mo Tu We Th Fr Sa Su 28 29 30 31 1 2 3 4 5 6 7 8 9 10 11 12 13 14 15 16 …" at bounding box center [142, 446] width 155 height 149
drag, startPoint x: 118, startPoint y: 508, endPoint x: 239, endPoint y: 471, distance: 126.5
click at [118, 508] on span "27" at bounding box center [120, 506] width 7 height 7
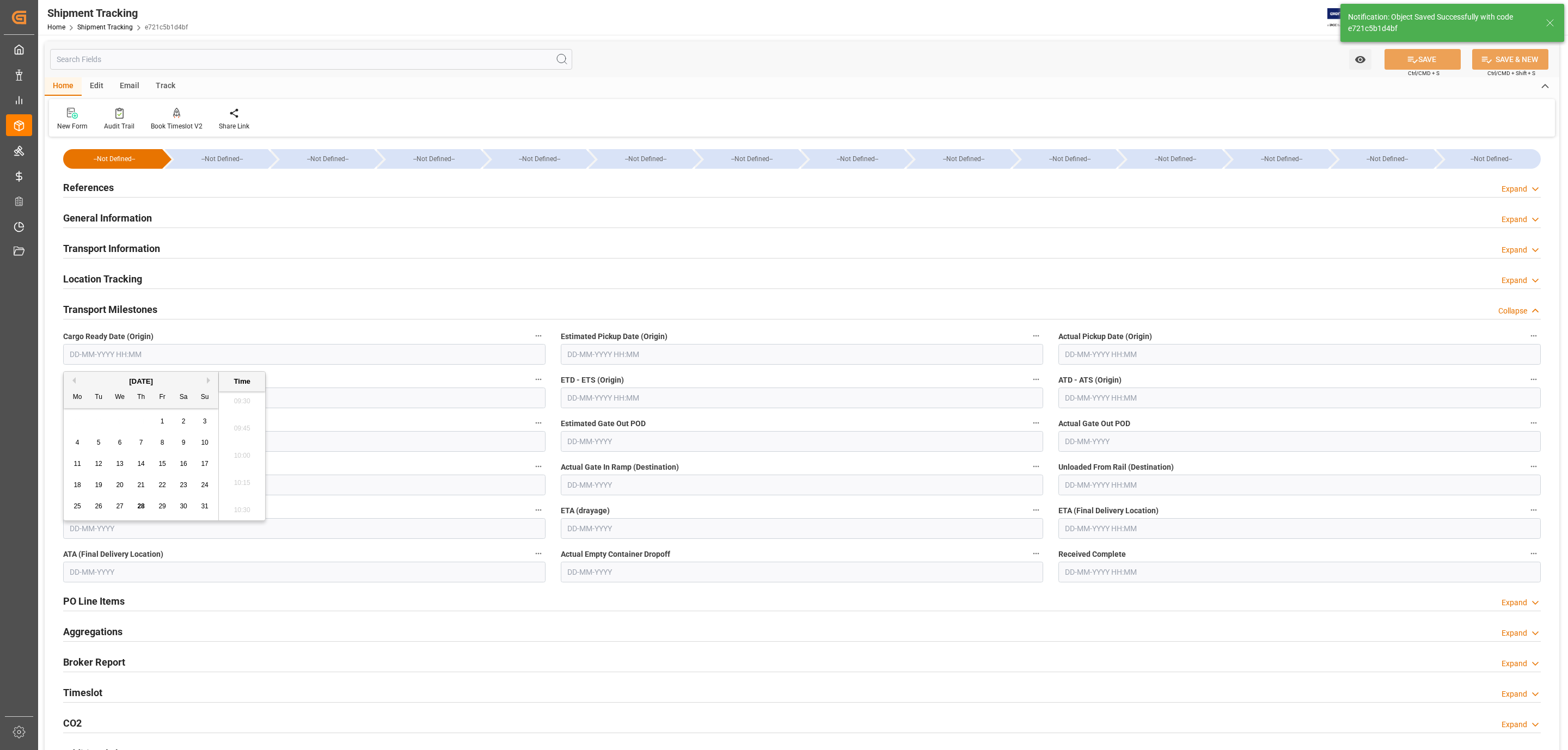
type input "[DATE] 00:00"
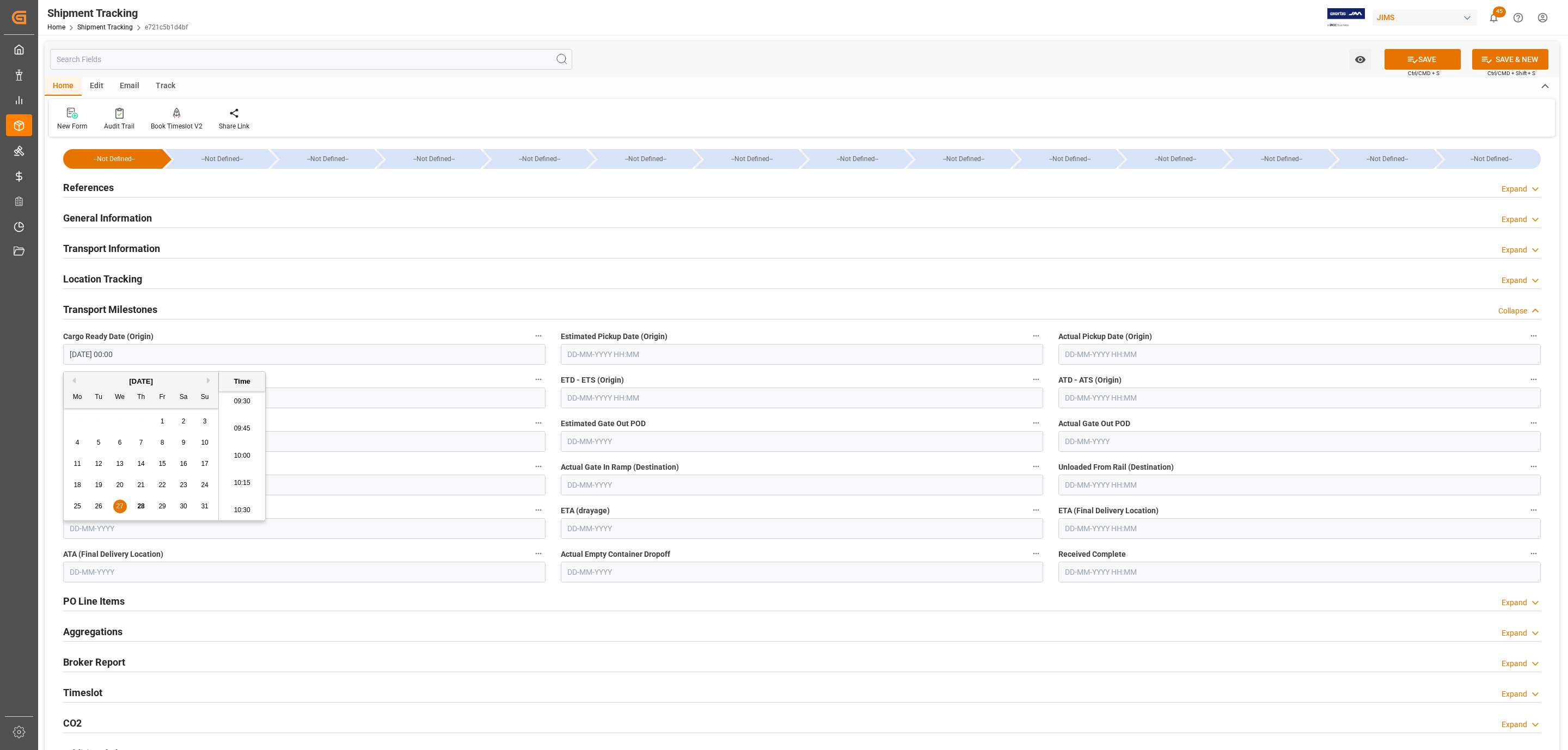
click at [587, 355] on input "text" at bounding box center [802, 354] width 482 height 21
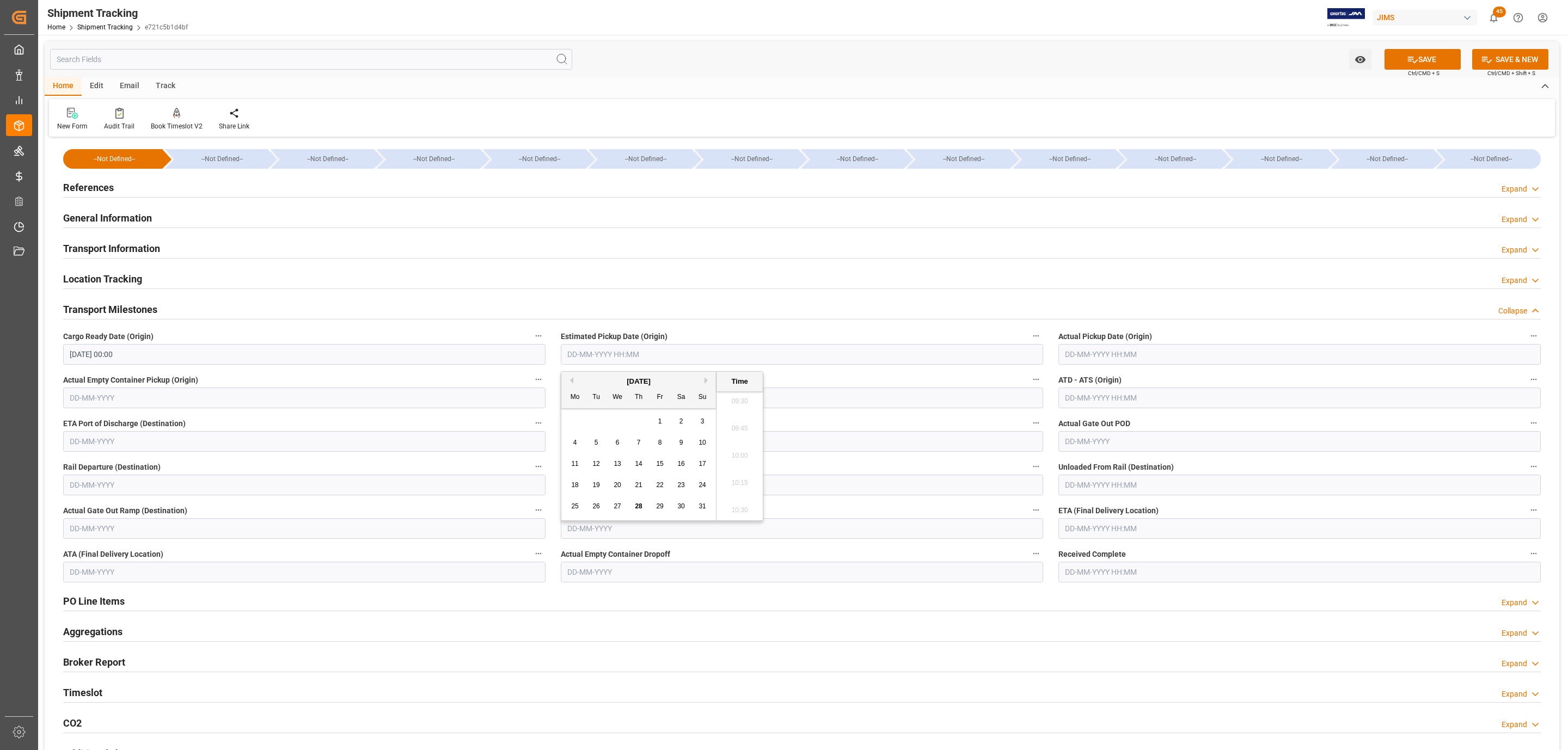
click at [636, 505] on span "28" at bounding box center [638, 506] width 7 height 7
type input "[DATE] 00:00"
click at [1080, 351] on input "text" at bounding box center [1300, 354] width 482 height 21
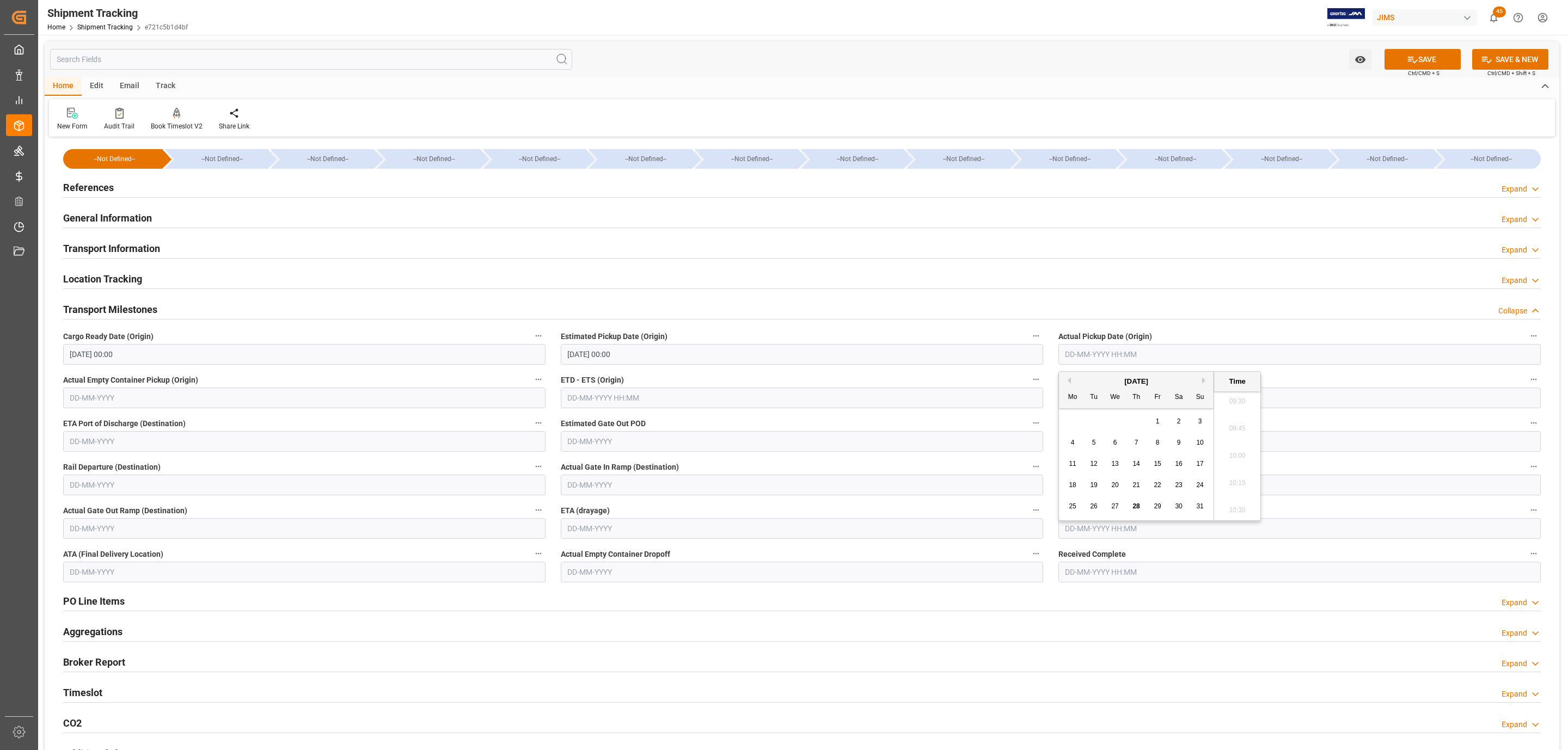
click at [1133, 504] on span "28" at bounding box center [1136, 506] width 7 height 7
type input "[DATE] 00:00"
click at [599, 521] on input "text" at bounding box center [802, 528] width 482 height 21
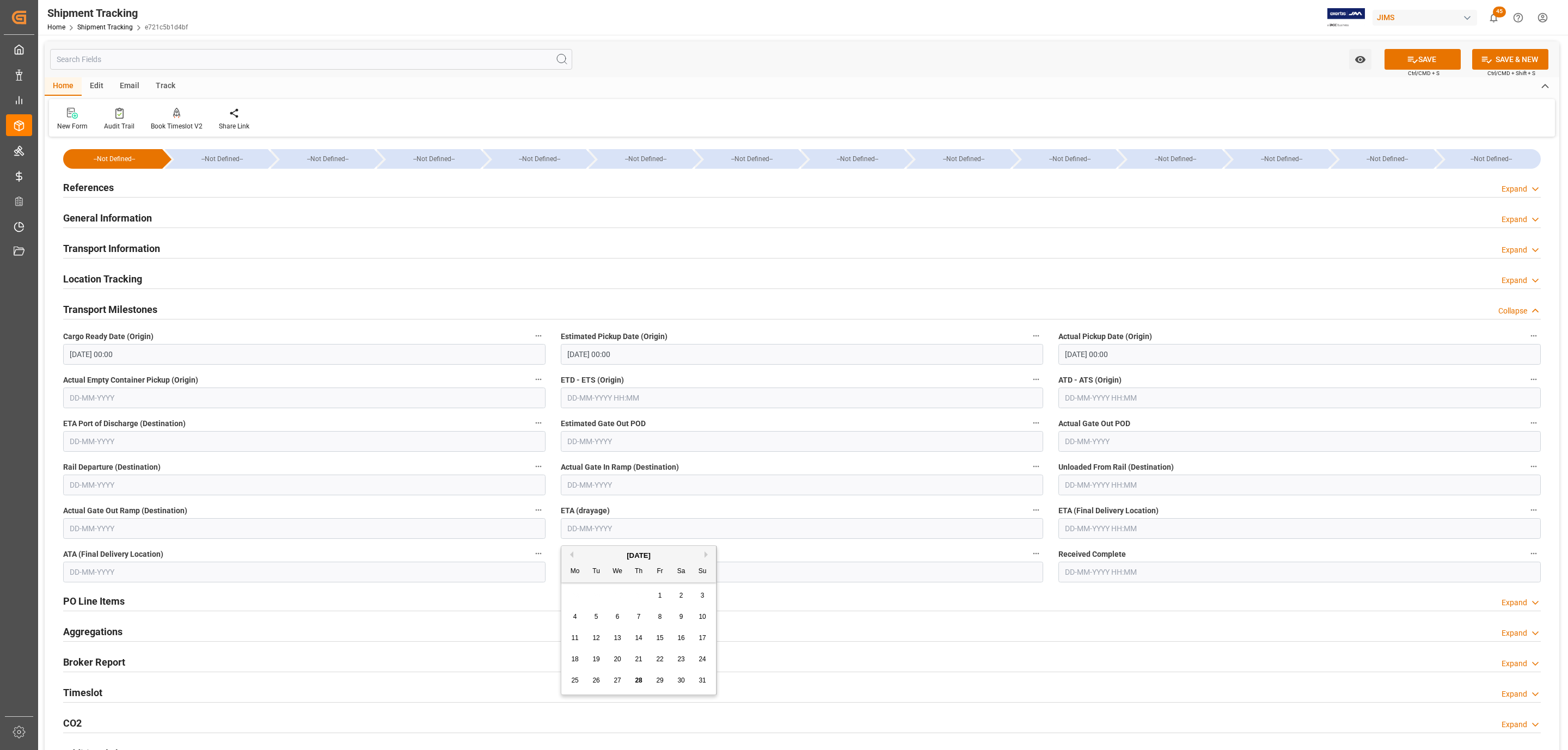
click at [704, 553] on button "Next Month" at bounding box center [708, 555] width 7 height 7
click at [619, 595] on span "3" at bounding box center [618, 595] width 4 height 7
type input "[DATE]"
click at [1394, 66] on button "SAVE" at bounding box center [1422, 59] width 76 height 21
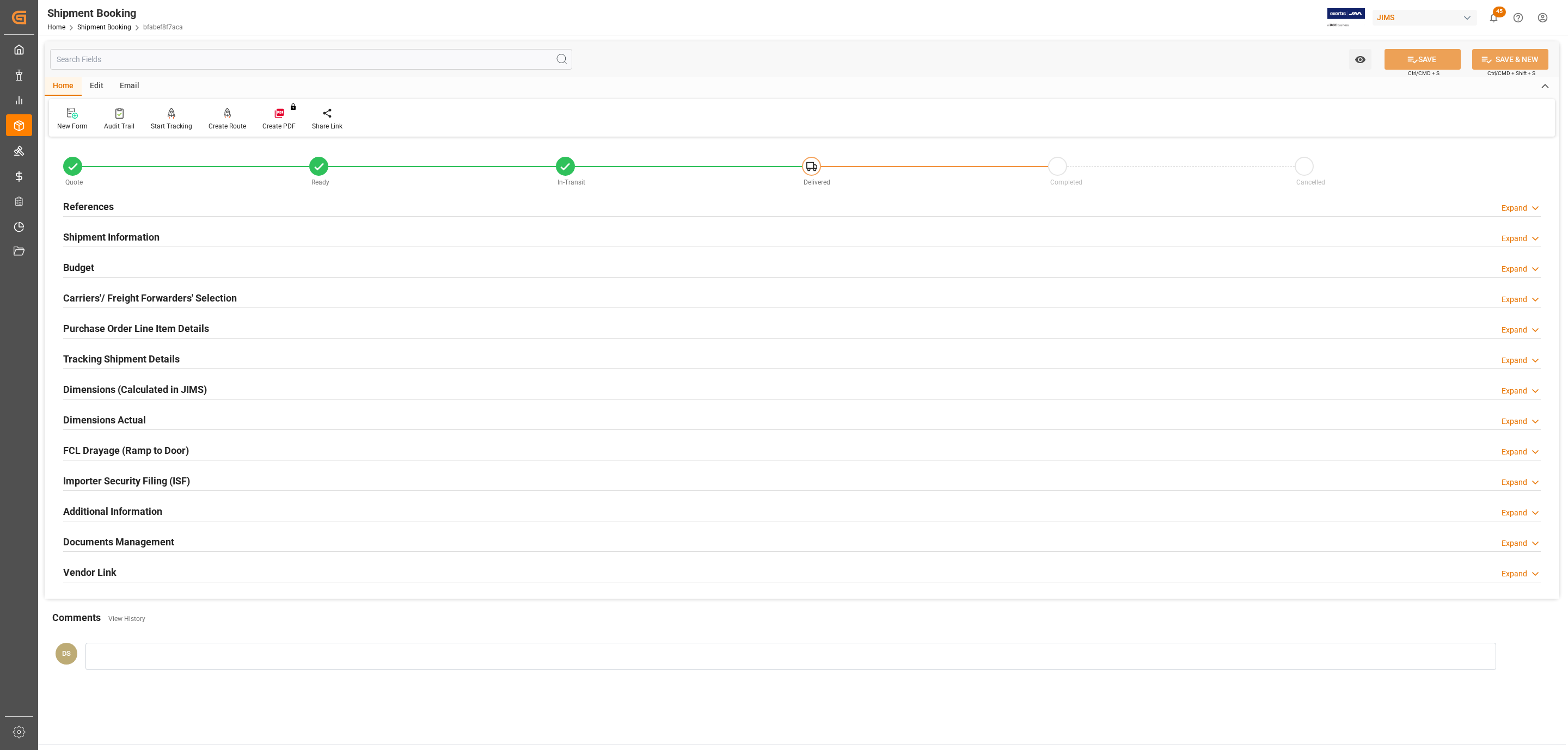
click at [105, 542] on h2 "Documents Management" at bounding box center [118, 542] width 111 height 15
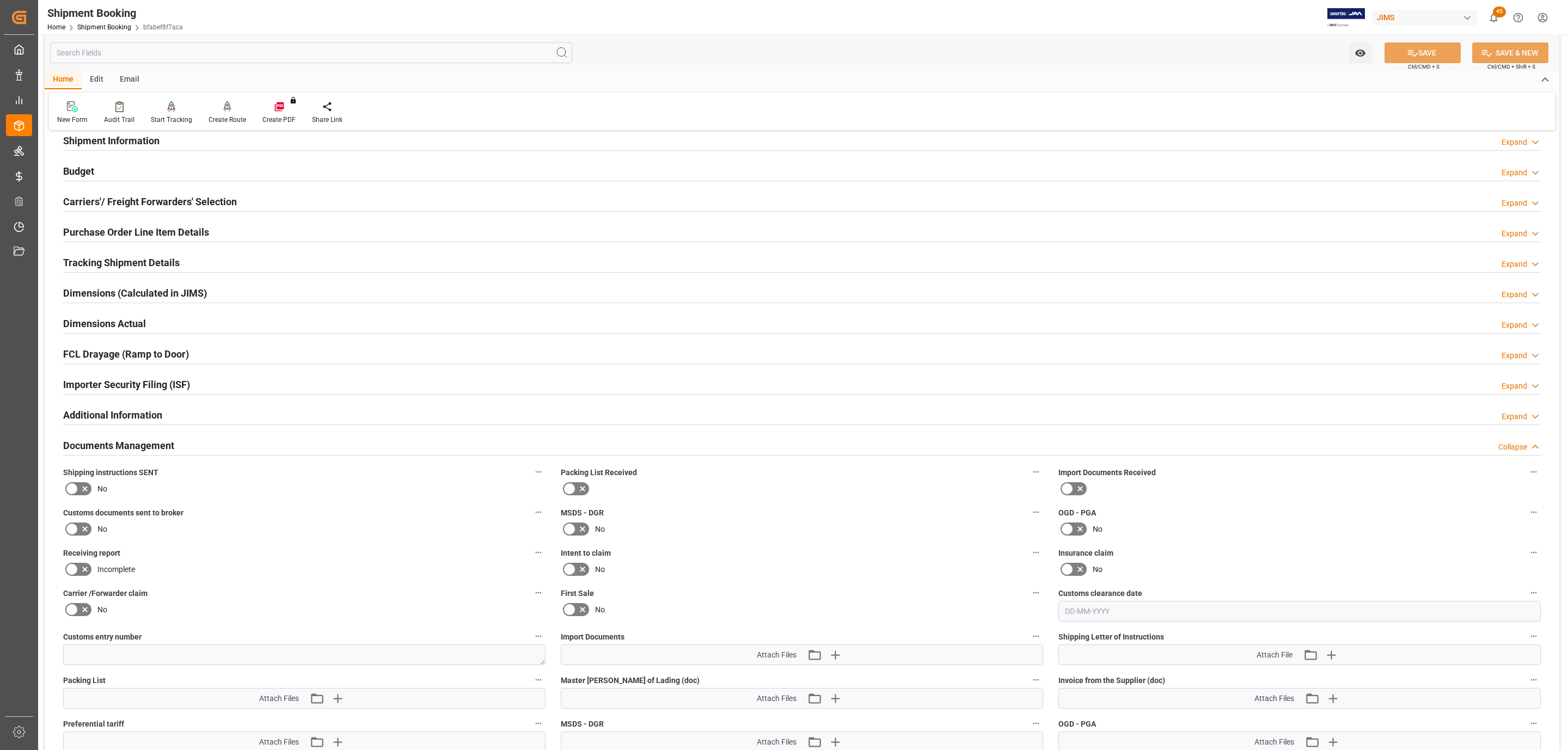
scroll to position [245, 0]
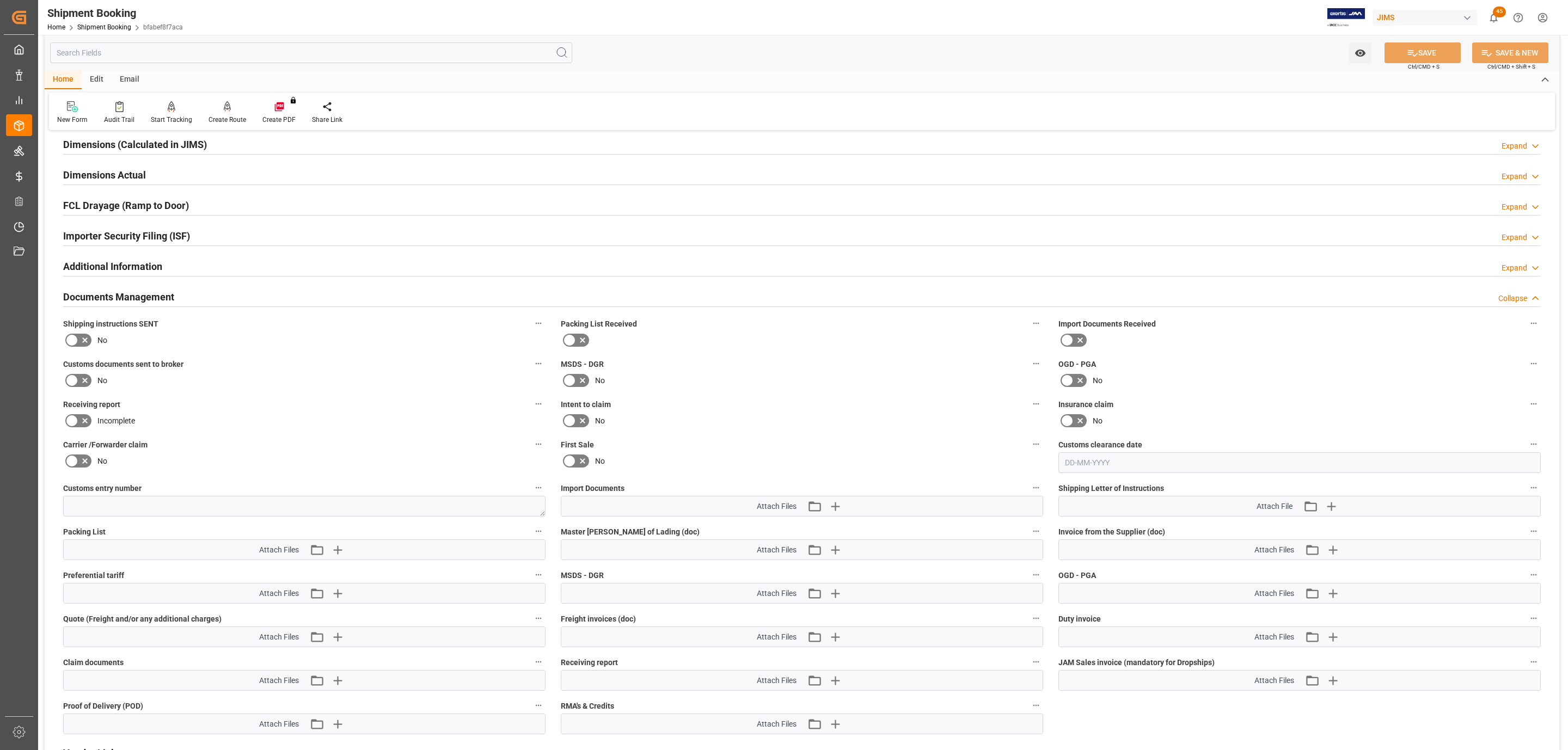
click at [74, 342] on icon at bounding box center [72, 339] width 7 height 5
click at [0, 0] on input "checkbox" at bounding box center [0, 0] width 0 height 0
click at [1410, 51] on icon at bounding box center [1413, 52] width 11 height 11
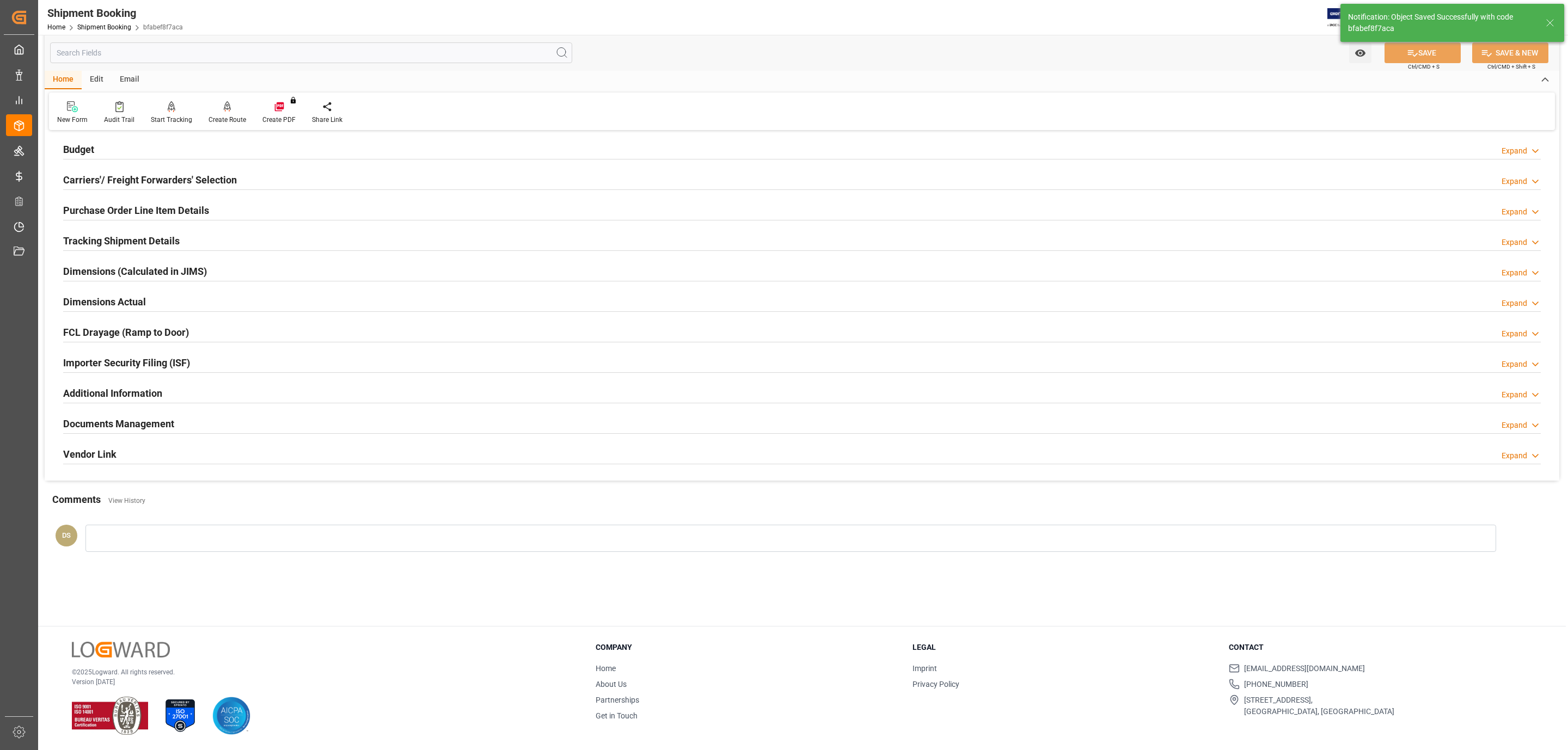
scroll to position [118, 0]
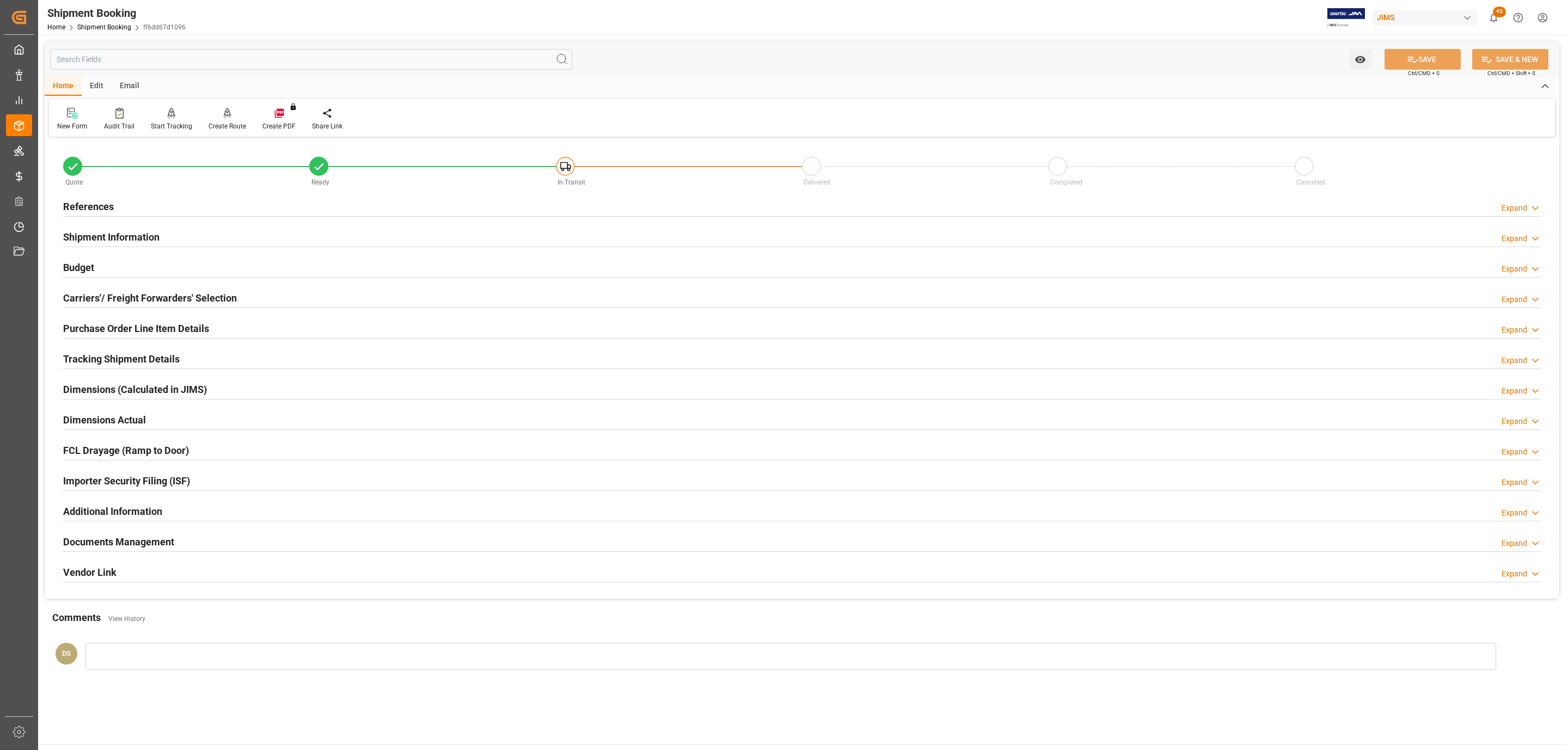
click at [155, 199] on div "References Expand" at bounding box center [802, 205] width 1478 height 21
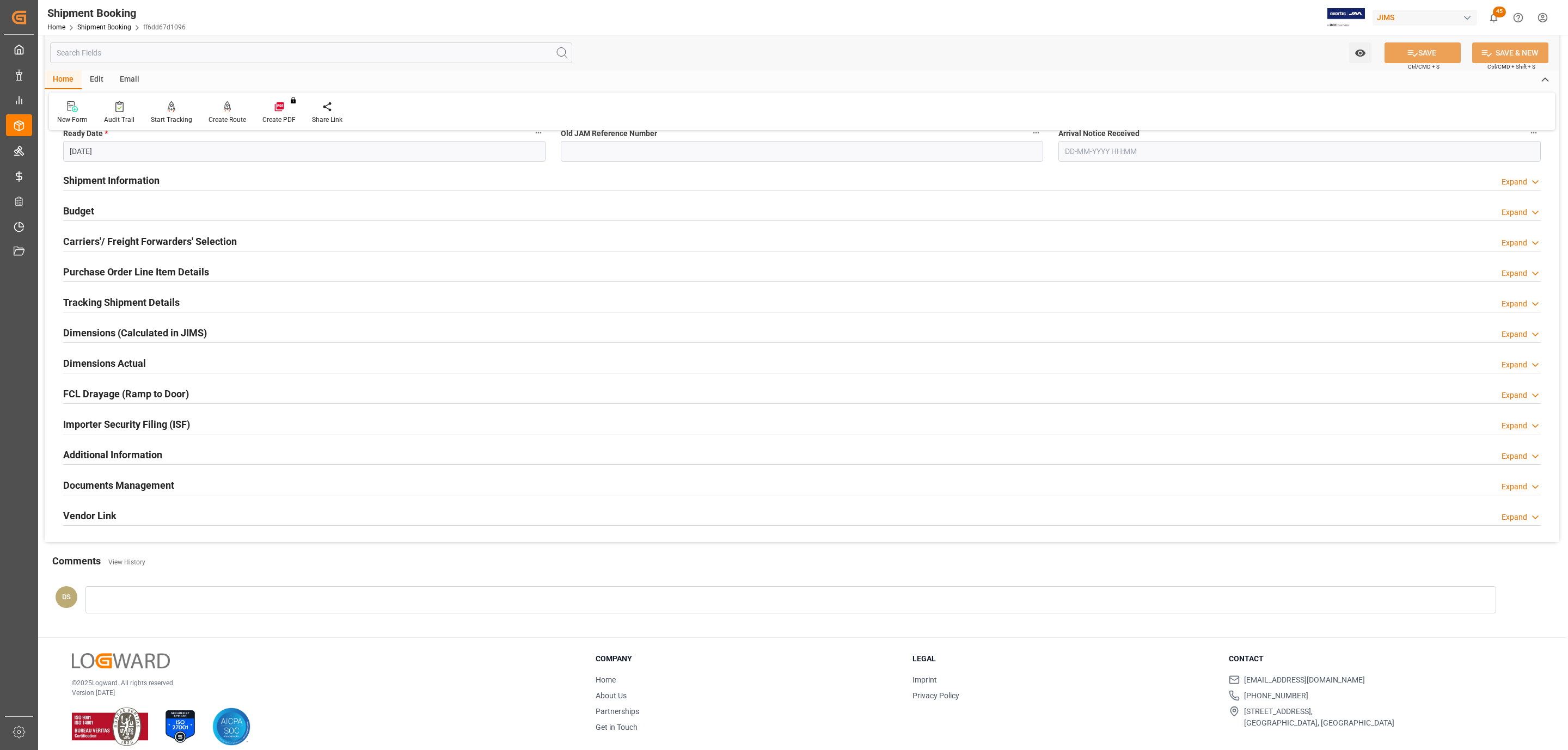
scroll to position [288, 0]
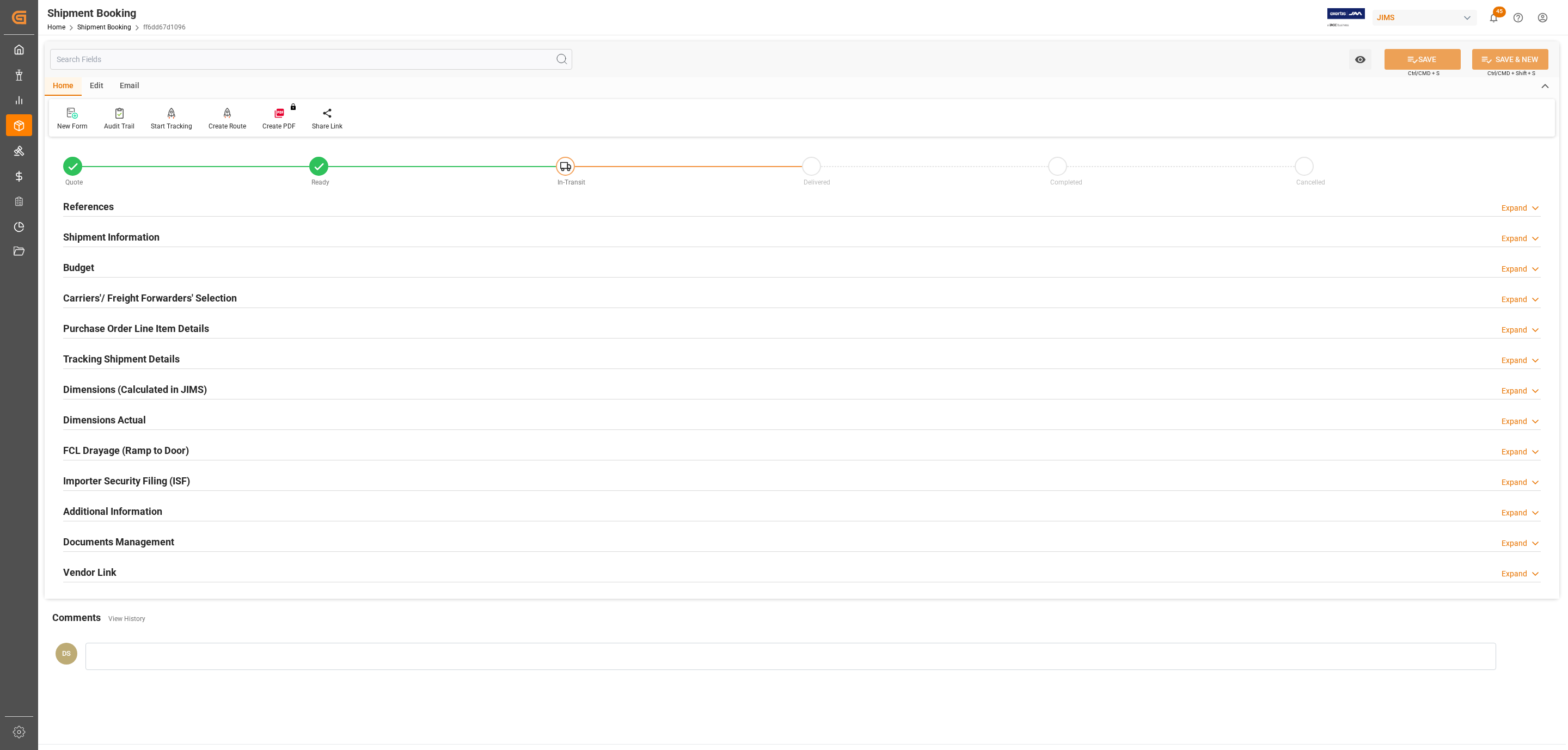
drag, startPoint x: 122, startPoint y: 533, endPoint x: 118, endPoint y: 545, distance: 12.6
click at [122, 533] on div "Documents Management Expand" at bounding box center [802, 542] width 1493 height 31
click at [118, 545] on h2 "Documents Management" at bounding box center [118, 542] width 111 height 15
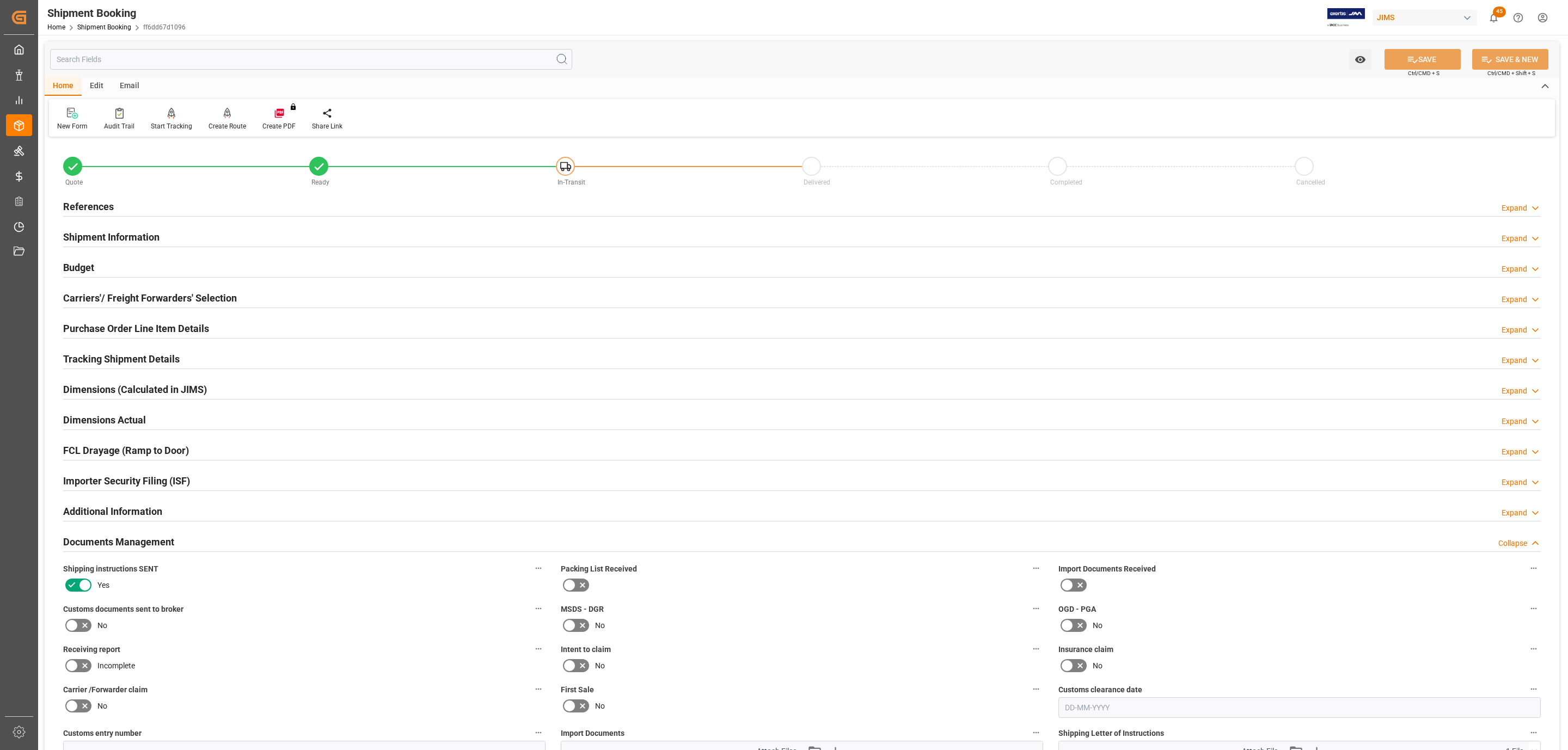
click at [77, 632] on icon at bounding box center [72, 626] width 13 height 13
click at [0, 0] on input "checkbox" at bounding box center [0, 0] width 0 height 0
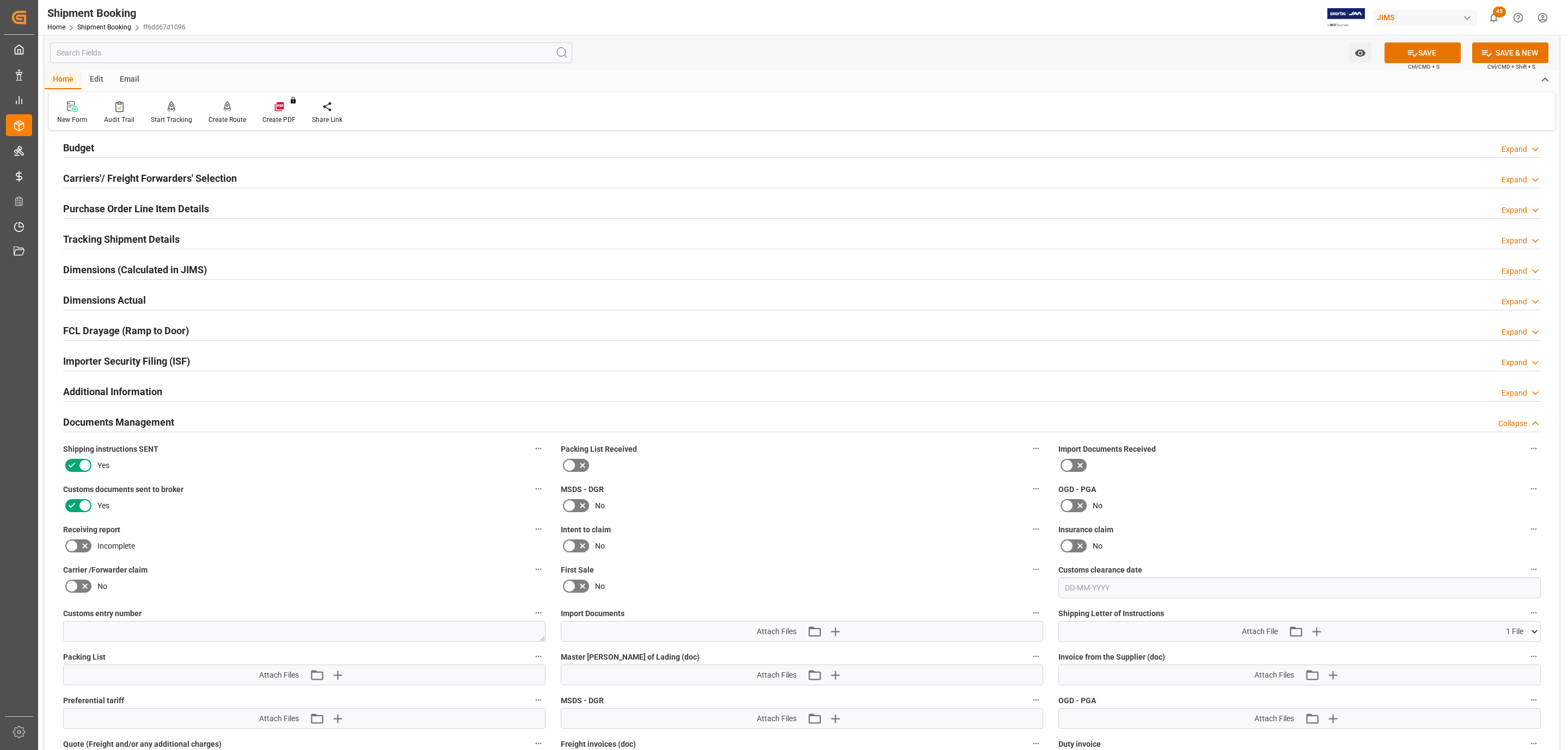
scroll to position [327, 0]
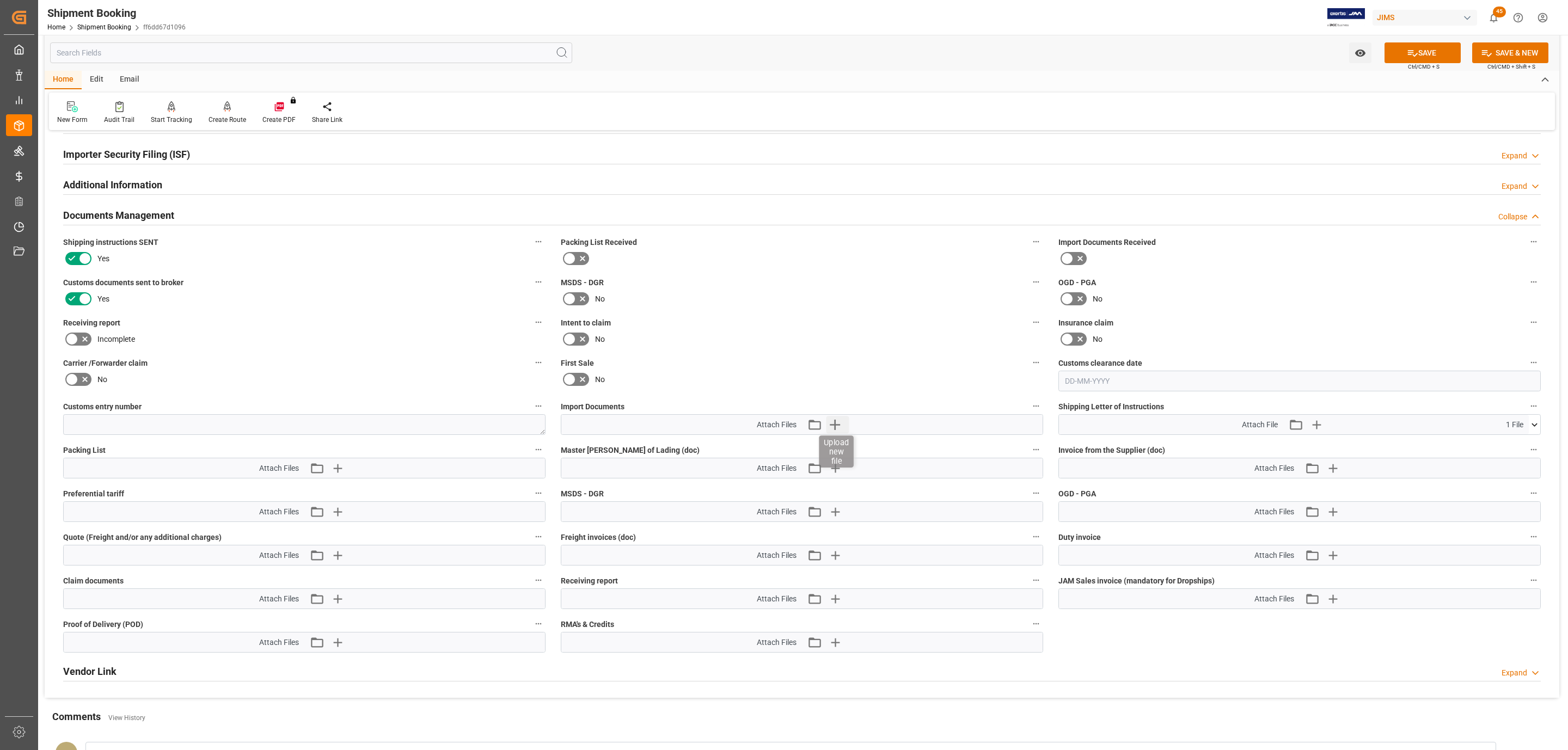
click at [843, 424] on icon "button" at bounding box center [835, 424] width 17 height 17
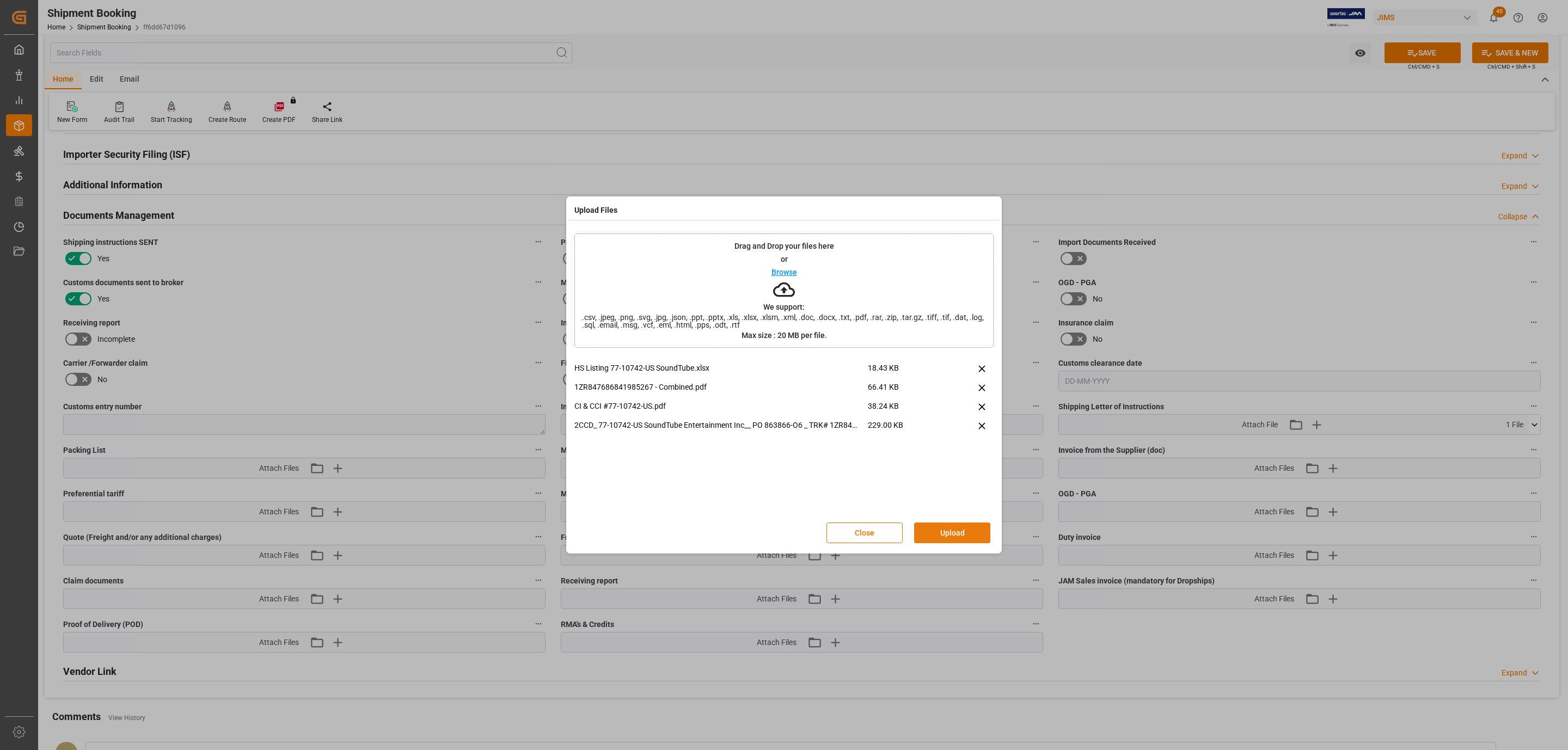
click at [947, 531] on button "Upload" at bounding box center [952, 533] width 76 height 21
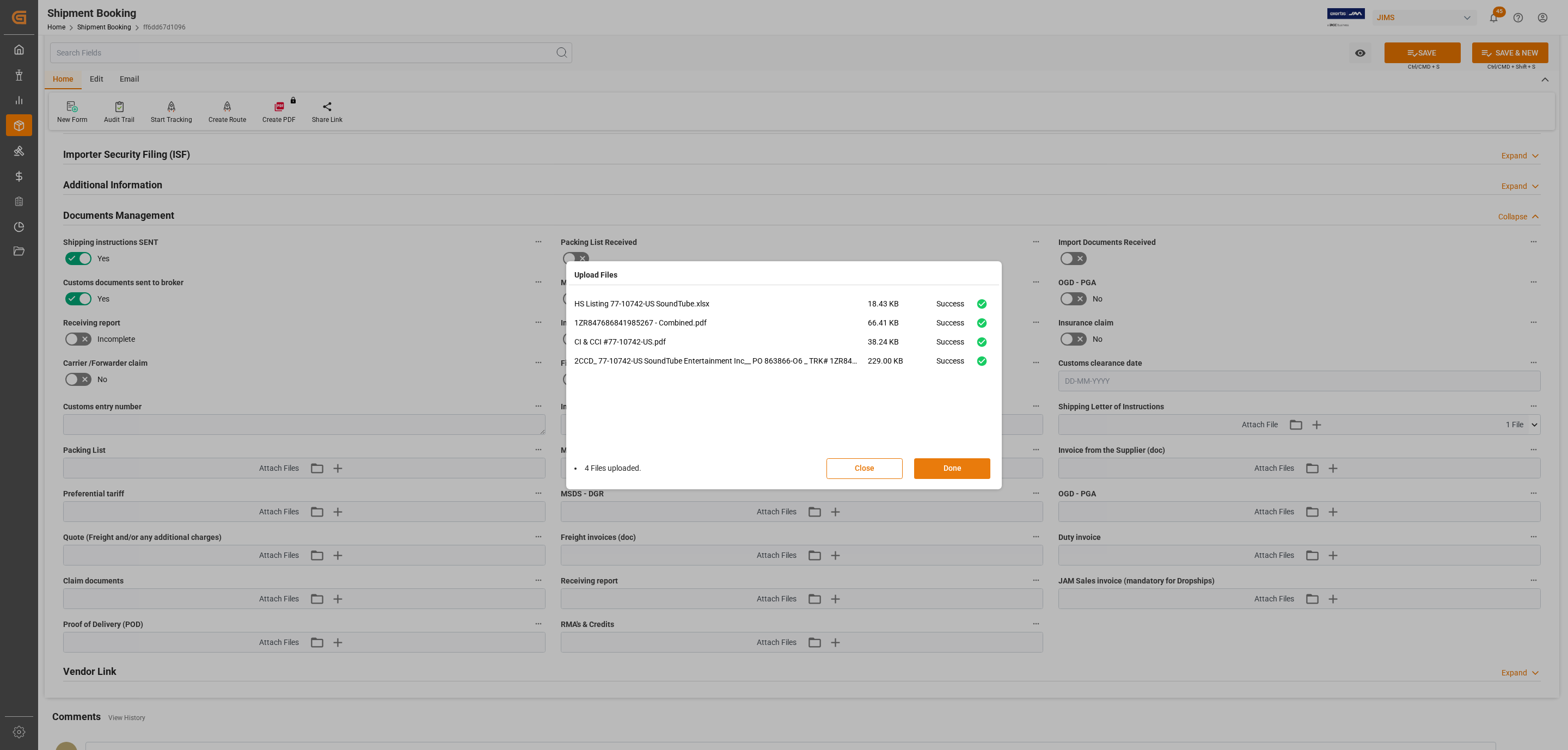
click at [940, 464] on button "Done" at bounding box center [952, 468] width 76 height 21
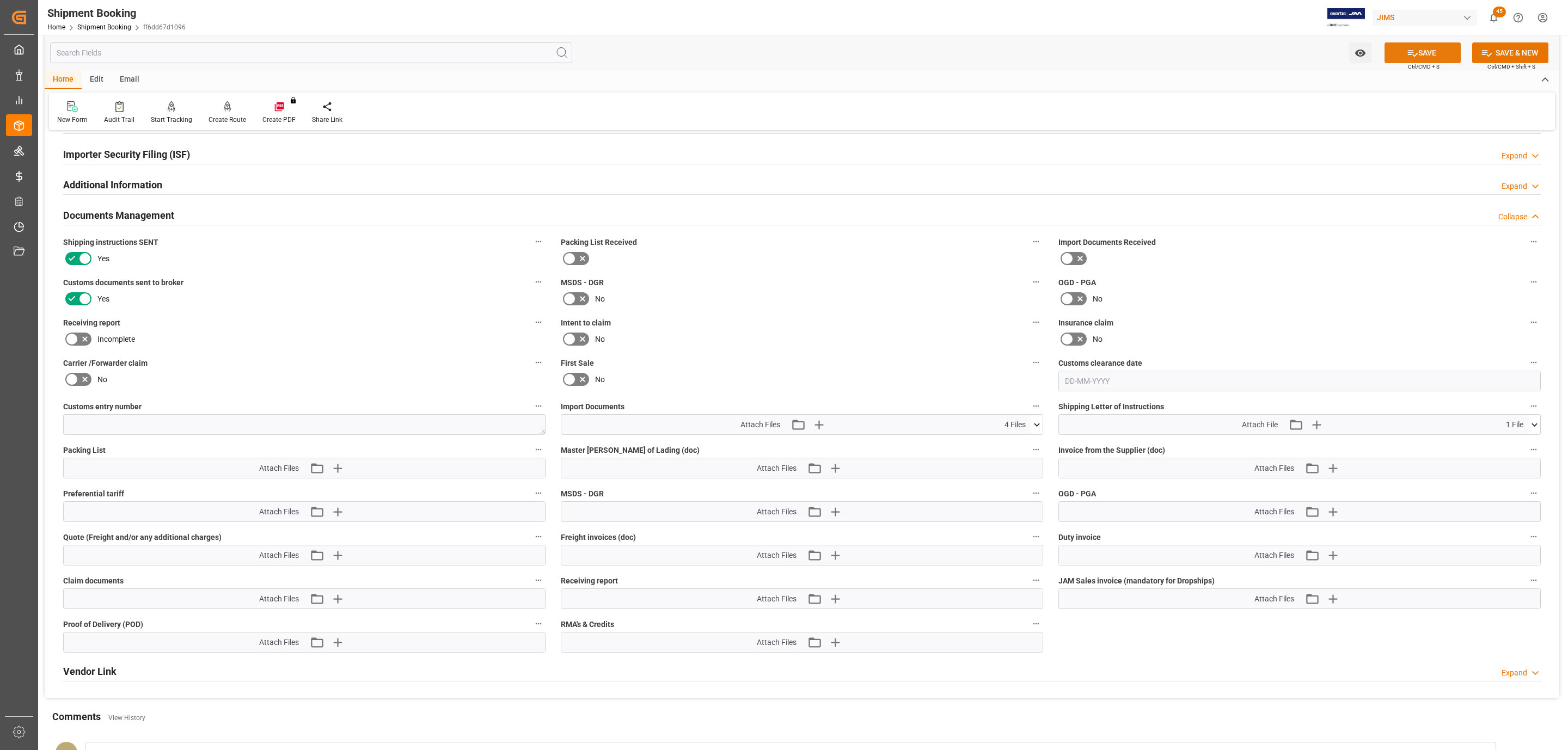
click at [1397, 59] on button "SAVE" at bounding box center [1422, 52] width 76 height 21
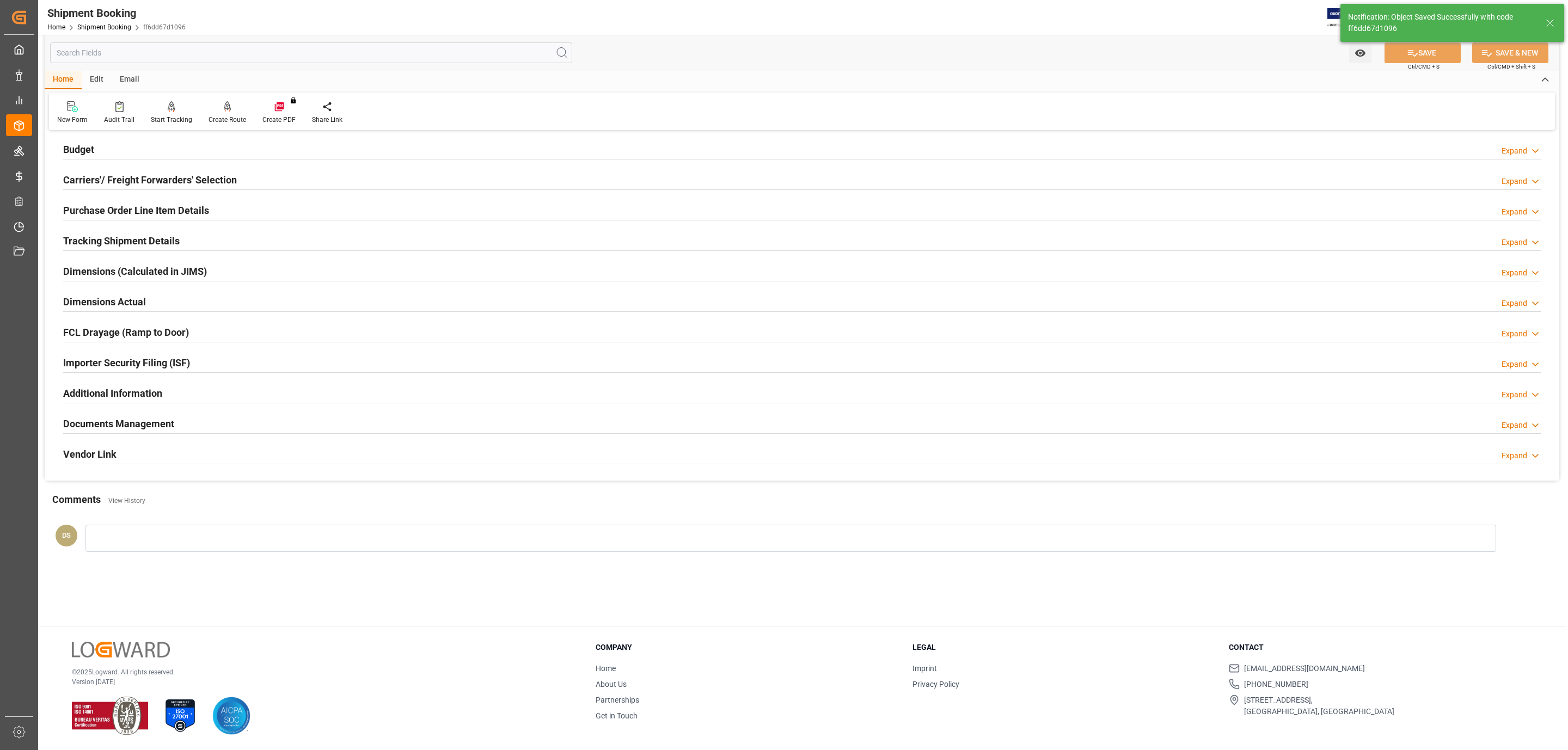
scroll to position [118, 0]
click at [146, 175] on h2 "Carriers'/ Freight Forwarders' Selection" at bounding box center [149, 180] width 173 height 15
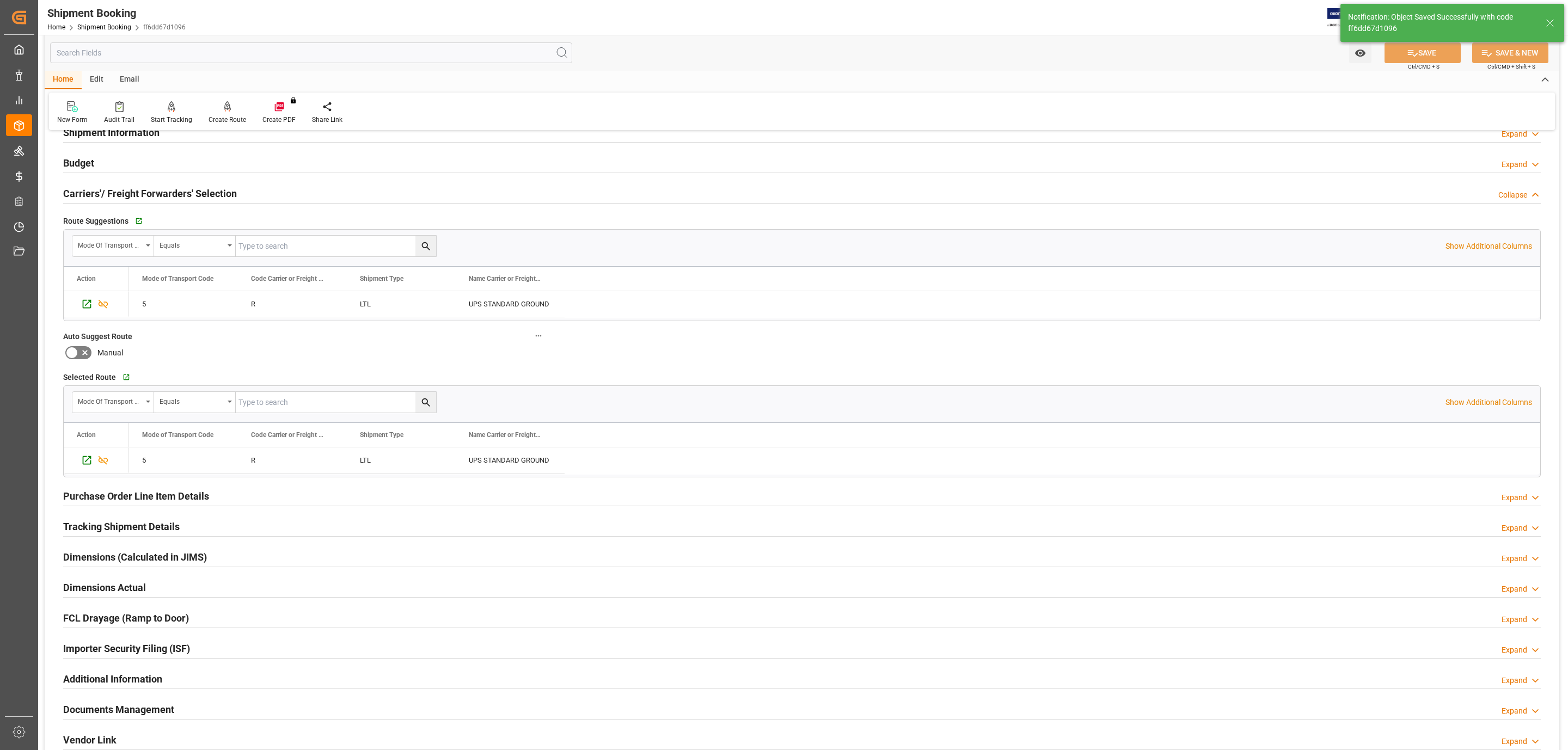
scroll to position [18, 0]
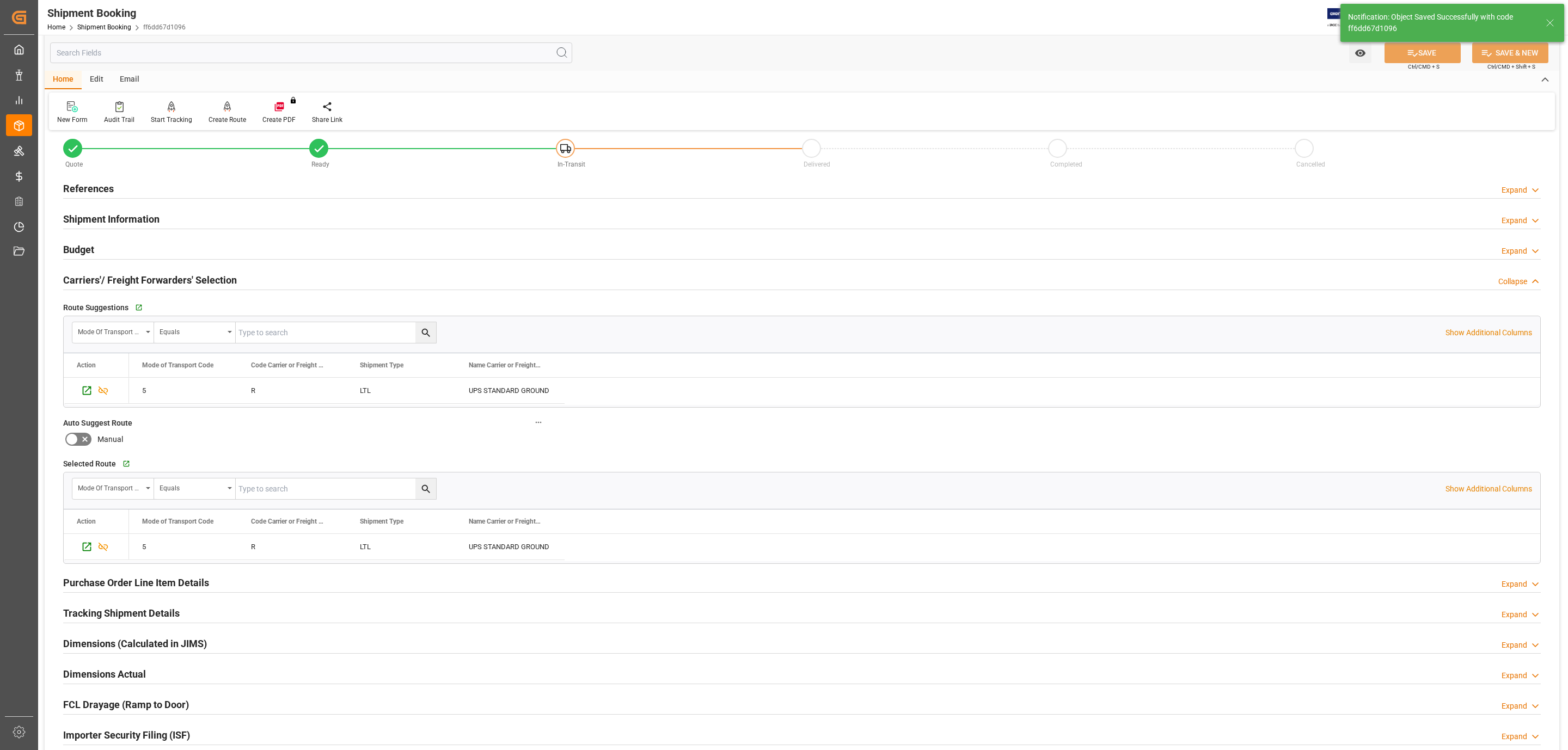
click at [93, 246] on h2 "Budget" at bounding box center [78, 250] width 31 height 15
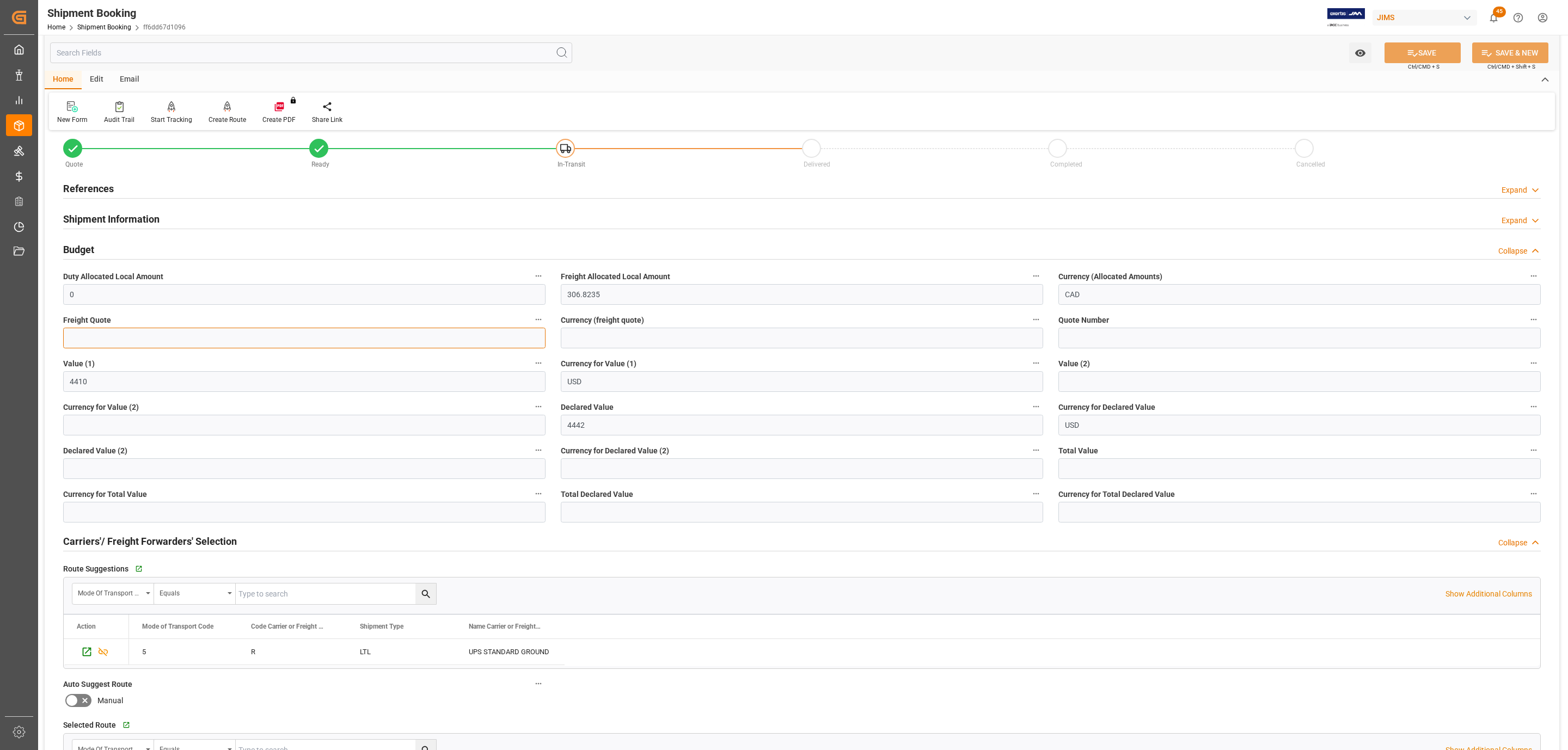
click at [116, 339] on input "text" at bounding box center [304, 337] width 482 height 21
type input "500"
type input "u"
type input "cad"
drag, startPoint x: 1415, startPoint y: 52, endPoint x: 913, endPoint y: 268, distance: 546.5
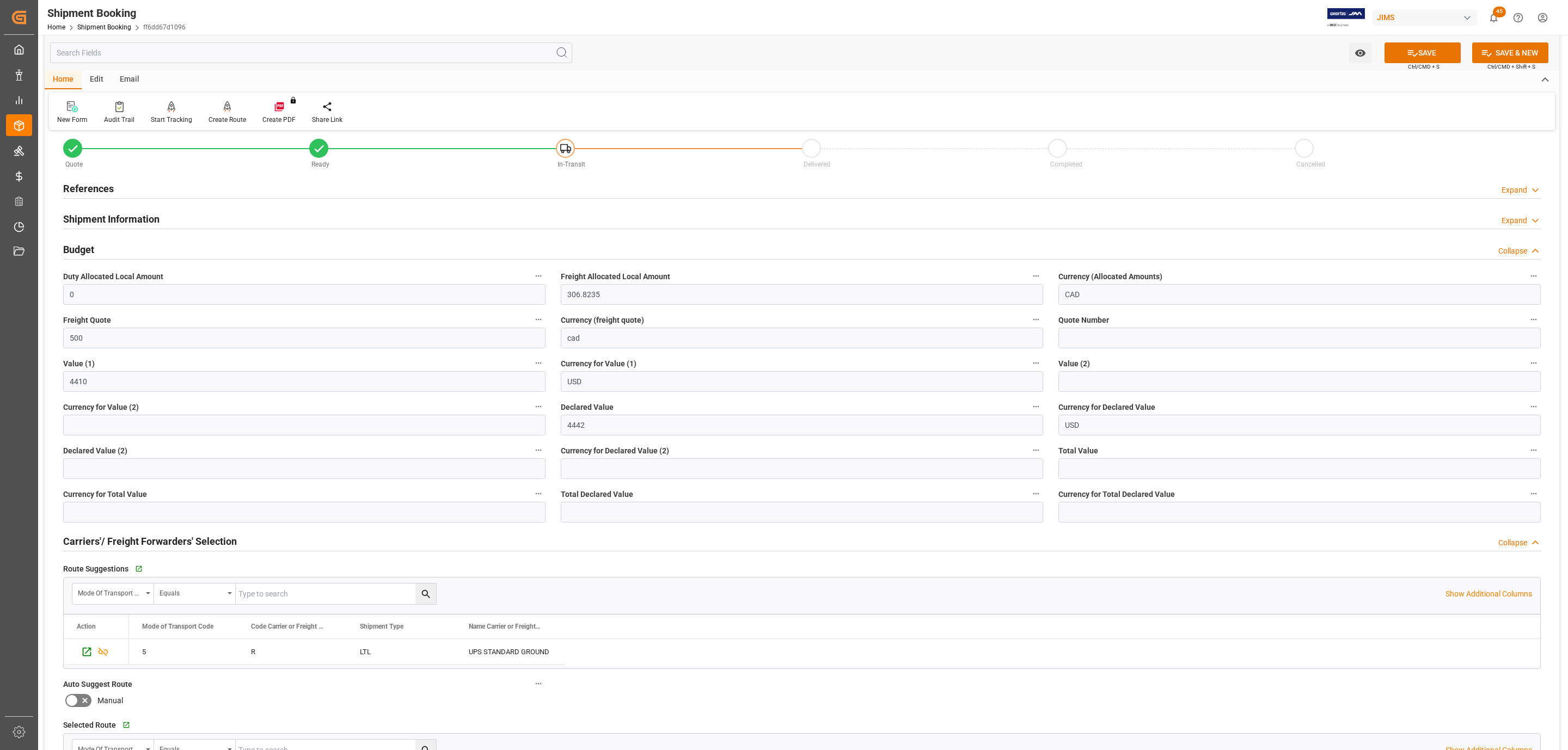
click at [1415, 52] on button "SAVE" at bounding box center [1422, 52] width 76 height 21
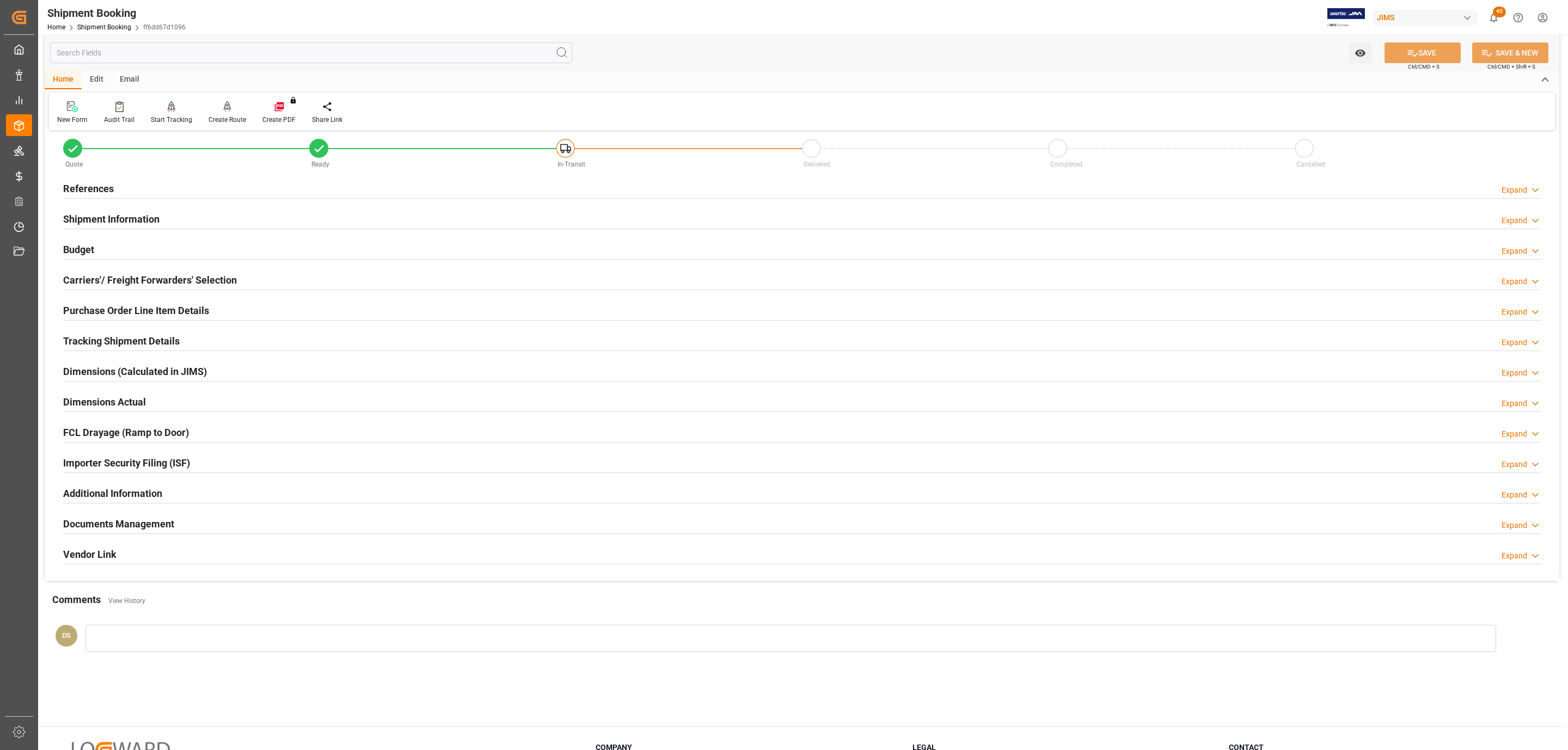
click at [102, 336] on h2 "Tracking Shipment Details" at bounding box center [121, 341] width 116 height 15
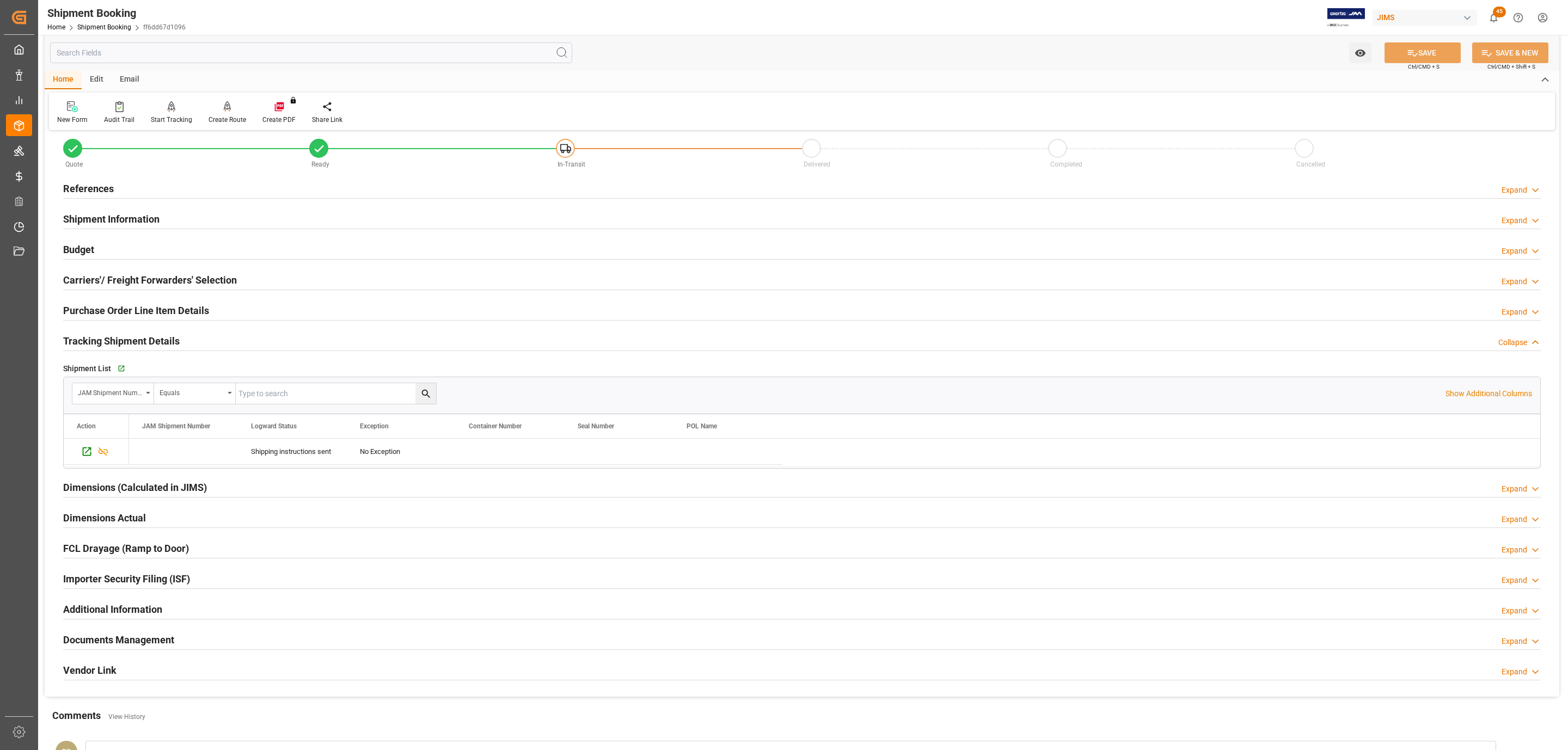
click at [110, 309] on h2 "Purchase Order Line Item Details" at bounding box center [136, 310] width 146 height 15
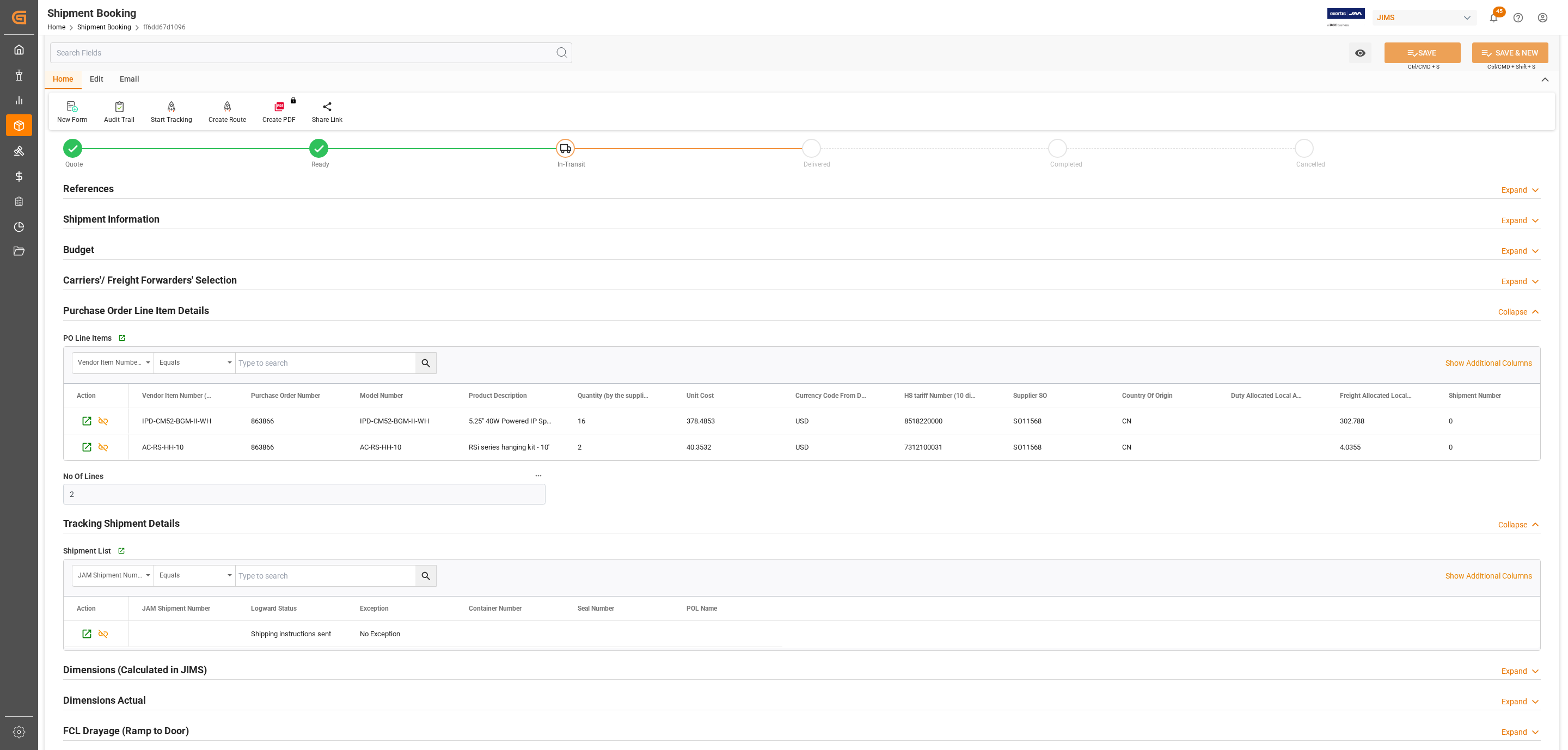
click at [108, 306] on h2 "Purchase Order Line Item Details" at bounding box center [136, 310] width 146 height 15
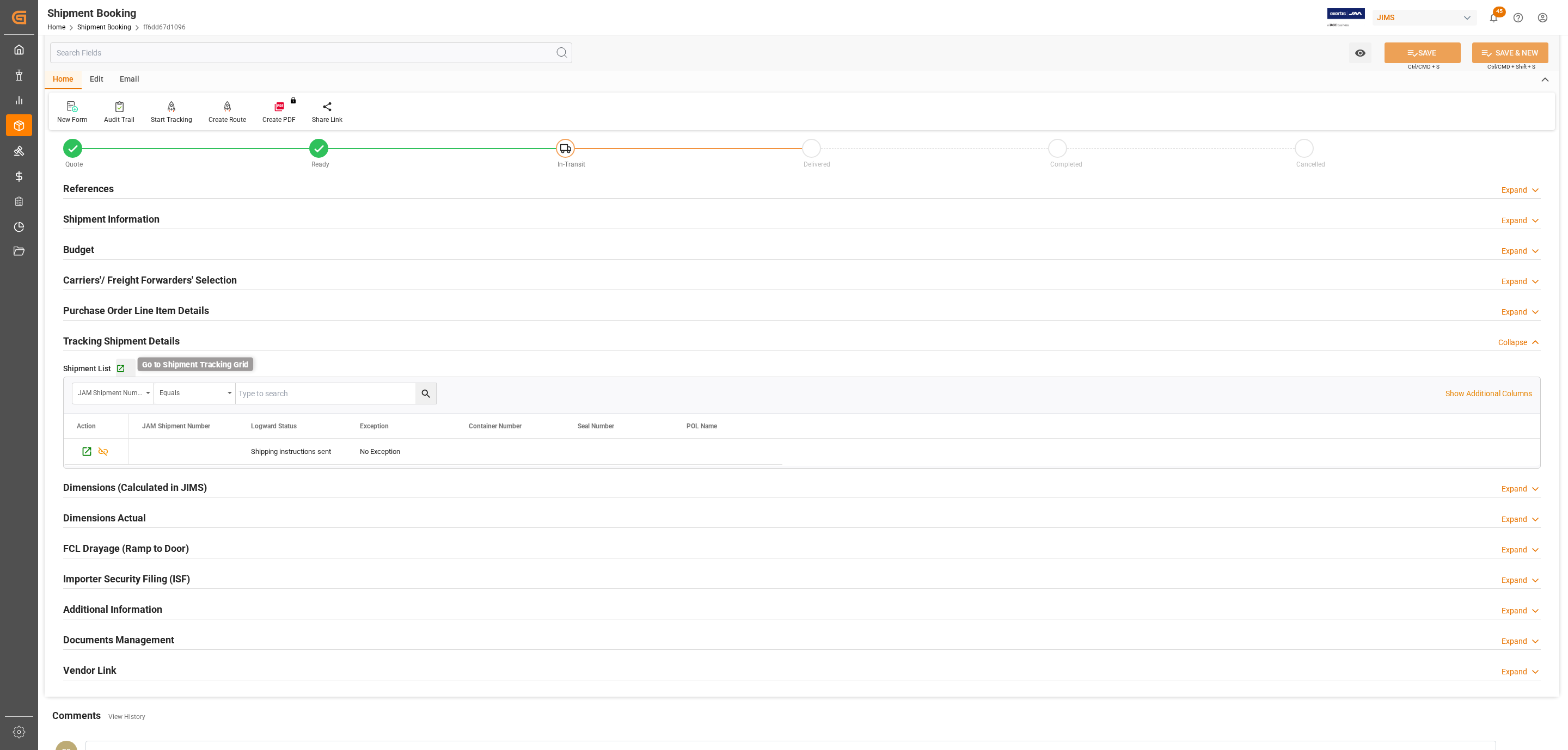
click at [122, 366] on icon "button" at bounding box center [121, 369] width 9 height 9
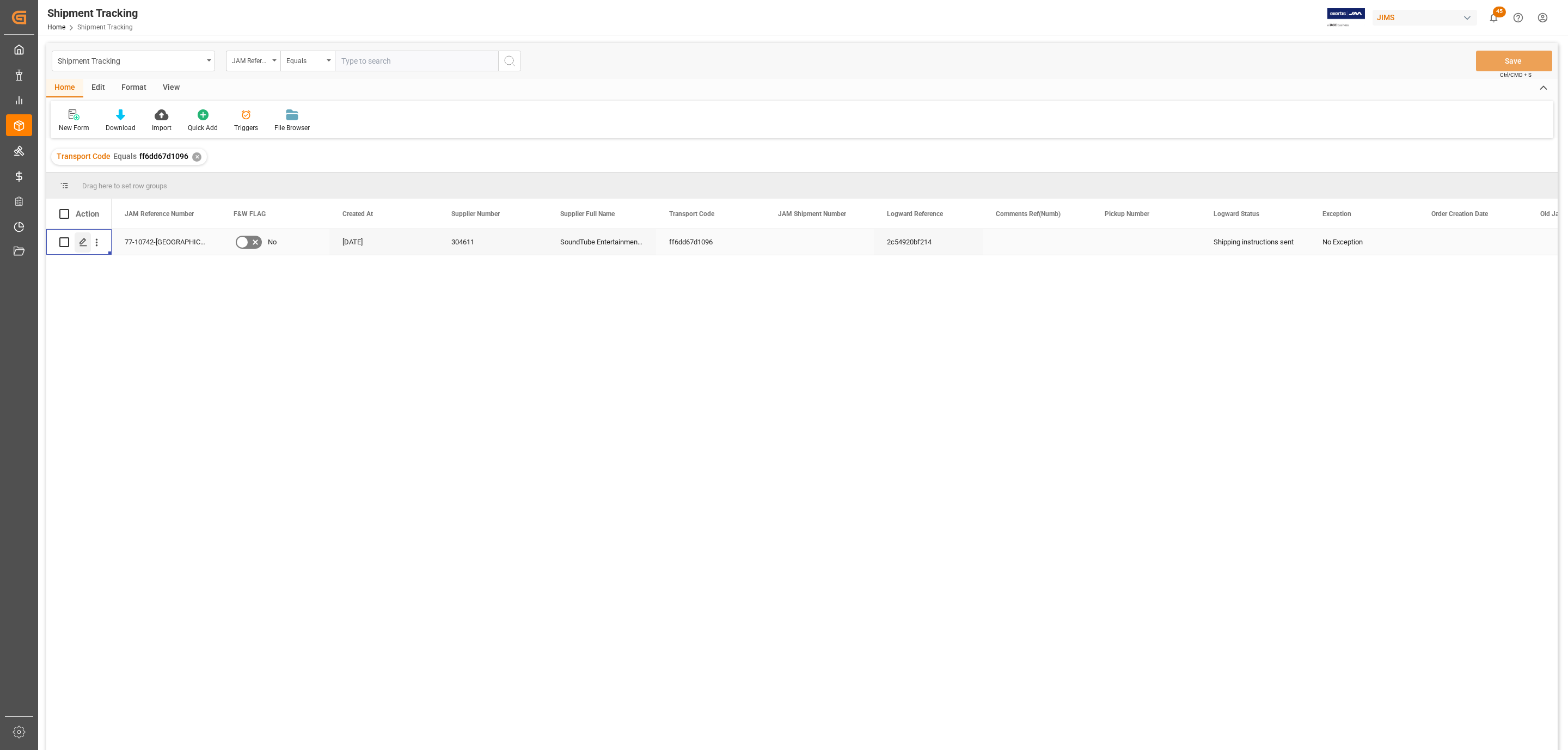
click at [82, 246] on icon "Press SPACE to select this row." at bounding box center [83, 242] width 9 height 9
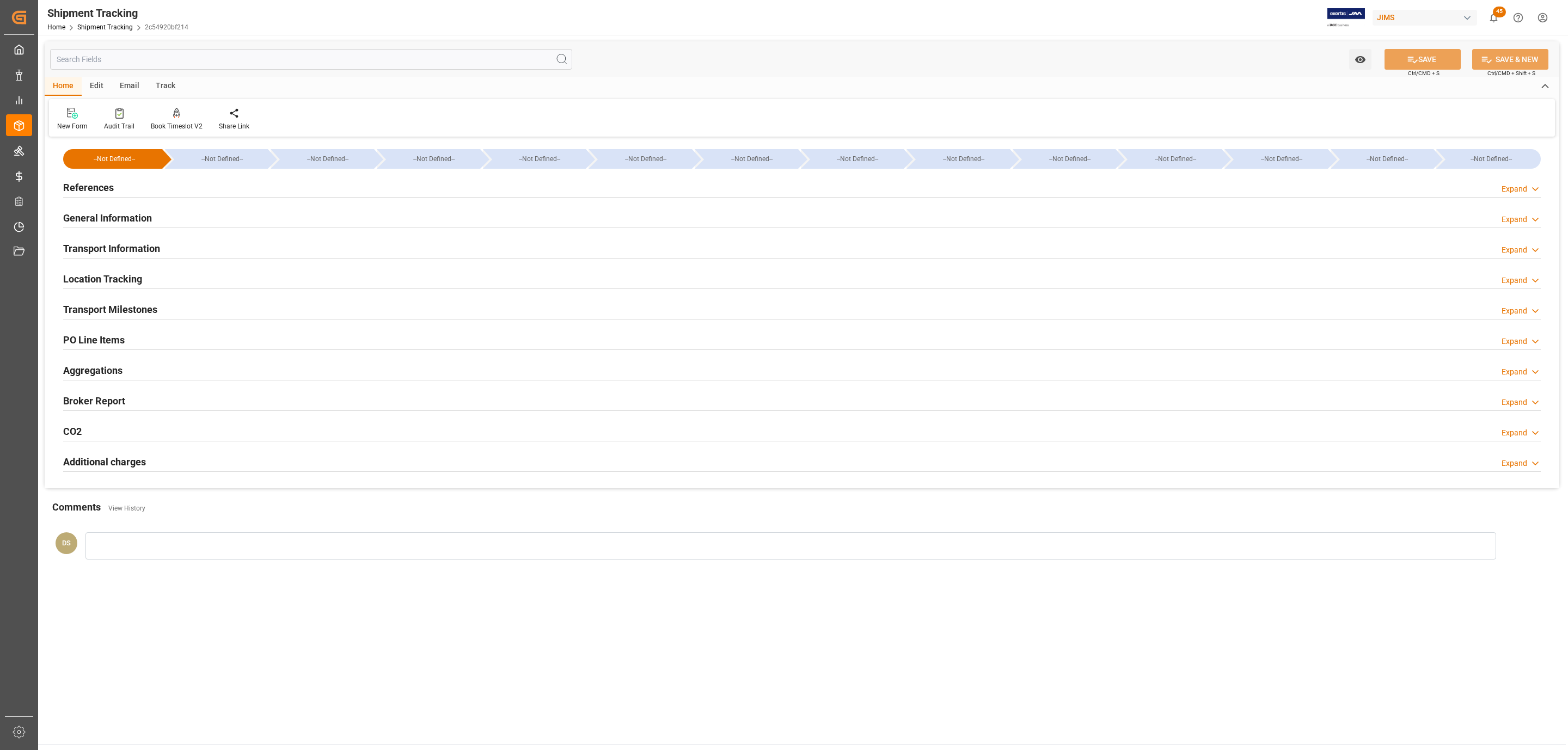
click at [112, 183] on h2 "References" at bounding box center [88, 187] width 50 height 15
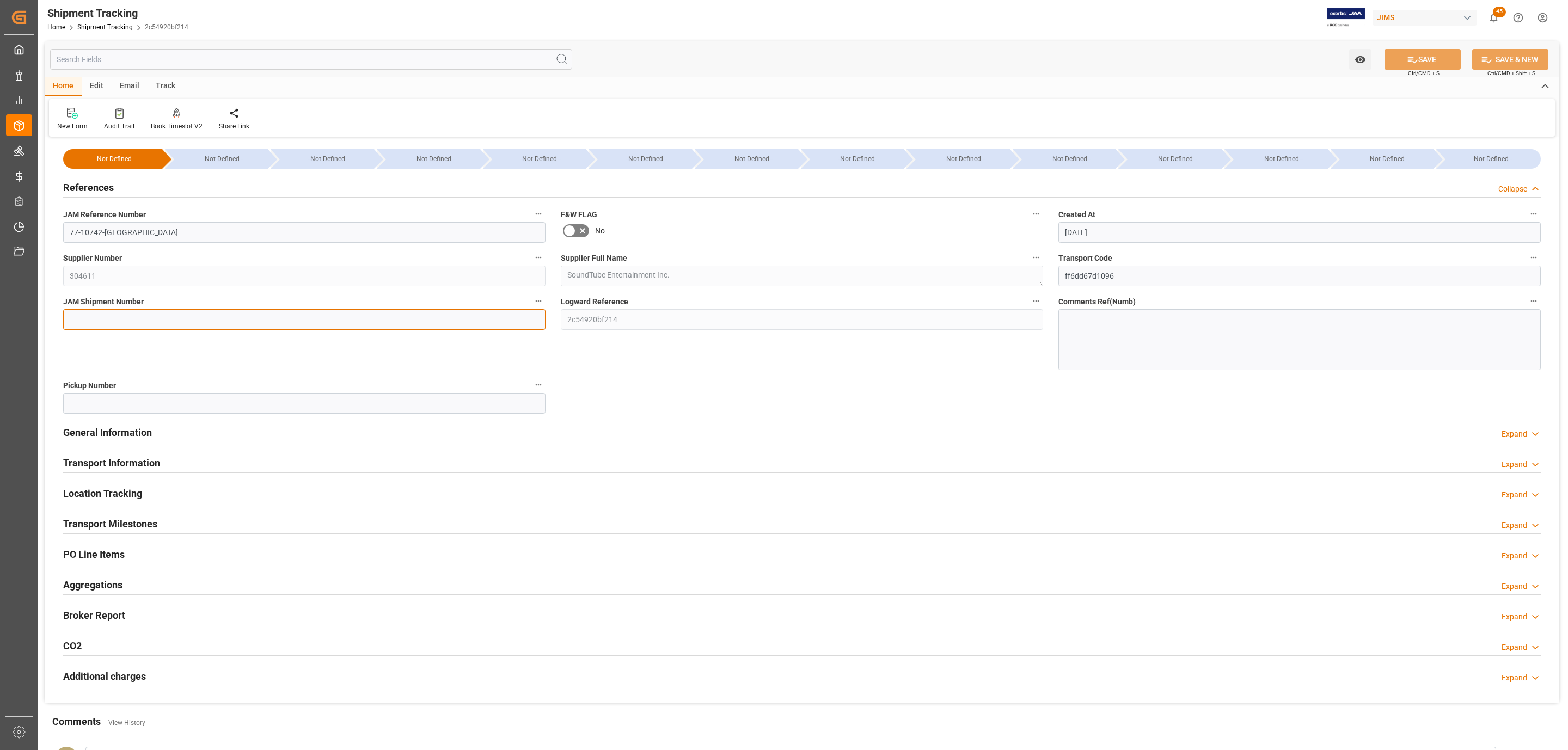
click at [106, 318] on input at bounding box center [304, 319] width 482 height 21
paste input "72773"
type input "72773"
drag, startPoint x: 1401, startPoint y: 62, endPoint x: 334, endPoint y: 294, distance: 1091.9
click at [1401, 62] on button "SAVE" at bounding box center [1422, 59] width 76 height 21
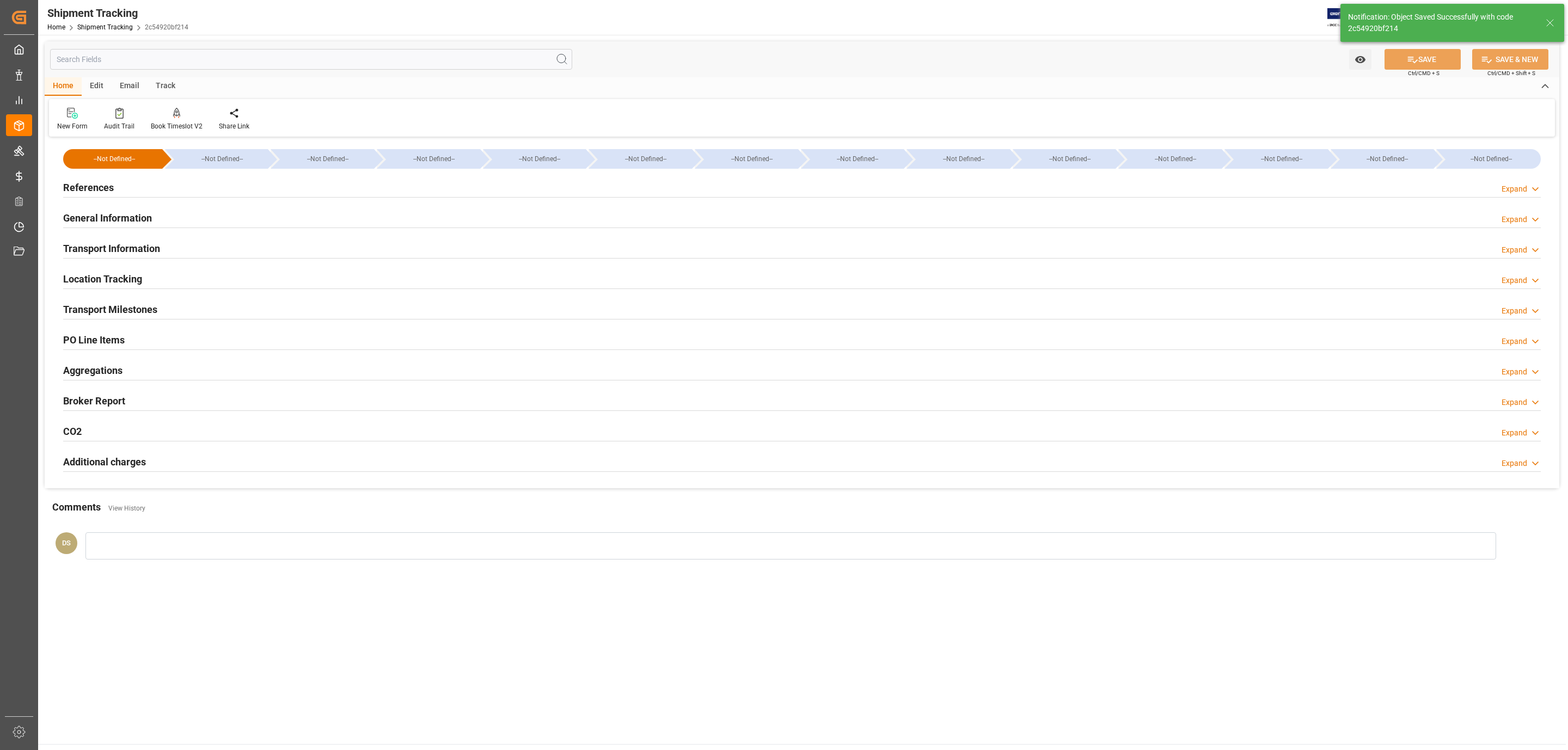
click at [168, 309] on div "Transport Milestones Expand" at bounding box center [802, 308] width 1478 height 21
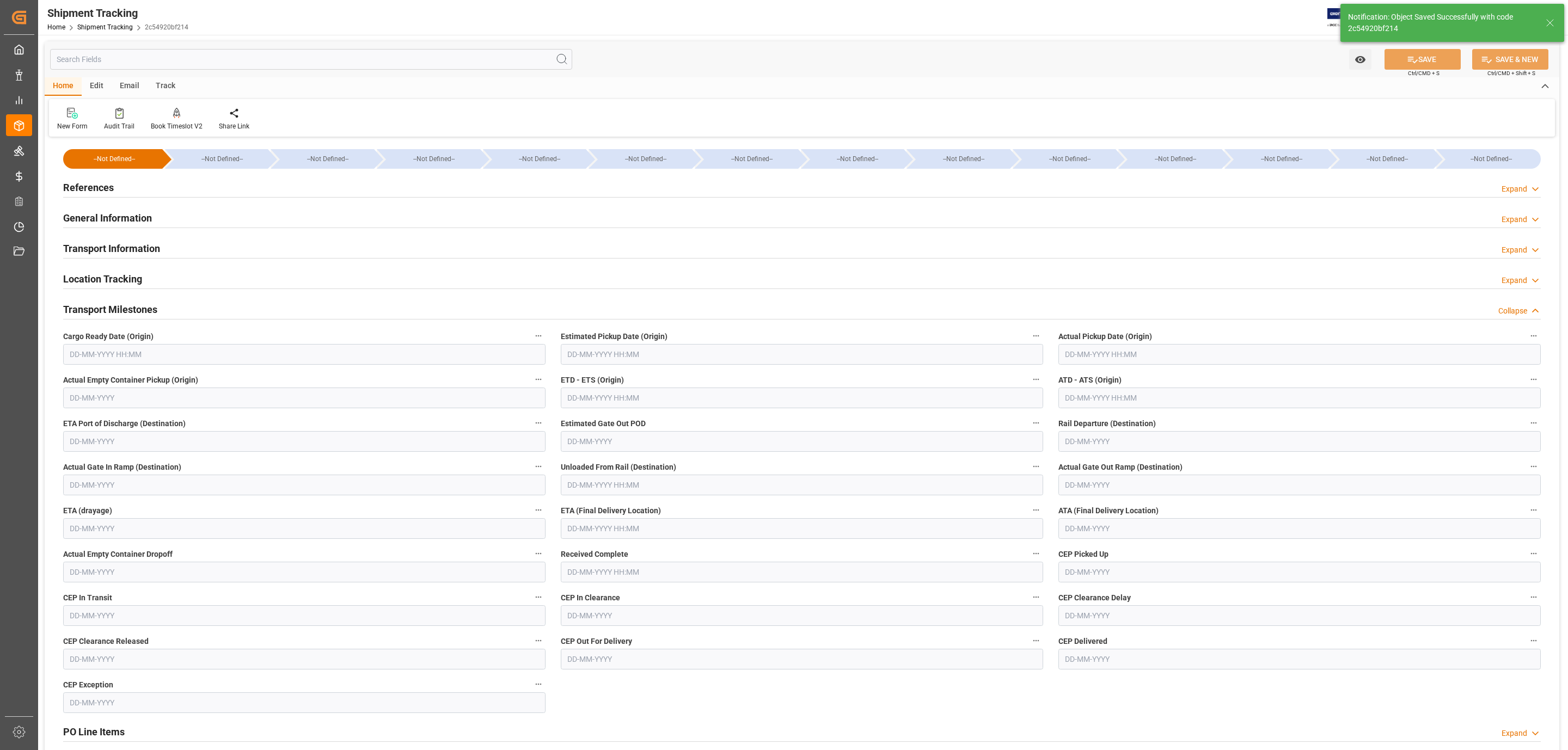
click at [132, 347] on input "text" at bounding box center [304, 354] width 482 height 21
click at [123, 417] on div "28 29 30 31 1 2 3" at bounding box center [142, 422] width 149 height 21
click at [101, 507] on span "26" at bounding box center [98, 506] width 7 height 7
type input "26-08-2025 00:00"
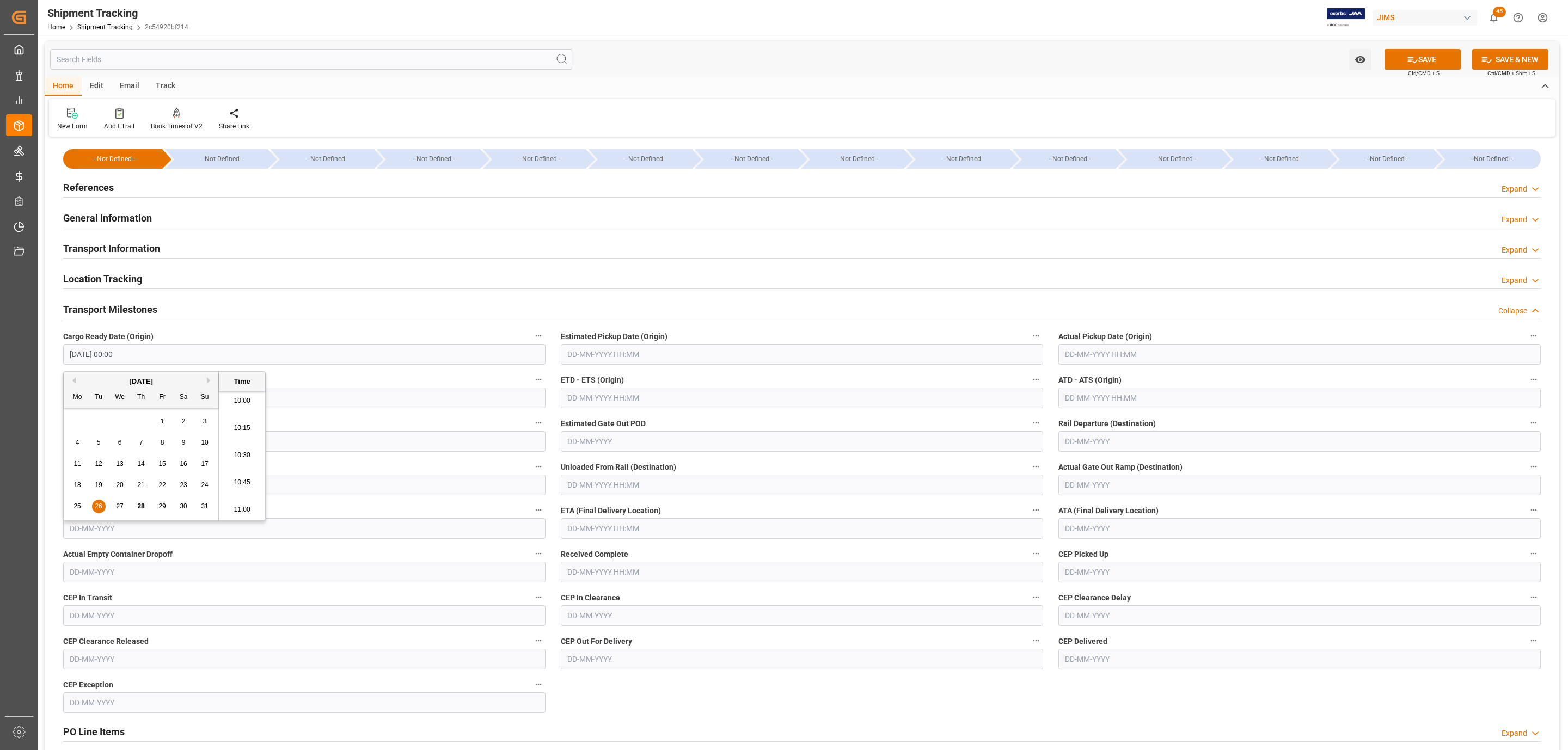
click at [598, 361] on input "text" at bounding box center [802, 354] width 482 height 21
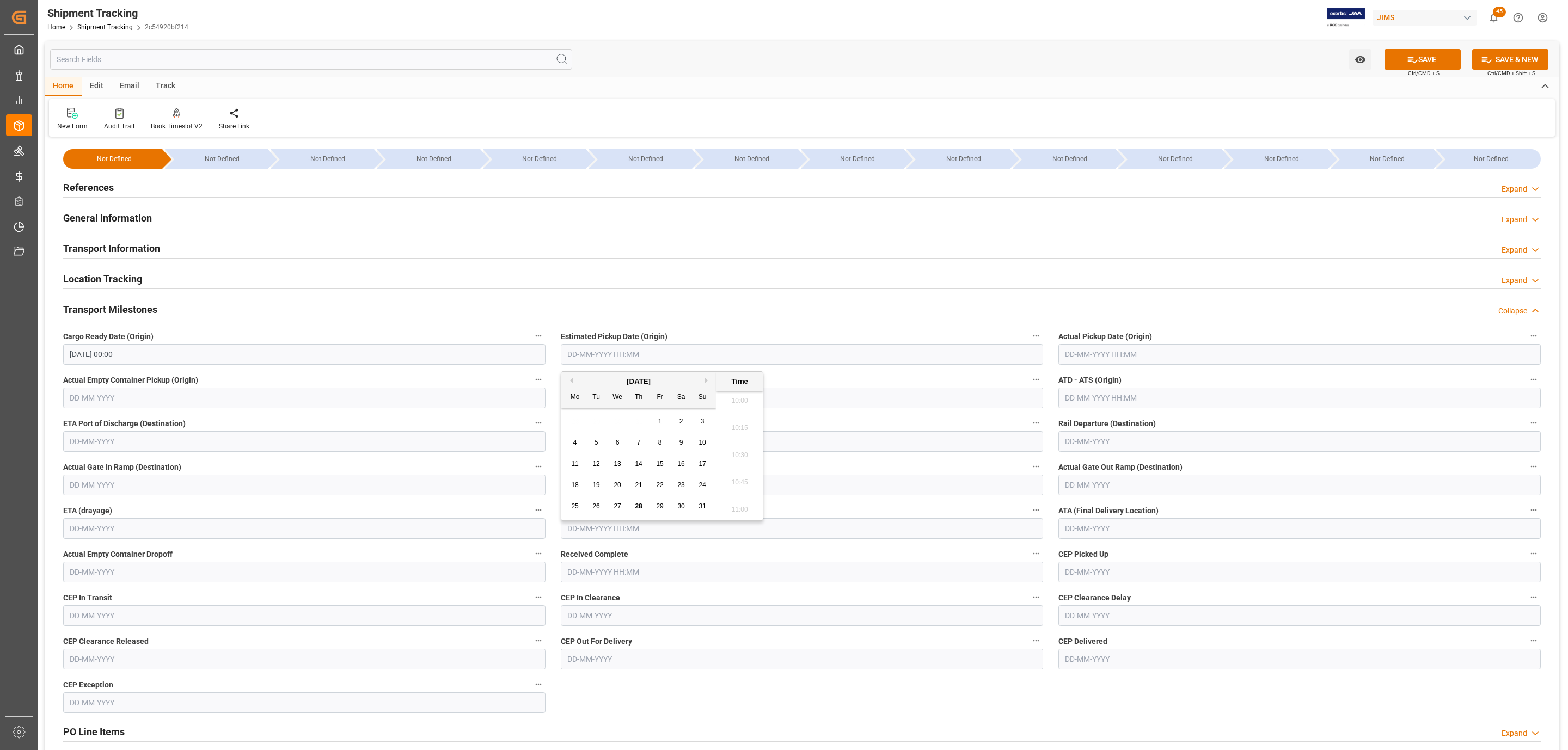
click at [618, 508] on span "27" at bounding box center [617, 506] width 7 height 7
type input "27-08-2025 00:00"
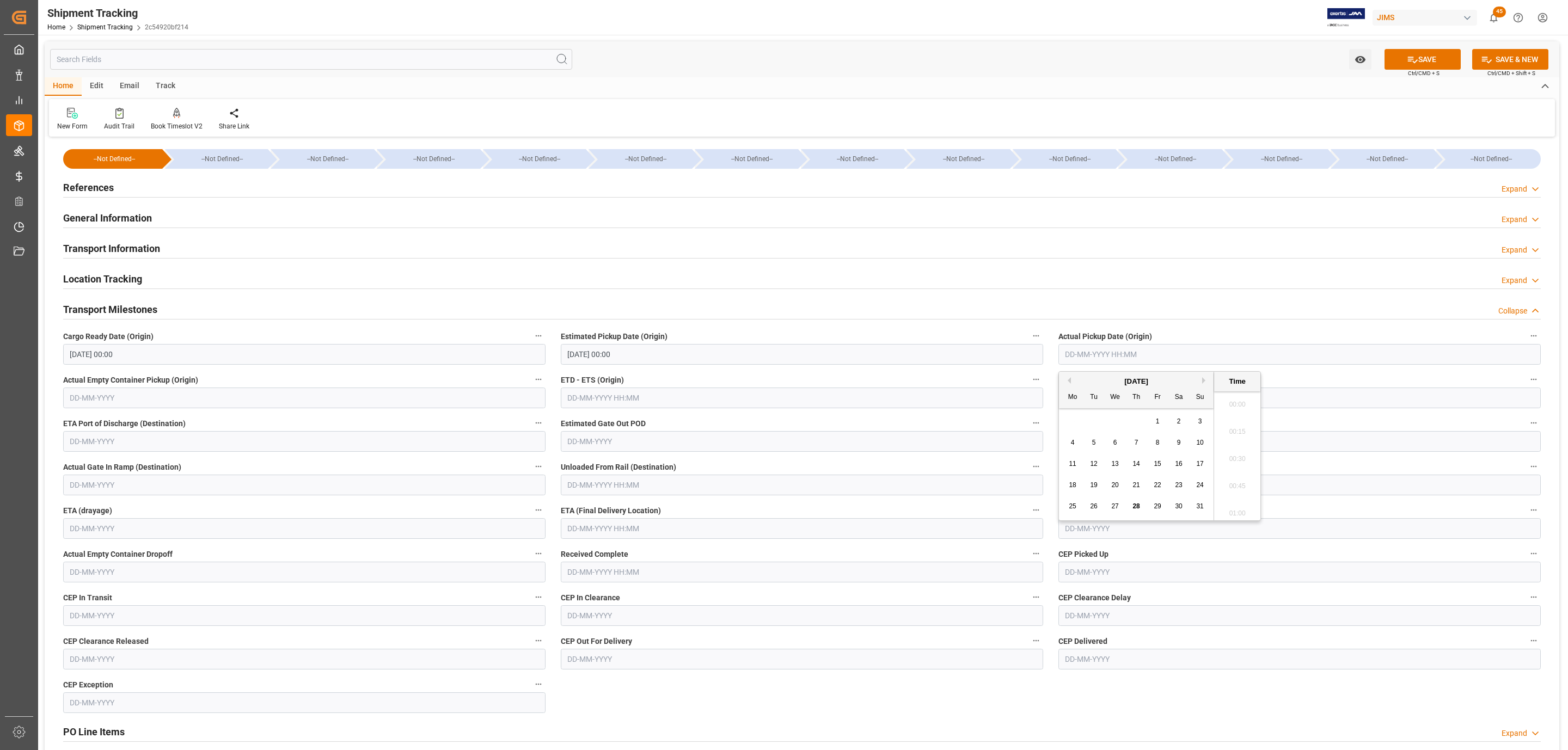
click at [1077, 349] on input "text" at bounding box center [1300, 354] width 482 height 21
click at [1112, 504] on span "27" at bounding box center [1115, 506] width 7 height 7
type input "27-08-2025 00:00"
click at [596, 528] on input "text" at bounding box center [802, 528] width 482 height 21
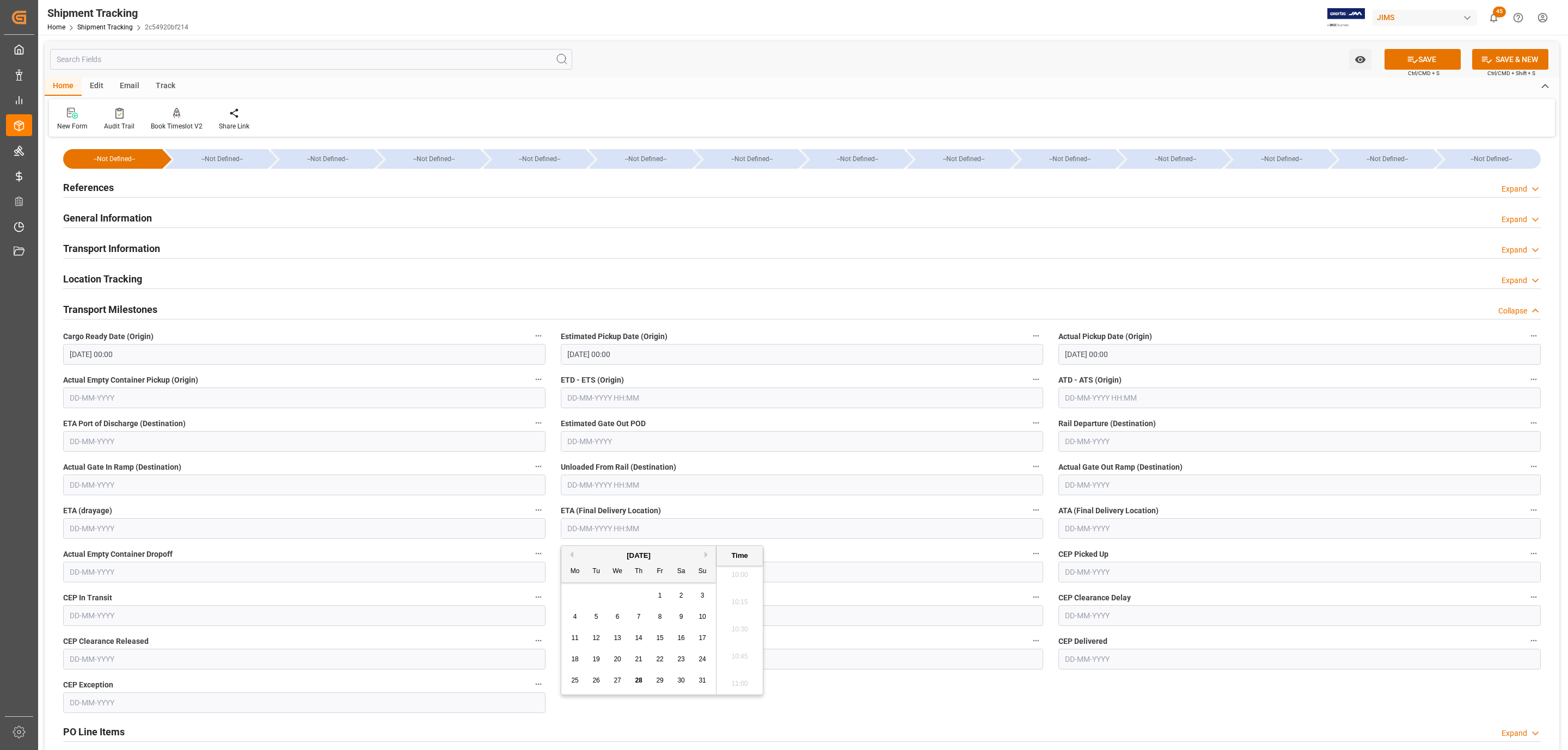
click at [606, 587] on div "28 29 30 31 1 2 3" at bounding box center [639, 596] width 149 height 21
click at [706, 555] on button "Next Month" at bounding box center [708, 555] width 7 height 7
click at [574, 598] on span "1" at bounding box center [575, 595] width 4 height 7
type input "01-09-2025 00:00"
click at [1400, 64] on button "SAVE" at bounding box center [1422, 59] width 76 height 21
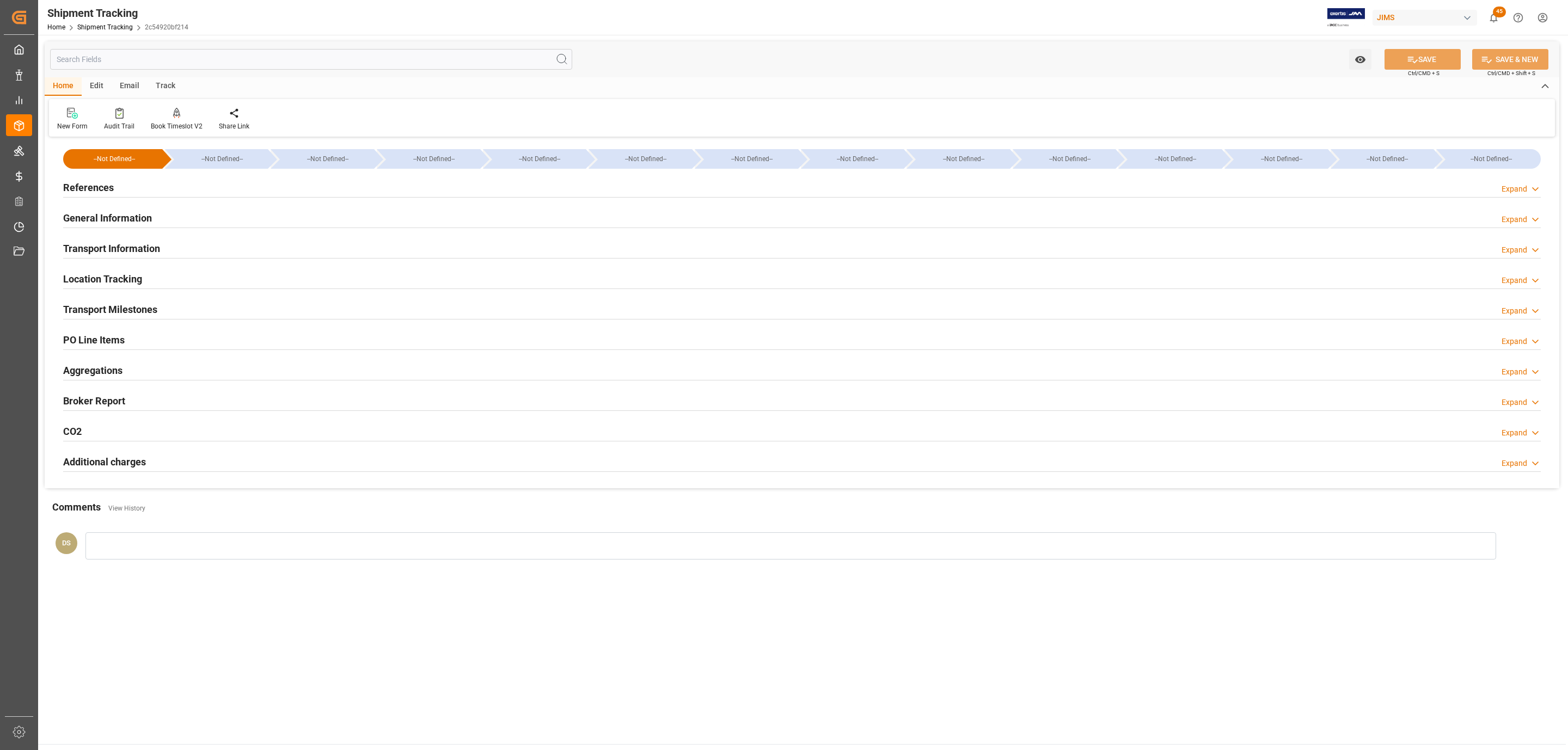
click at [120, 249] on h2 "Transport Information" at bounding box center [112, 248] width 97 height 15
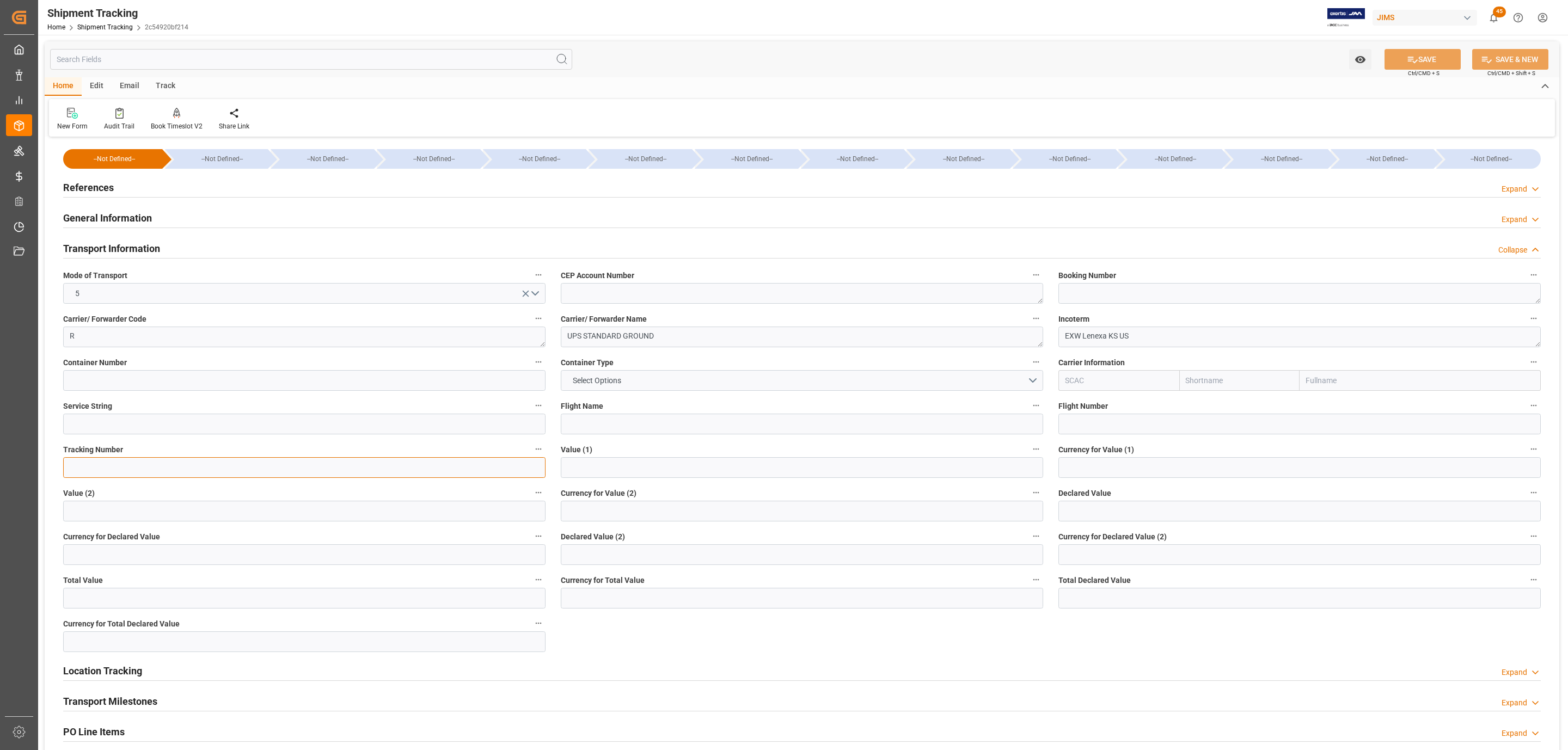
click at [140, 467] on input at bounding box center [304, 467] width 482 height 21
paste input "1ZR847686841985267"
type input "1ZR847686841985267"
click at [1411, 61] on icon at bounding box center [1413, 60] width 10 height 7
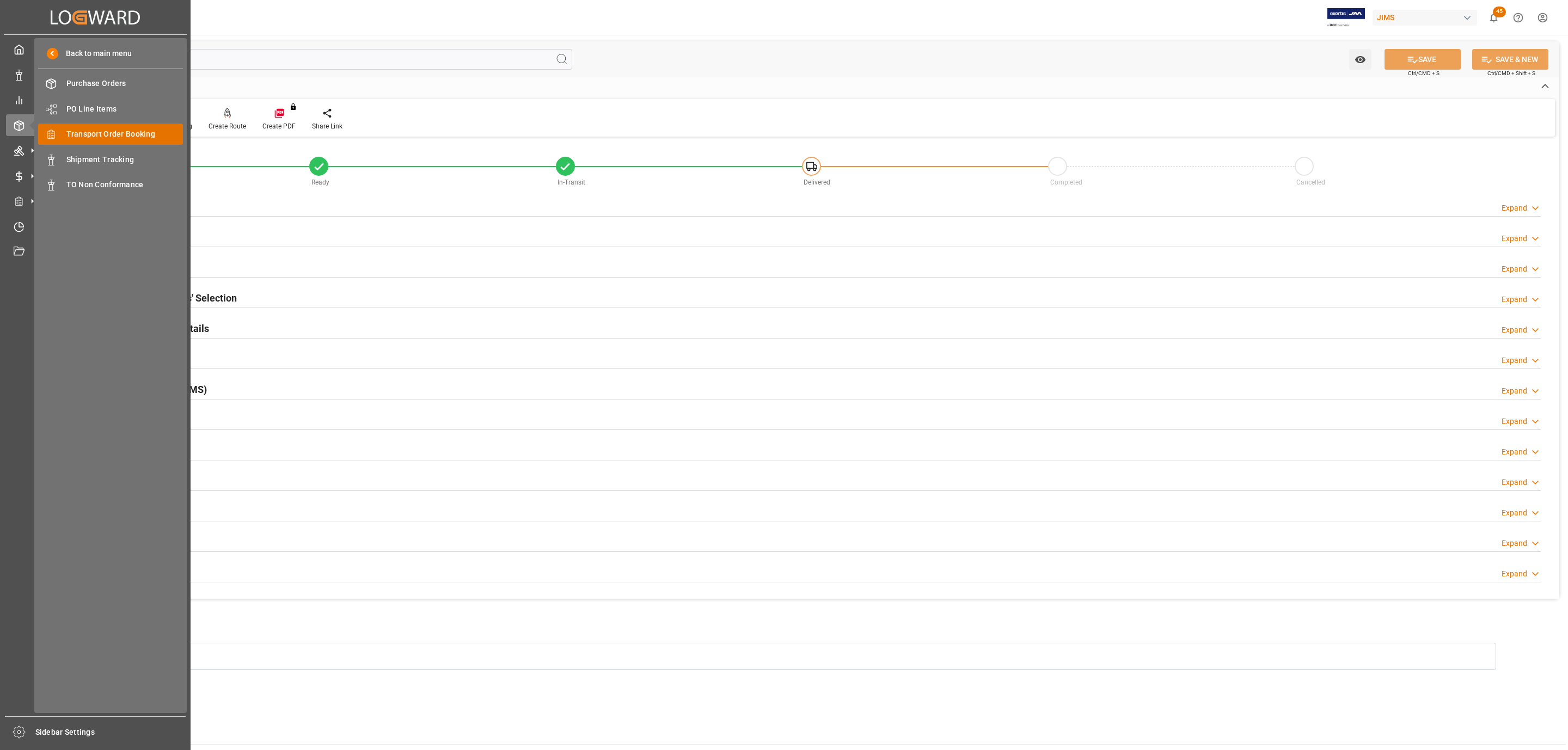
click at [146, 132] on span "Transport Order Booking" at bounding box center [125, 134] width 117 height 11
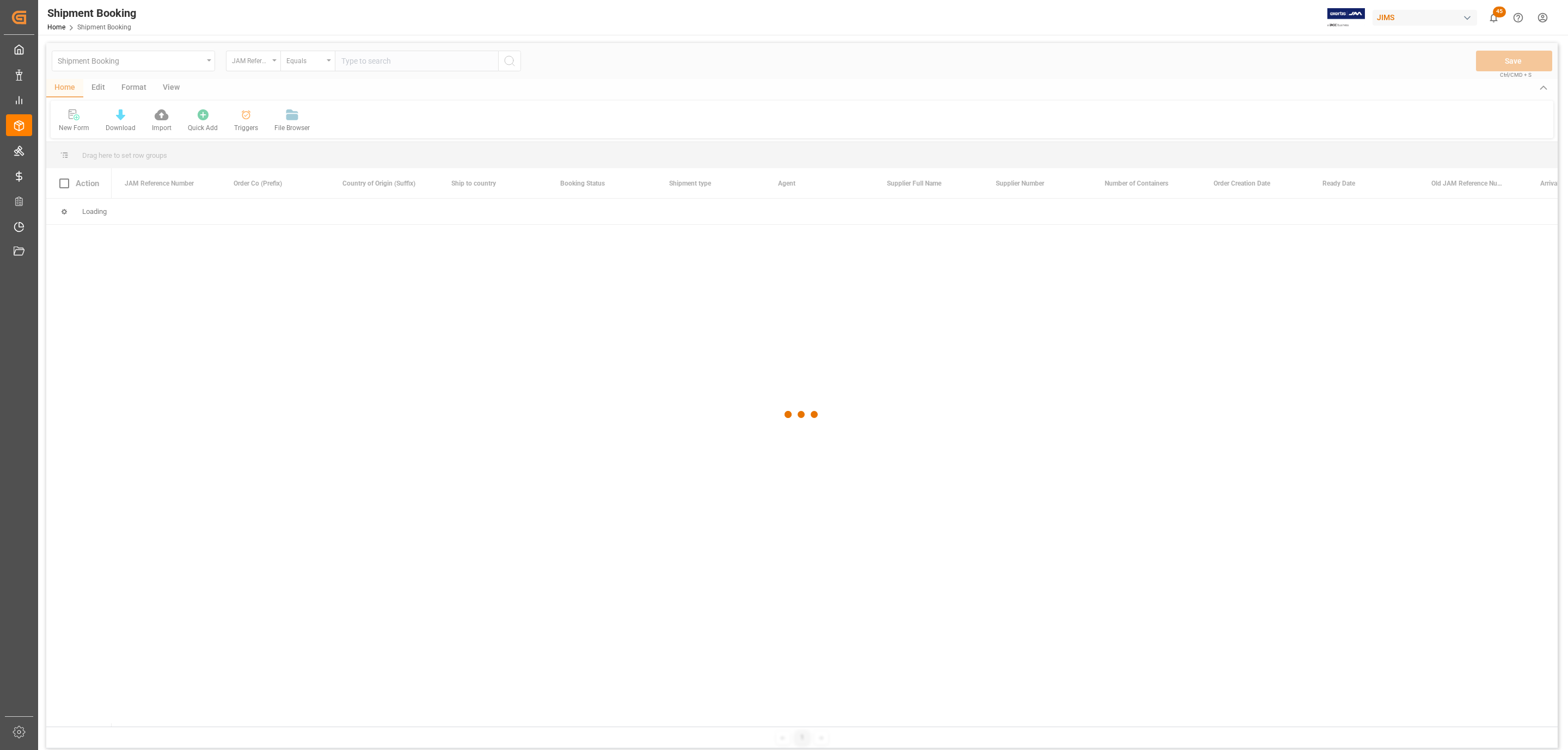
click at [75, 114] on div at bounding box center [802, 415] width 1512 height 743
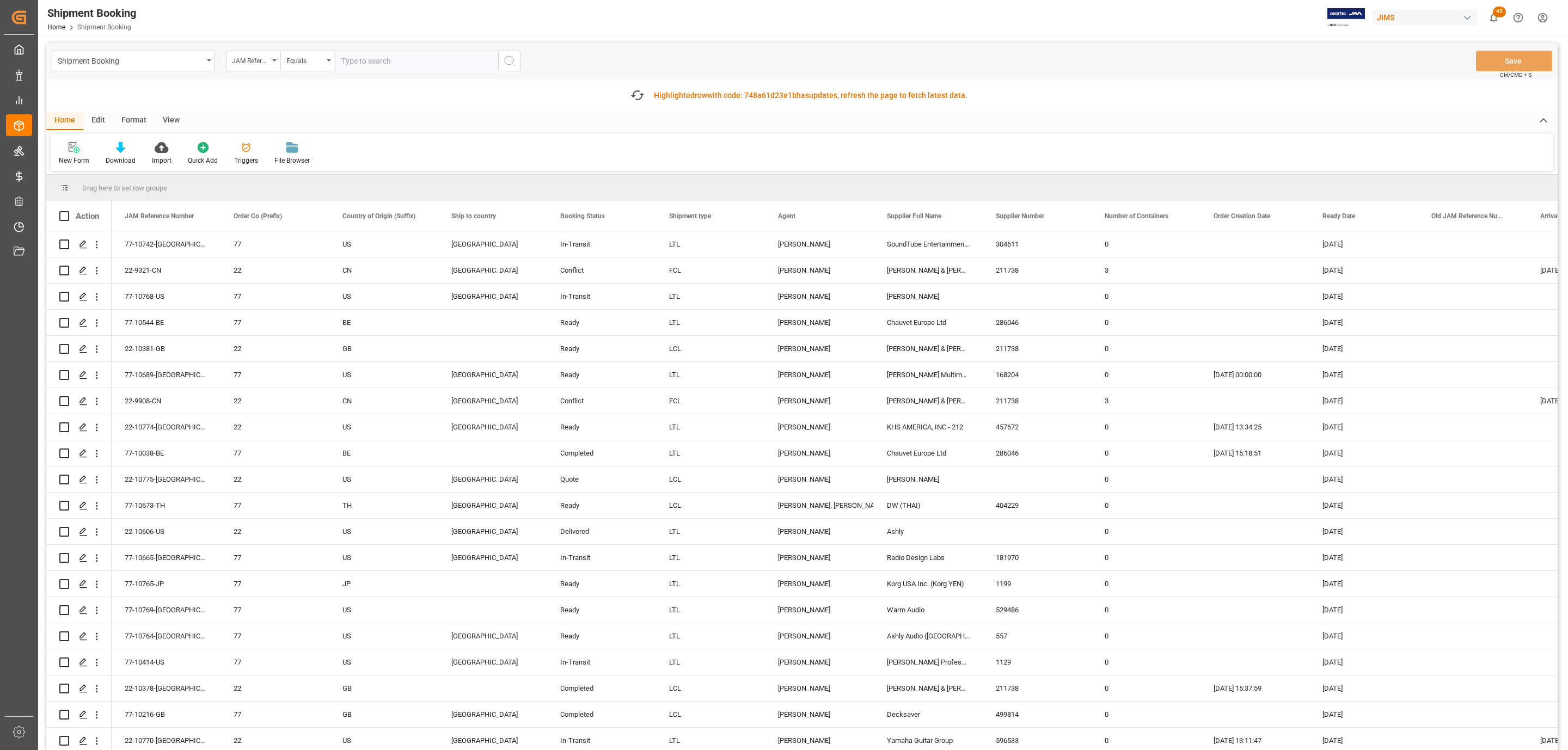
click at [68, 149] on icon at bounding box center [72, 147] width 7 height 10
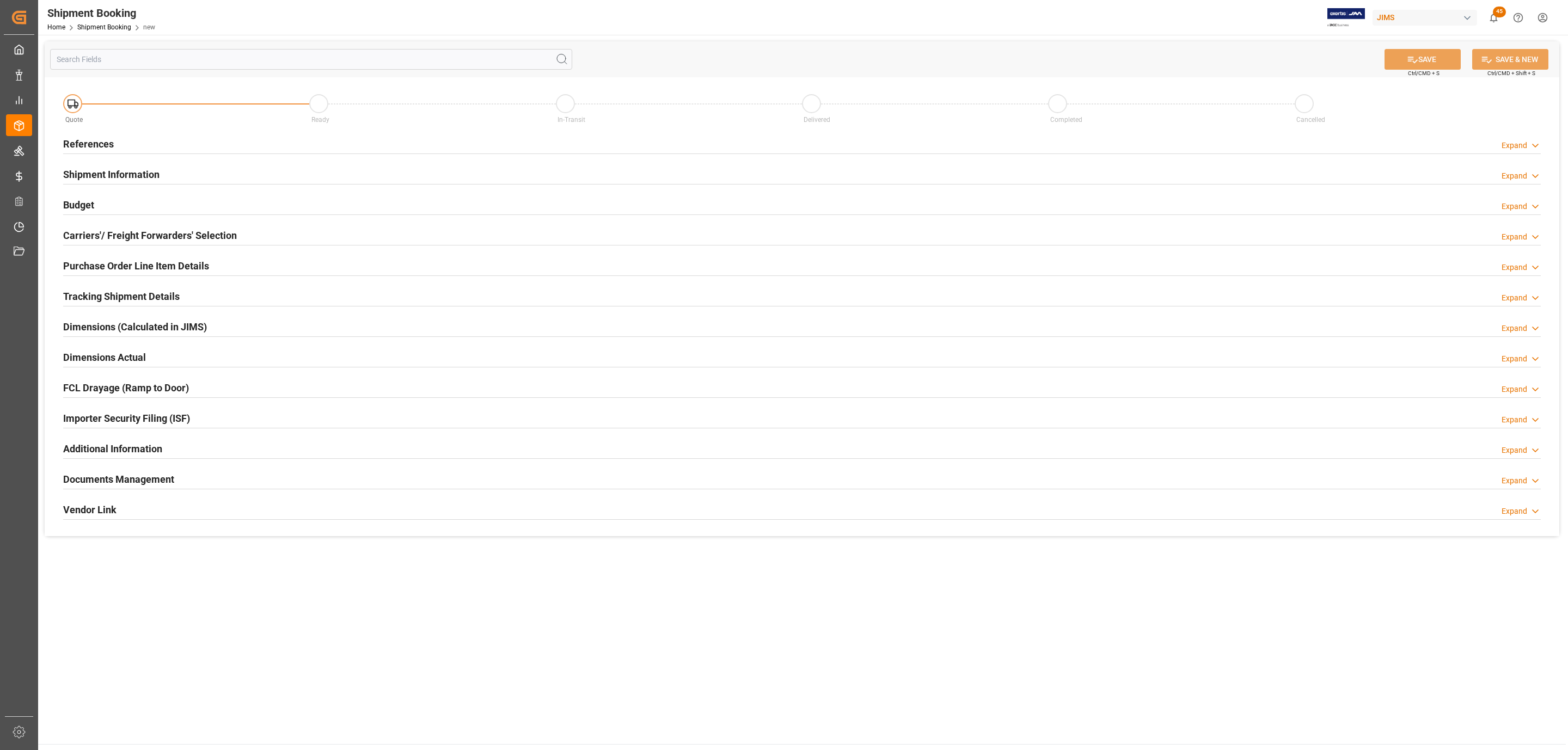
click at [68, 150] on h2 "References" at bounding box center [88, 144] width 50 height 15
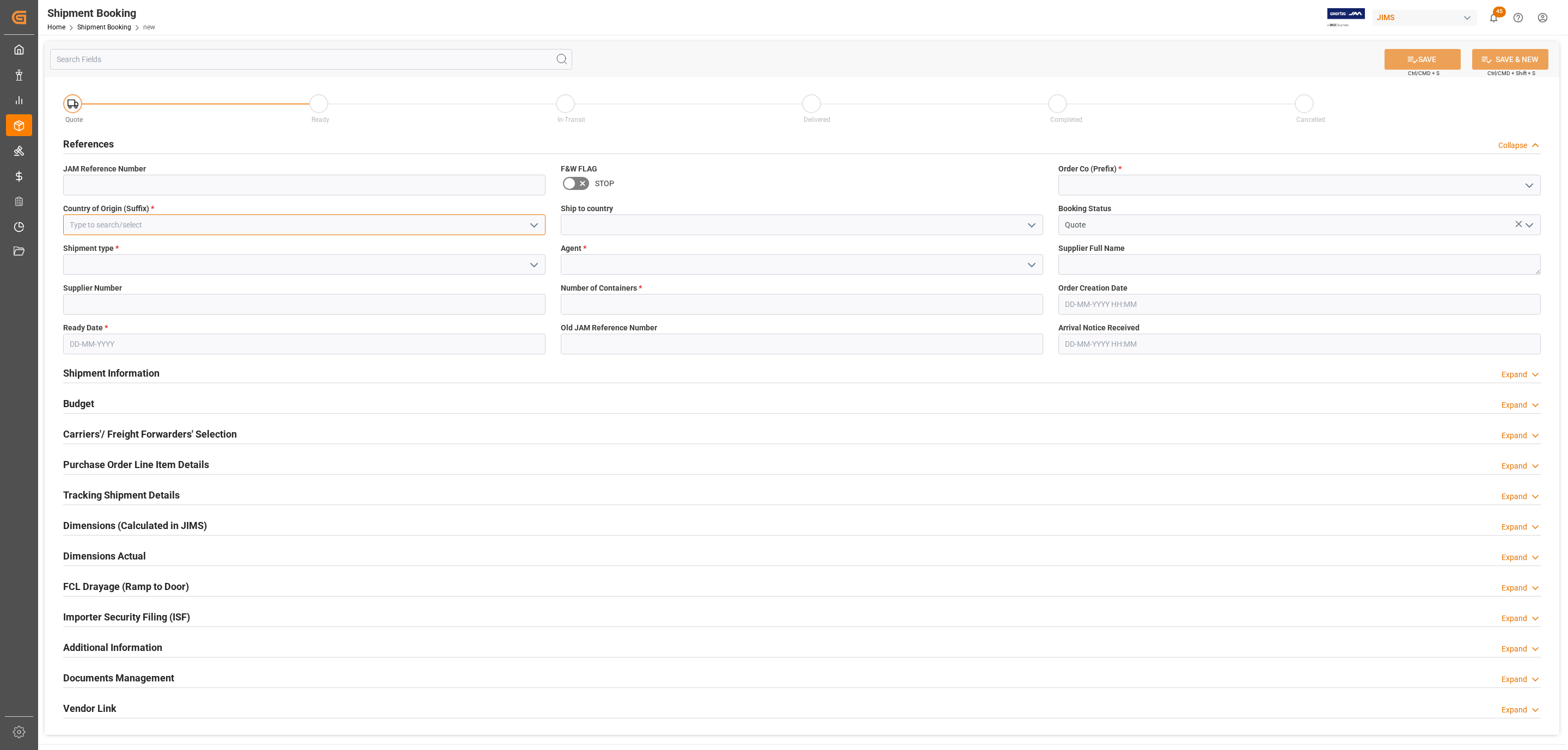
click at [229, 219] on input at bounding box center [304, 225] width 482 height 21
click at [191, 246] on div "US" at bounding box center [304, 248] width 481 height 25
type input "US"
click at [538, 264] on icon "open menu" at bounding box center [534, 265] width 13 height 13
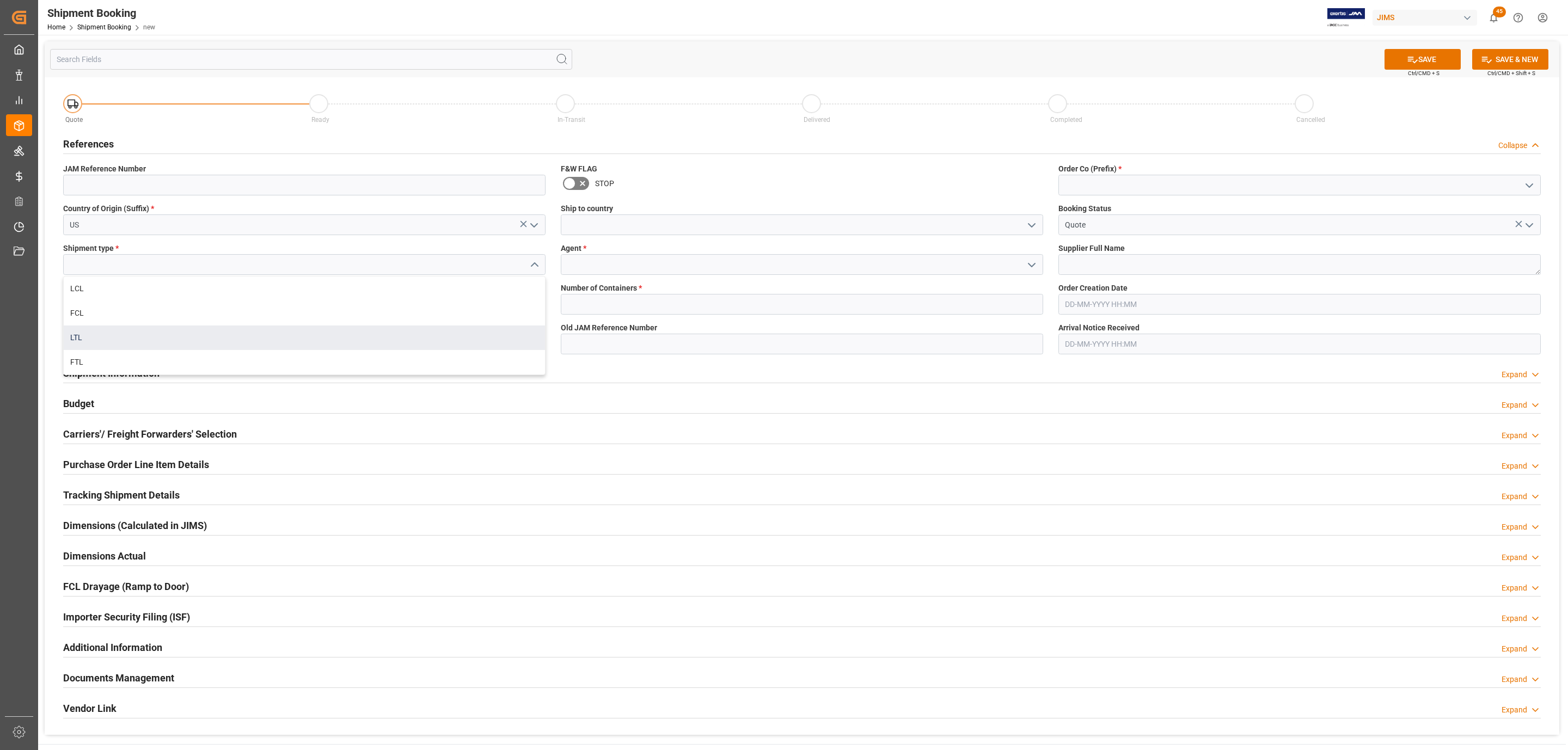
click at [157, 331] on div "LTL" at bounding box center [304, 337] width 481 height 25
type input "LTL"
click at [128, 292] on label "Supplier Number" at bounding box center [304, 288] width 482 height 11
click at [100, 308] on input at bounding box center [304, 304] width 482 height 21
paste input "182545"
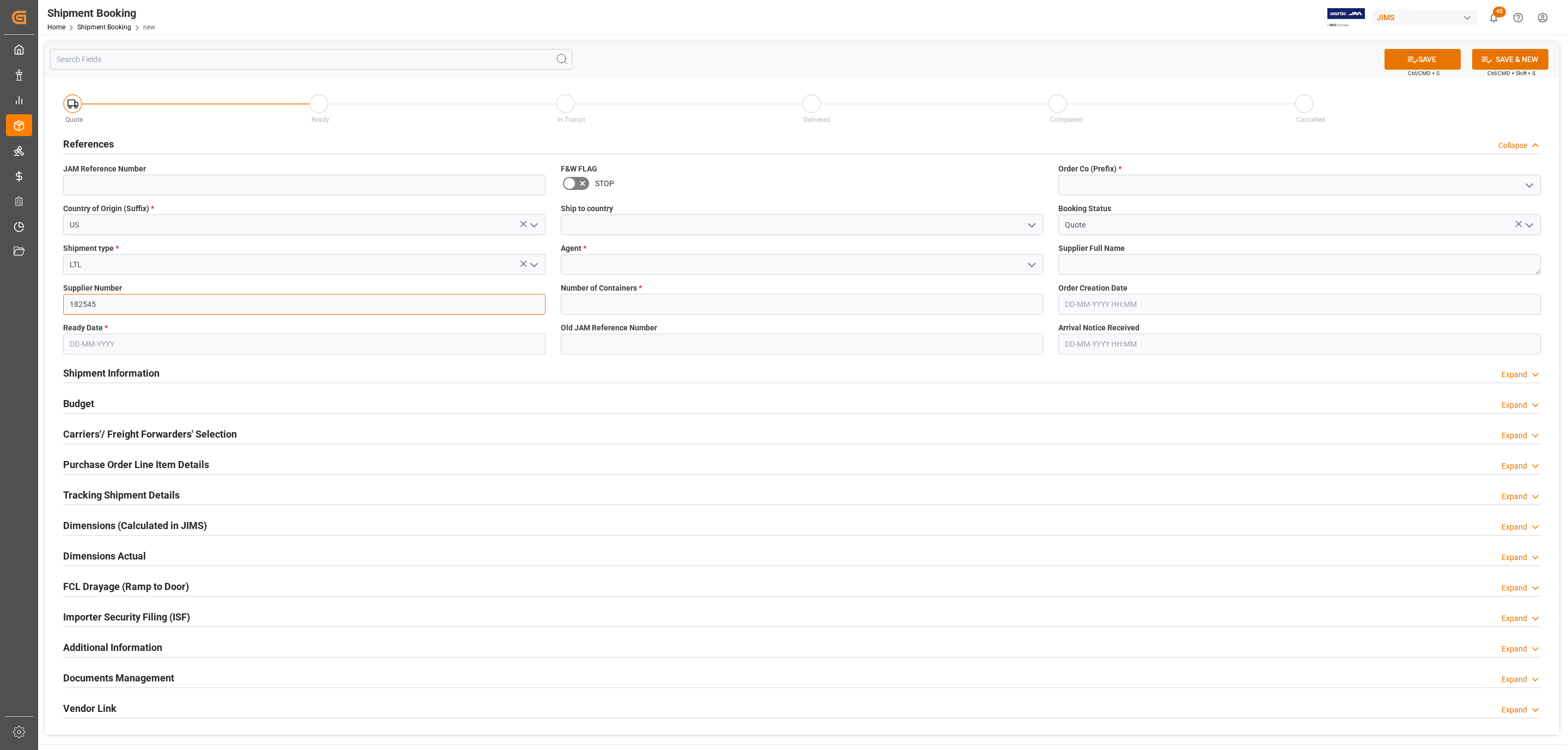
type input "182545"
click at [103, 342] on input "text" at bounding box center [304, 343] width 482 height 21
click at [90, 415] on div "28 29 30 31 1 2 3" at bounding box center [142, 411] width 149 height 21
click at [211, 369] on button "Next Month" at bounding box center [210, 370] width 7 height 7
click at [98, 435] on span "9" at bounding box center [99, 431] width 4 height 7
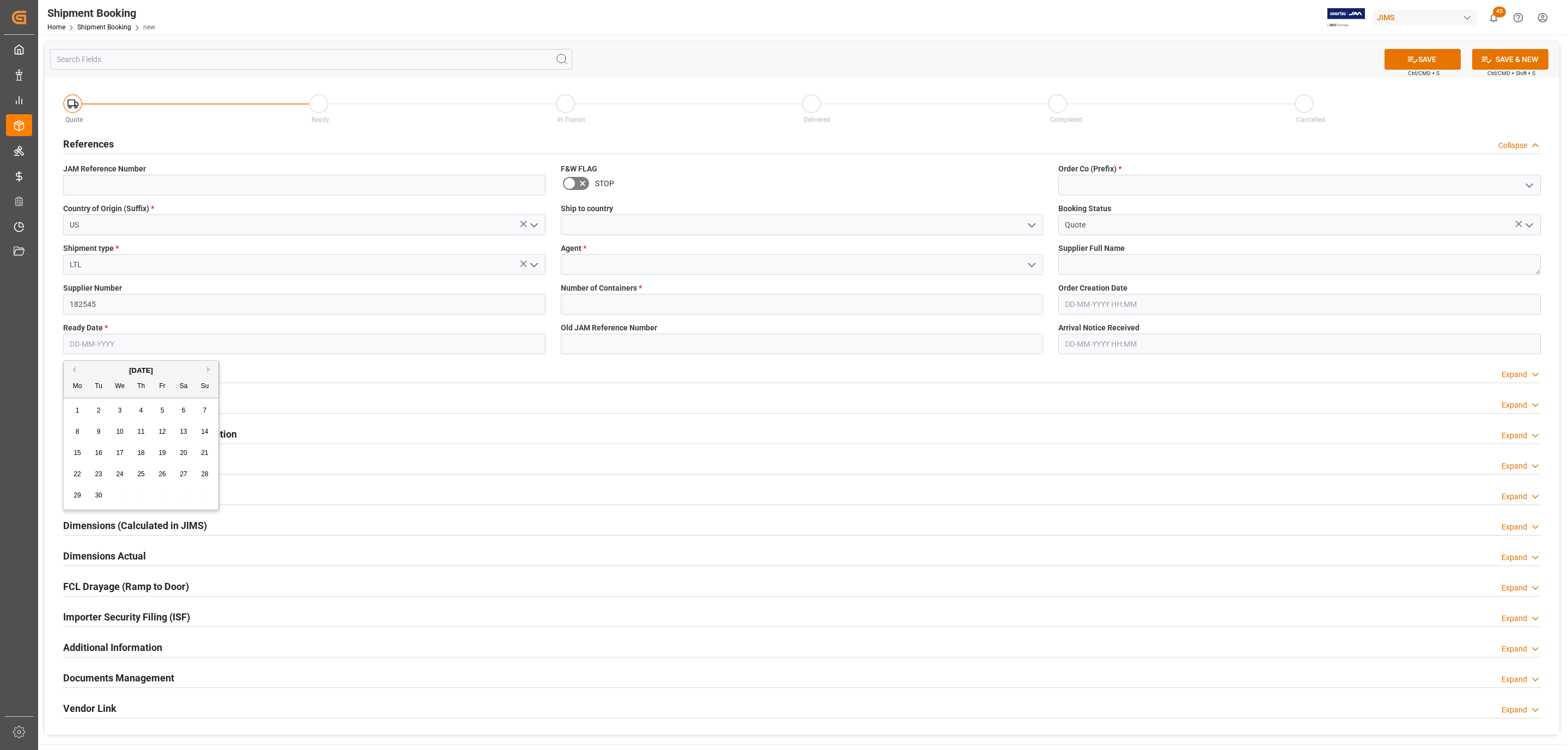
type input "[DATE]"
click at [1029, 225] on polyline "open menu" at bounding box center [1032, 225] width 7 height 3
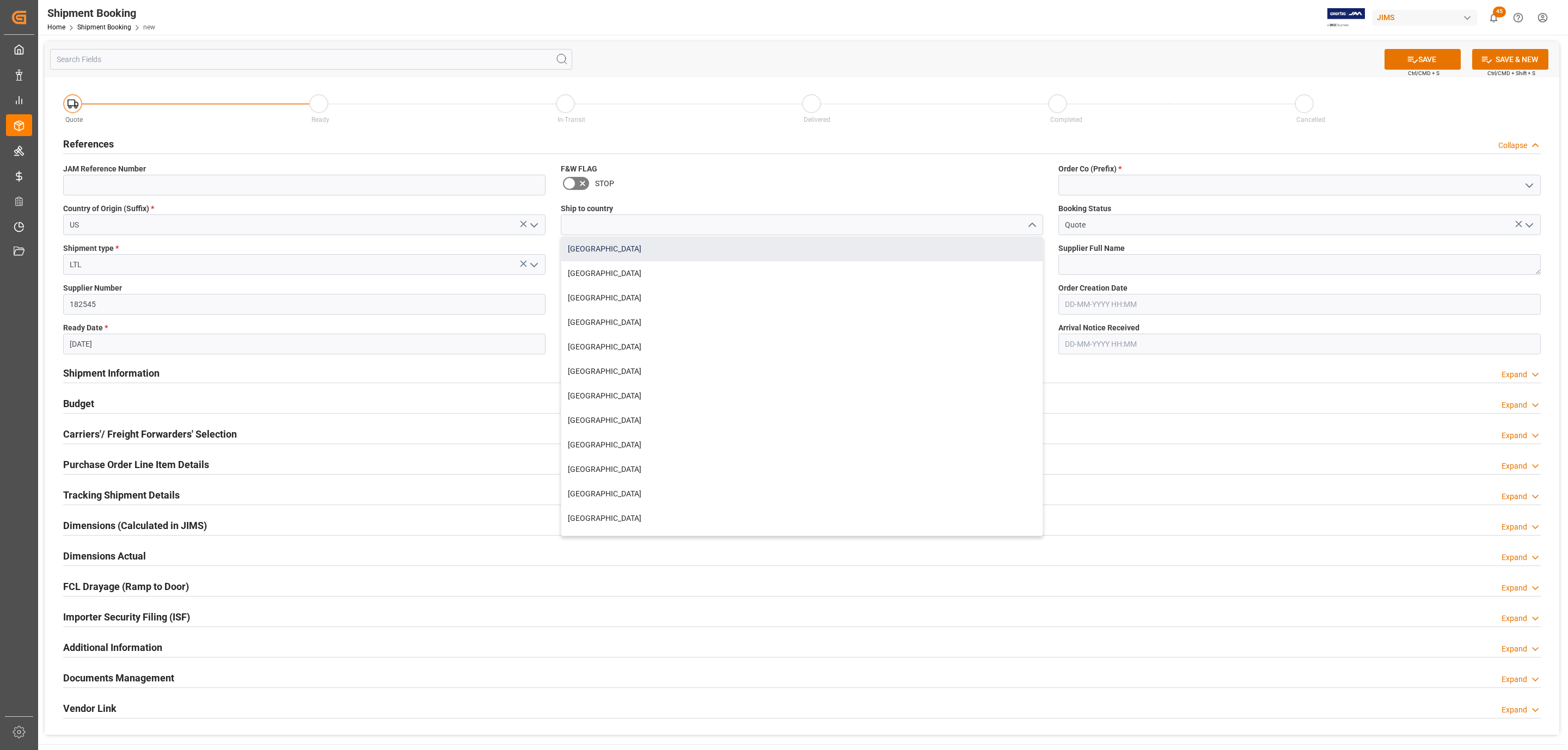
click at [631, 257] on div "[GEOGRAPHIC_DATA]" at bounding box center [802, 248] width 481 height 25
type input "[GEOGRAPHIC_DATA]"
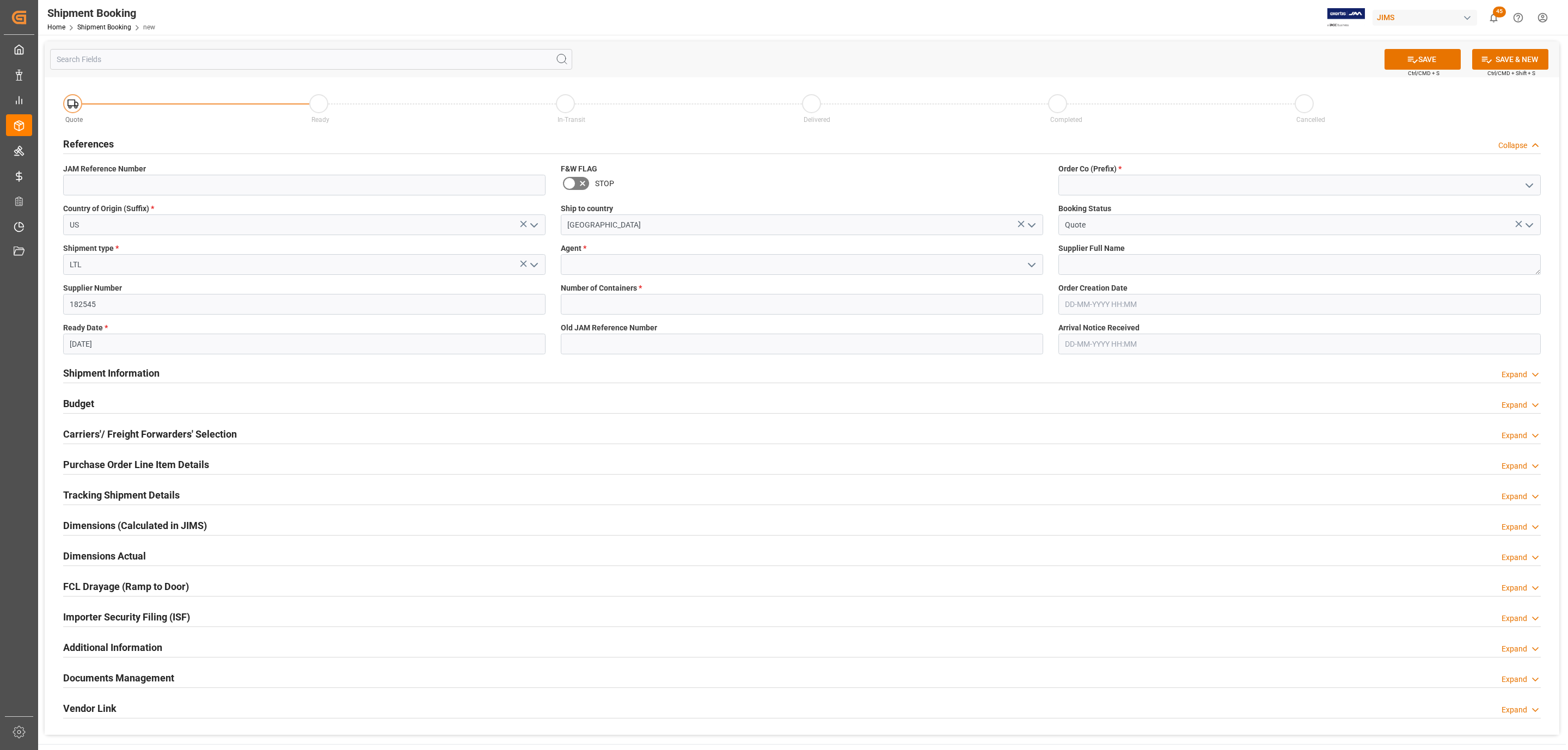
click at [1028, 268] on icon "open menu" at bounding box center [1032, 265] width 13 height 13
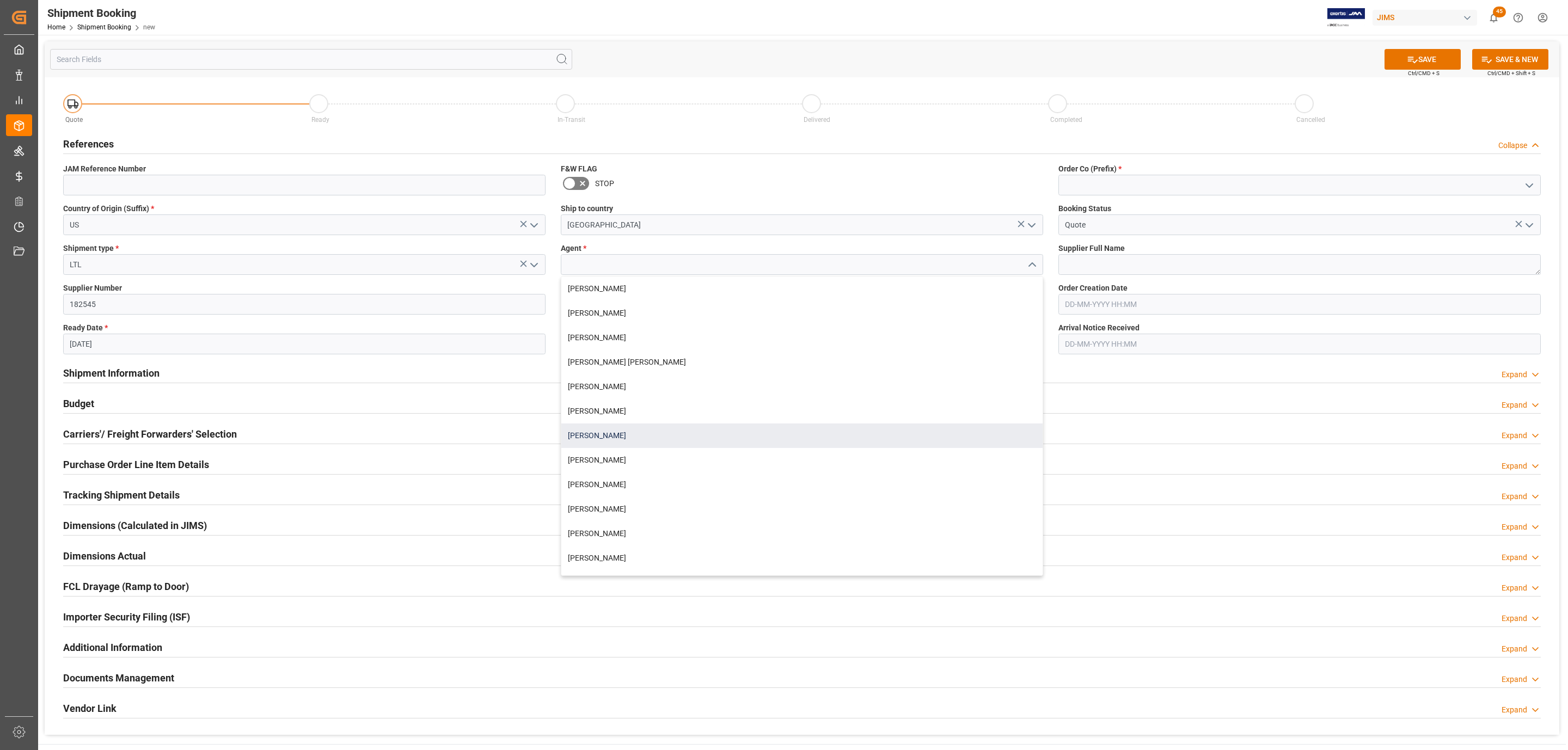
click at [631, 428] on div "[PERSON_NAME]" at bounding box center [802, 436] width 481 height 25
type input "[PERSON_NAME]"
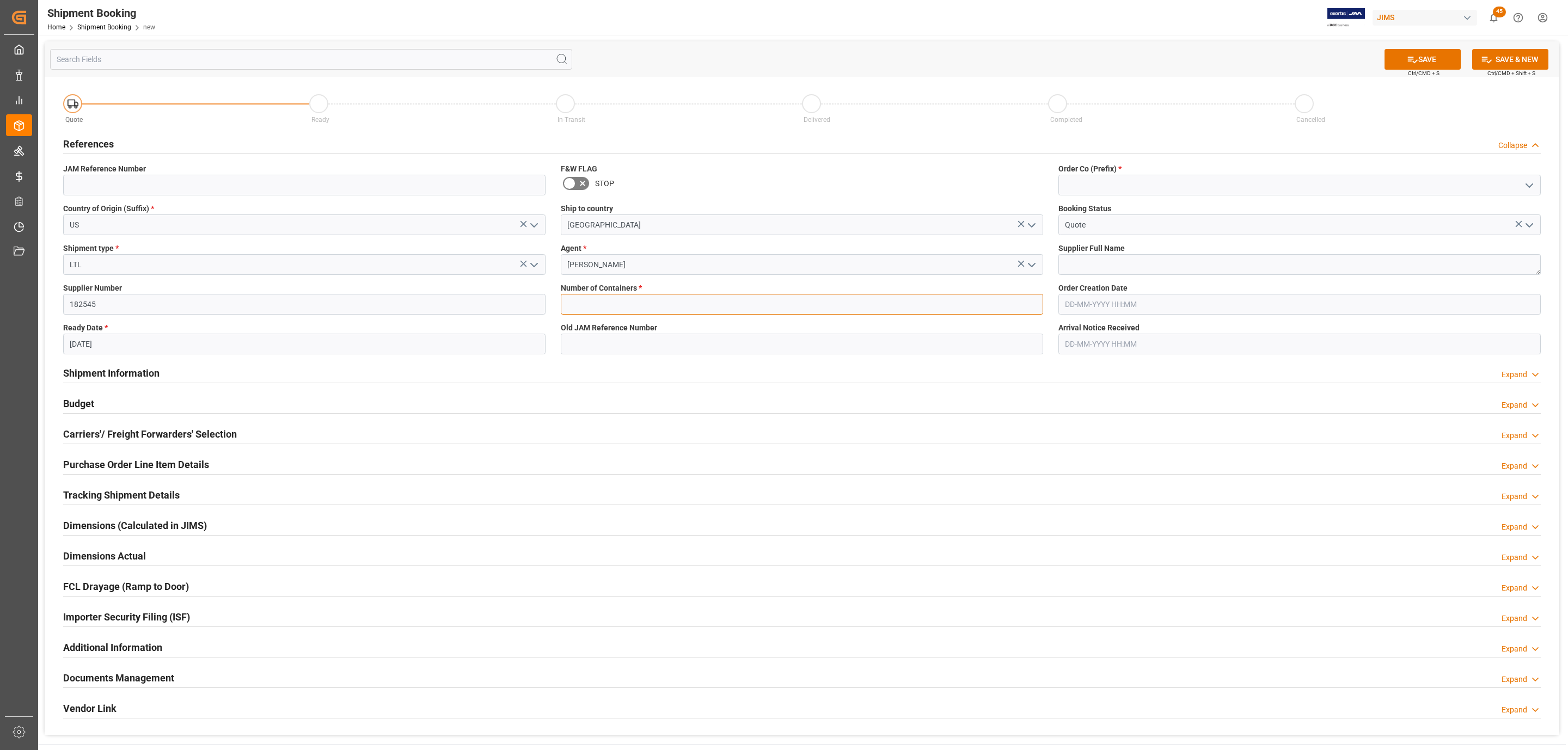
click at [611, 303] on input "text" at bounding box center [802, 304] width 482 height 21
type input "0"
click at [1527, 183] on icon "open menu" at bounding box center [1529, 186] width 13 height 13
click at [1183, 231] on div "77" at bounding box center [1300, 234] width 481 height 25
type input "77"
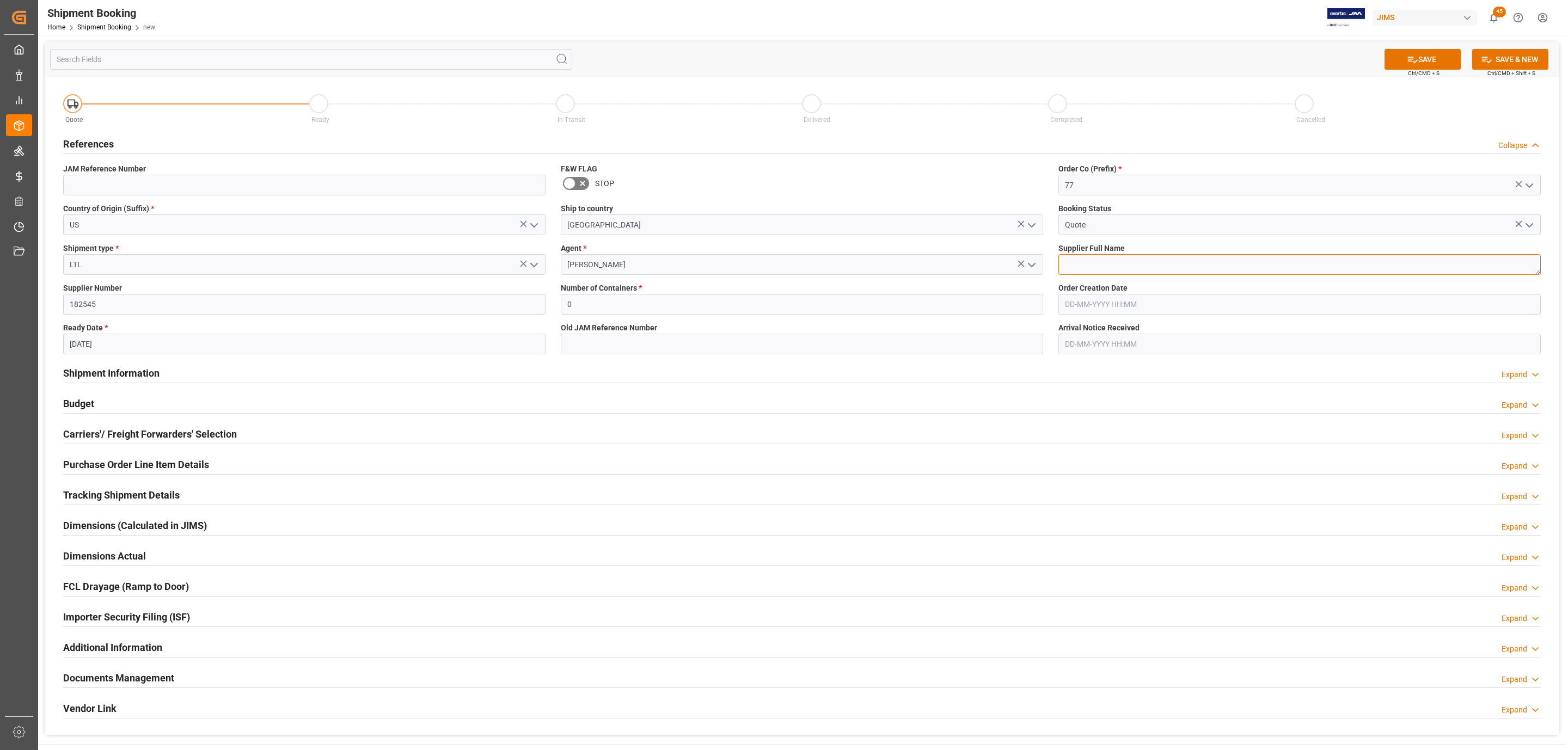
click at [1104, 267] on textarea at bounding box center [1300, 264] width 482 height 21
click at [1108, 260] on textarea at bounding box center [1300, 264] width 482 height 21
paste textarea "Covid"
type textarea "Covid"
click at [1438, 46] on div "SAVE Ctrl/CMD + S SAVE & NEW Ctrl/CMD + Shift + S" at bounding box center [802, 59] width 1515 height 36
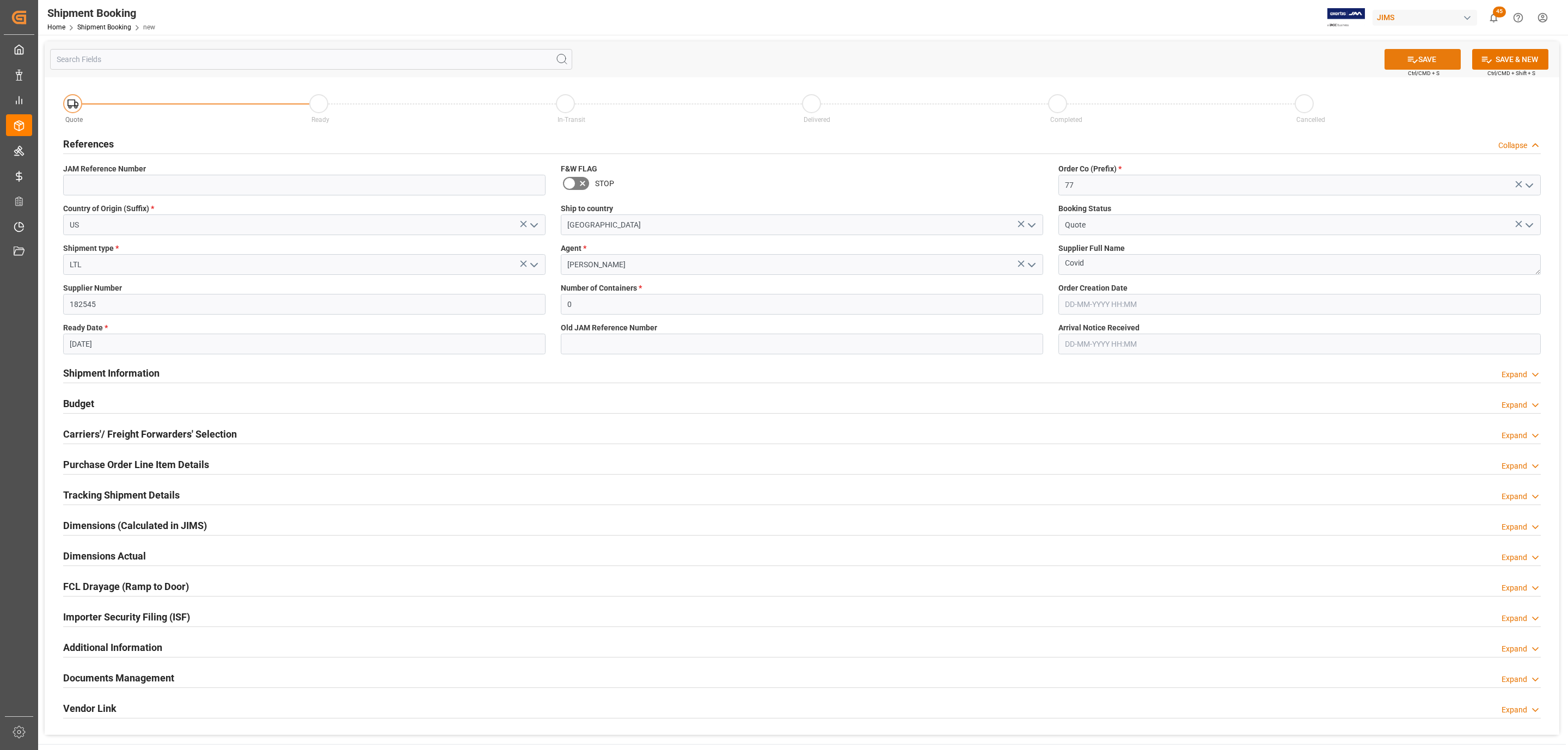
click at [1434, 52] on button "SAVE" at bounding box center [1422, 59] width 76 height 21
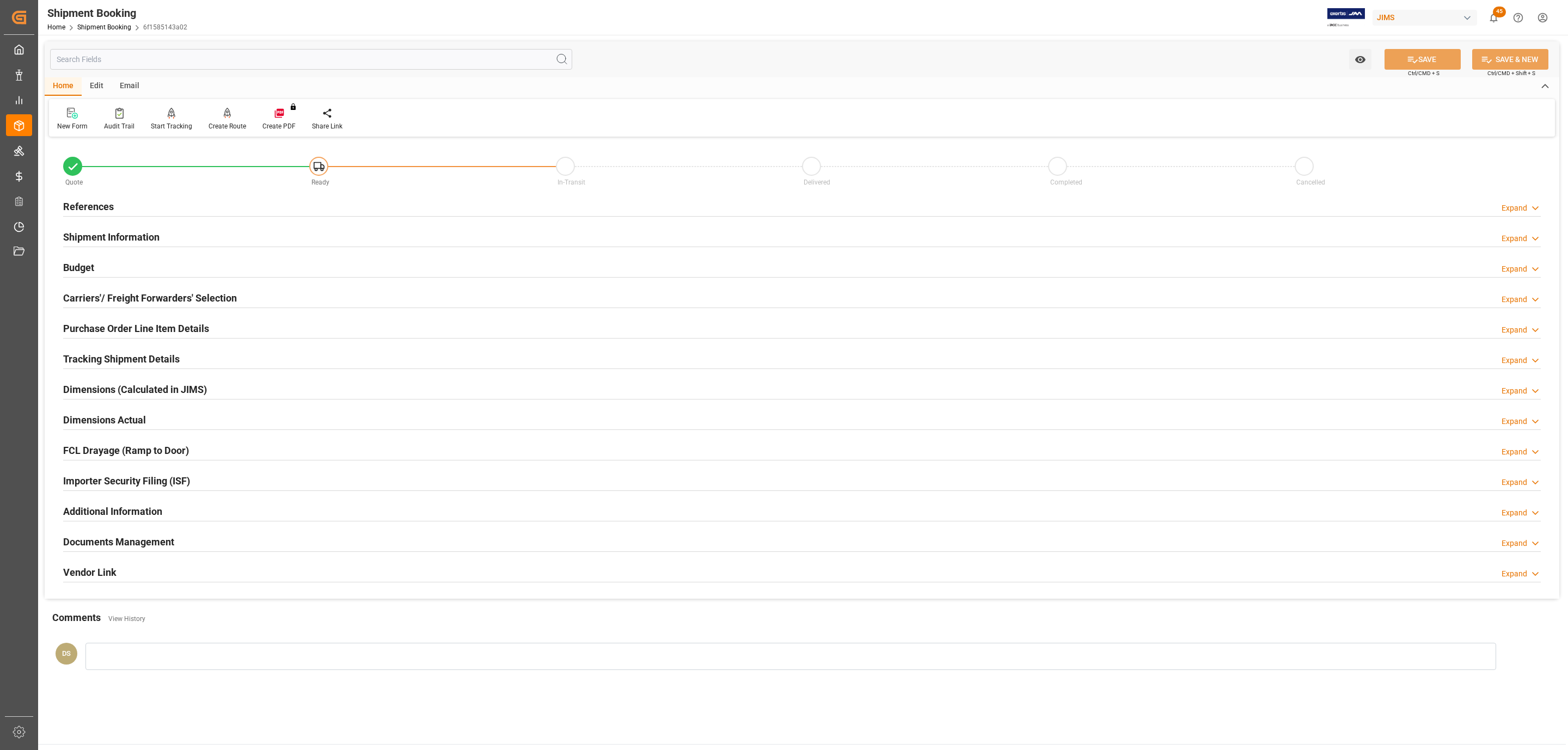
drag, startPoint x: 139, startPoint y: 300, endPoint x: 129, endPoint y: 317, distance: 19.7
click at [138, 299] on h2 "Carriers'/ Freight Forwarders' Selection" at bounding box center [149, 298] width 173 height 15
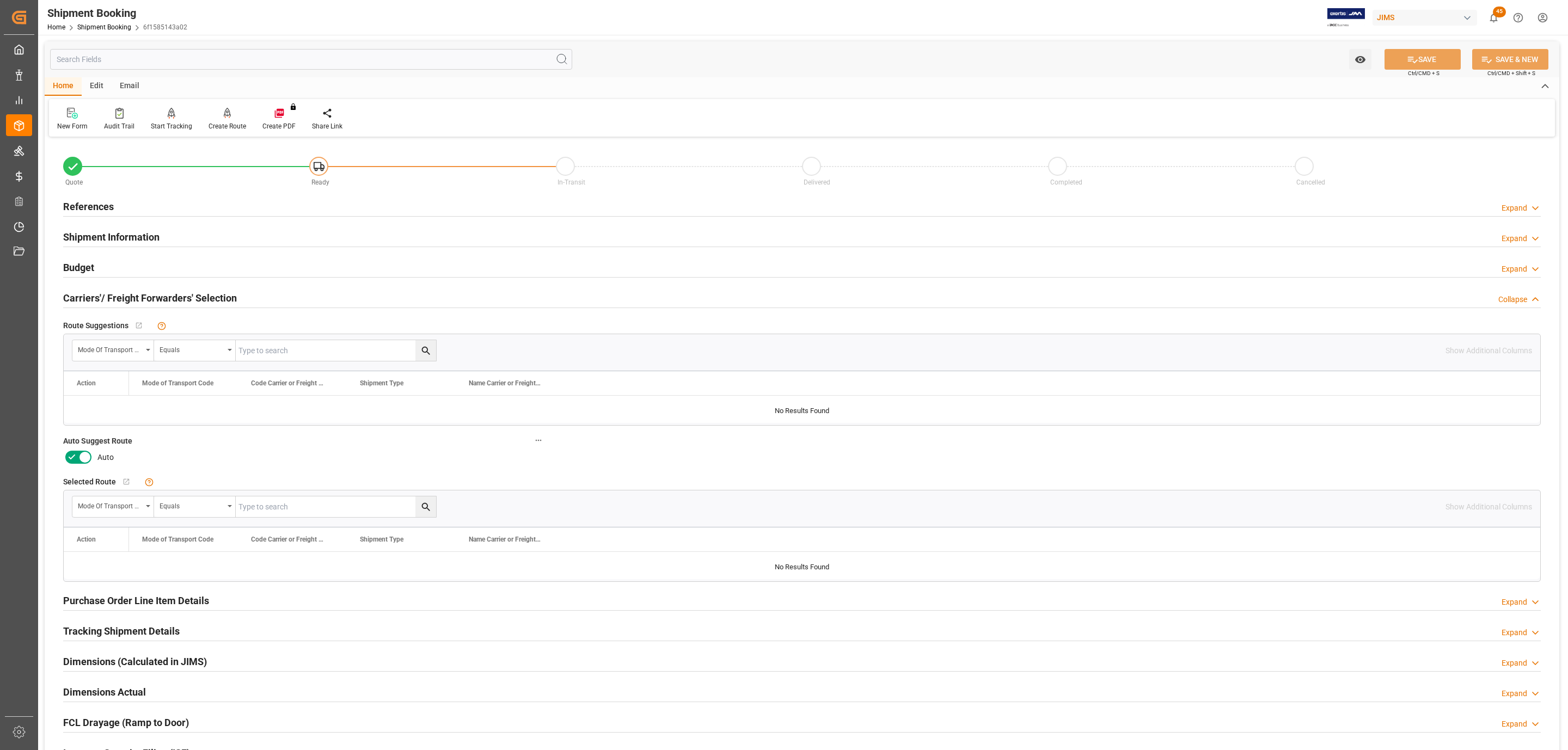
drag, startPoint x: 84, startPoint y: 457, endPoint x: 120, endPoint y: 439, distance: 40.2
click at [83, 457] on icon at bounding box center [85, 458] width 5 height 5
click at [0, 0] on input "checkbox" at bounding box center [0, 0] width 0 height 0
click at [1417, 66] on button "SAVE" at bounding box center [1422, 59] width 76 height 21
type input "Ready"
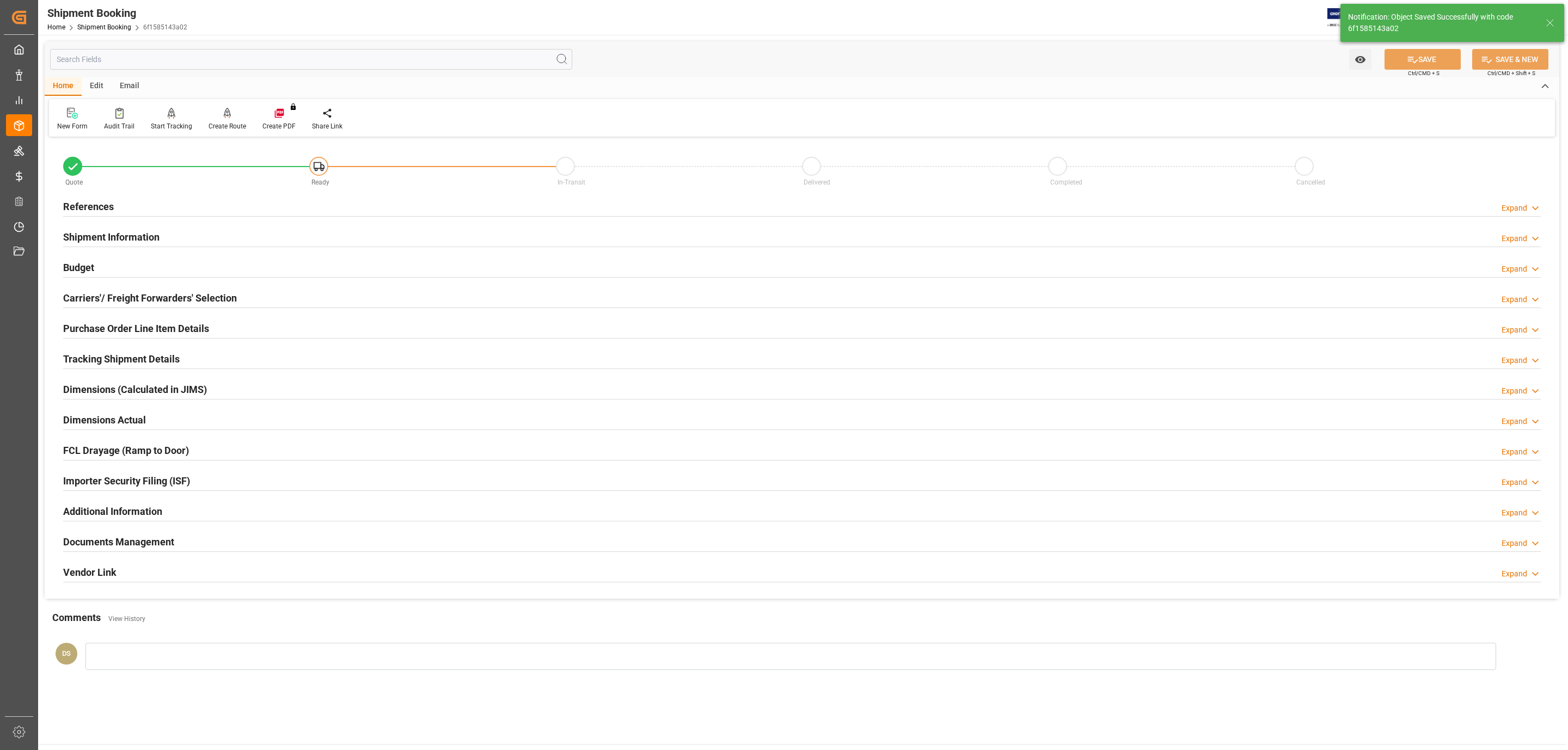
click at [116, 207] on div "References Expand" at bounding box center [802, 205] width 1478 height 21
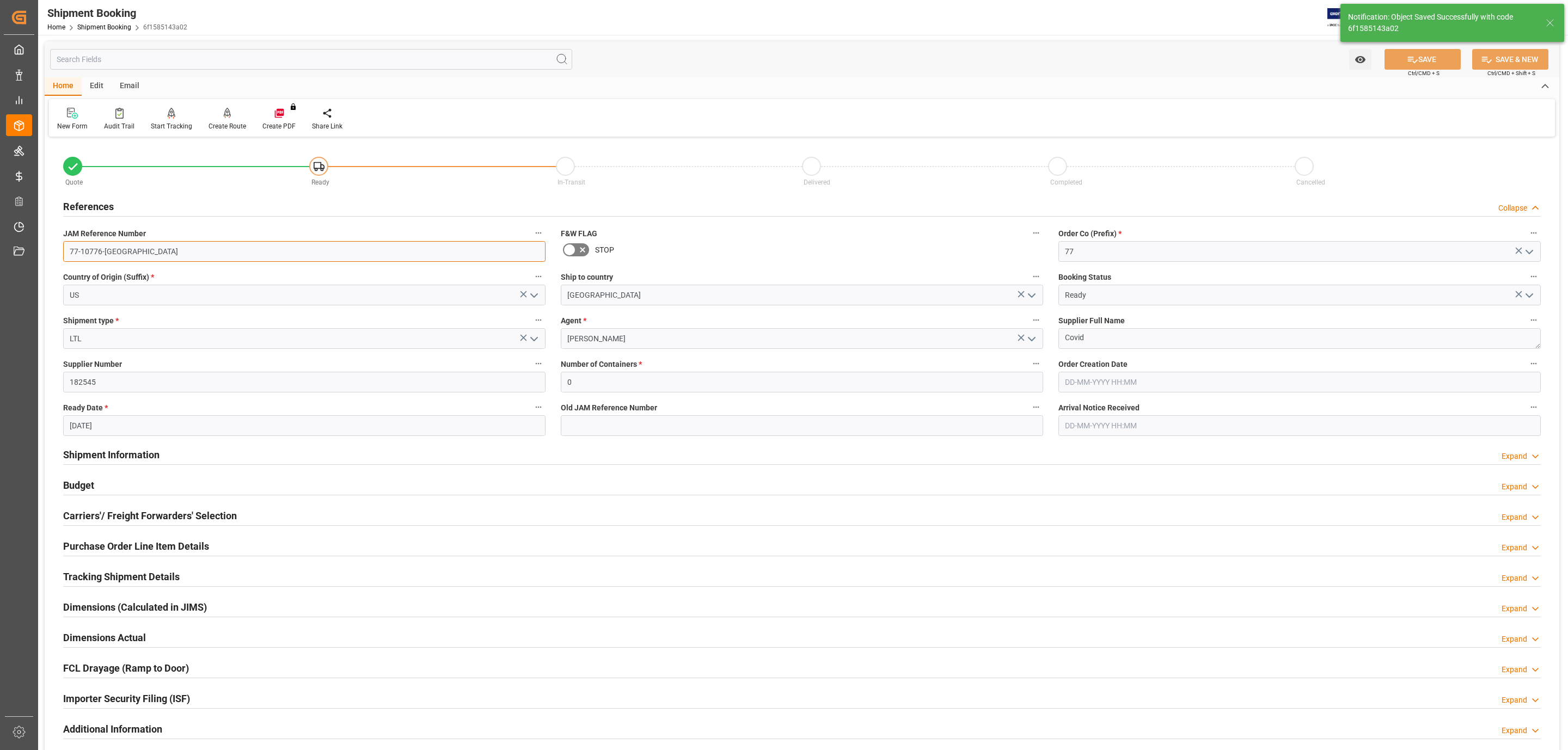
click at [107, 253] on input "77-10776-[GEOGRAPHIC_DATA]" at bounding box center [304, 251] width 482 height 21
click at [108, 253] on input "77-10776-[GEOGRAPHIC_DATA]" at bounding box center [304, 251] width 482 height 21
drag, startPoint x: 106, startPoint y: 512, endPoint x: 113, endPoint y: 534, distance: 23.1
click at [106, 513] on h2 "Carriers'/ Freight Forwarders' Selection" at bounding box center [149, 516] width 173 height 15
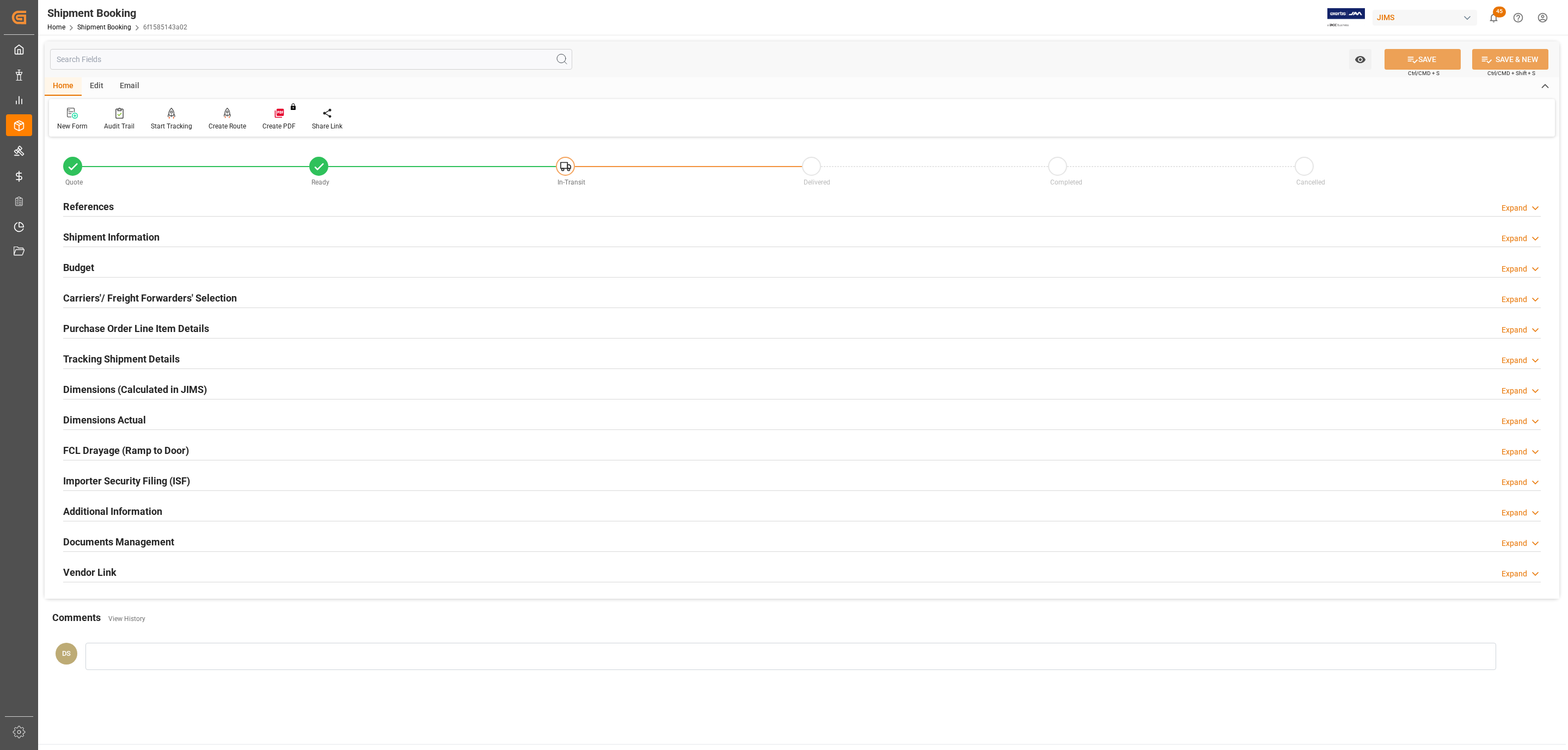
click at [122, 266] on div "Budget Expand" at bounding box center [802, 266] width 1478 height 21
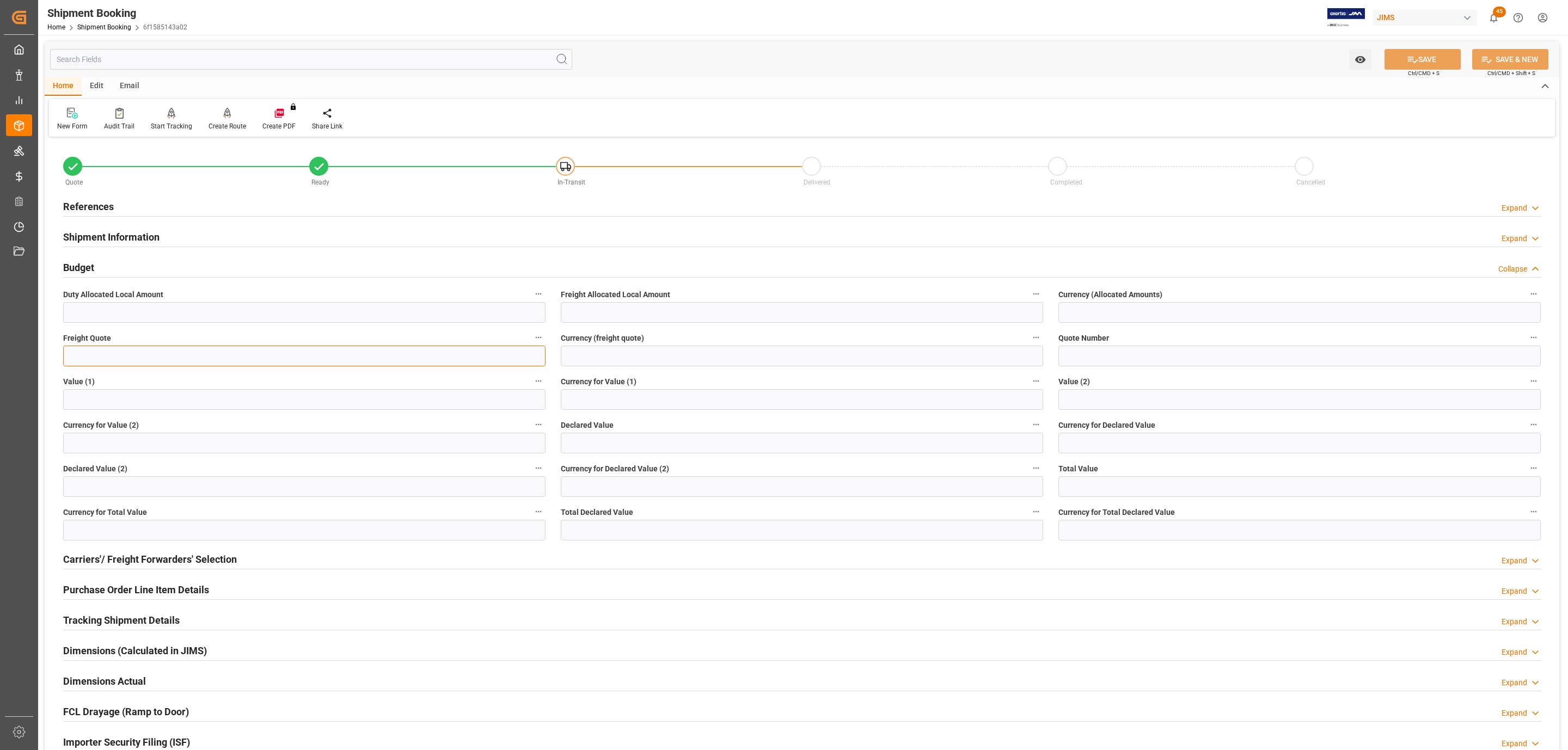
click at [102, 355] on input "text" at bounding box center [304, 355] width 482 height 21
type input "635"
type input "USD"
click at [1423, 59] on button "SAVE" at bounding box center [1422, 59] width 76 height 21
